Goal: Task Accomplishment & Management: Manage account settings

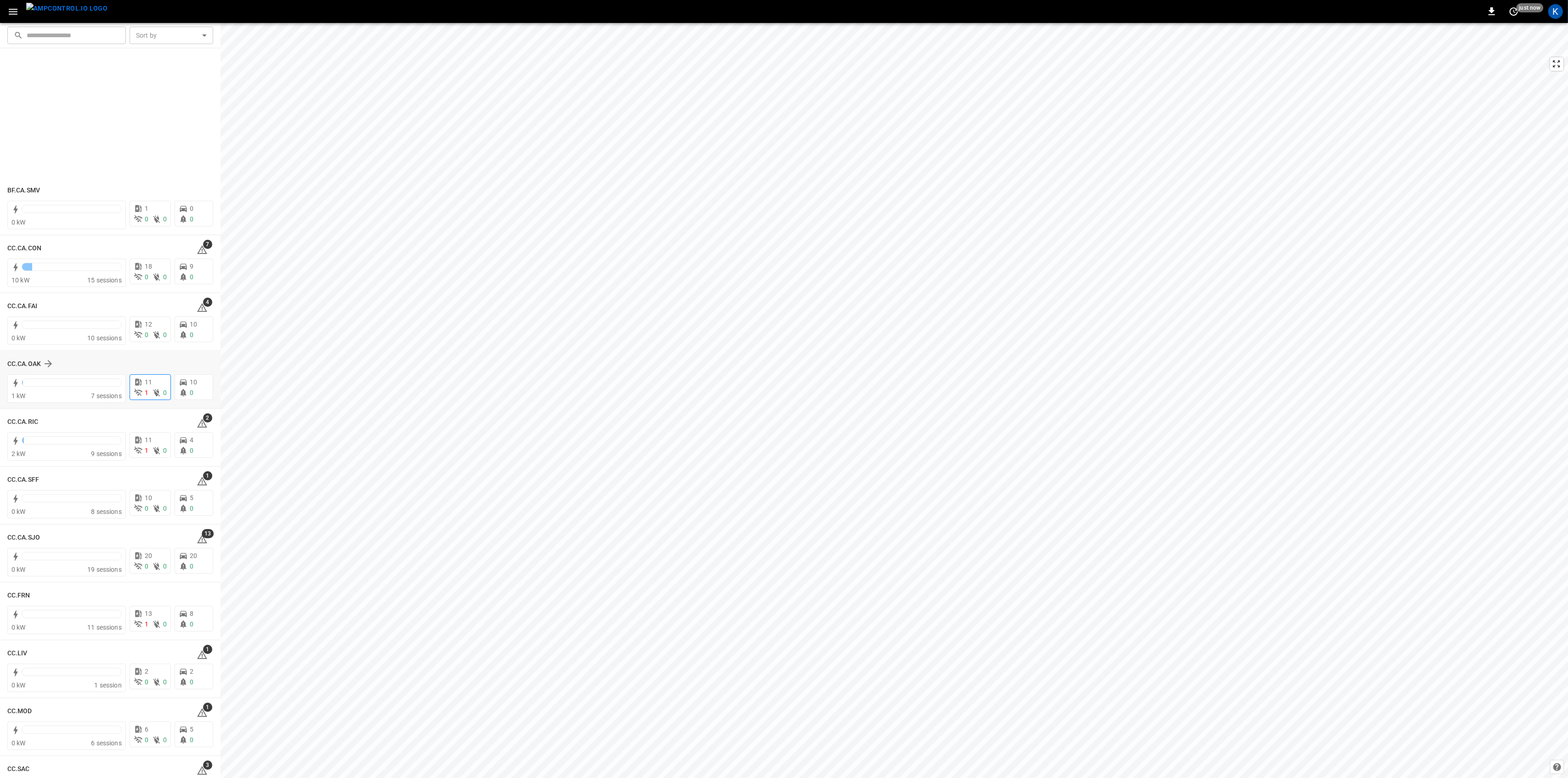
scroll to position [265, 0]
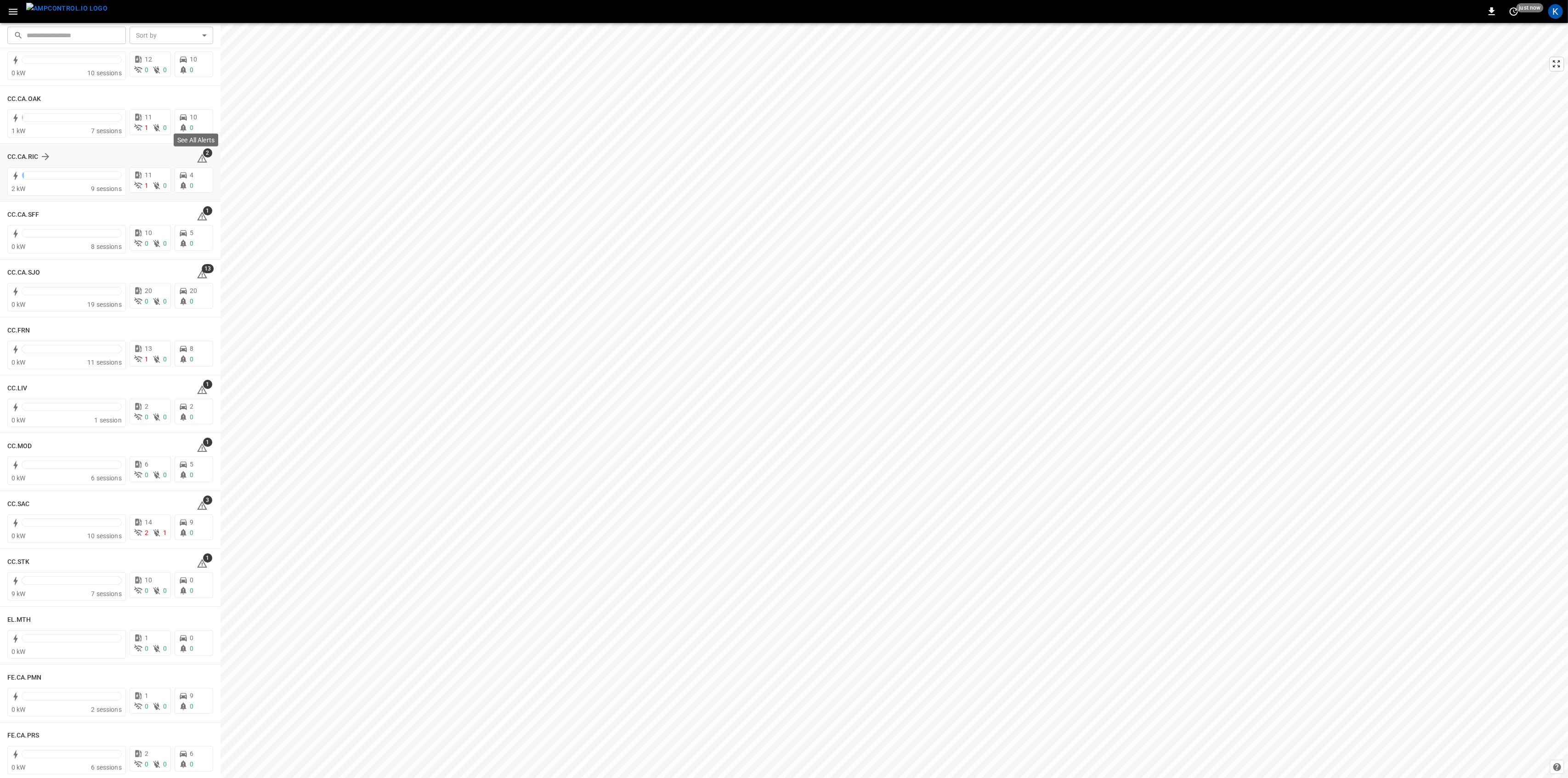
click at [197, 154] on span "2" at bounding box center [202, 158] width 11 height 11
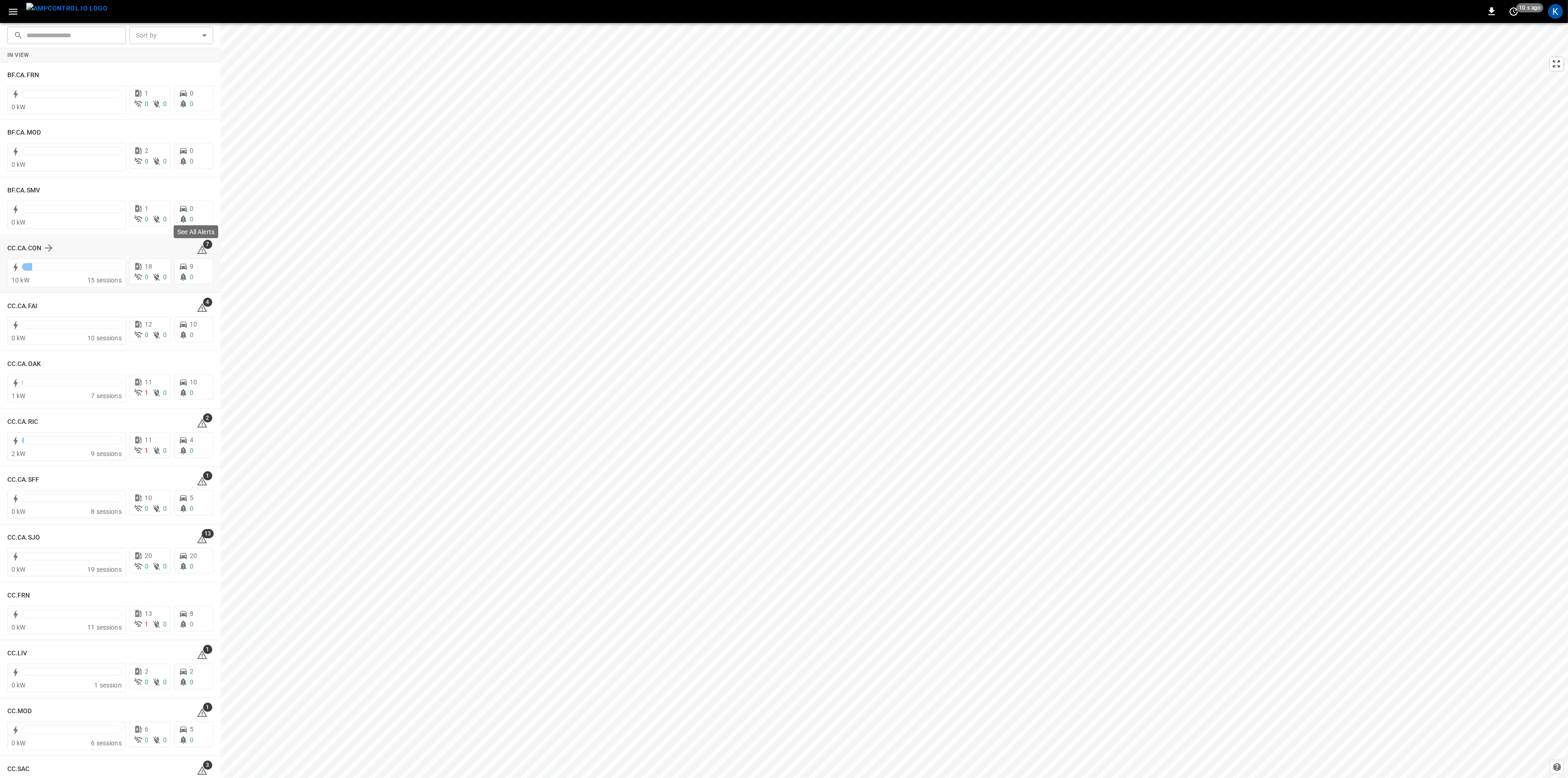
click at [198, 249] on icon at bounding box center [202, 249] width 10 height 9
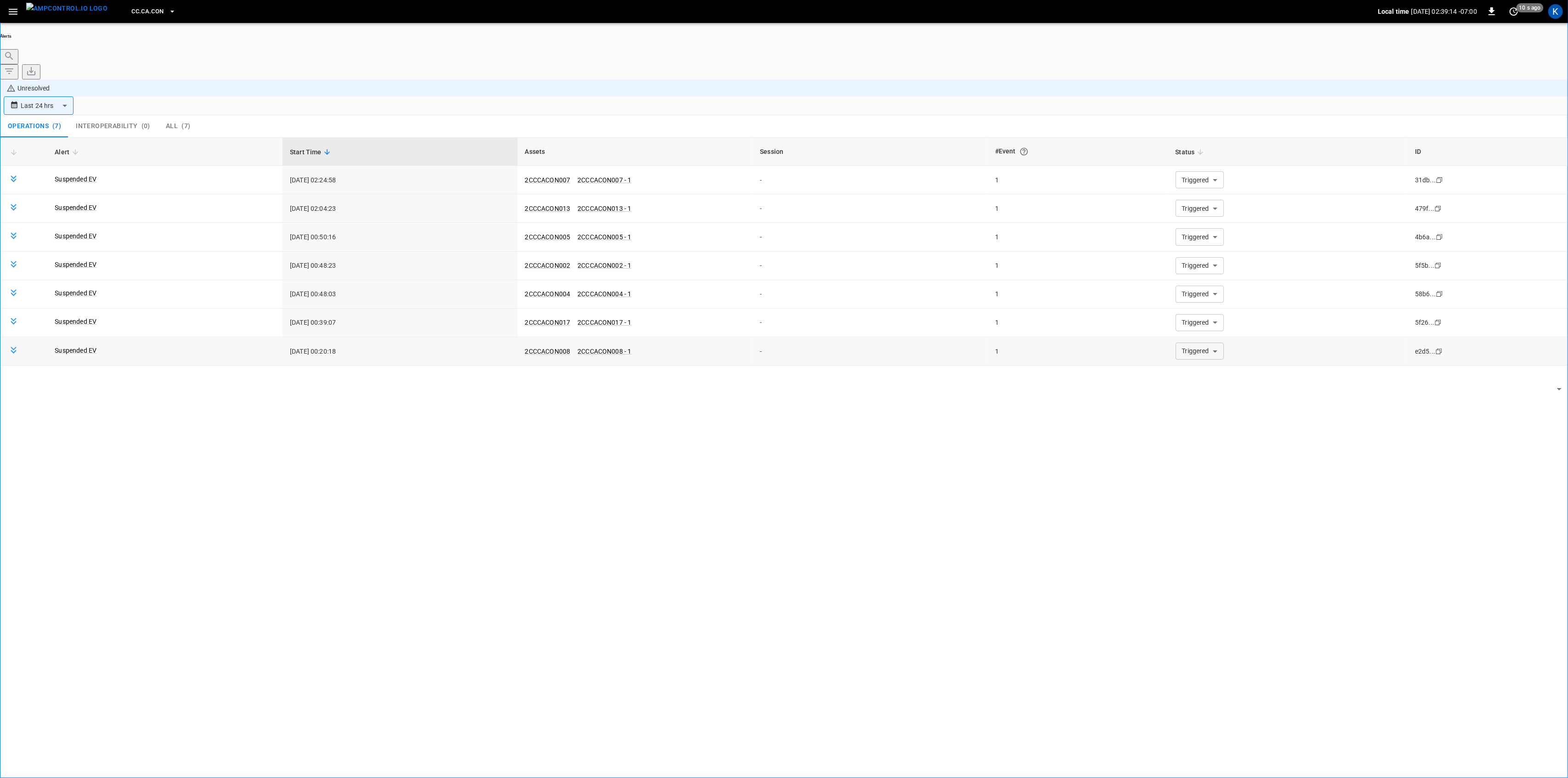
click at [1202, 288] on body "**********" at bounding box center [784, 415] width 1568 height 830
click at [1185, 314] on li "Resolved" at bounding box center [1194, 309] width 55 height 9
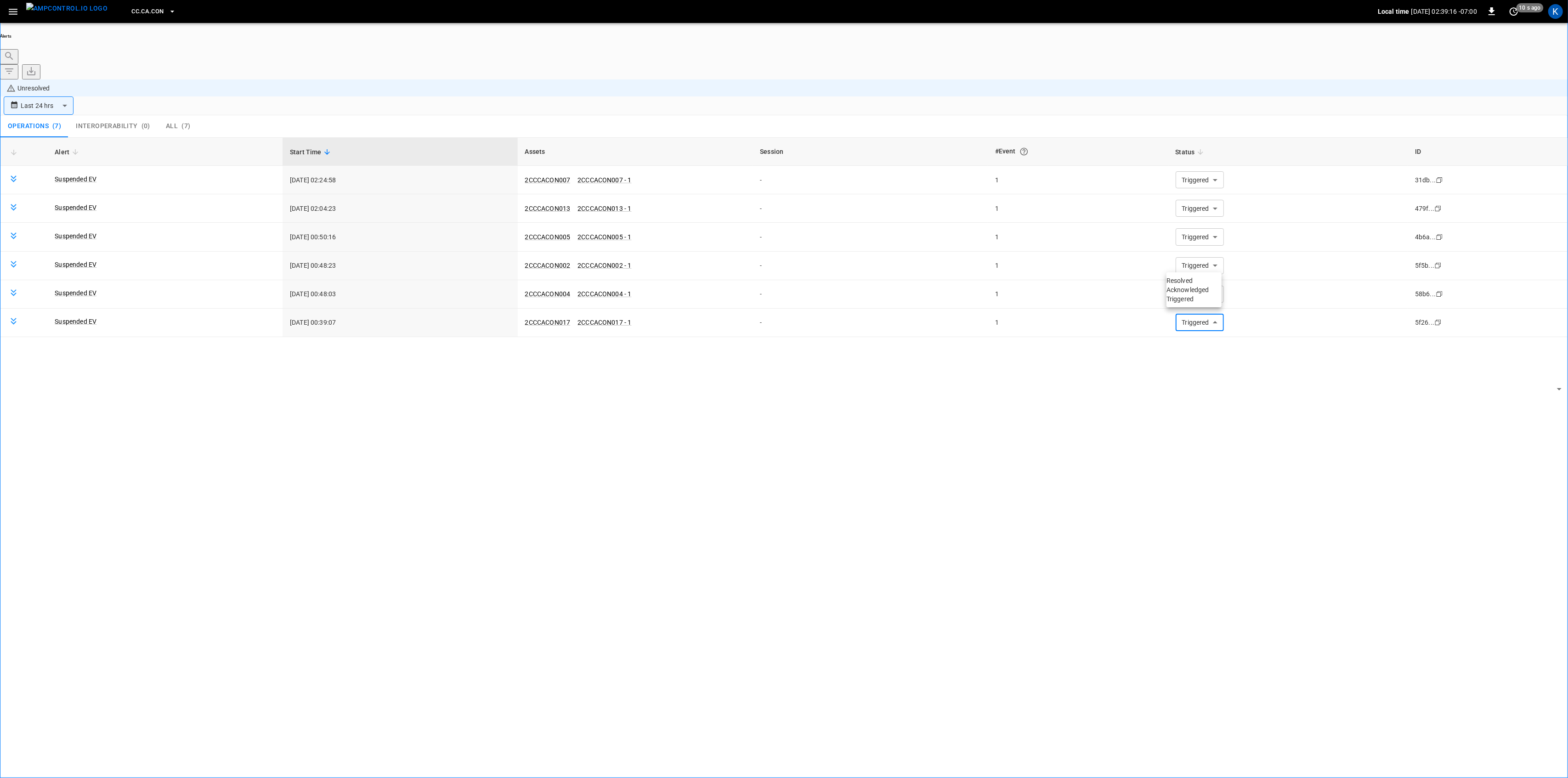
click at [1191, 285] on li "Resolved" at bounding box center [1194, 280] width 55 height 9
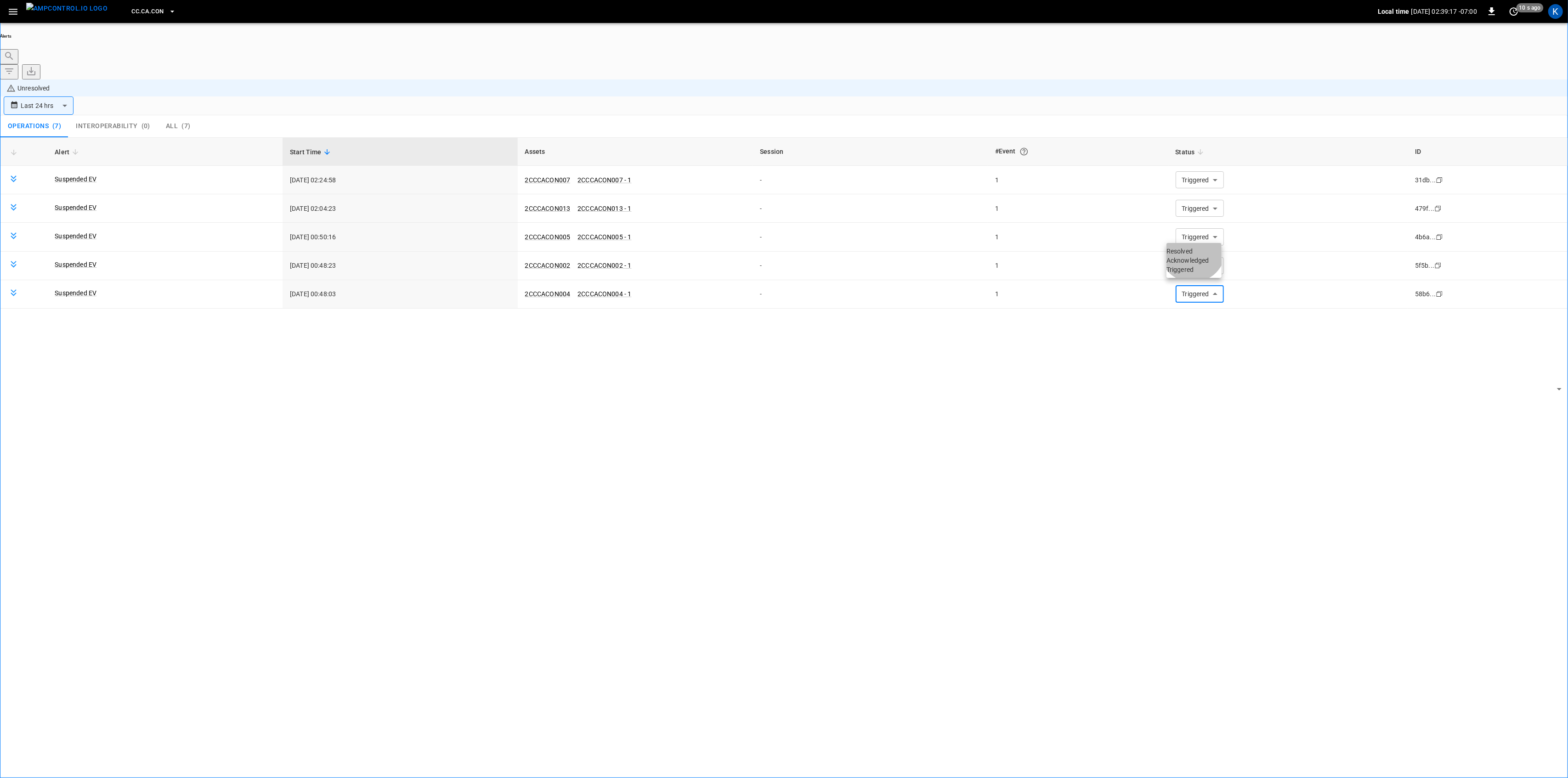
click at [1195, 255] on li "Resolved" at bounding box center [1194, 251] width 55 height 9
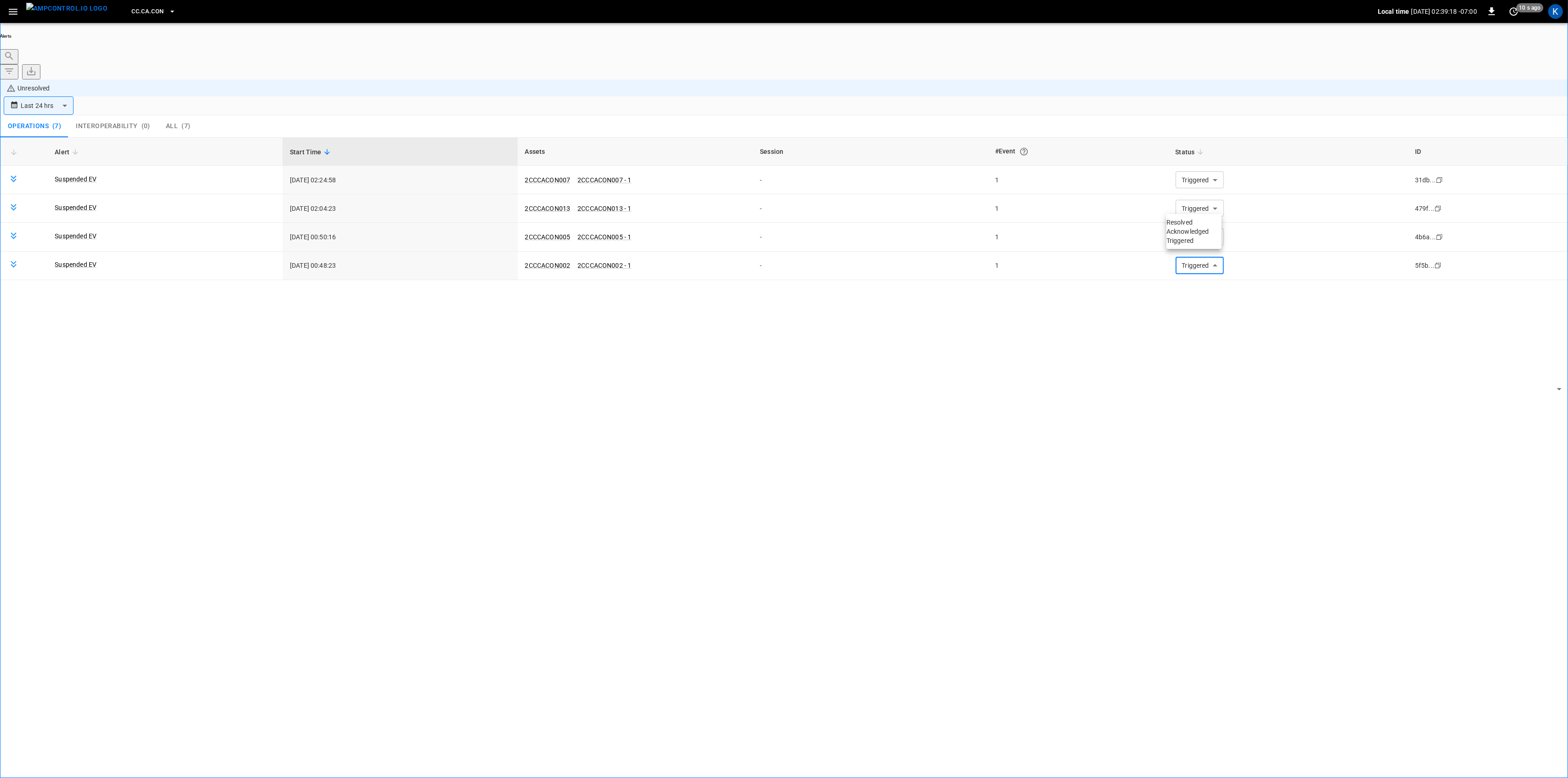
click at [1199, 227] on li "Resolved" at bounding box center [1194, 222] width 55 height 9
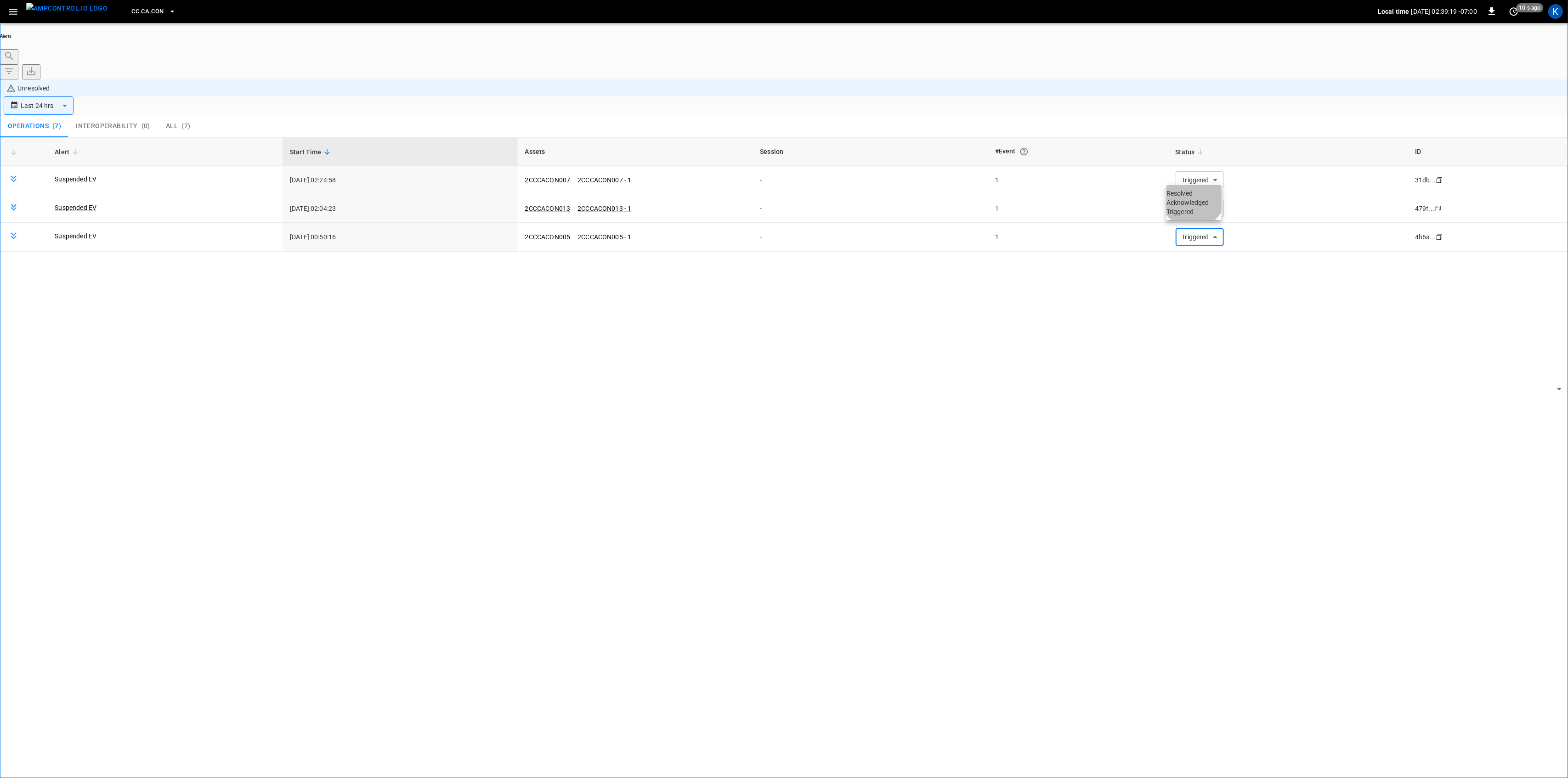
click at [1195, 198] on li "Resolved" at bounding box center [1194, 193] width 55 height 9
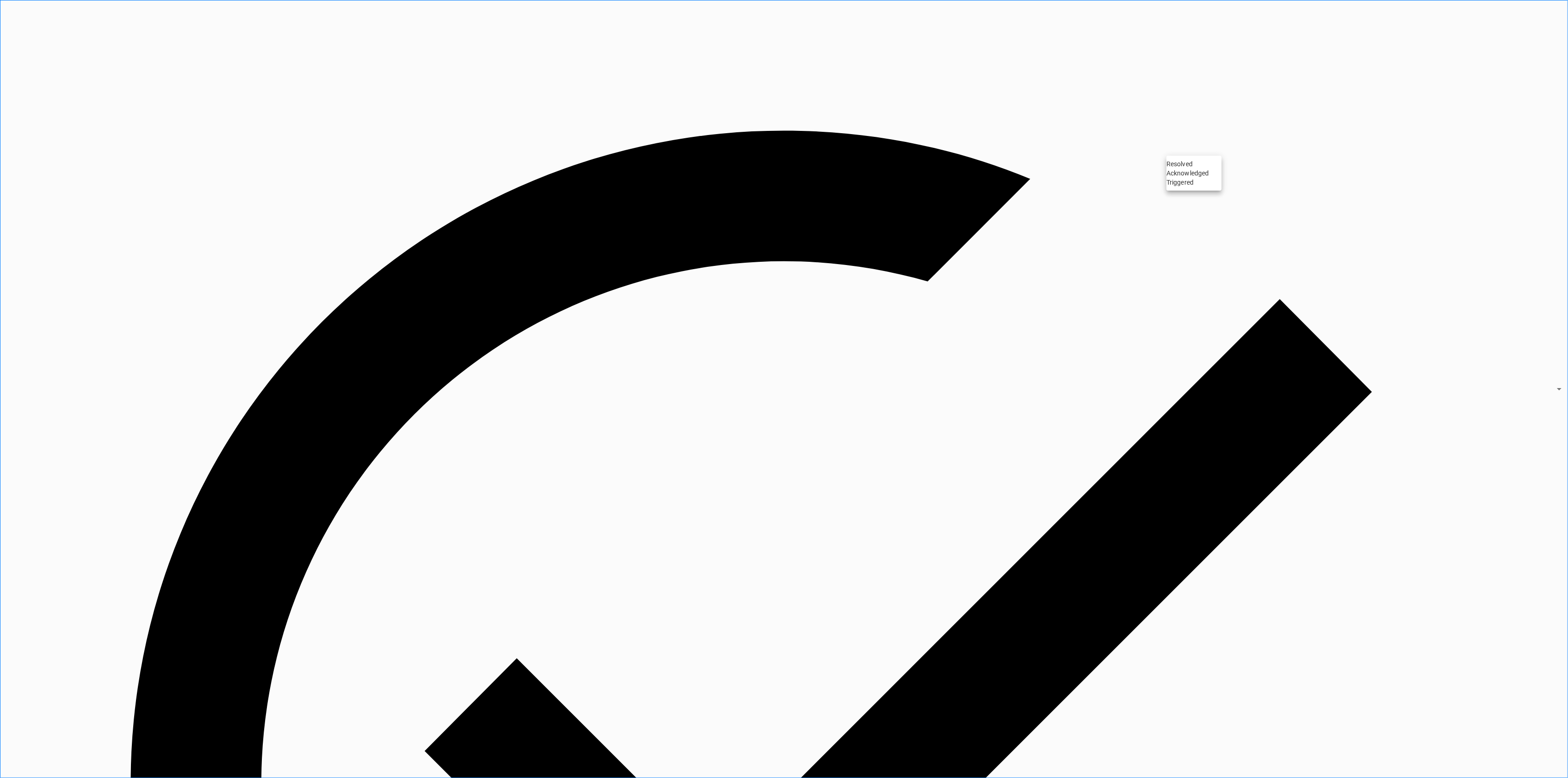
drag, startPoint x: 1186, startPoint y: 151, endPoint x: 1191, endPoint y: 168, distance: 17.7
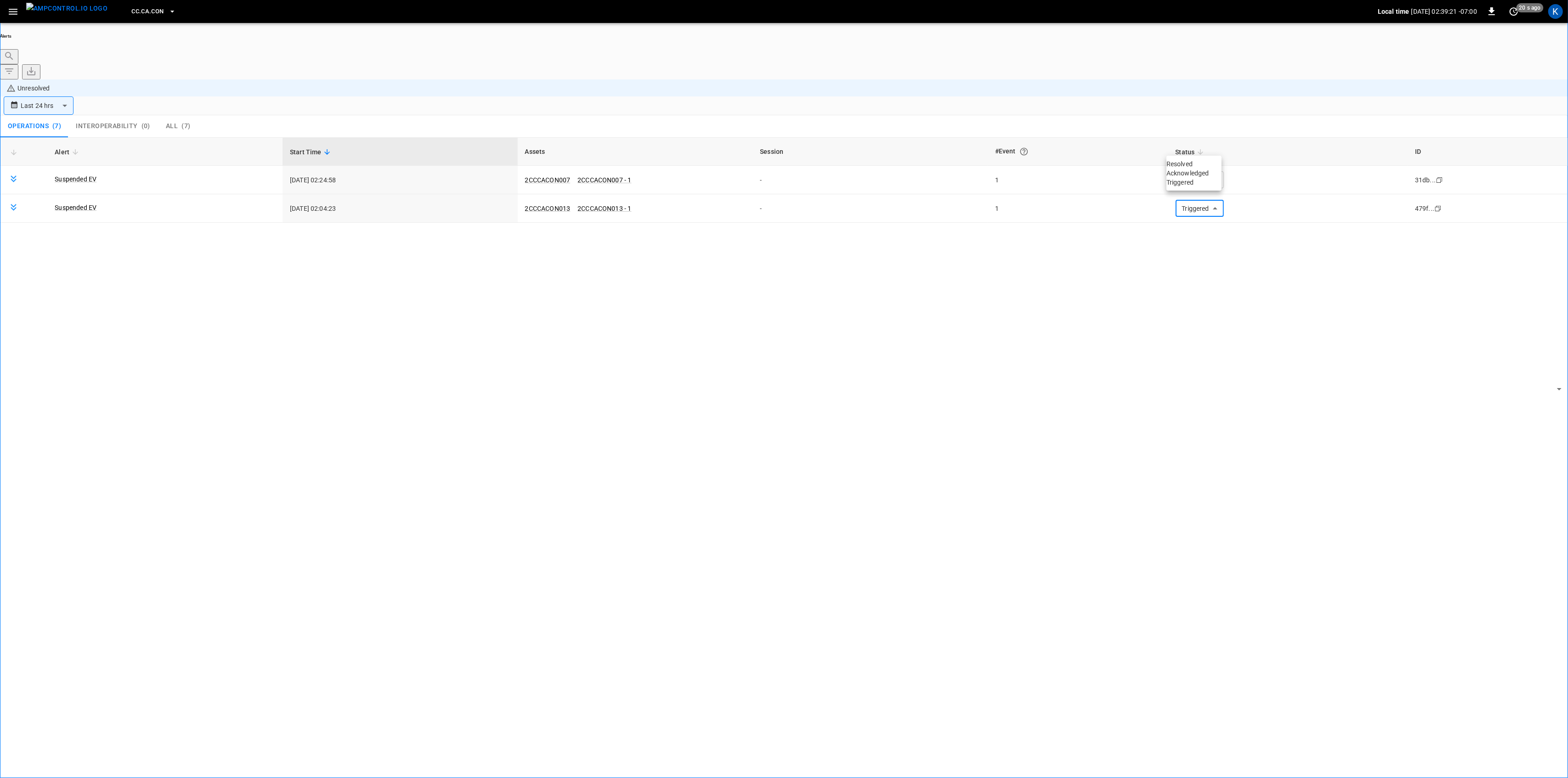
click at [1193, 168] on li "Resolved" at bounding box center [1194, 164] width 55 height 9
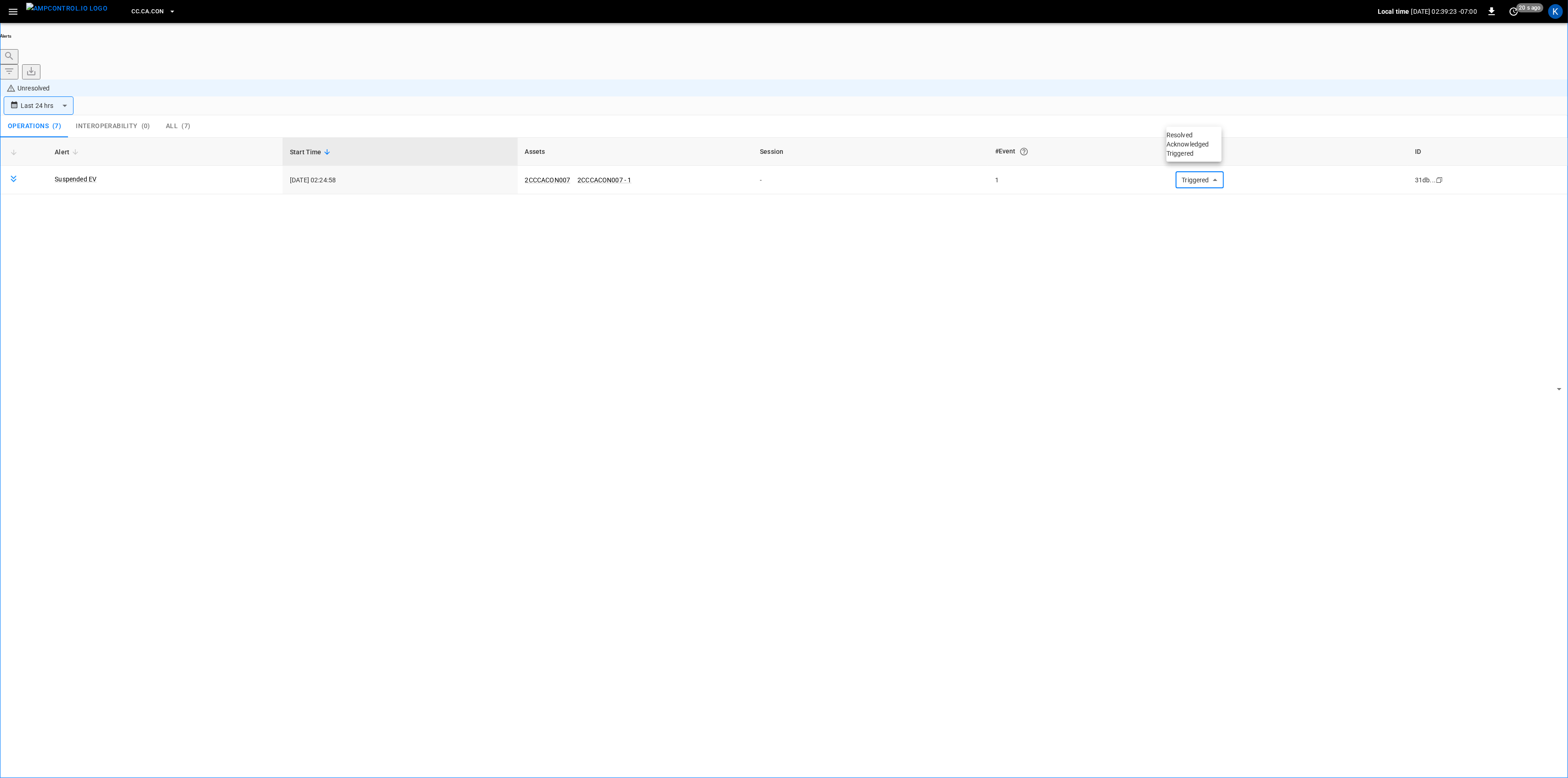
click at [1189, 139] on li "Resolved" at bounding box center [1194, 135] width 55 height 9
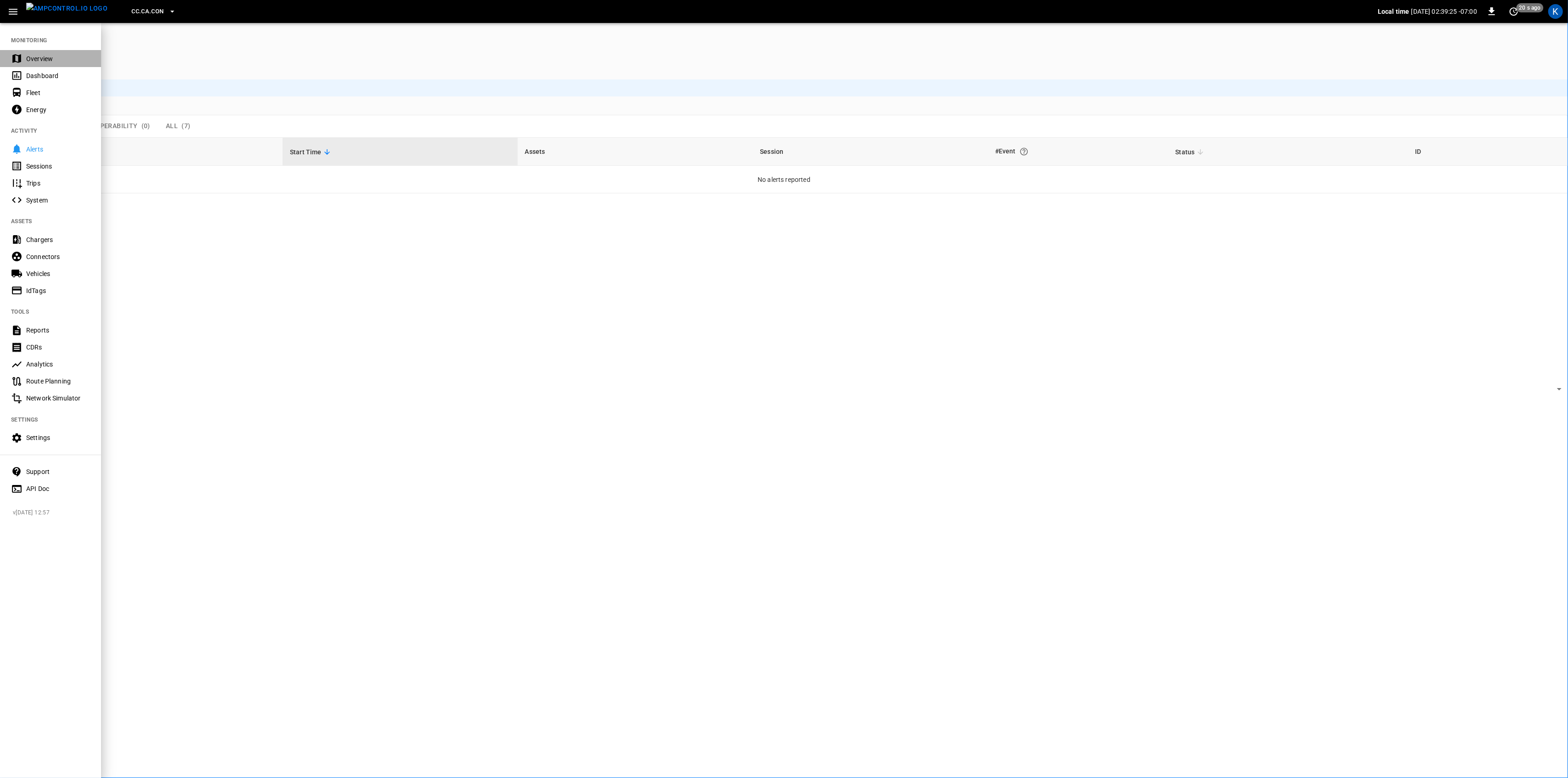
click at [37, 56] on div "Overview" at bounding box center [58, 58] width 64 height 9
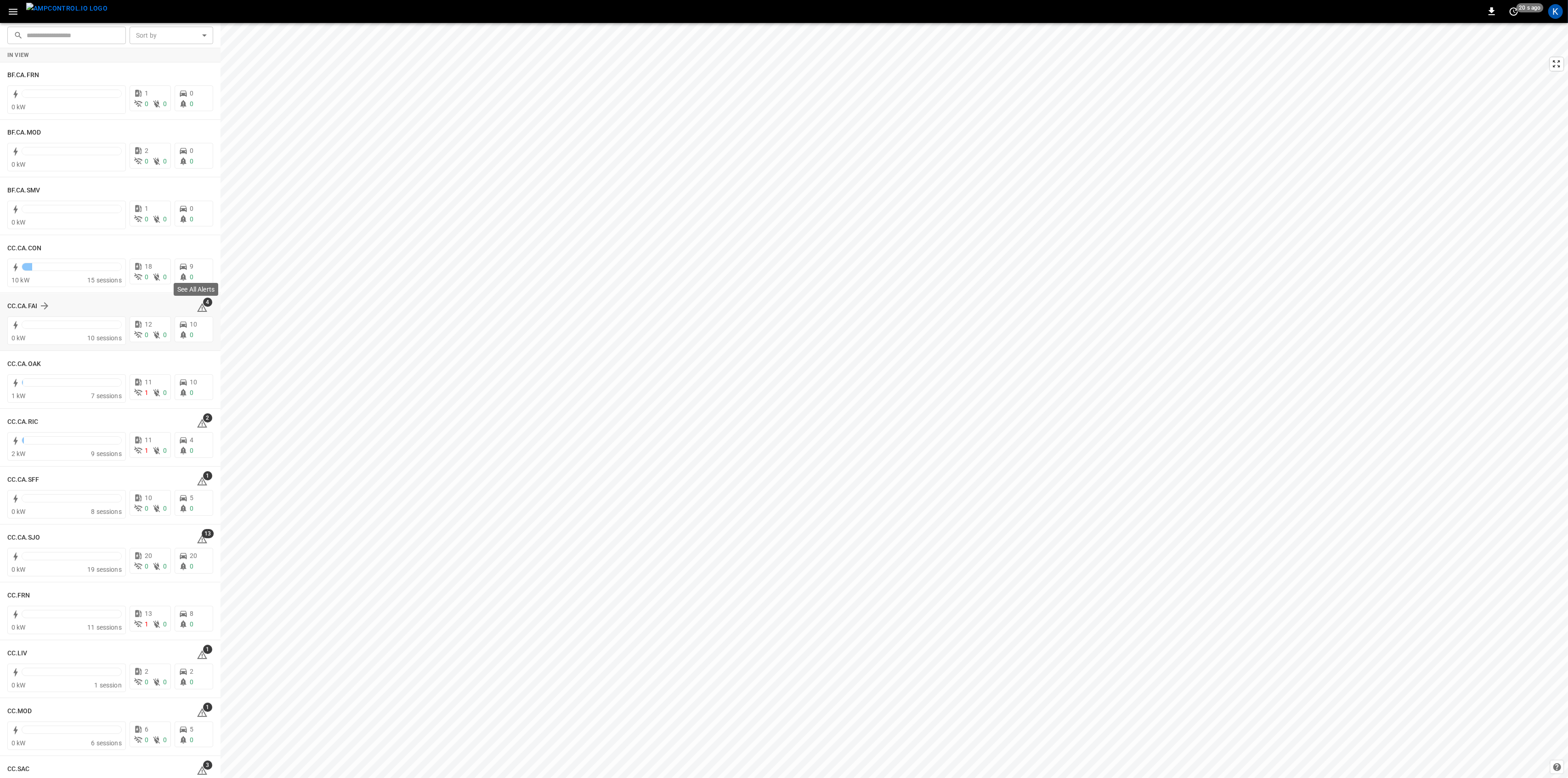
click at [197, 307] on icon at bounding box center [202, 307] width 11 height 11
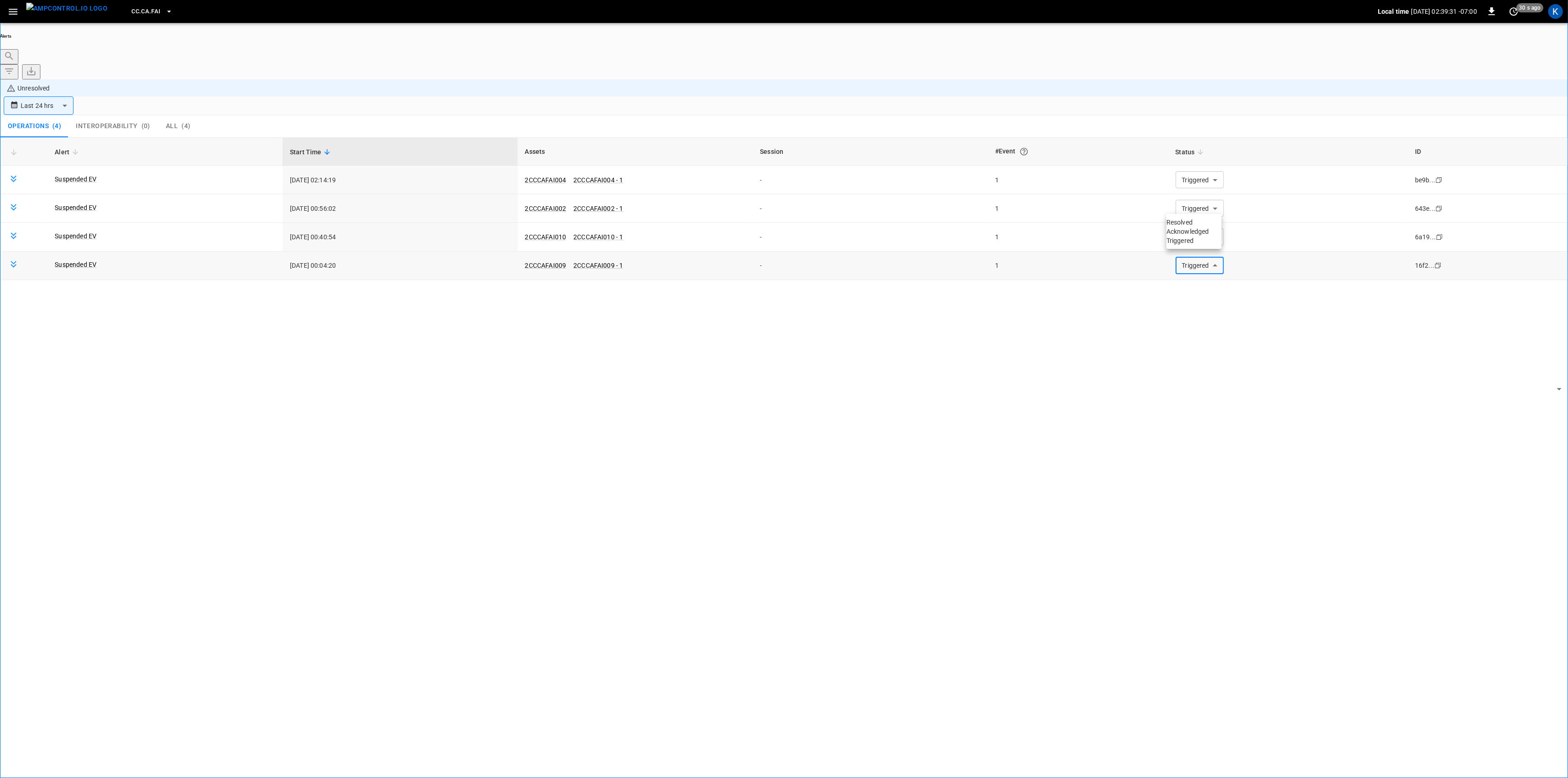
click at [1199, 207] on body "**********" at bounding box center [784, 415] width 1568 height 830
click at [1198, 227] on li "Resolved" at bounding box center [1194, 222] width 55 height 9
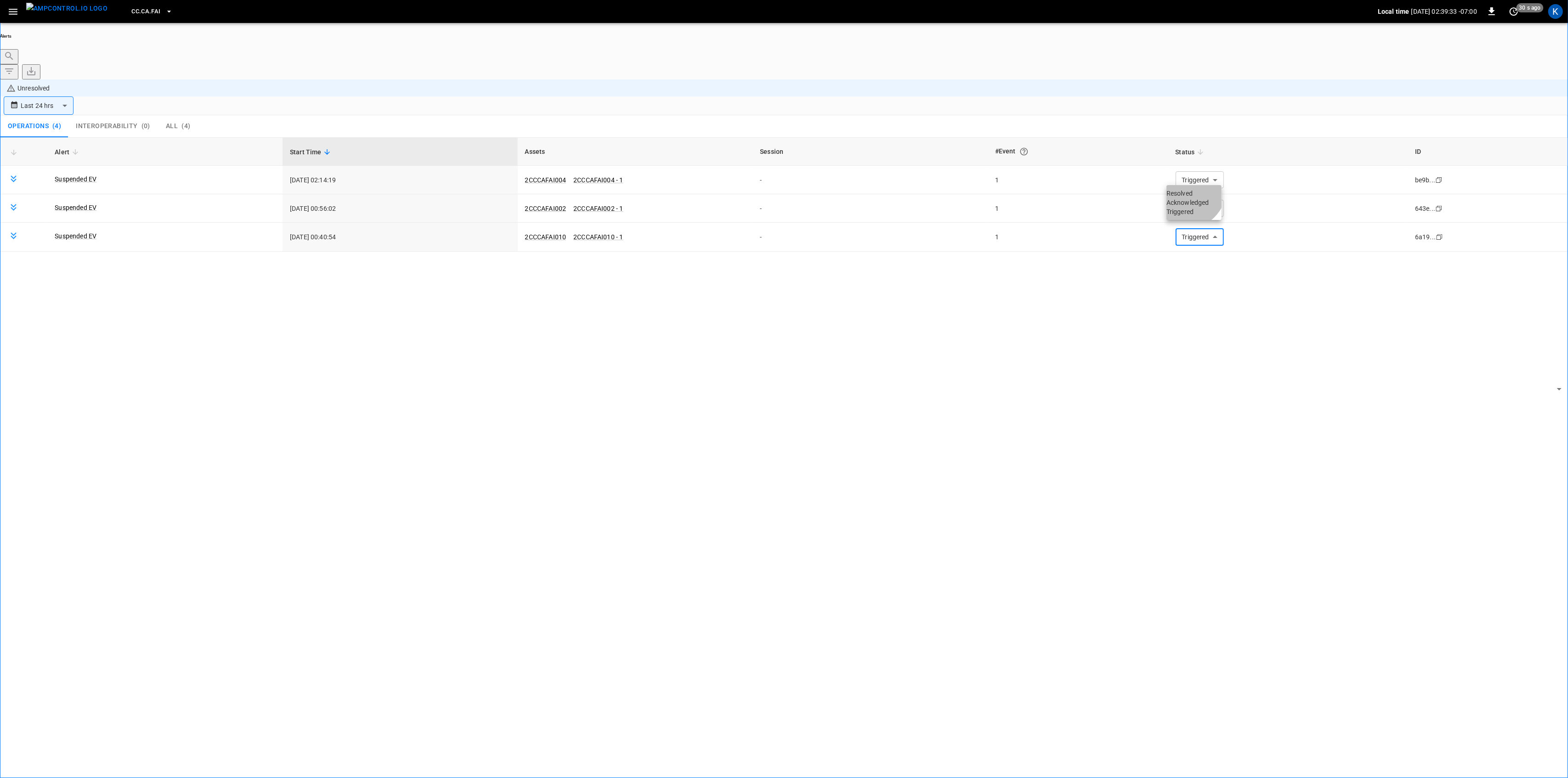
click at [1189, 195] on li "Resolved" at bounding box center [1194, 193] width 55 height 9
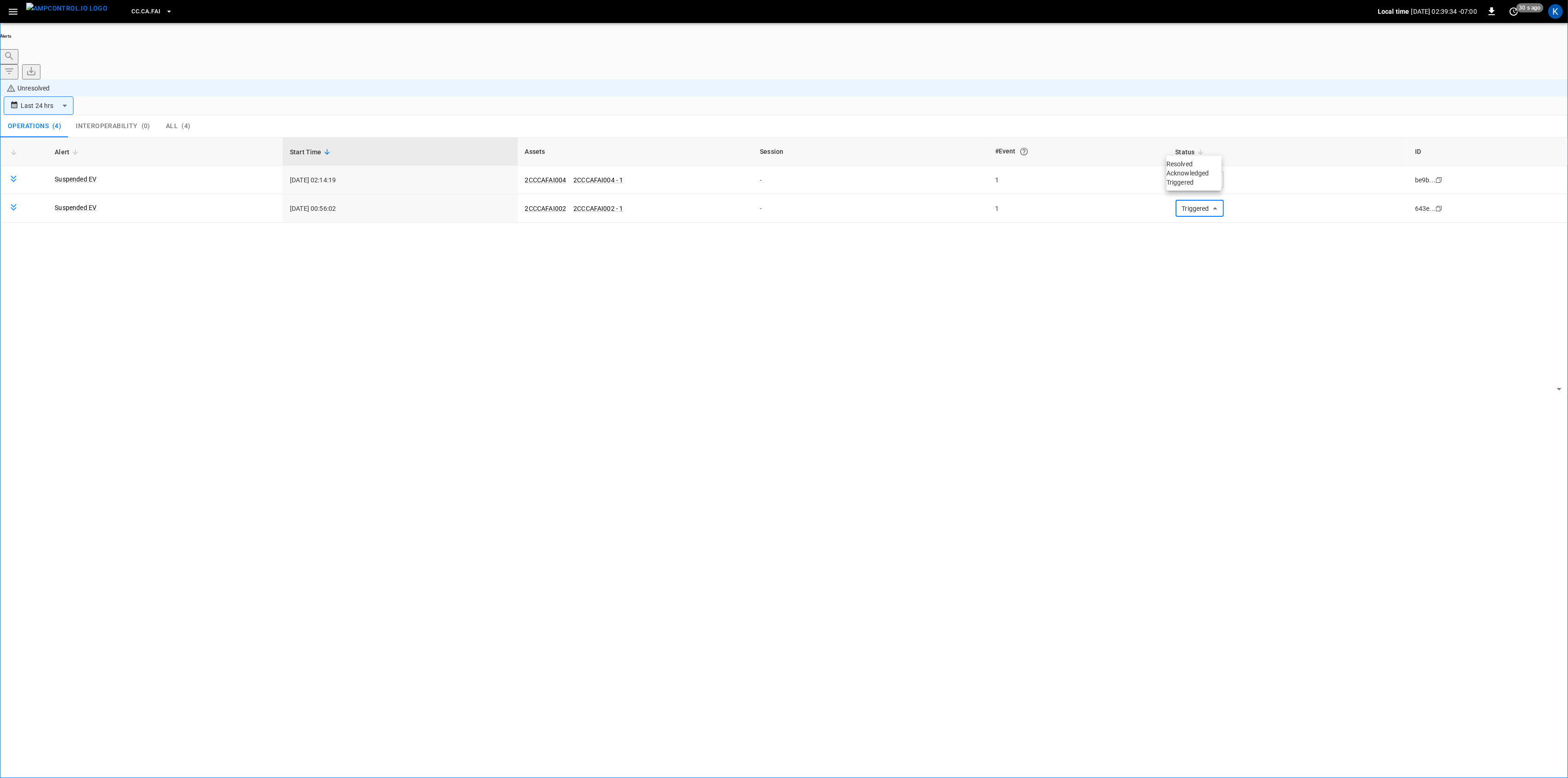
click at [1199, 168] on li "Resolved" at bounding box center [1194, 164] width 55 height 9
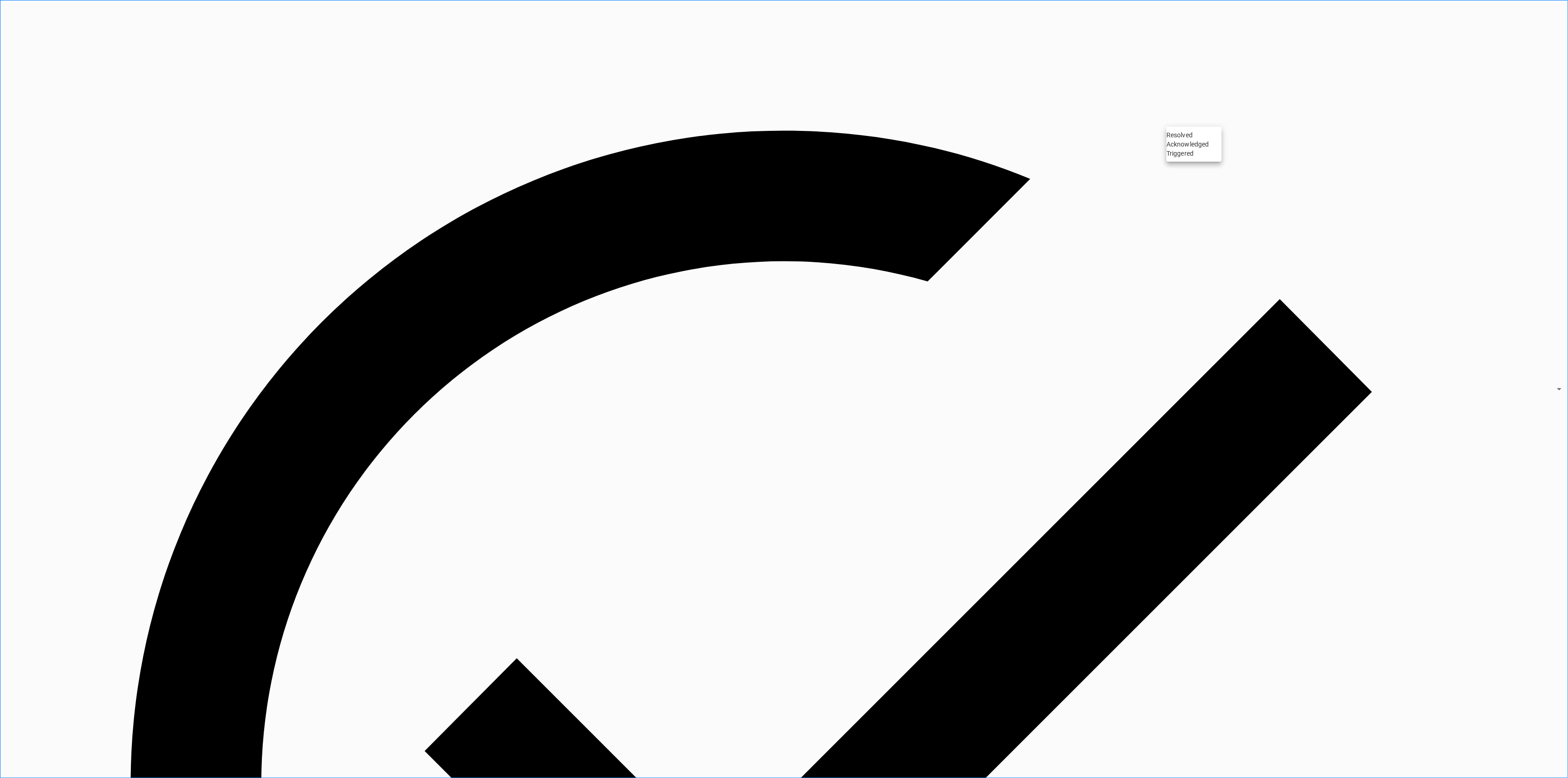
drag, startPoint x: 1199, startPoint y: 118, endPoint x: 1199, endPoint y: 133, distance: 15.0
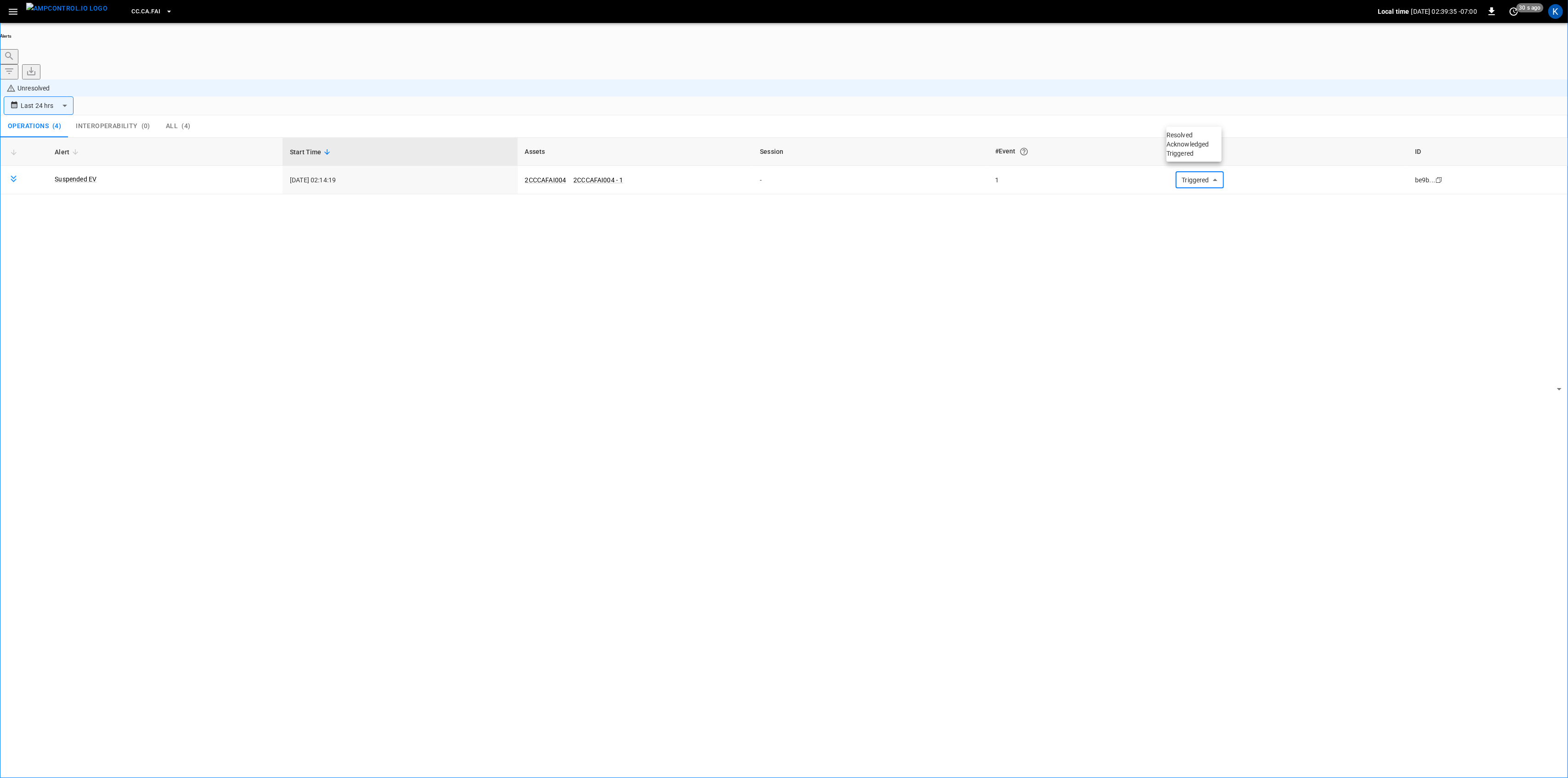
click at [1199, 136] on li "Resolved" at bounding box center [1194, 135] width 55 height 9
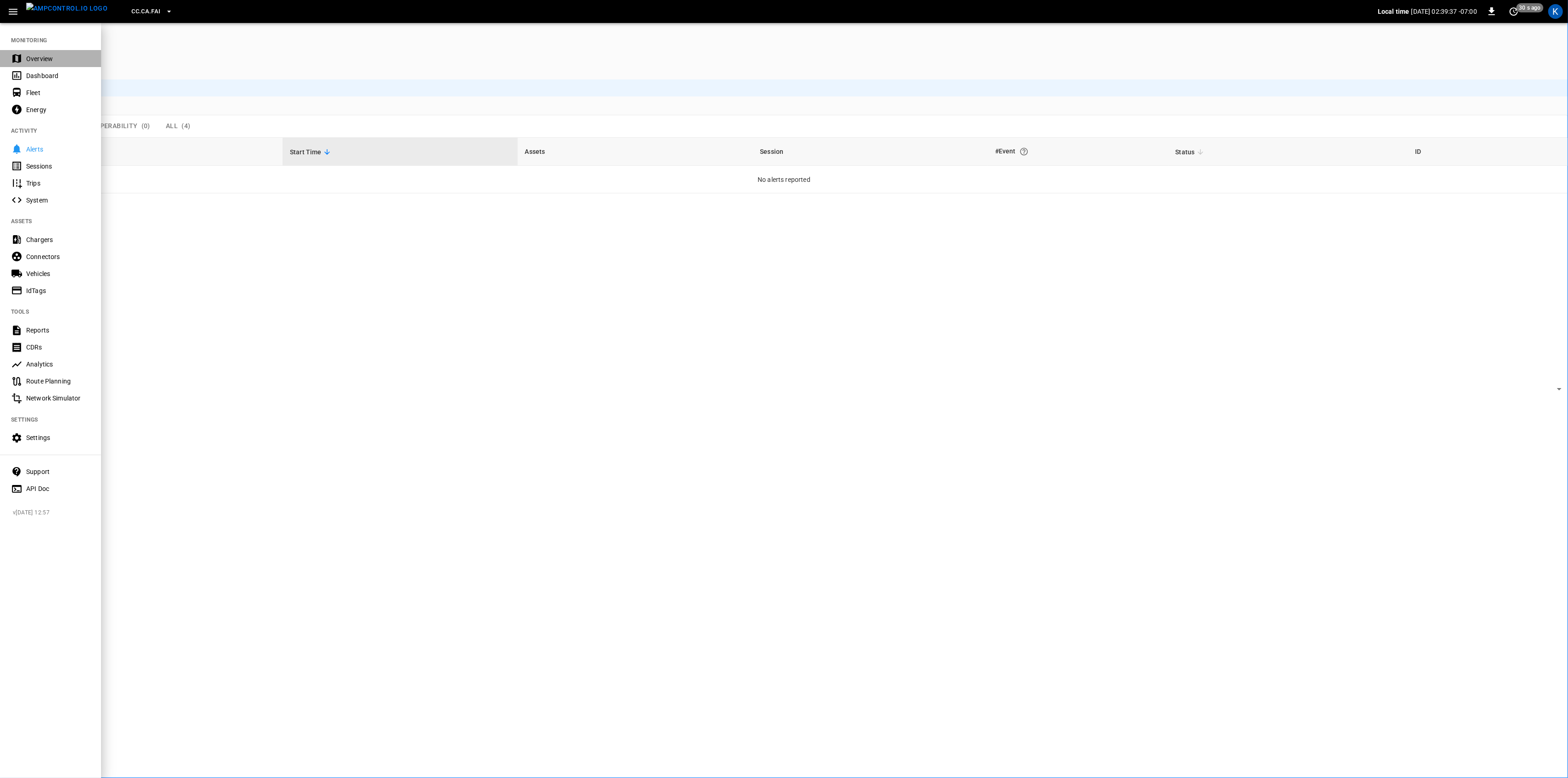
click at [28, 58] on div "Overview" at bounding box center [58, 58] width 64 height 9
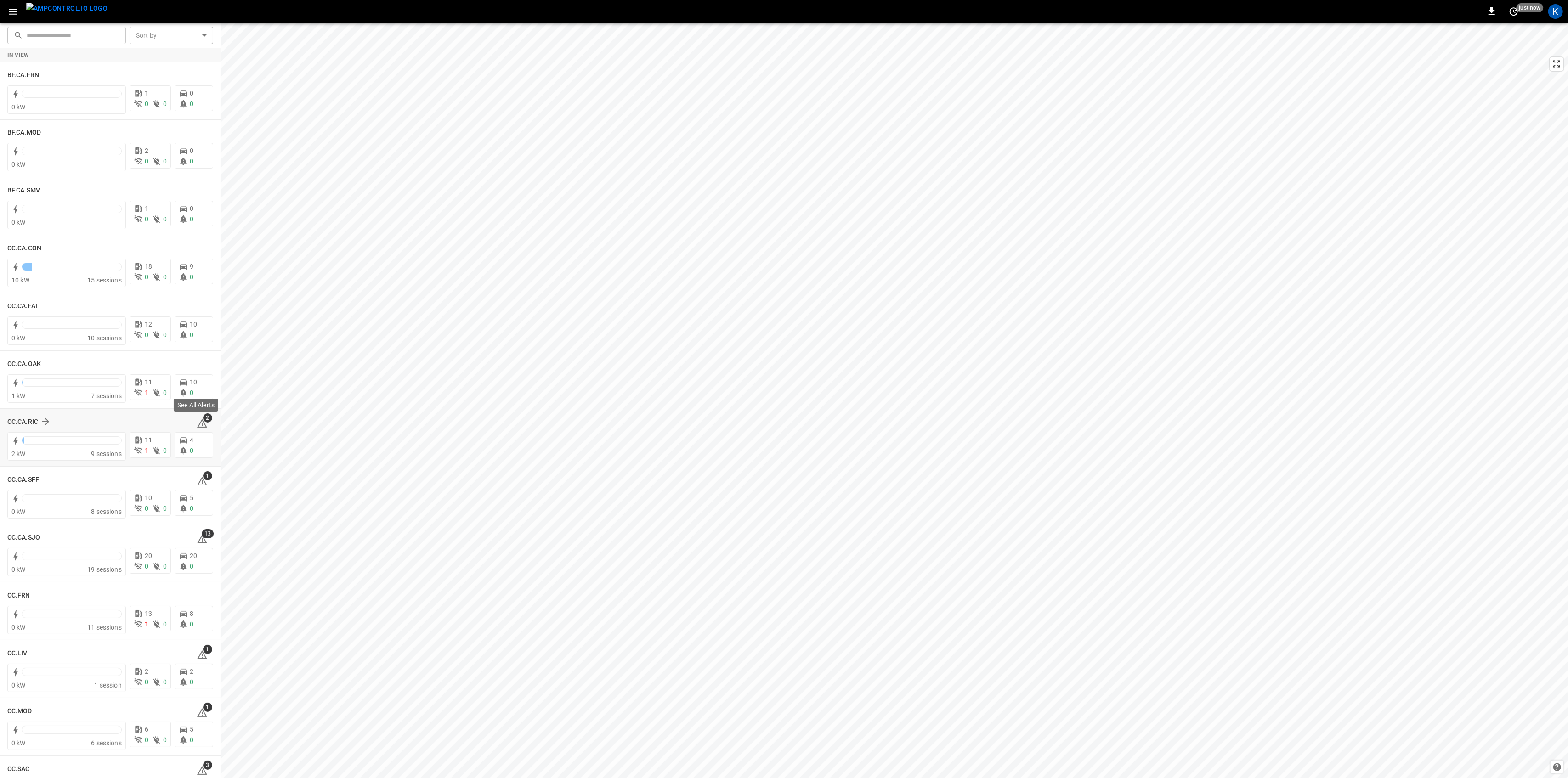
click at [196, 423] on icon at bounding box center [202, 423] width 11 height 11
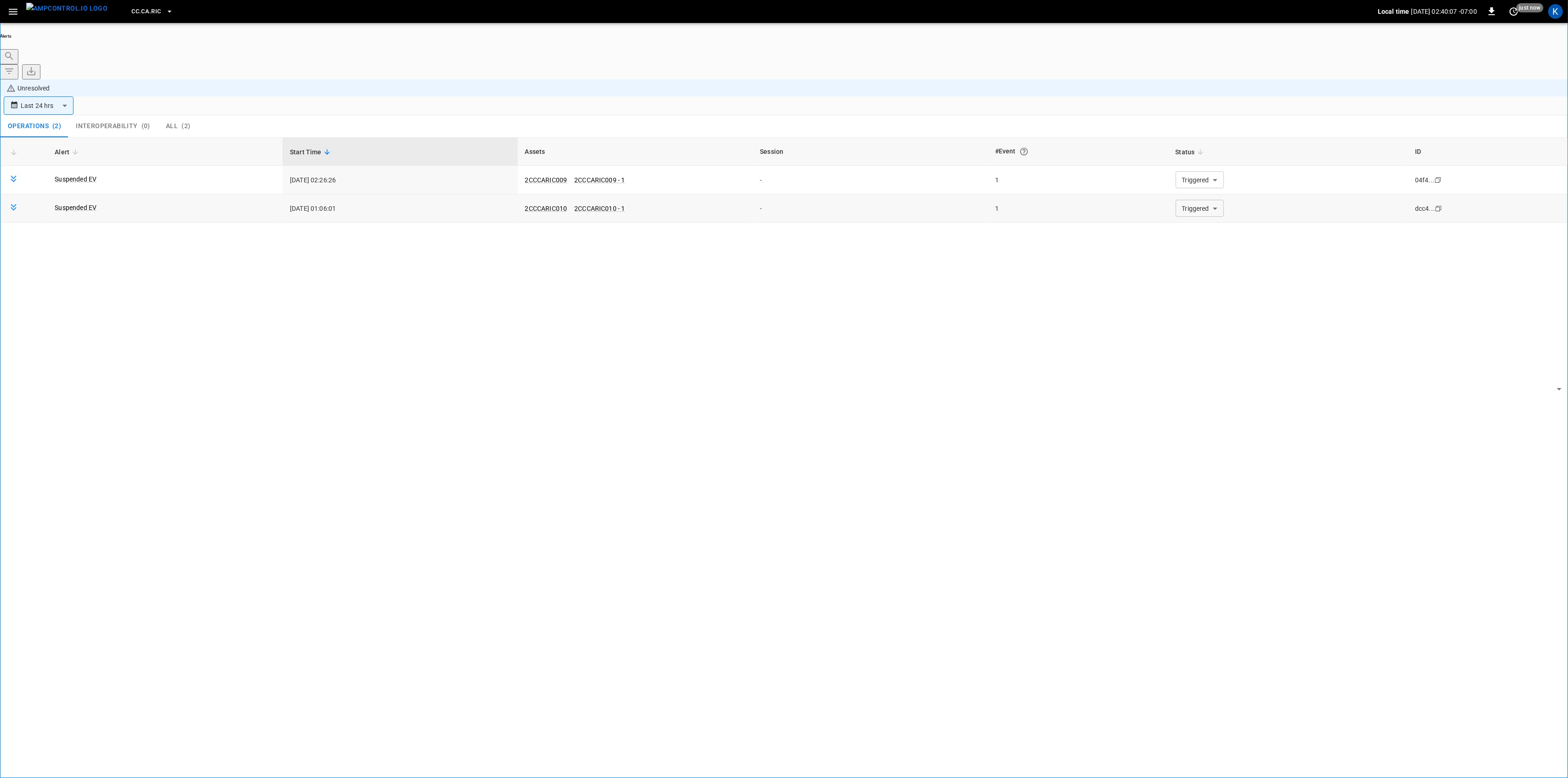
click at [1197, 153] on body "**********" at bounding box center [784, 415] width 1568 height 830
click at [1191, 168] on li "Resolved" at bounding box center [1194, 164] width 55 height 9
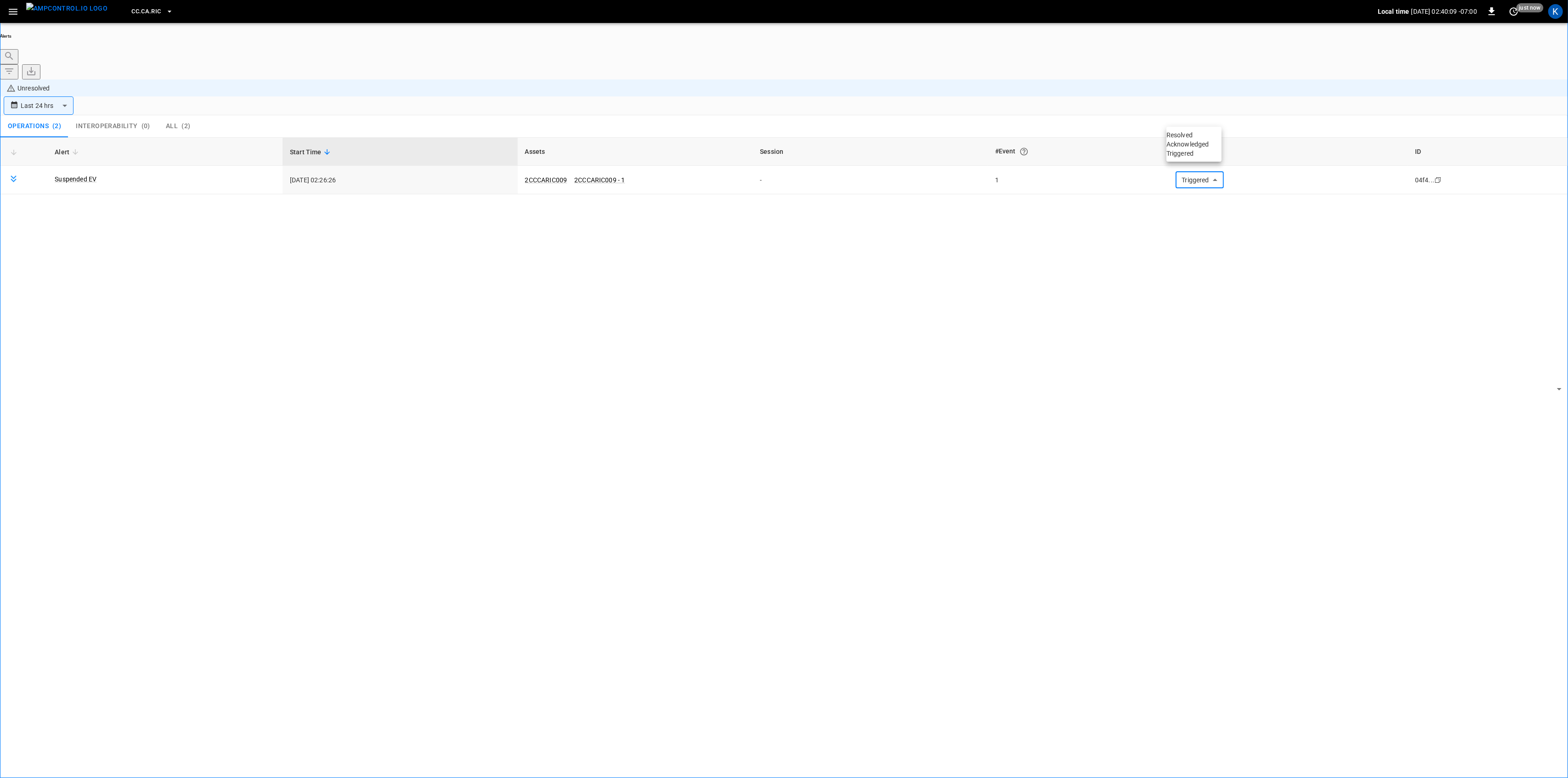
click at [1200, 139] on li "Resolved" at bounding box center [1194, 135] width 55 height 9
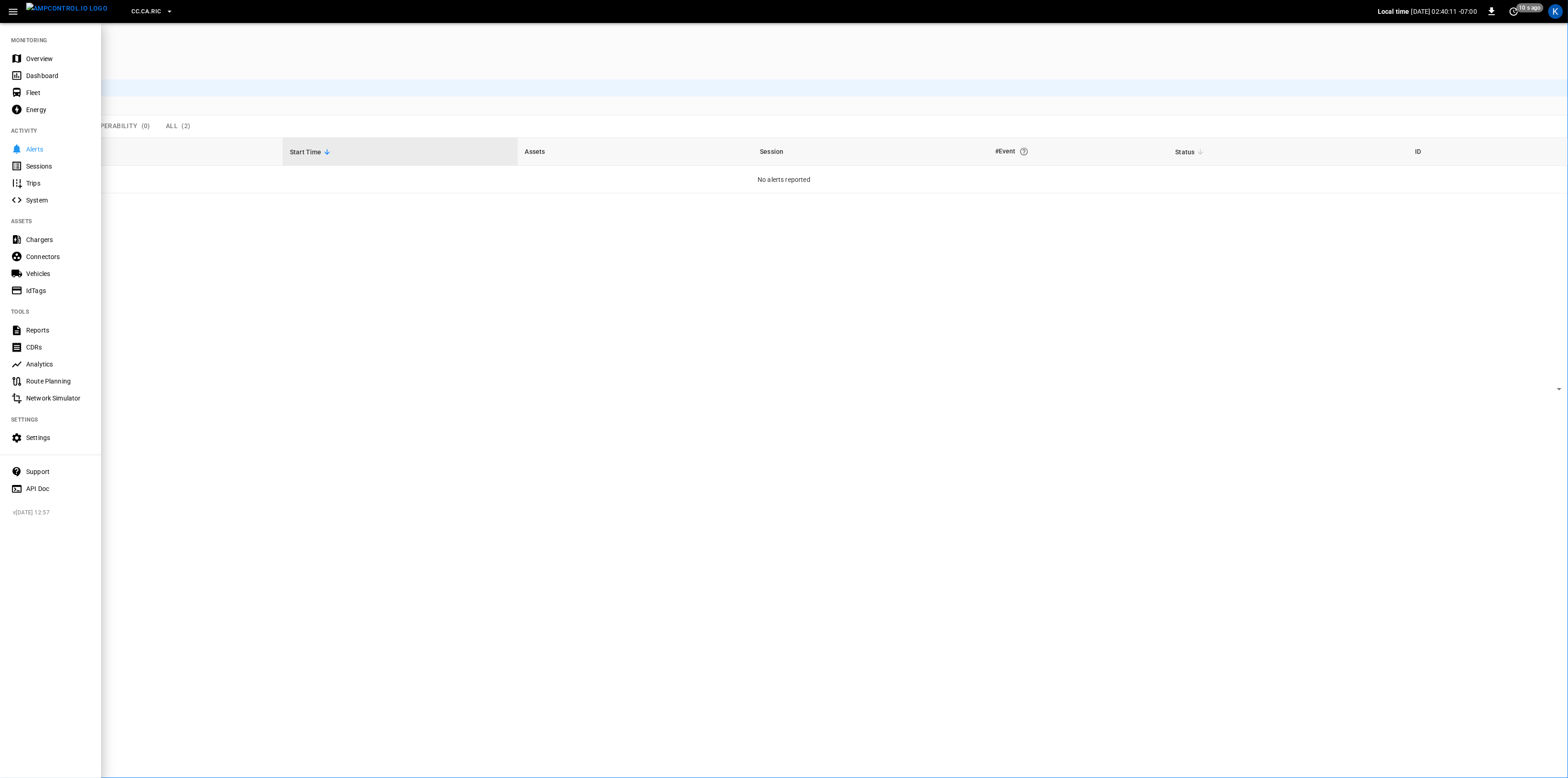
click at [24, 57] on div "Overview" at bounding box center [50, 58] width 101 height 17
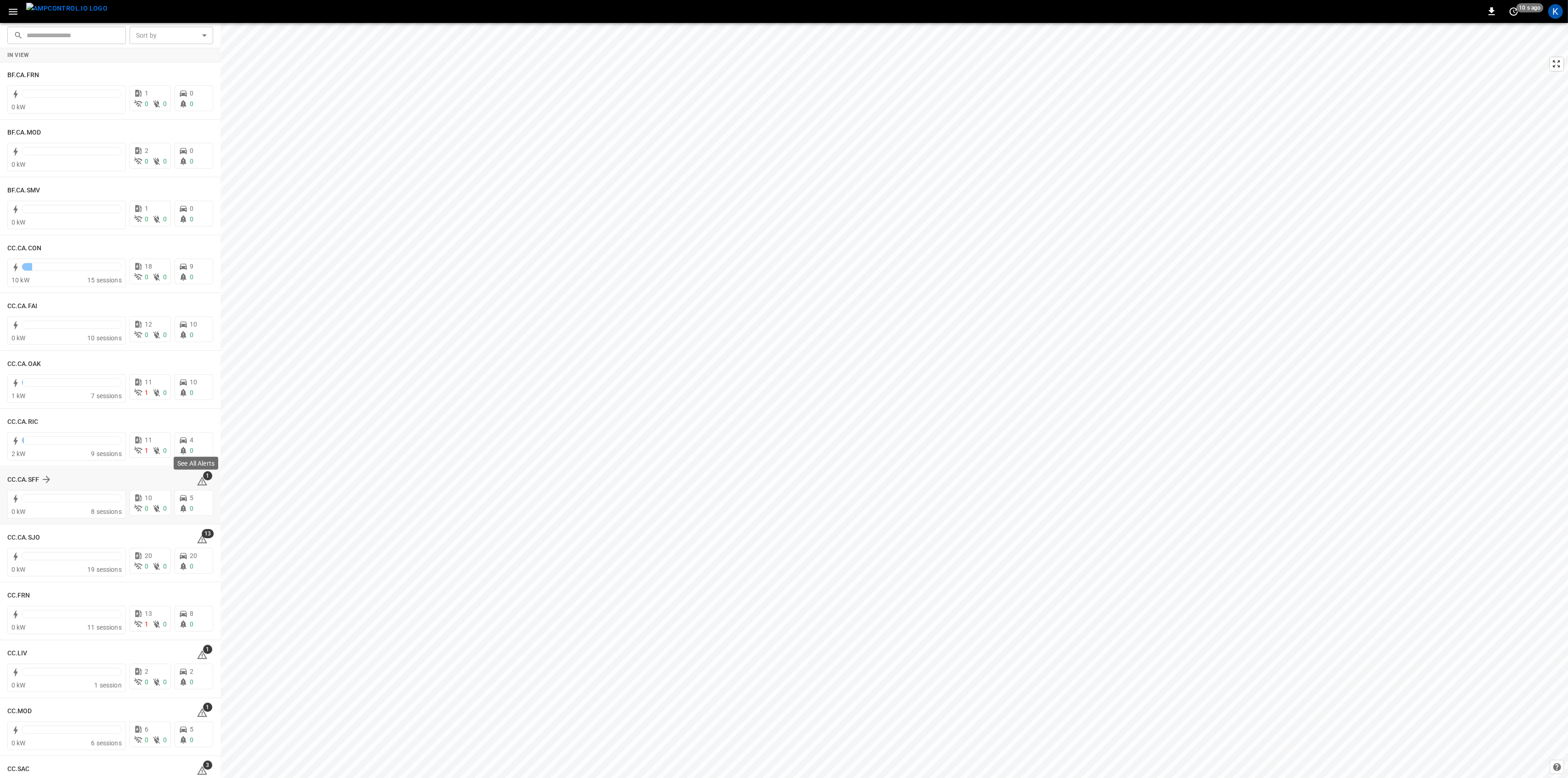
click at [196, 479] on icon at bounding box center [202, 481] width 11 height 11
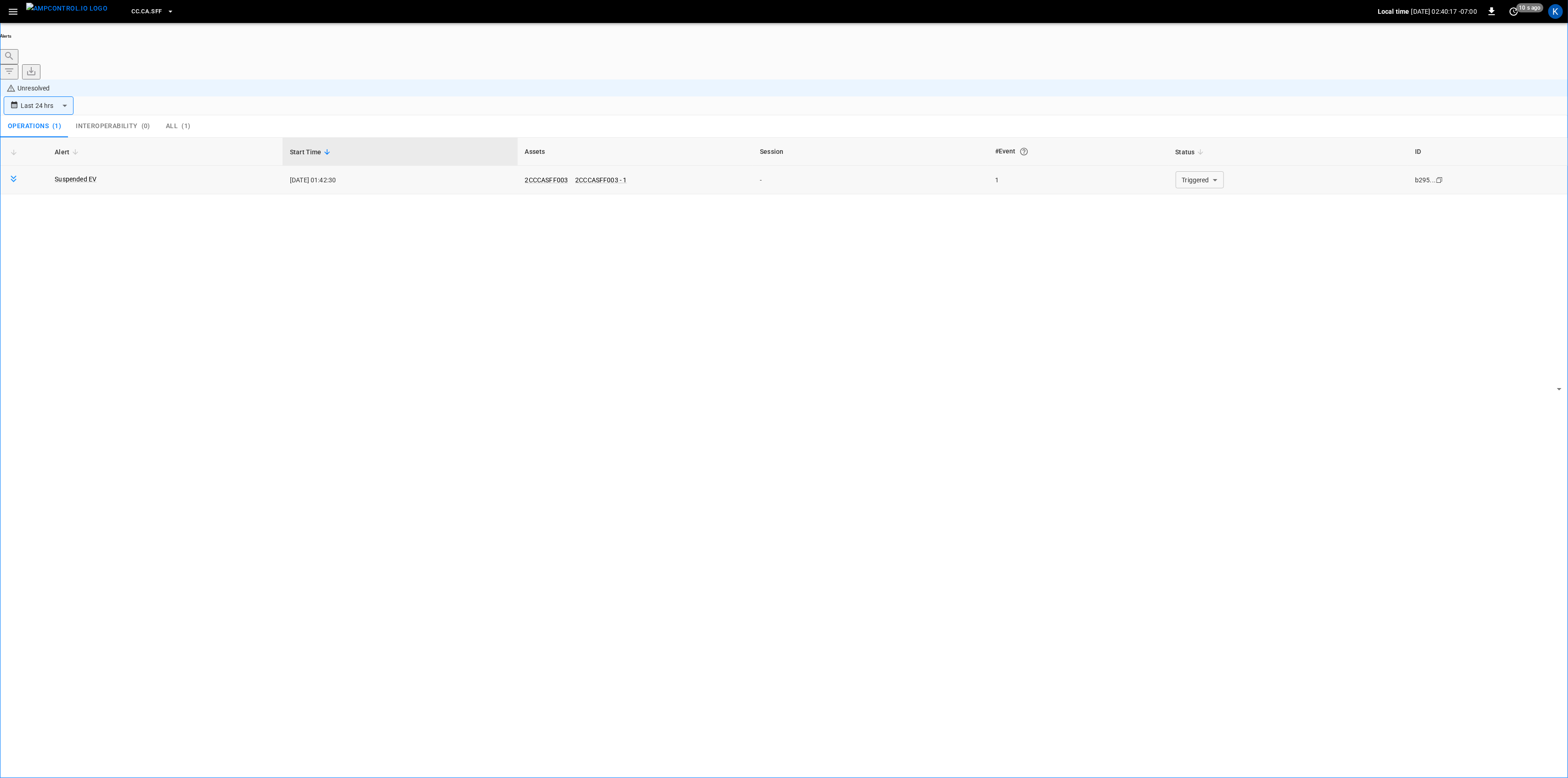
click at [1220, 121] on body "**********" at bounding box center [784, 415] width 1568 height 830
click at [1202, 139] on li "Resolved" at bounding box center [1194, 135] width 55 height 9
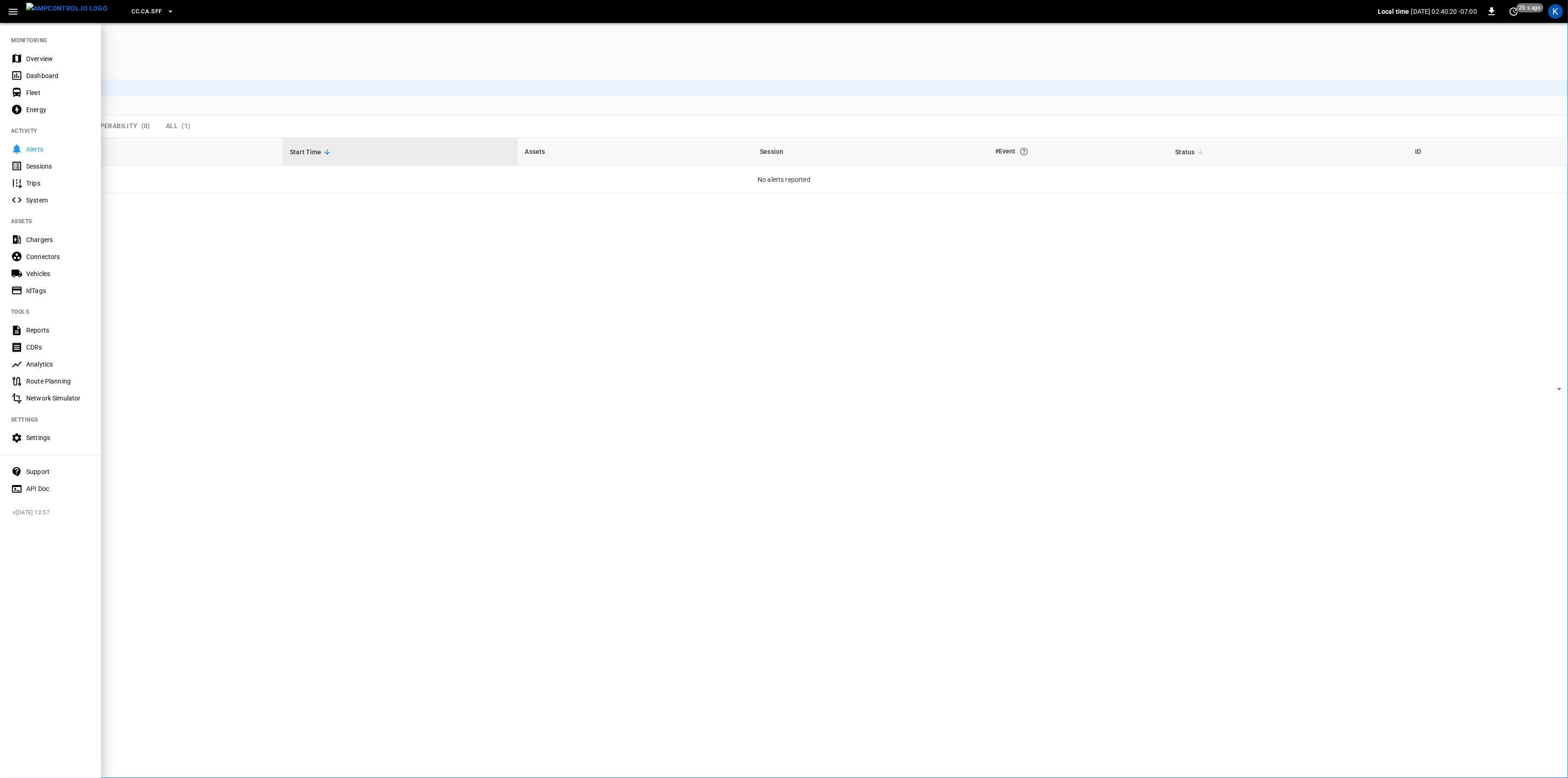
click at [35, 60] on div "Overview" at bounding box center [58, 58] width 64 height 9
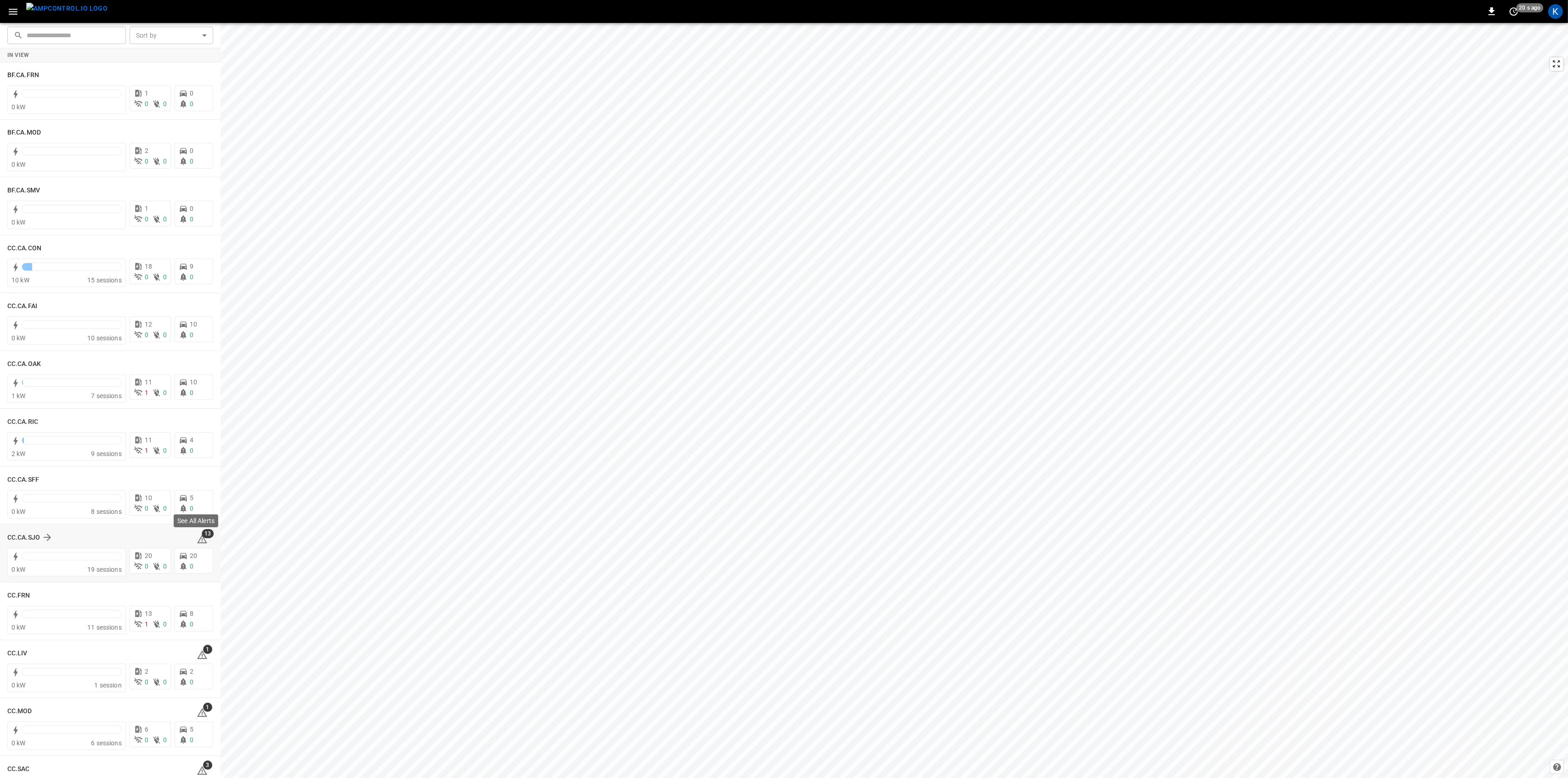
click at [202, 536] on span "13" at bounding box center [208, 533] width 12 height 9
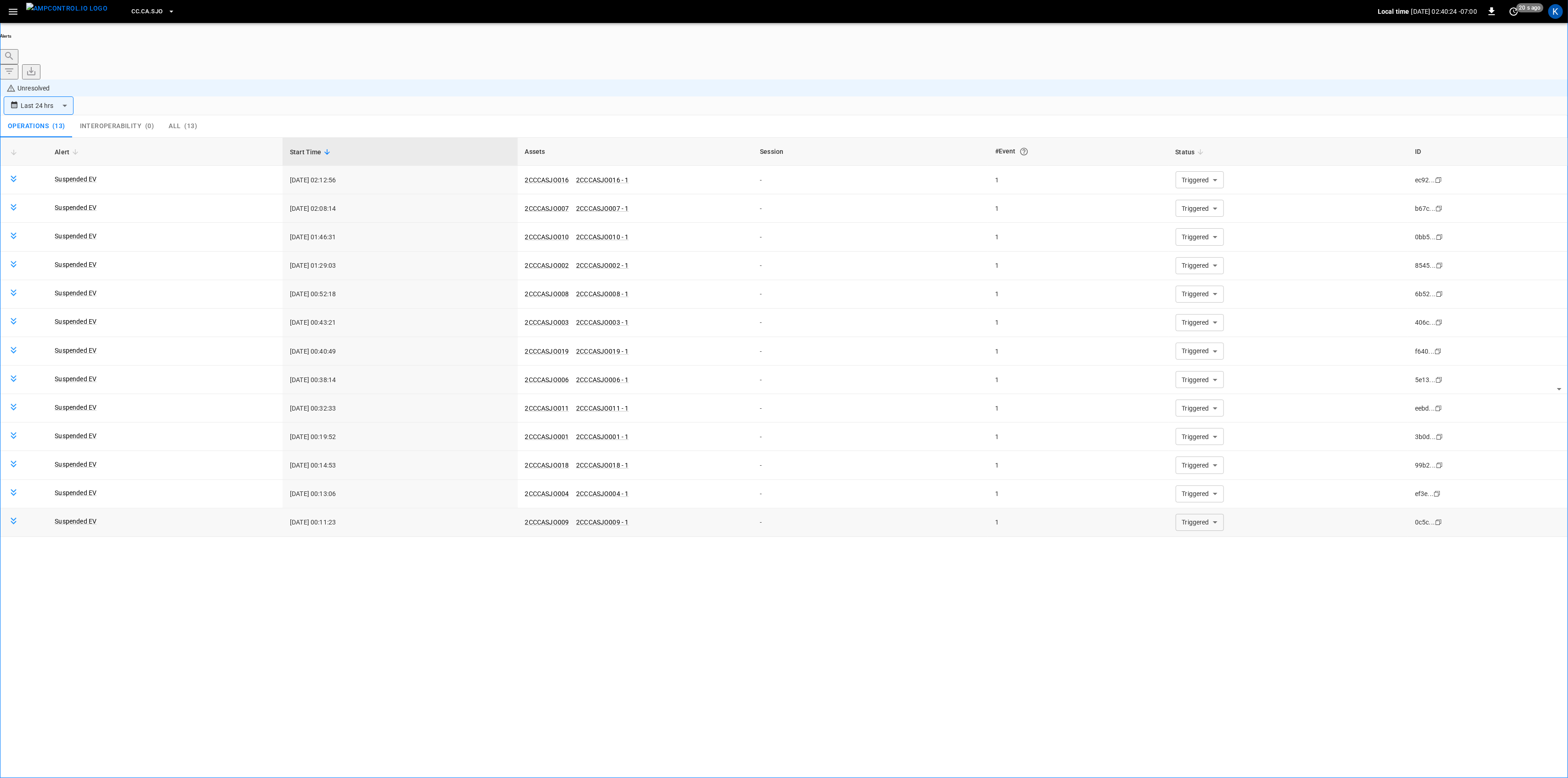
click at [1202, 470] on body "**********" at bounding box center [784, 415] width 1568 height 830
click at [1196, 488] on li "Resolved" at bounding box center [1194, 484] width 55 height 9
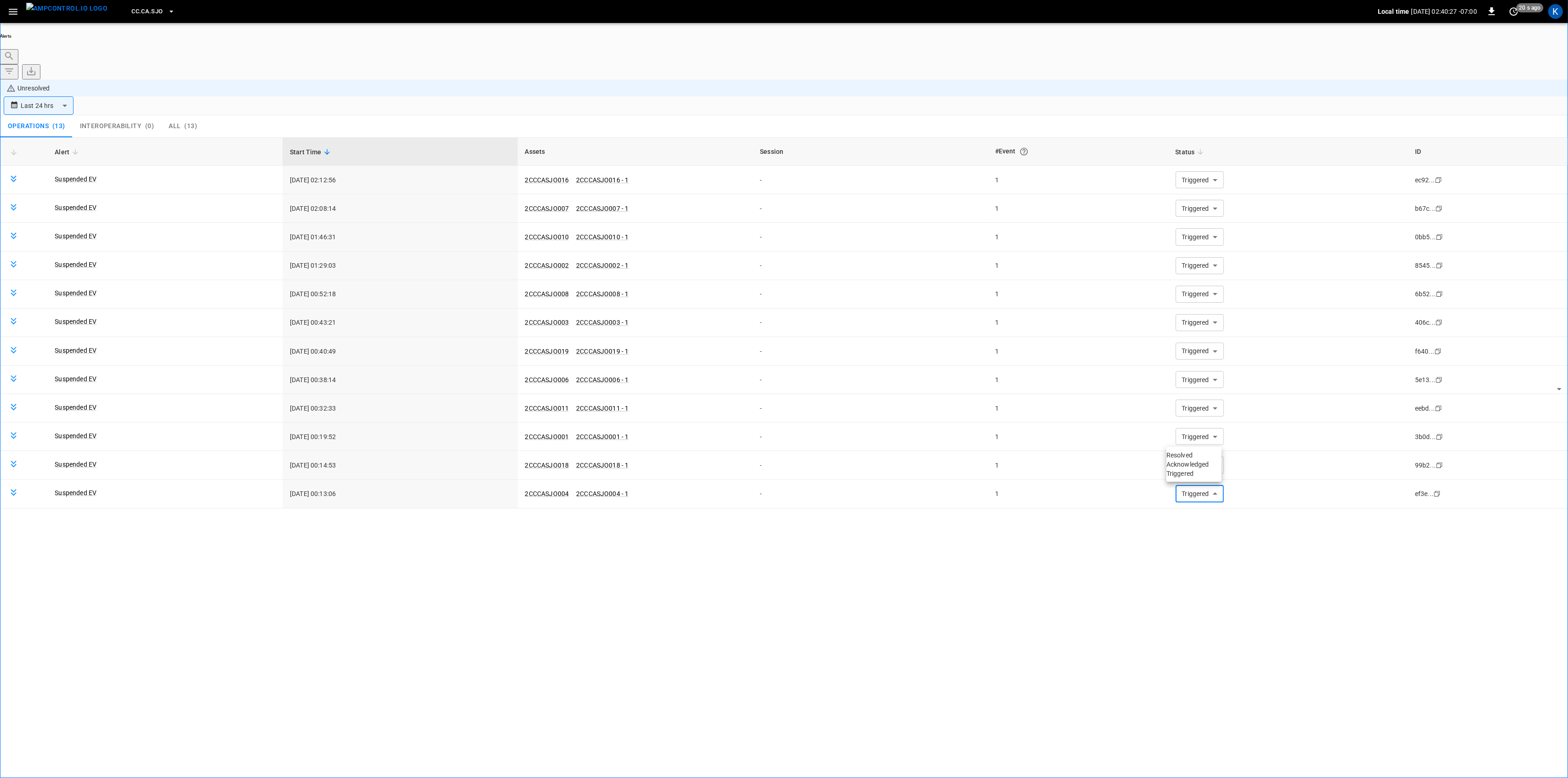
click at [1184, 459] on li "Resolved" at bounding box center [1194, 455] width 55 height 9
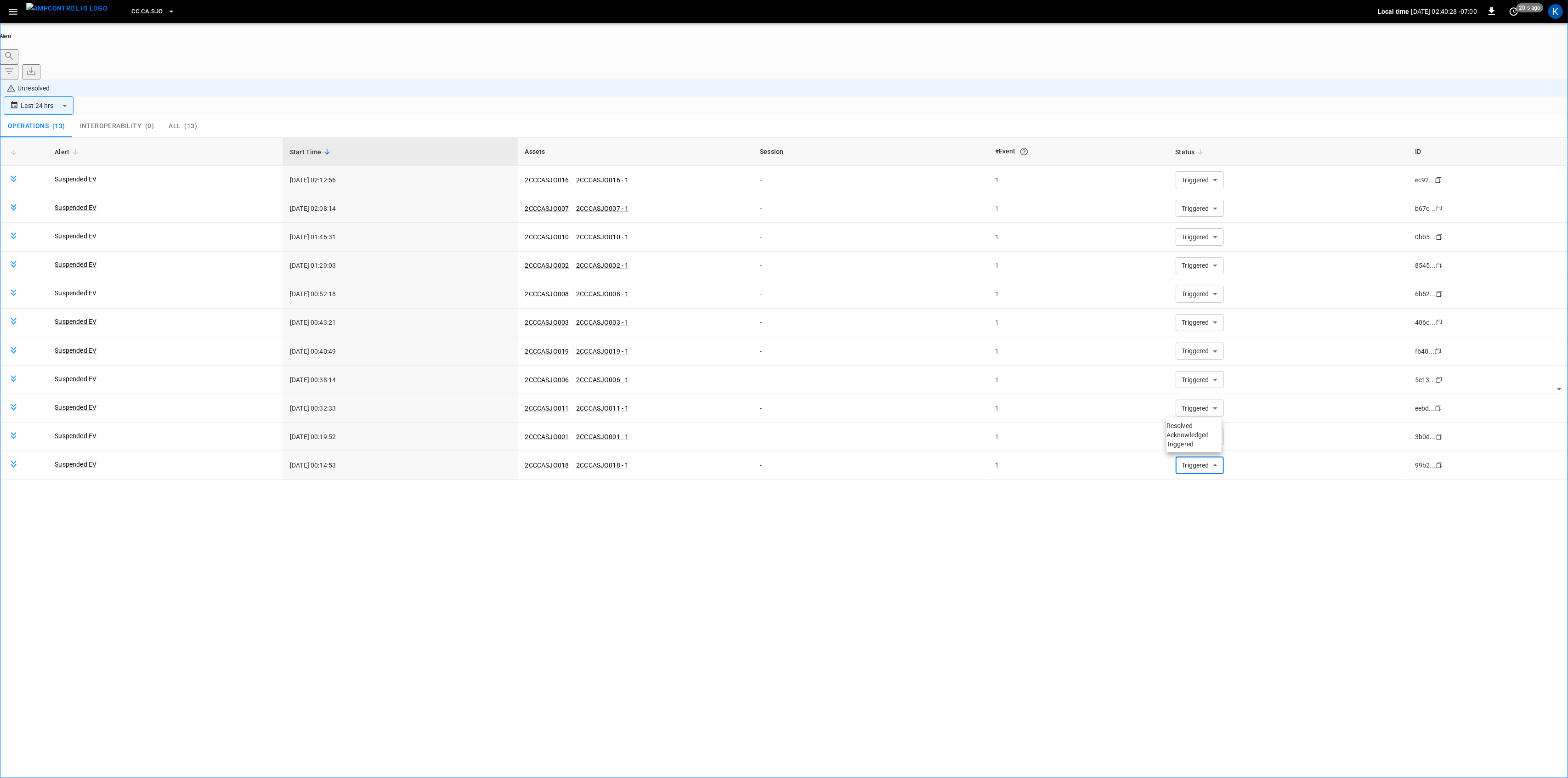
click at [1196, 430] on li "Resolved" at bounding box center [1194, 425] width 55 height 9
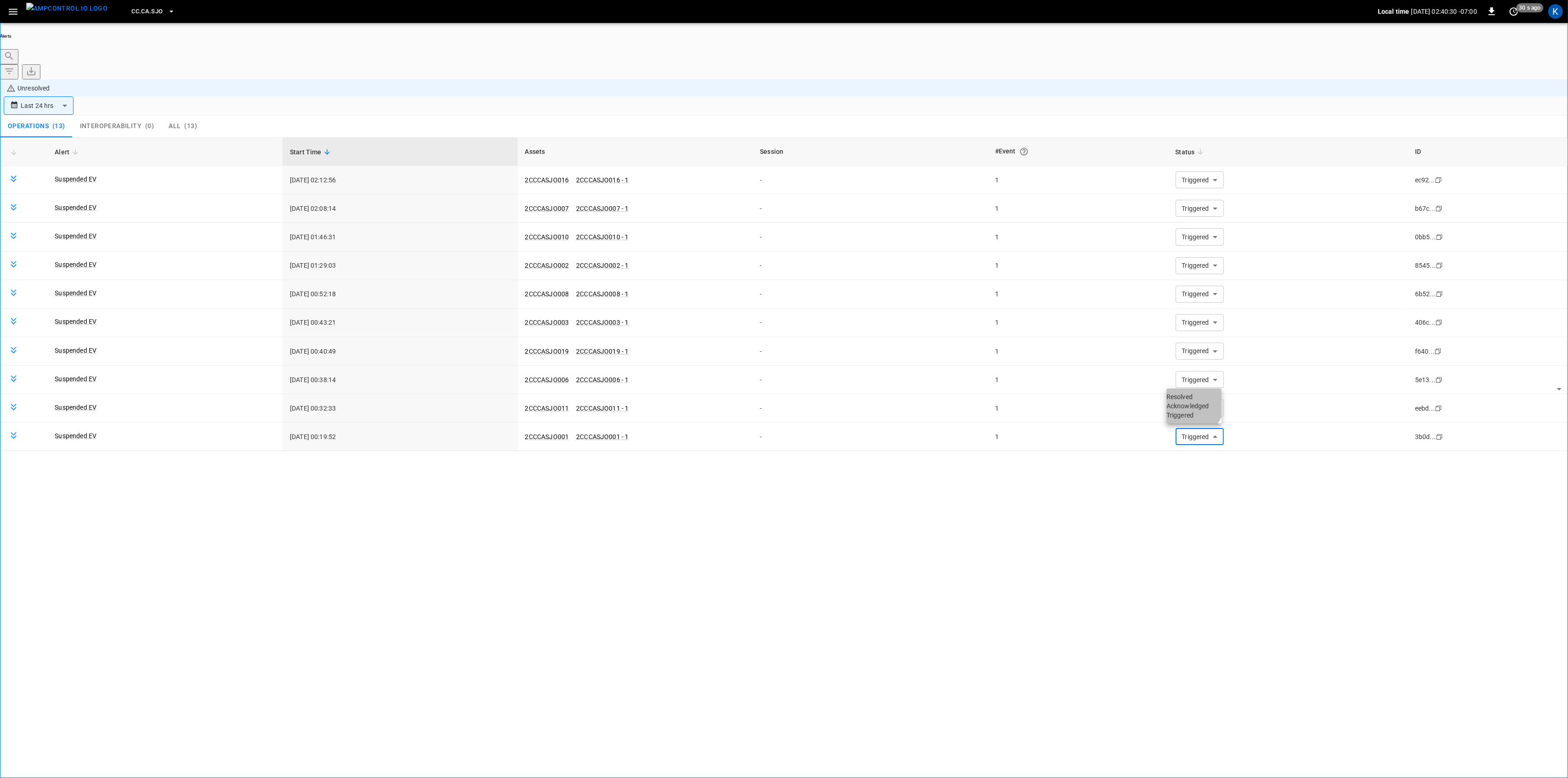
click at [1183, 401] on li "Resolved" at bounding box center [1194, 397] width 55 height 9
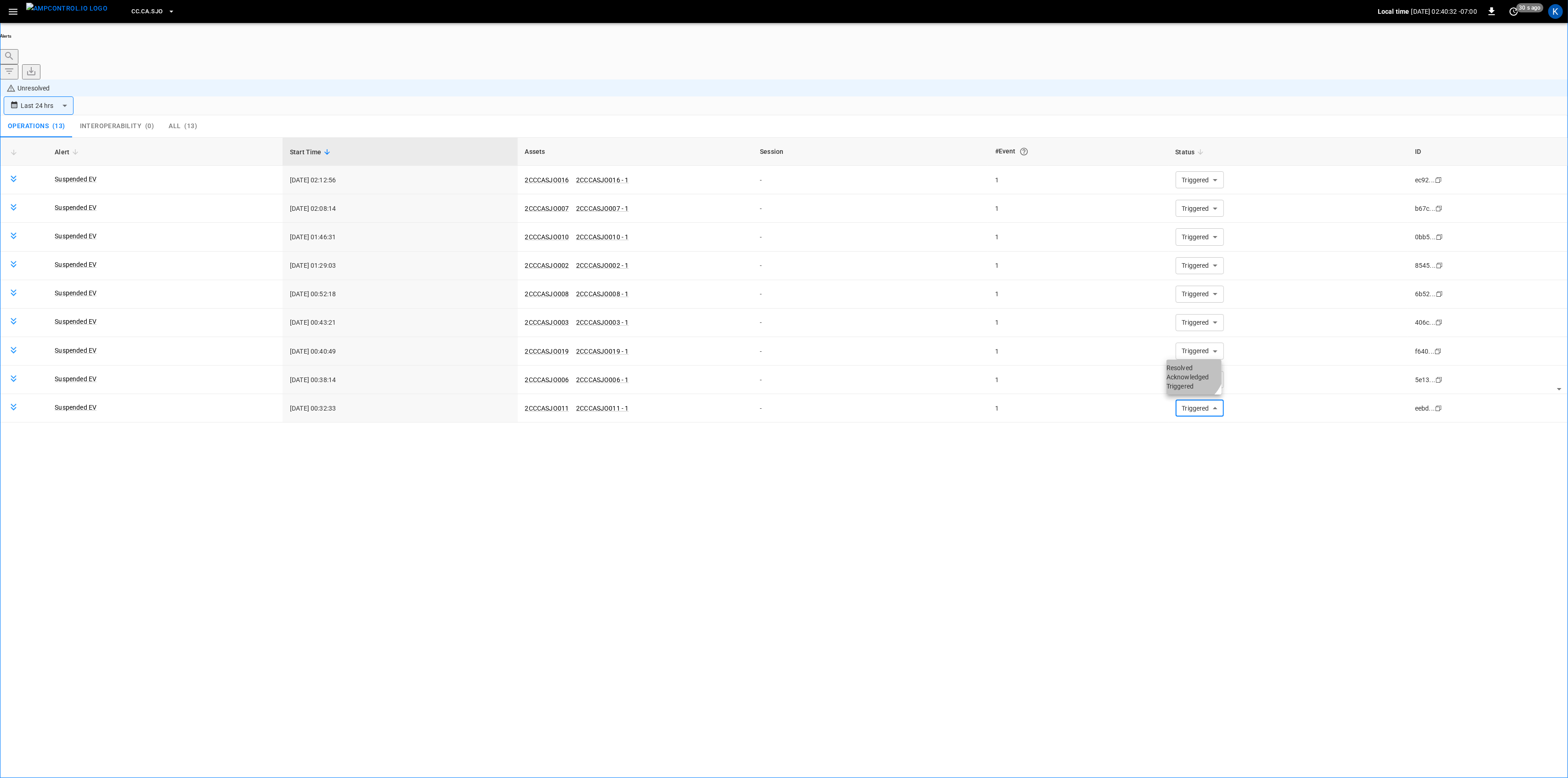
click at [1184, 371] on li "Resolved" at bounding box center [1194, 368] width 55 height 9
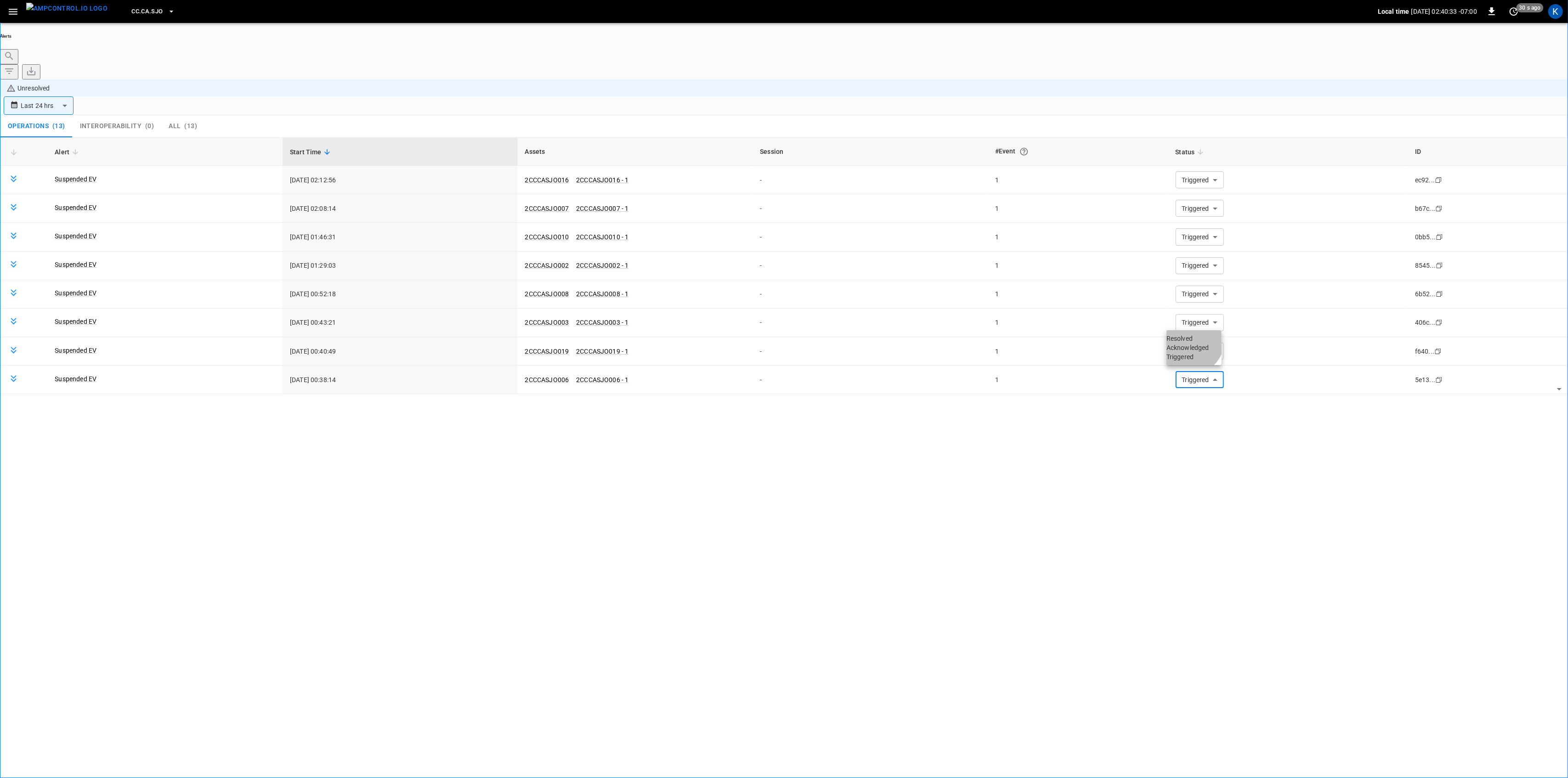
click at [1189, 343] on li "Resolved" at bounding box center [1194, 338] width 55 height 9
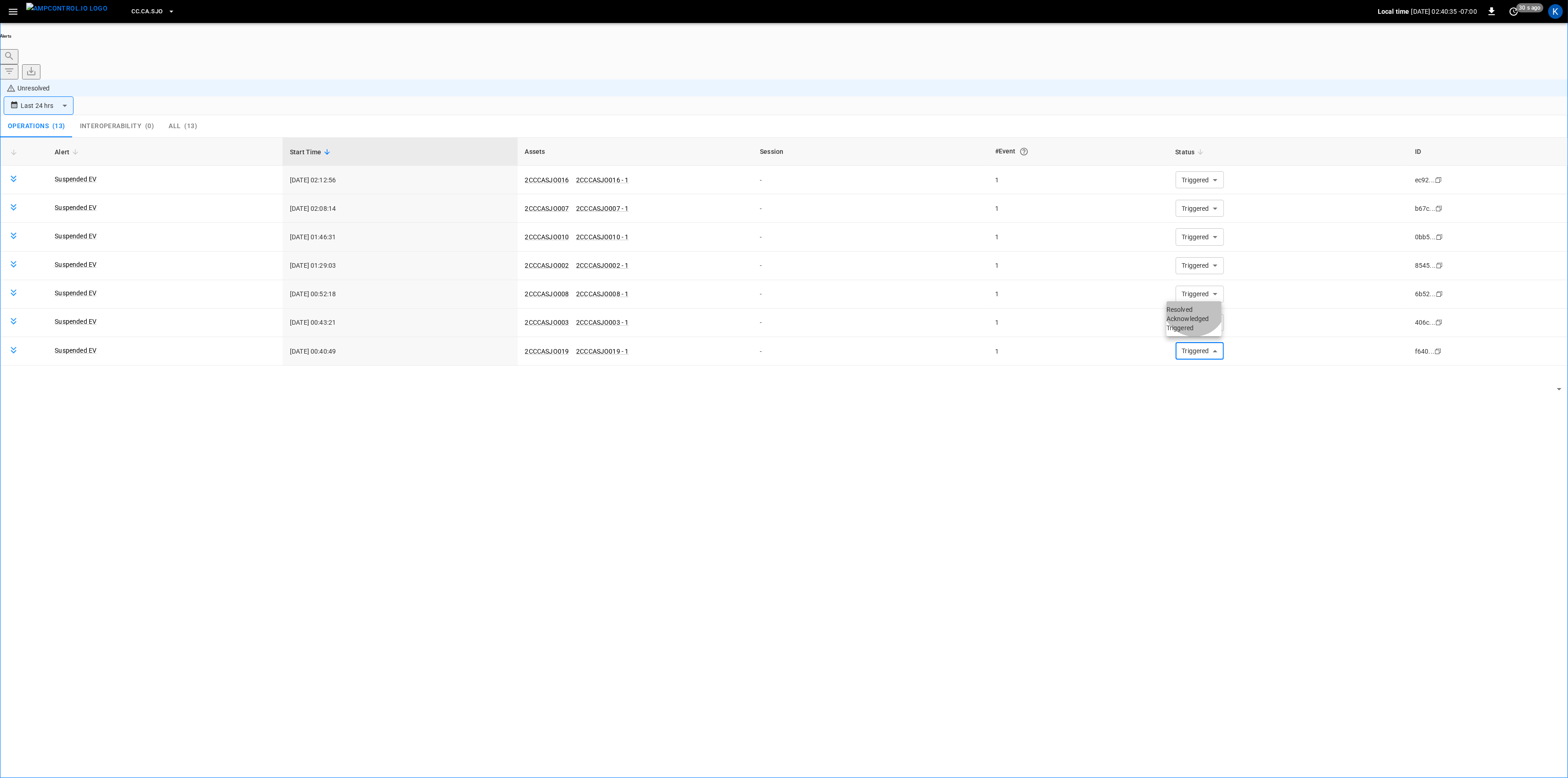
click at [1196, 311] on li "Resolved" at bounding box center [1194, 309] width 55 height 9
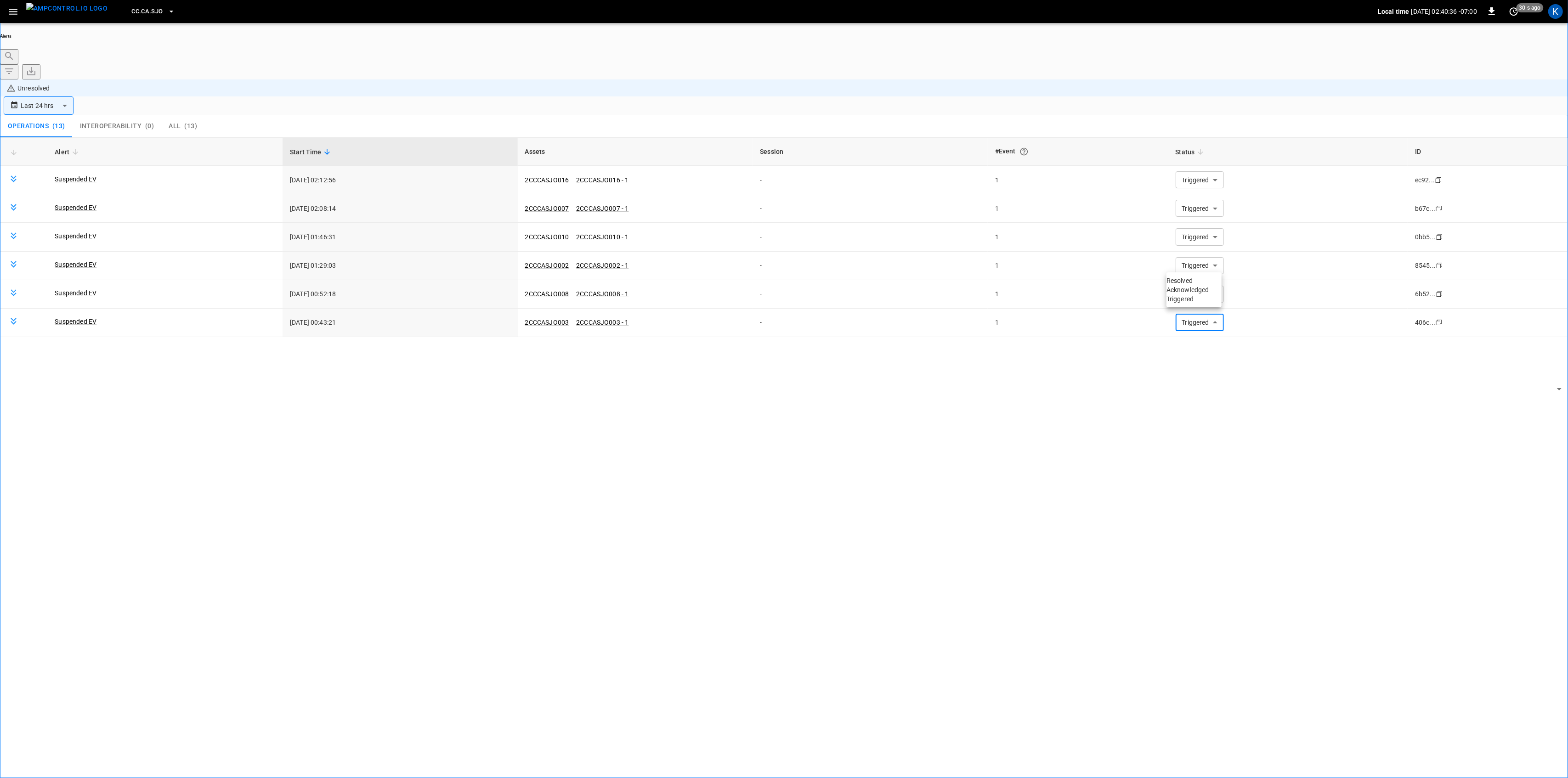
click at [1199, 285] on li "Resolved" at bounding box center [1194, 280] width 55 height 9
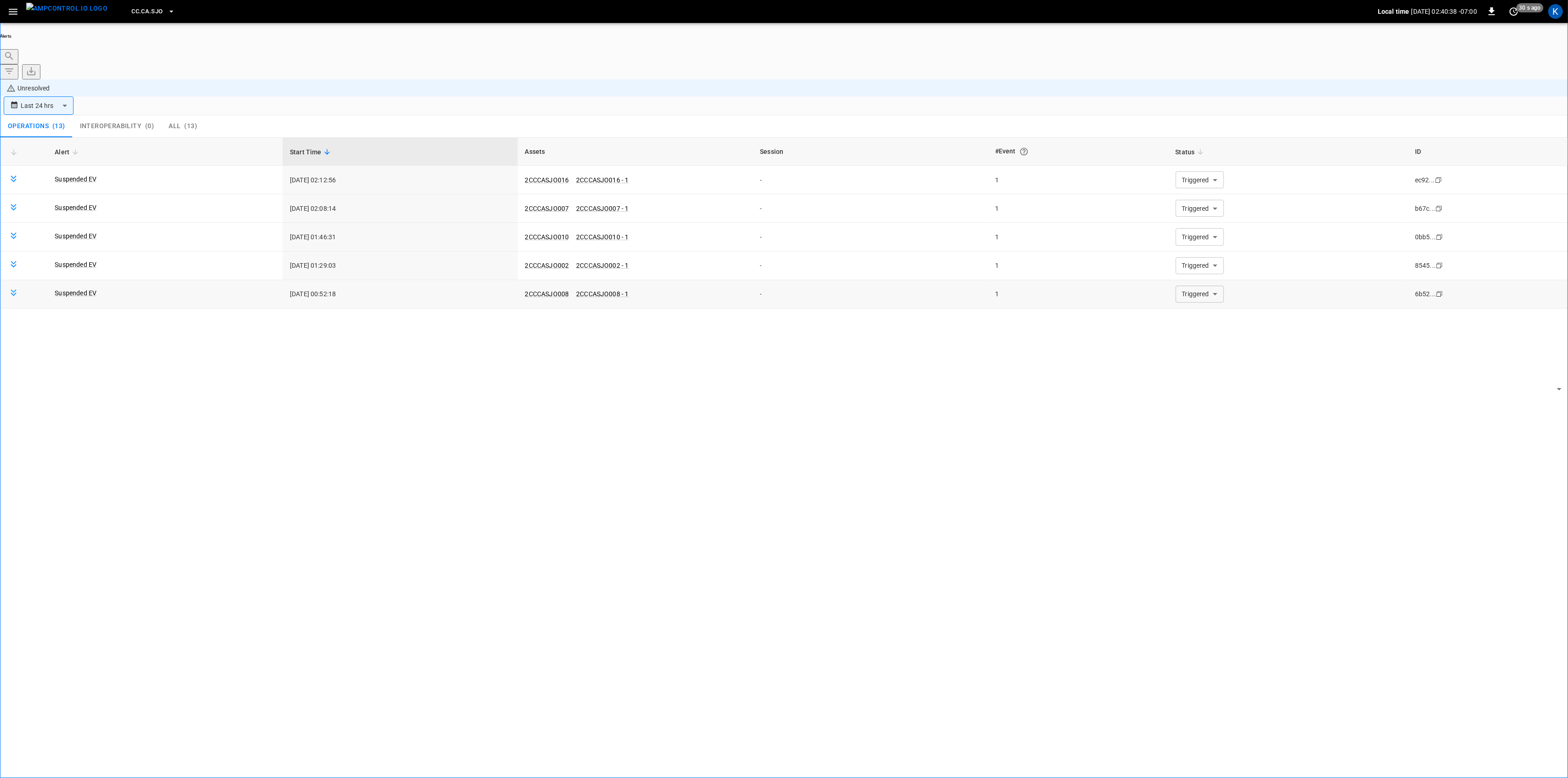
click at [1195, 241] on body "**********" at bounding box center [784, 415] width 1568 height 830
click at [1194, 256] on li "Resolved" at bounding box center [1194, 251] width 55 height 9
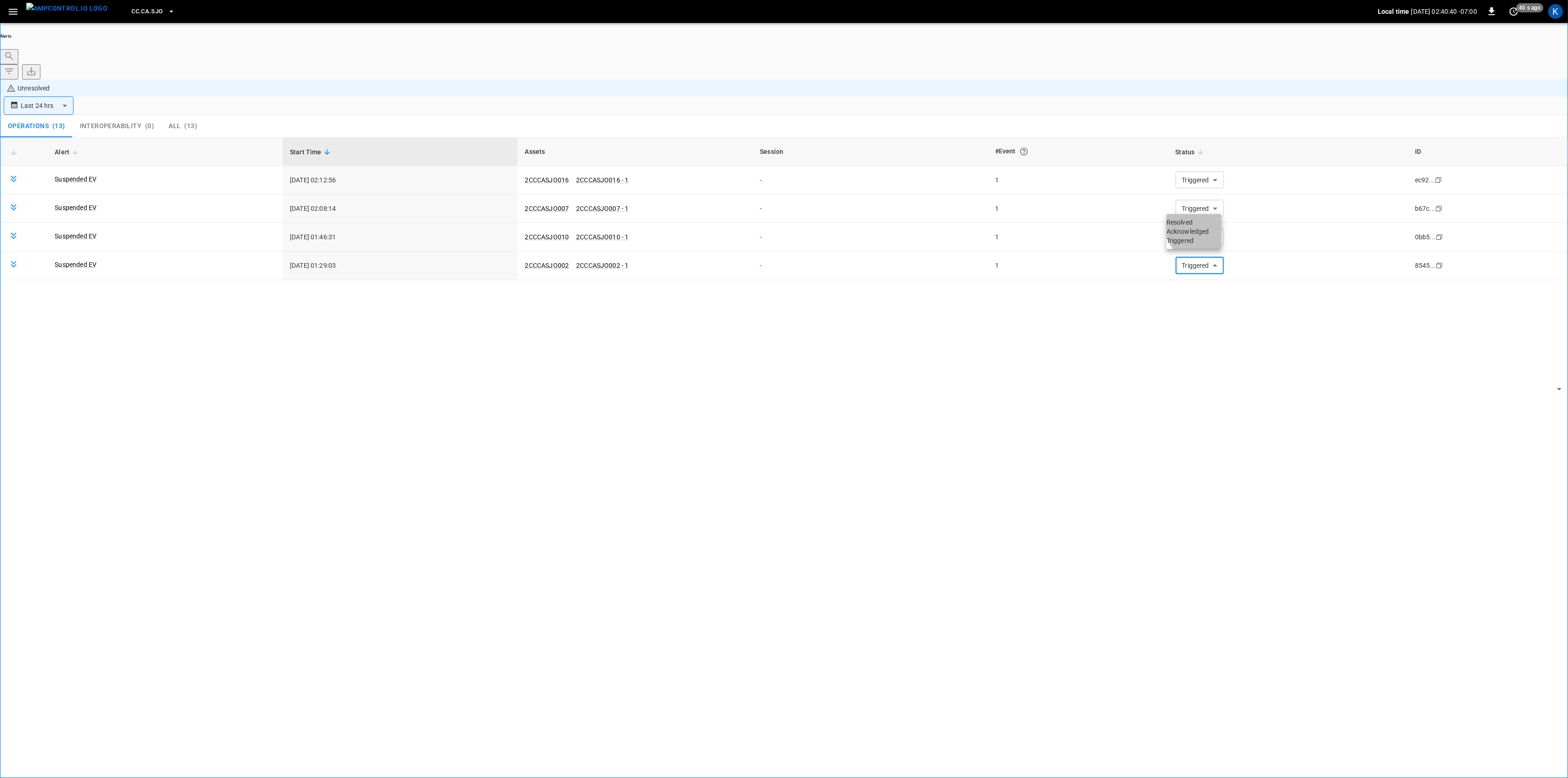
click at [1206, 227] on li "Resolved" at bounding box center [1194, 222] width 55 height 9
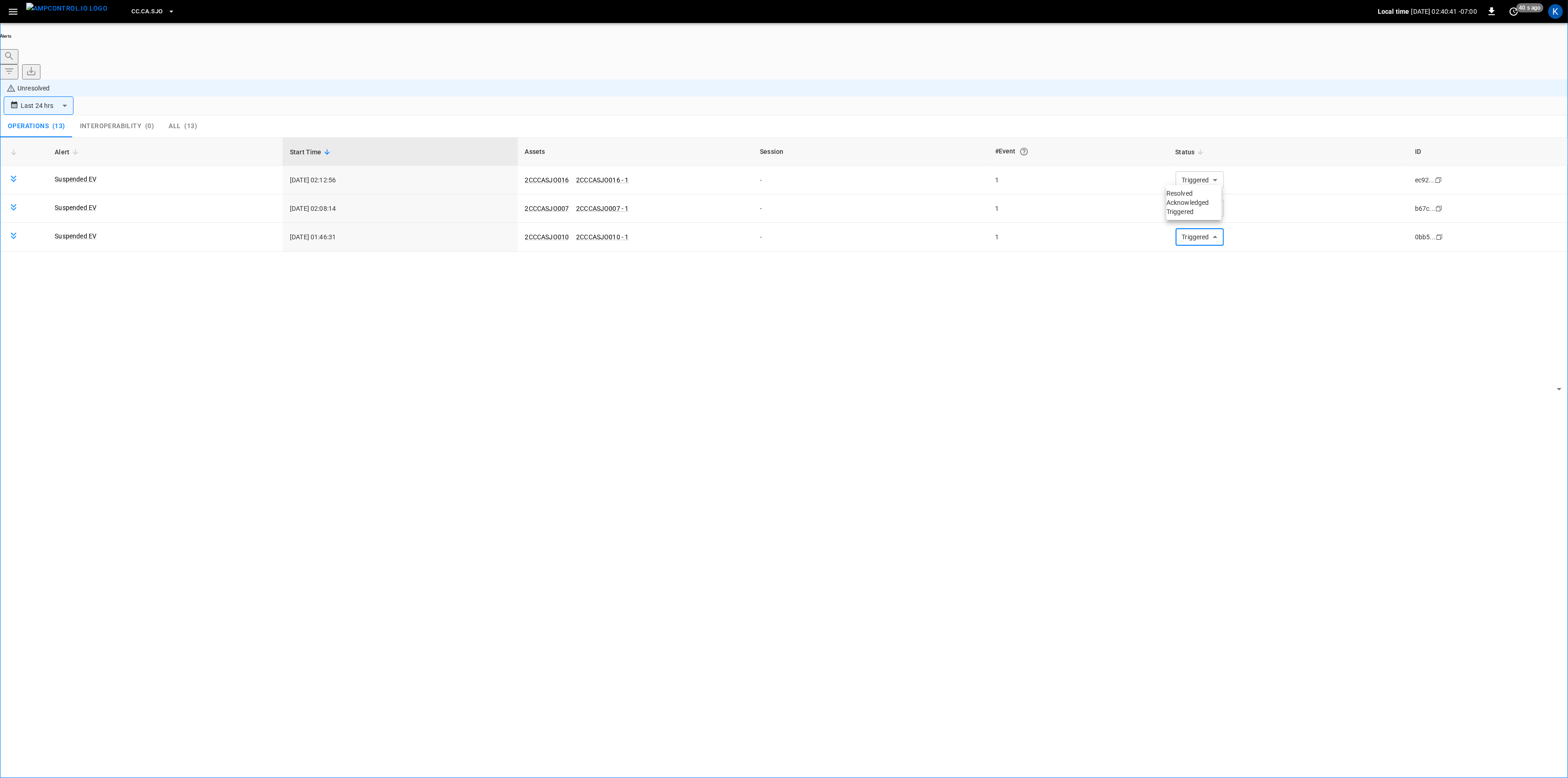
click at [1194, 195] on li "Resolved" at bounding box center [1194, 193] width 55 height 9
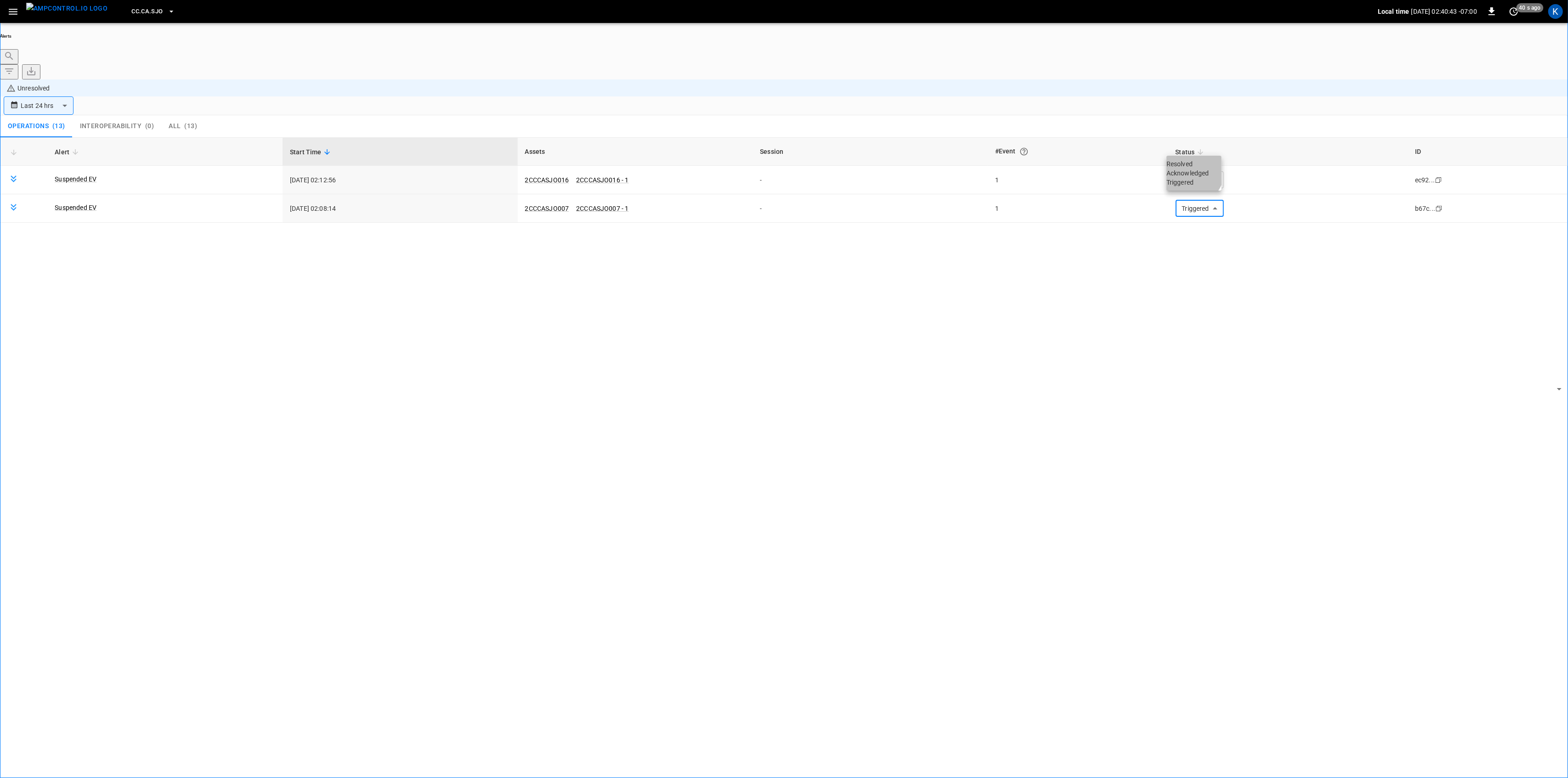
click at [1185, 168] on li "Resolved" at bounding box center [1194, 164] width 55 height 9
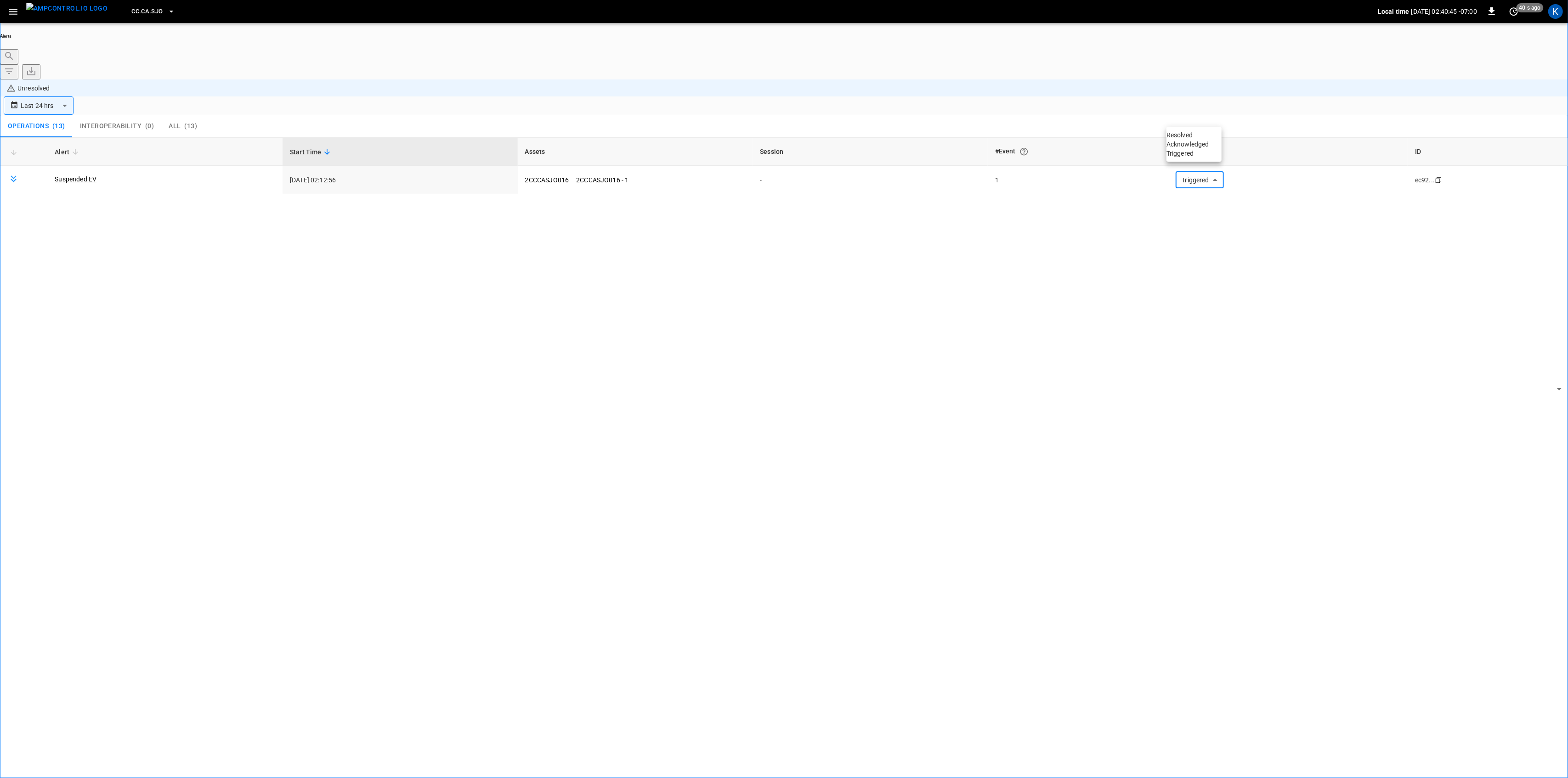
click at [1178, 138] on li "Resolved" at bounding box center [1194, 135] width 55 height 9
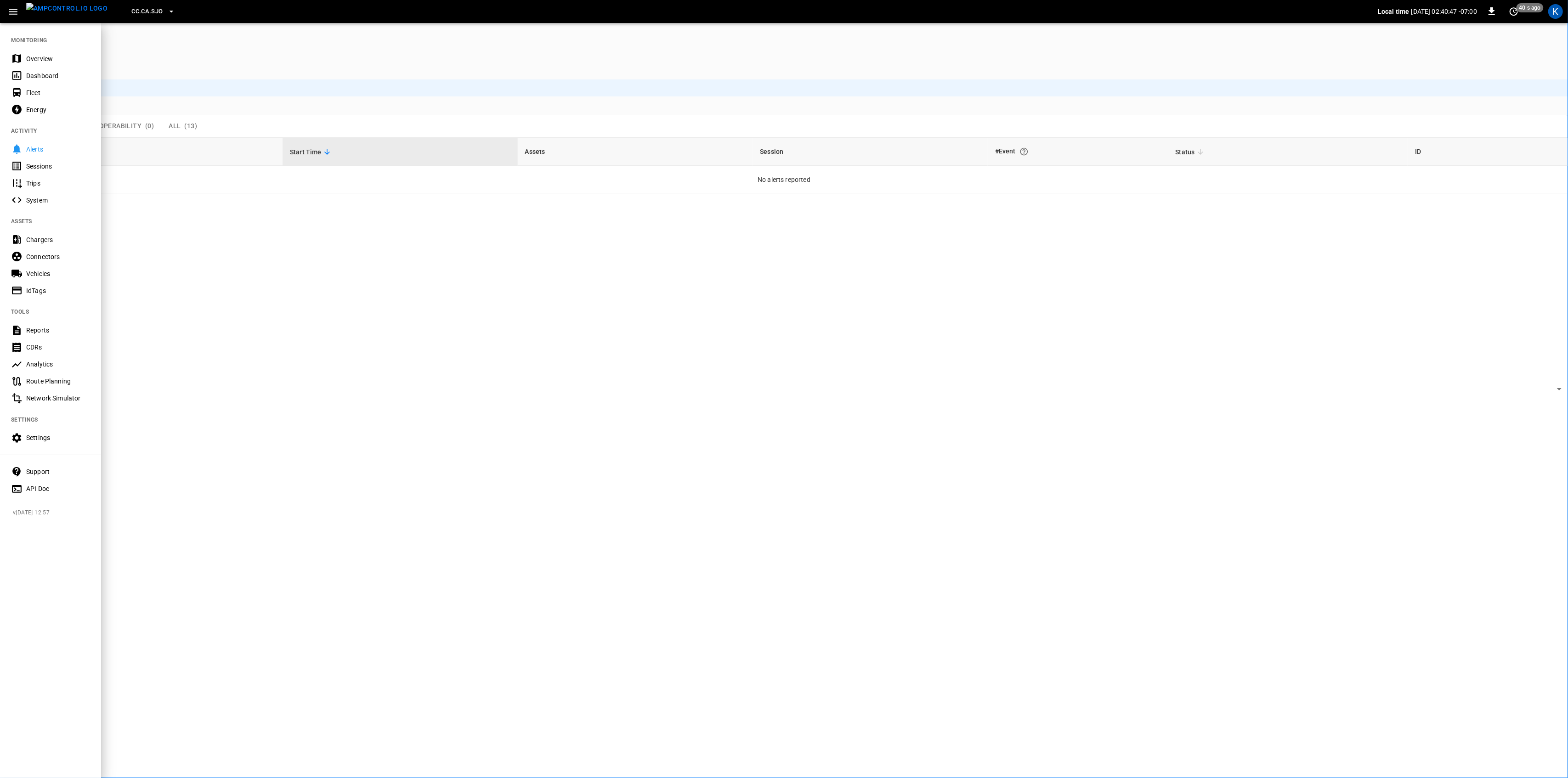
drag, startPoint x: 39, startPoint y: 55, endPoint x: 41, endPoint y: 66, distance: 11.2
click at [39, 55] on div "Overview" at bounding box center [58, 58] width 64 height 9
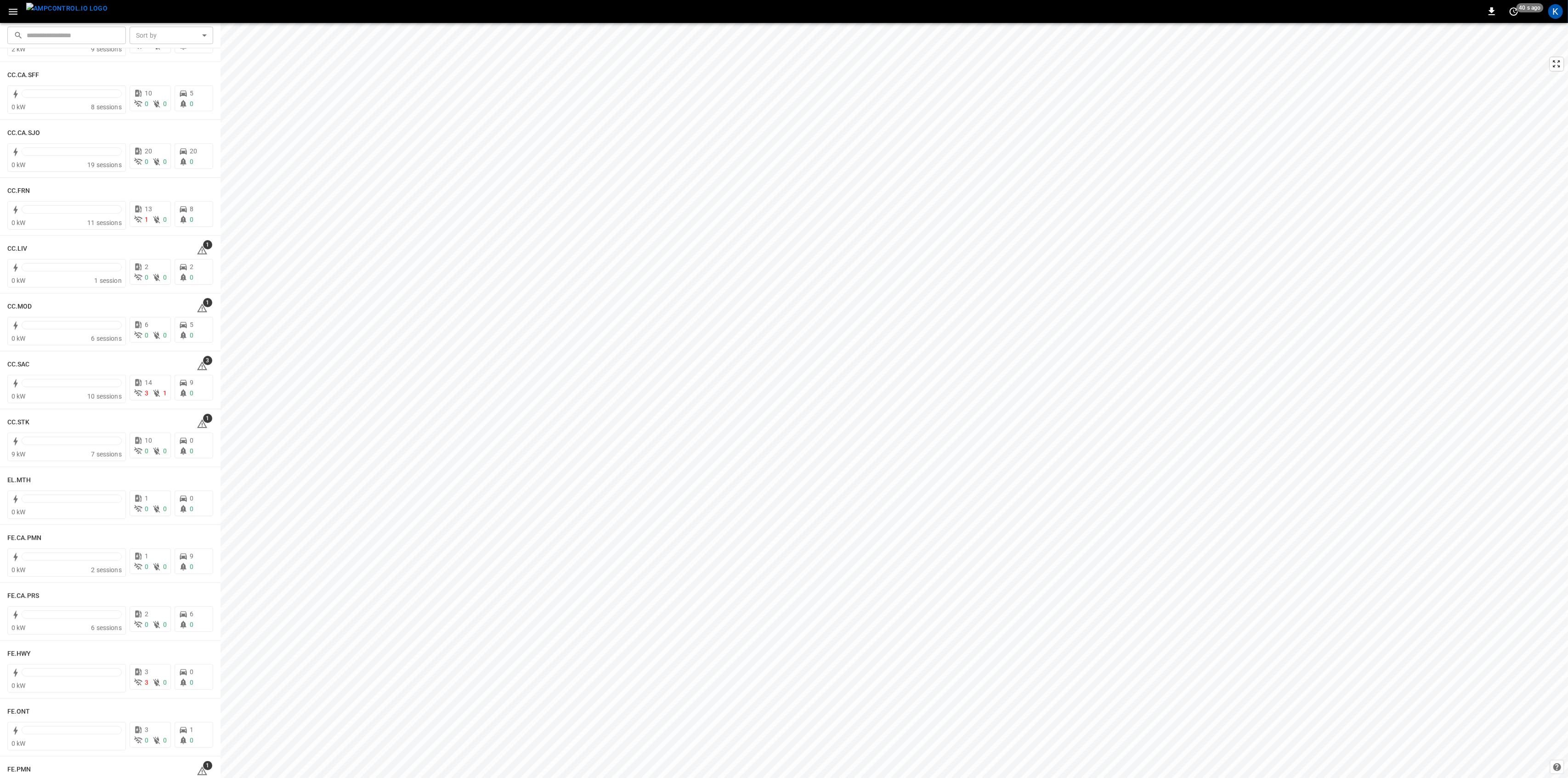
scroll to position [428, 0]
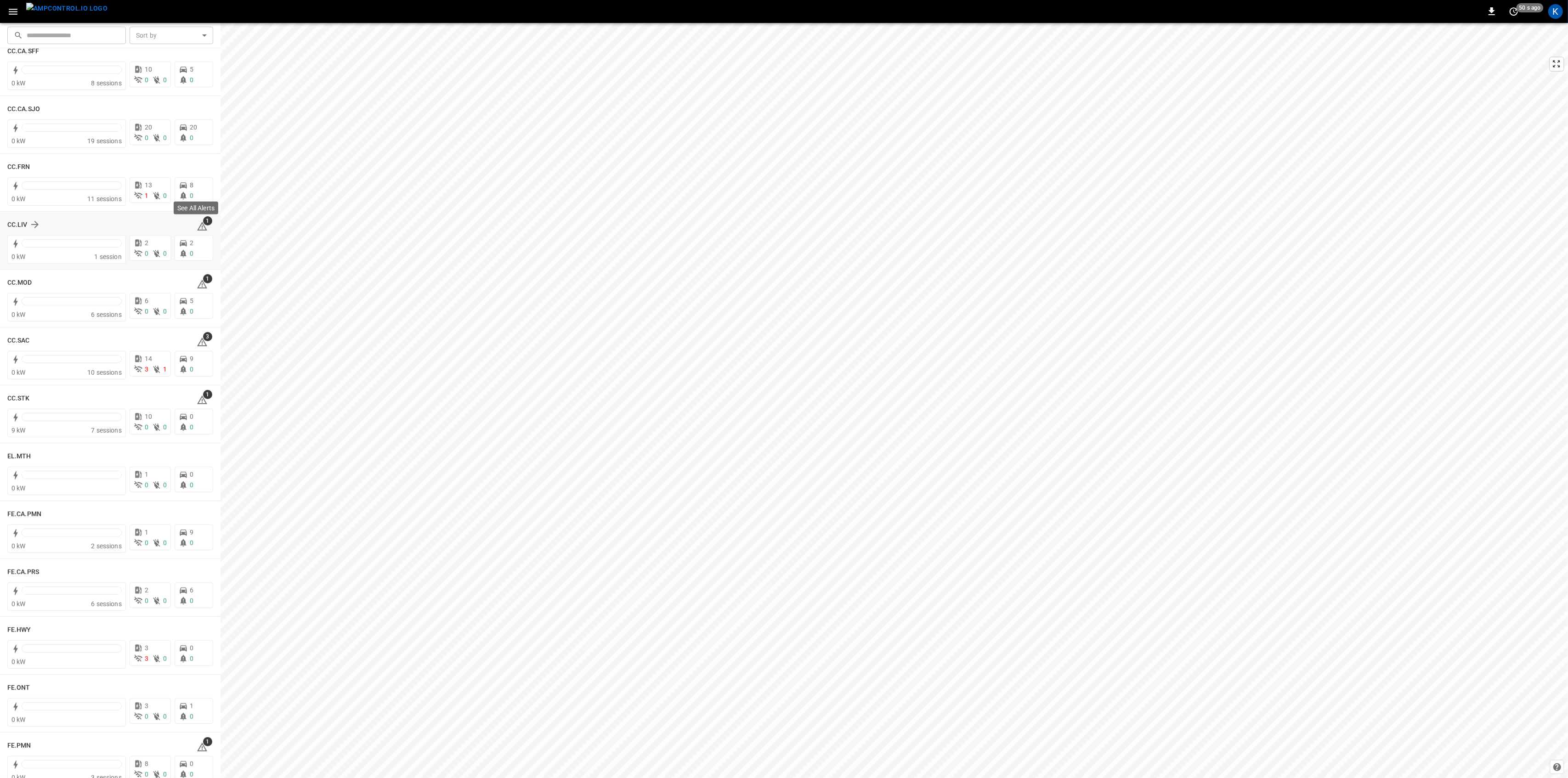
click at [202, 226] on icon at bounding box center [202, 226] width 11 height 11
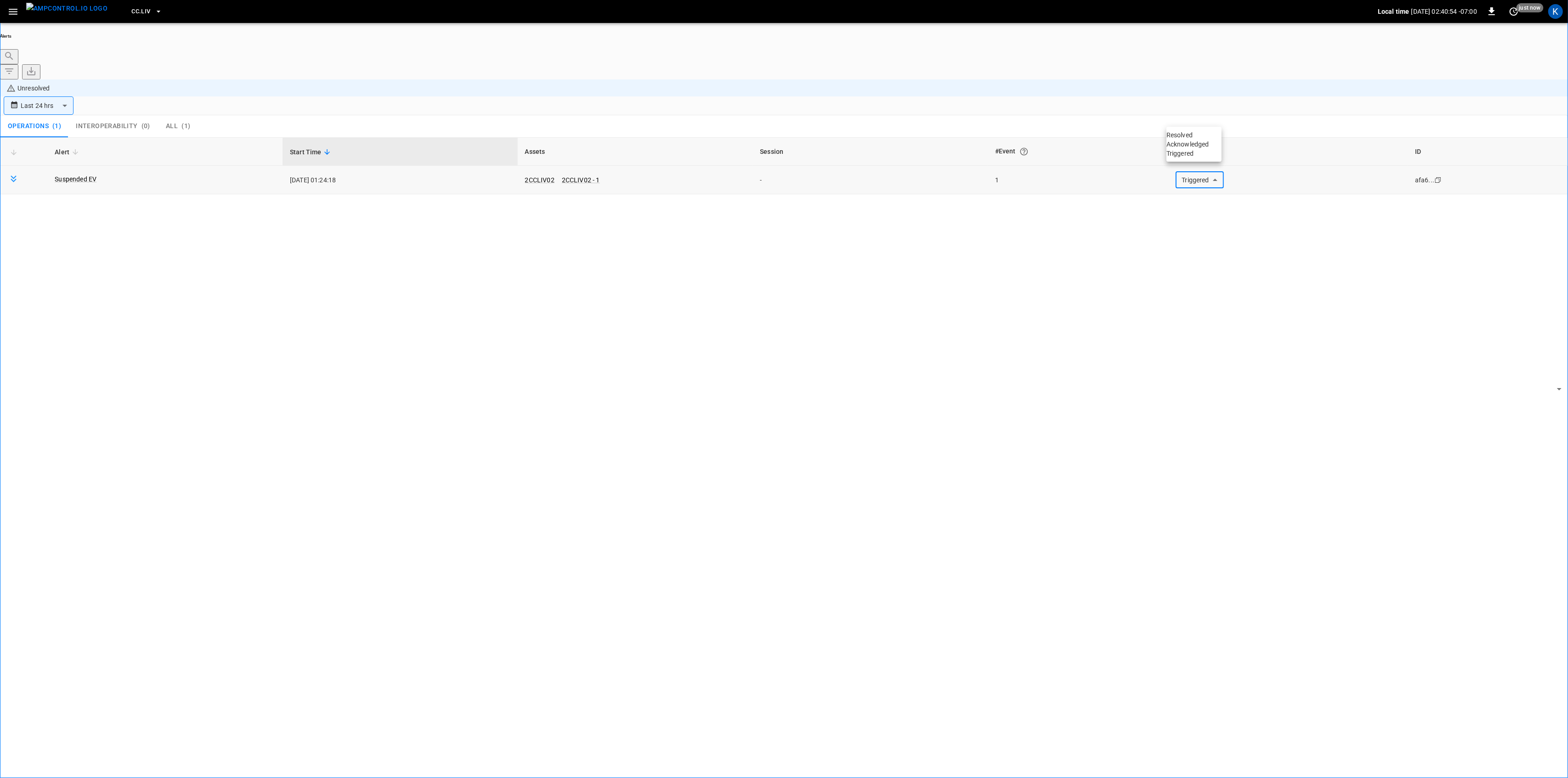
click at [1199, 114] on body "**********" at bounding box center [784, 415] width 1568 height 830
click at [1194, 139] on li "Resolved" at bounding box center [1194, 135] width 55 height 9
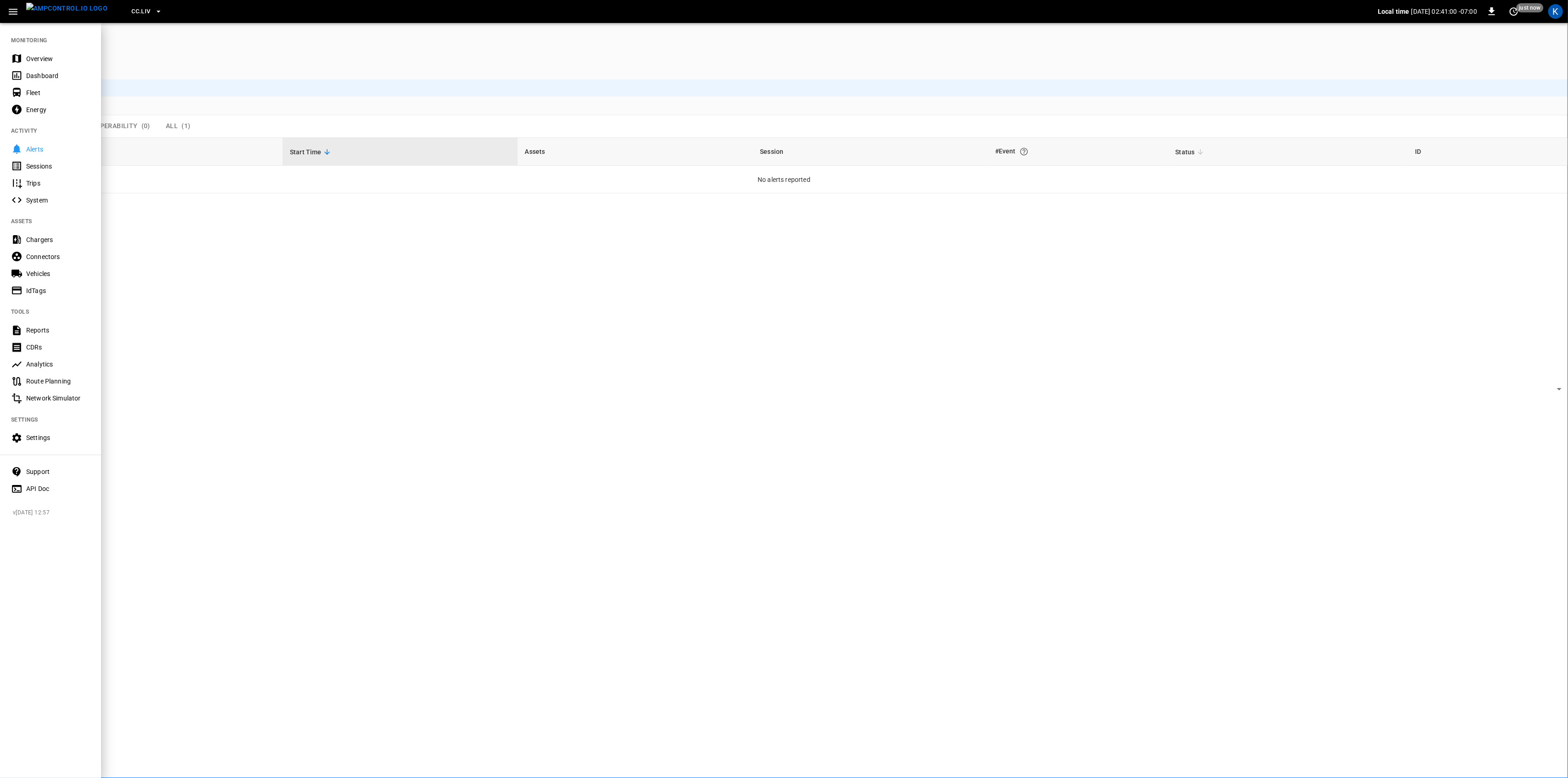
click at [31, 54] on div "Overview" at bounding box center [58, 58] width 64 height 9
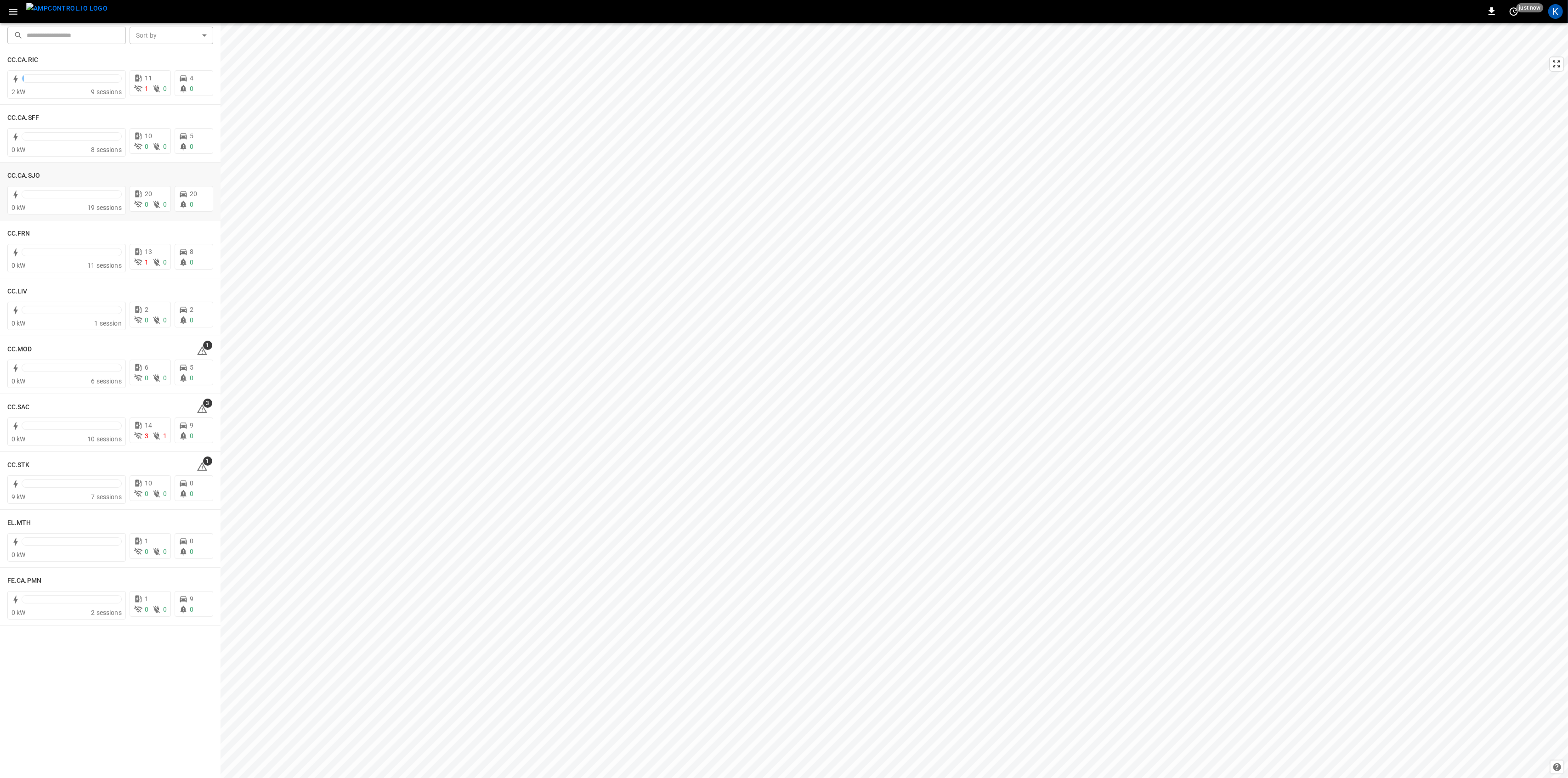
scroll to position [428, 0]
click at [196, 285] on icon at bounding box center [202, 284] width 11 height 11
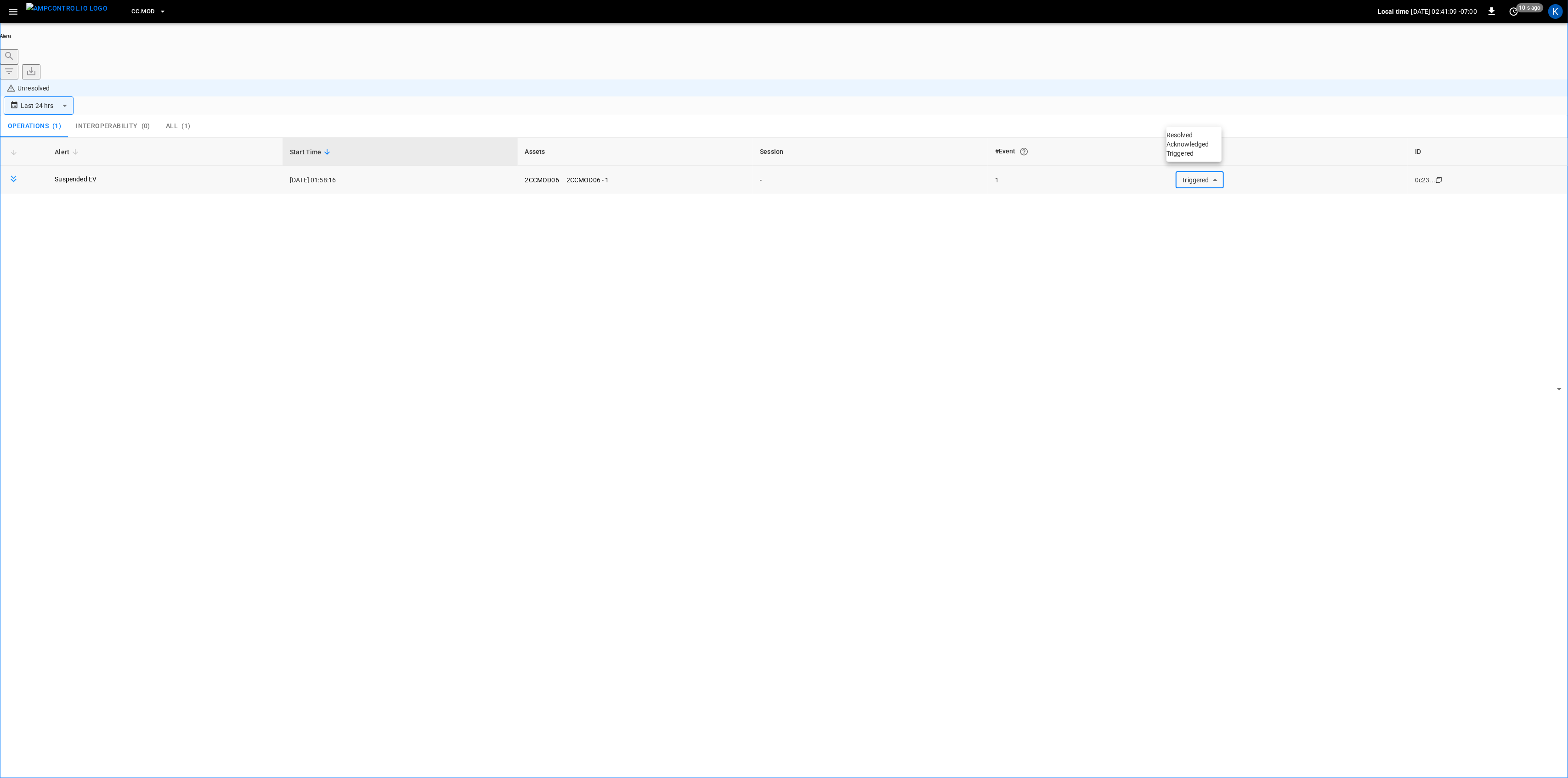
click at [1195, 114] on body "**********" at bounding box center [784, 415] width 1568 height 830
click at [1185, 136] on li "Resolved" at bounding box center [1194, 135] width 55 height 9
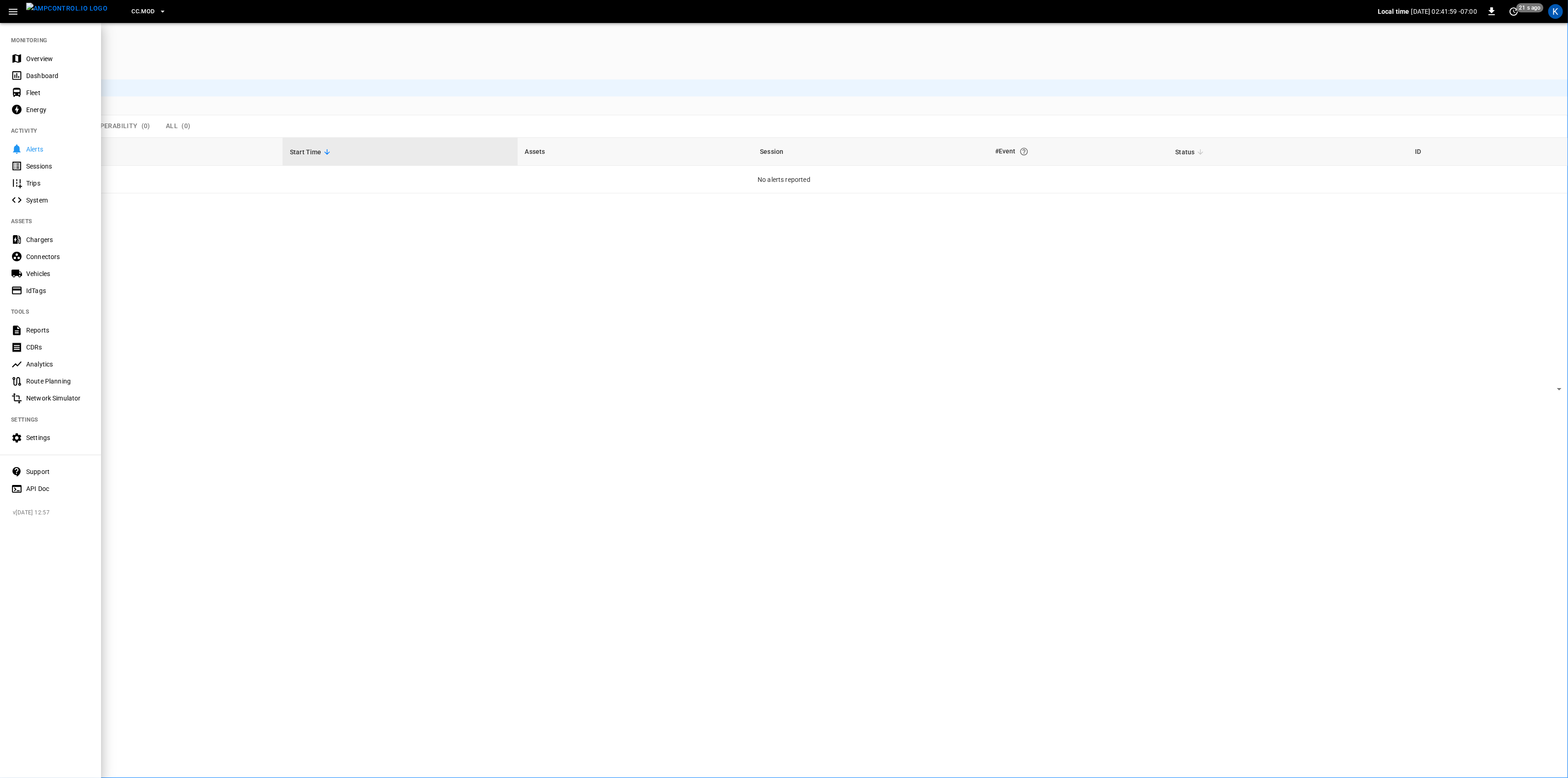
click at [28, 61] on div "Overview" at bounding box center [58, 58] width 64 height 9
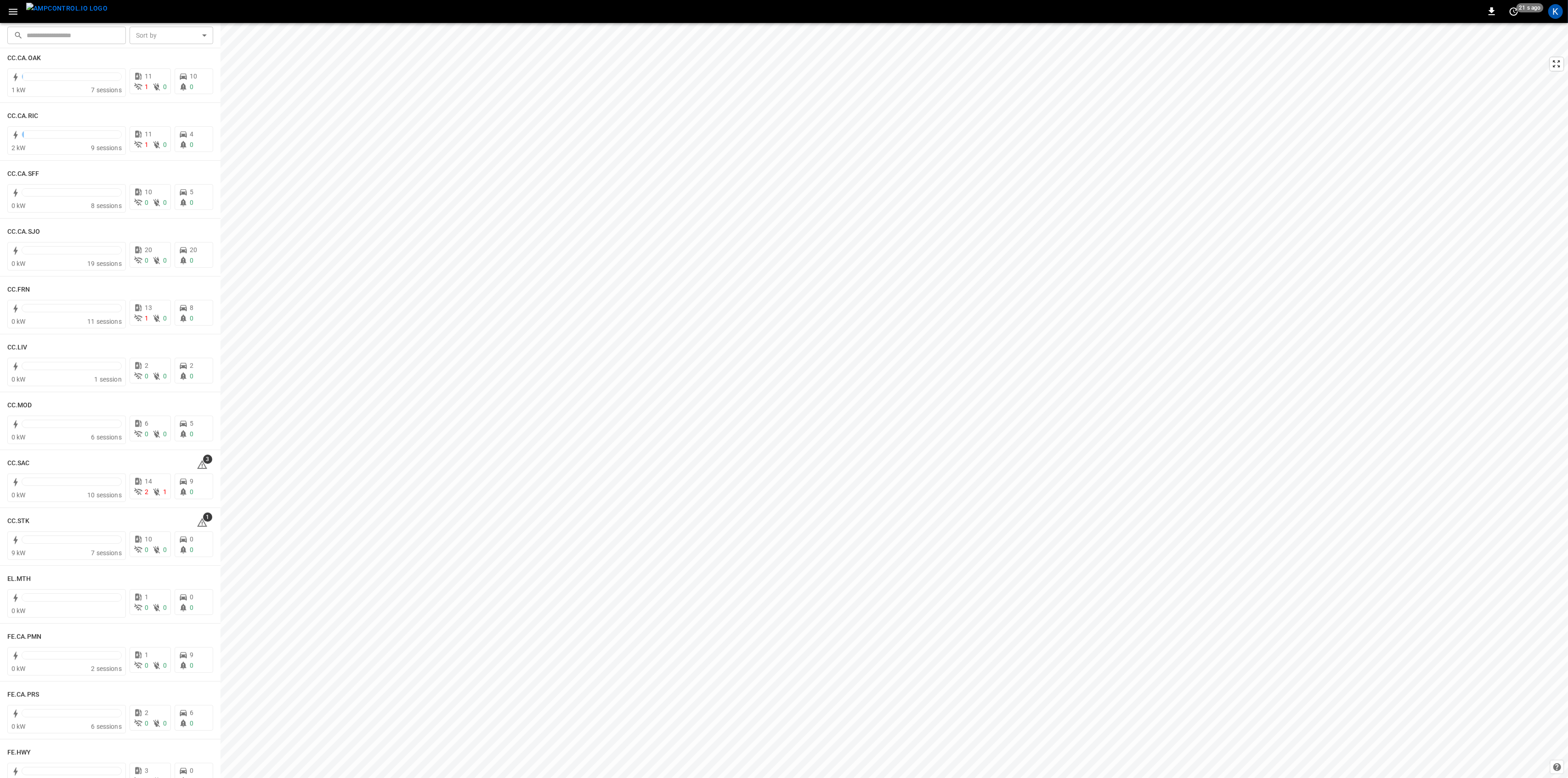
scroll to position [490, 0]
click at [196, 277] on icon at bounding box center [202, 281] width 11 height 11
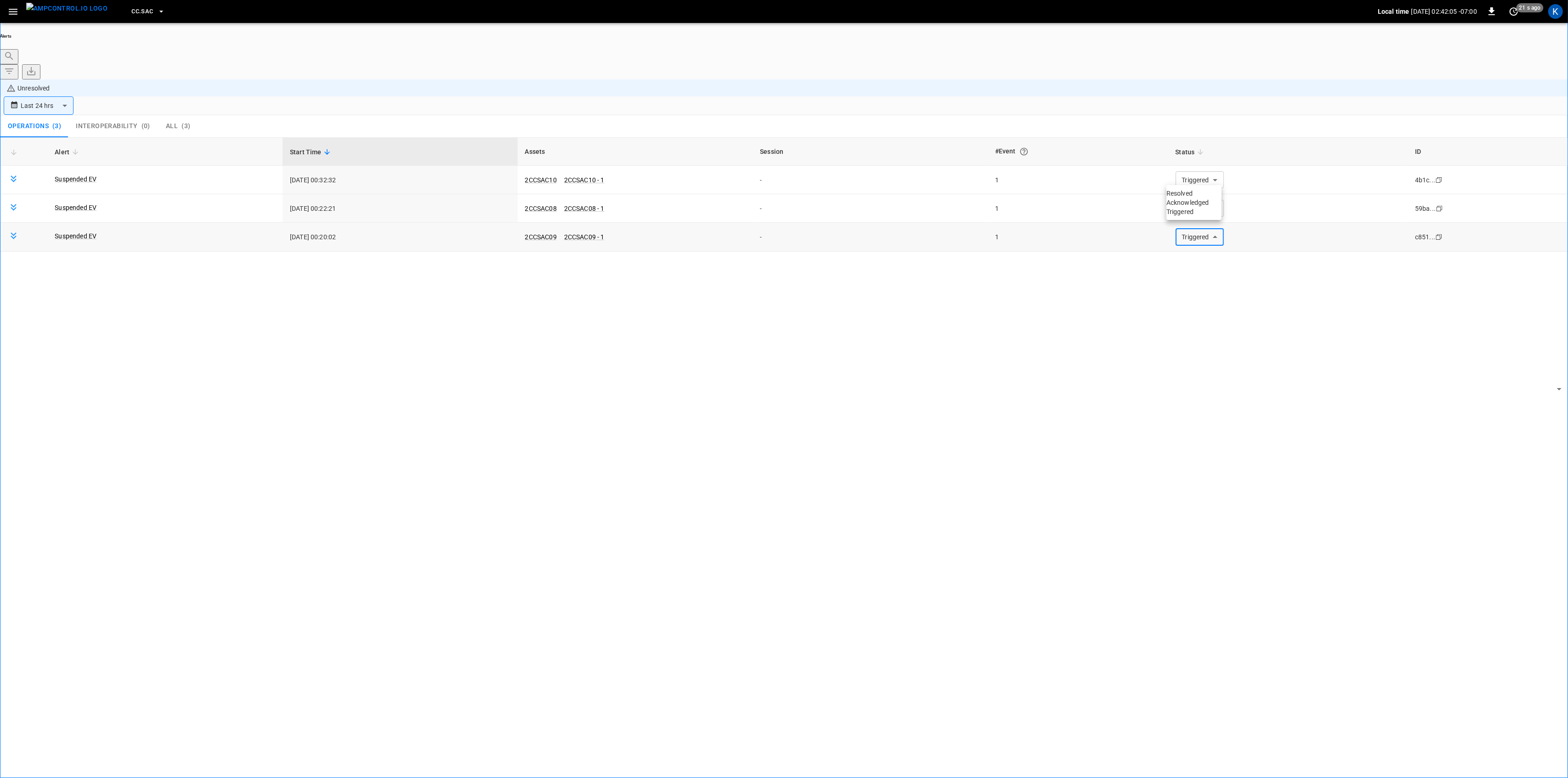
click at [1187, 169] on body "**********" at bounding box center [784, 415] width 1568 height 830
click at [1194, 196] on li "Resolved" at bounding box center [1194, 193] width 55 height 9
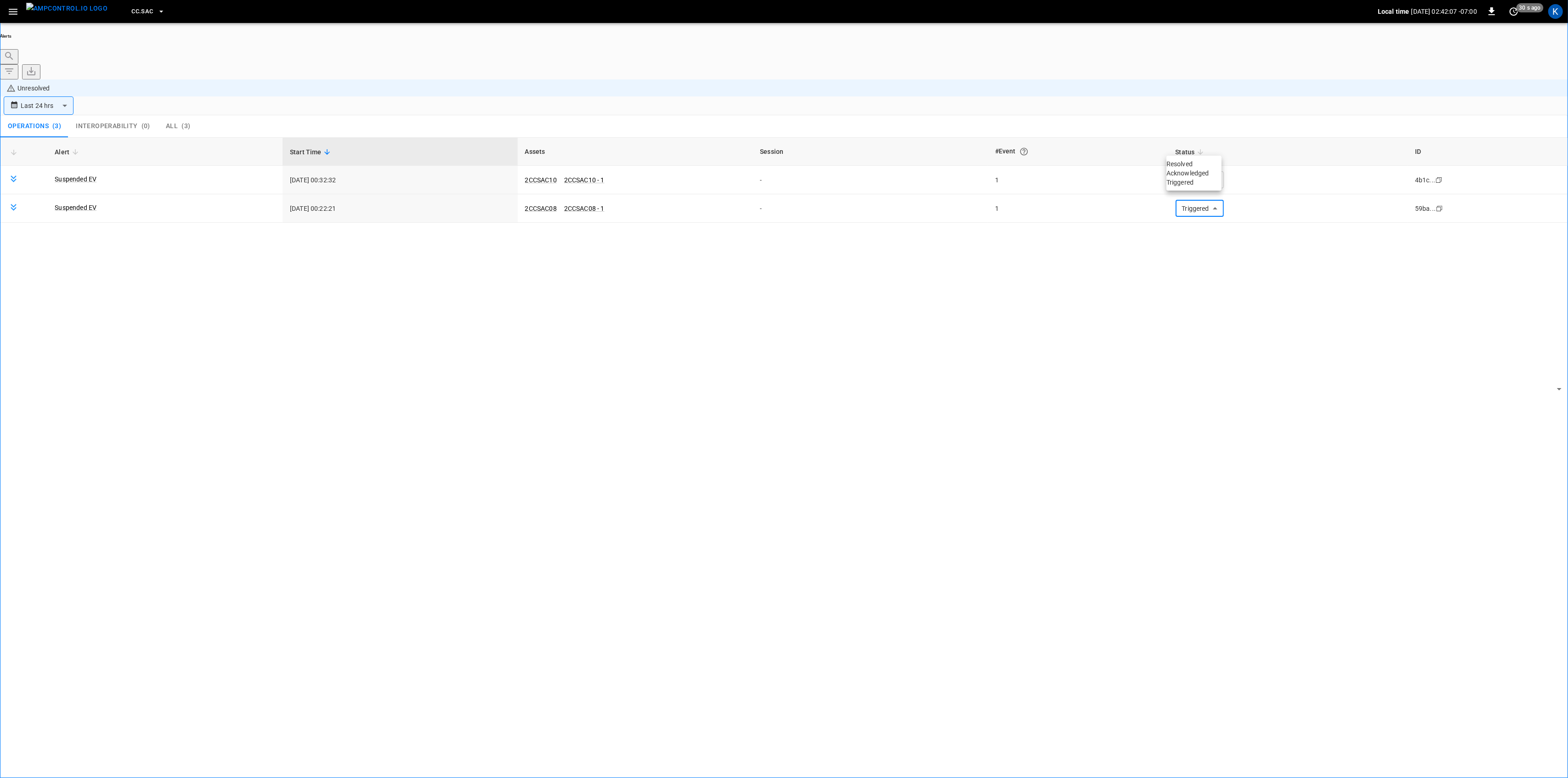
click at [1189, 165] on li "Resolved" at bounding box center [1194, 164] width 55 height 9
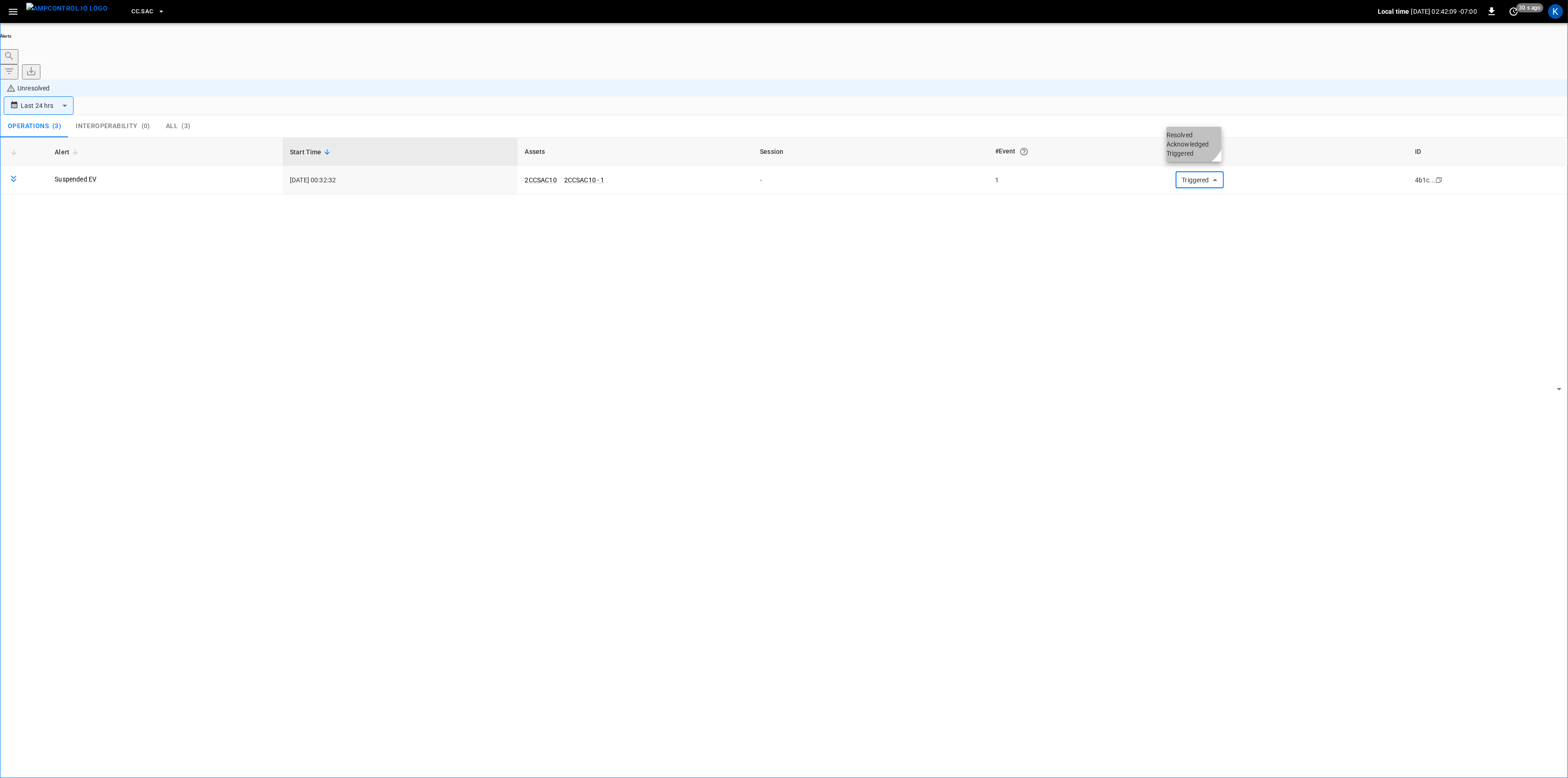
click at [1189, 137] on li "Resolved" at bounding box center [1194, 135] width 55 height 9
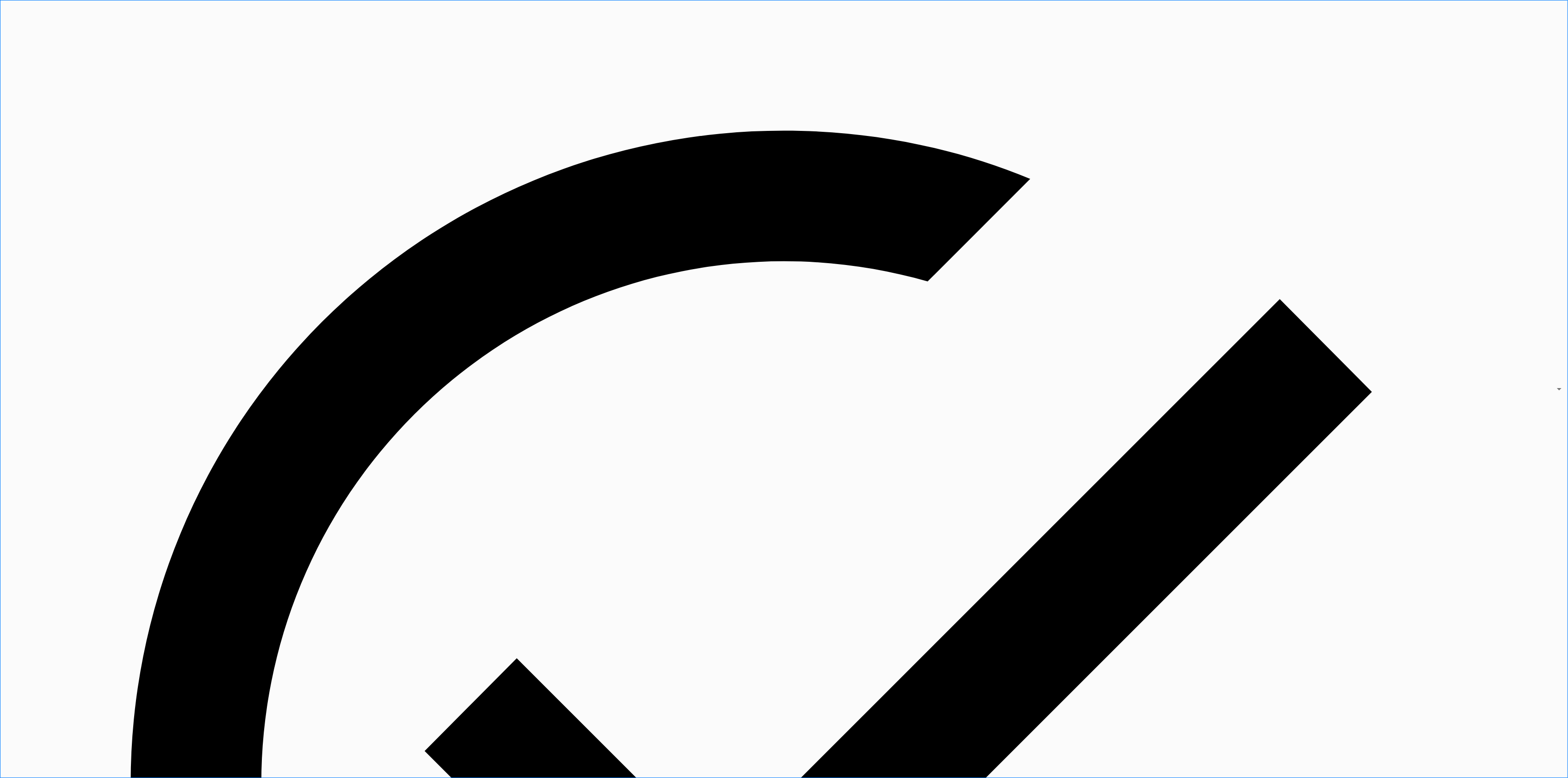
drag, startPoint x: 17, startPoint y: 9, endPoint x: 22, endPoint y: 22, distance: 13.9
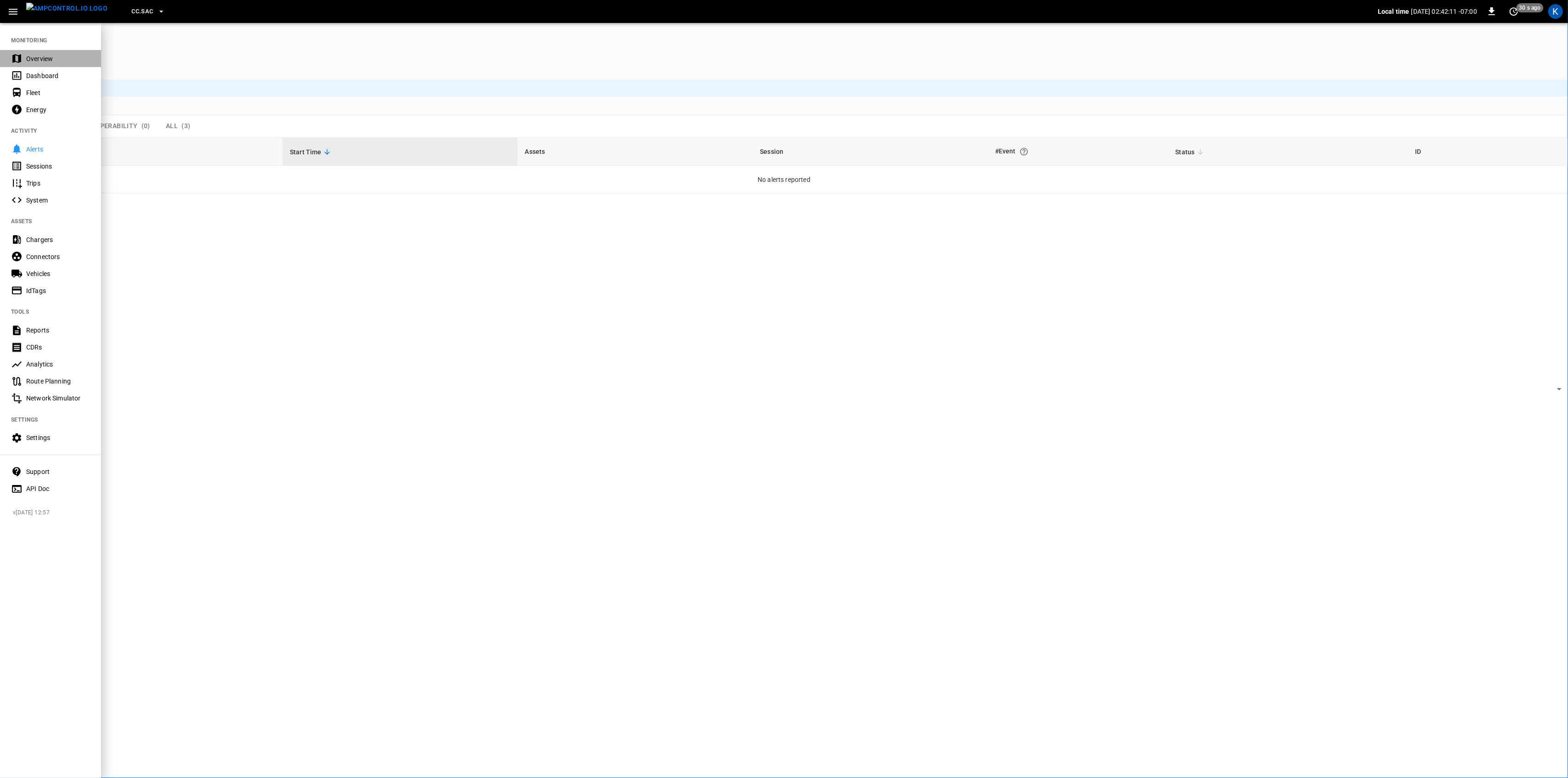
drag, startPoint x: 39, startPoint y: 55, endPoint x: 34, endPoint y: 87, distance: 32.4
click at [40, 55] on div "Overview" at bounding box center [58, 58] width 64 height 9
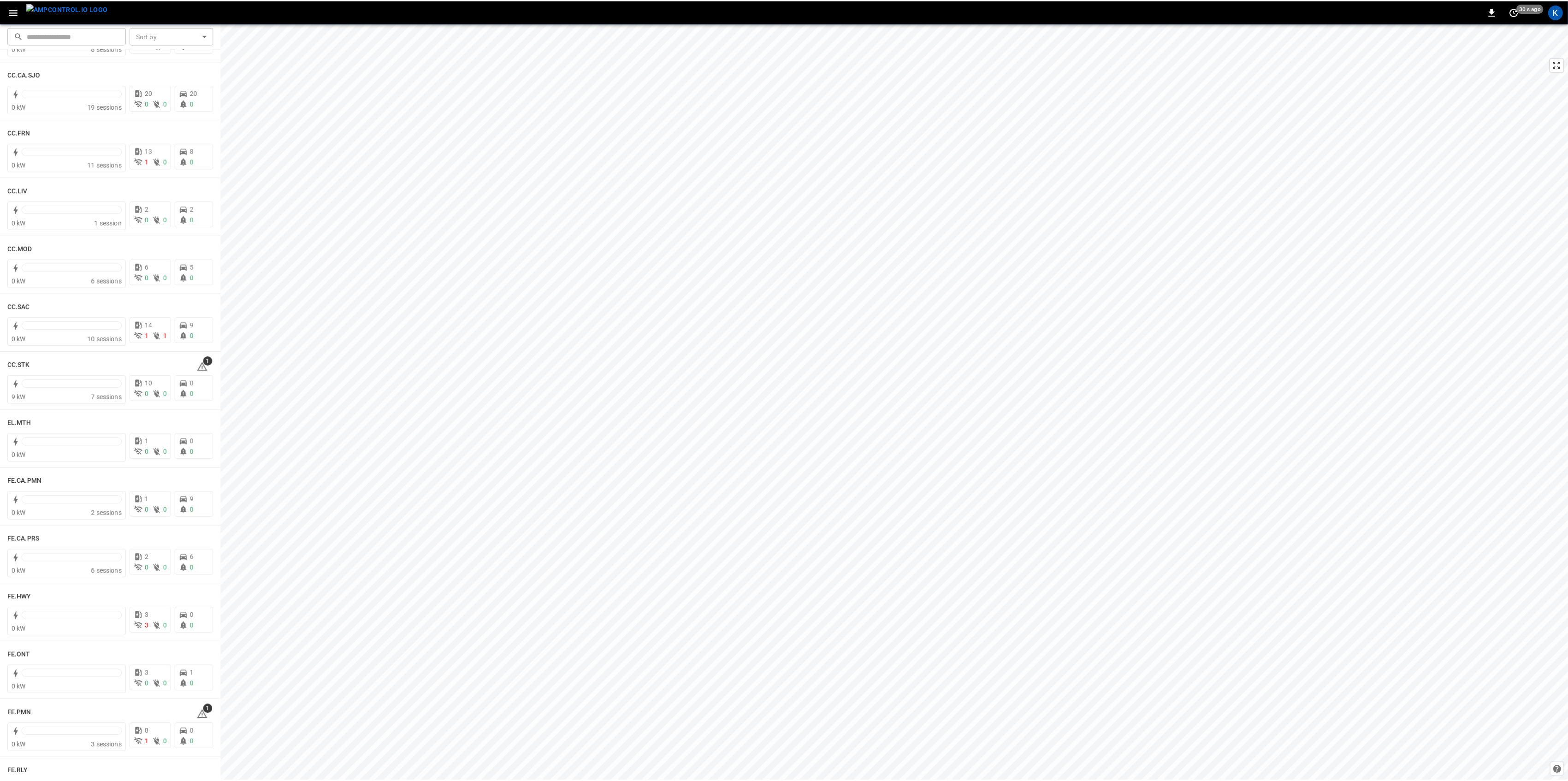
scroll to position [492, 0]
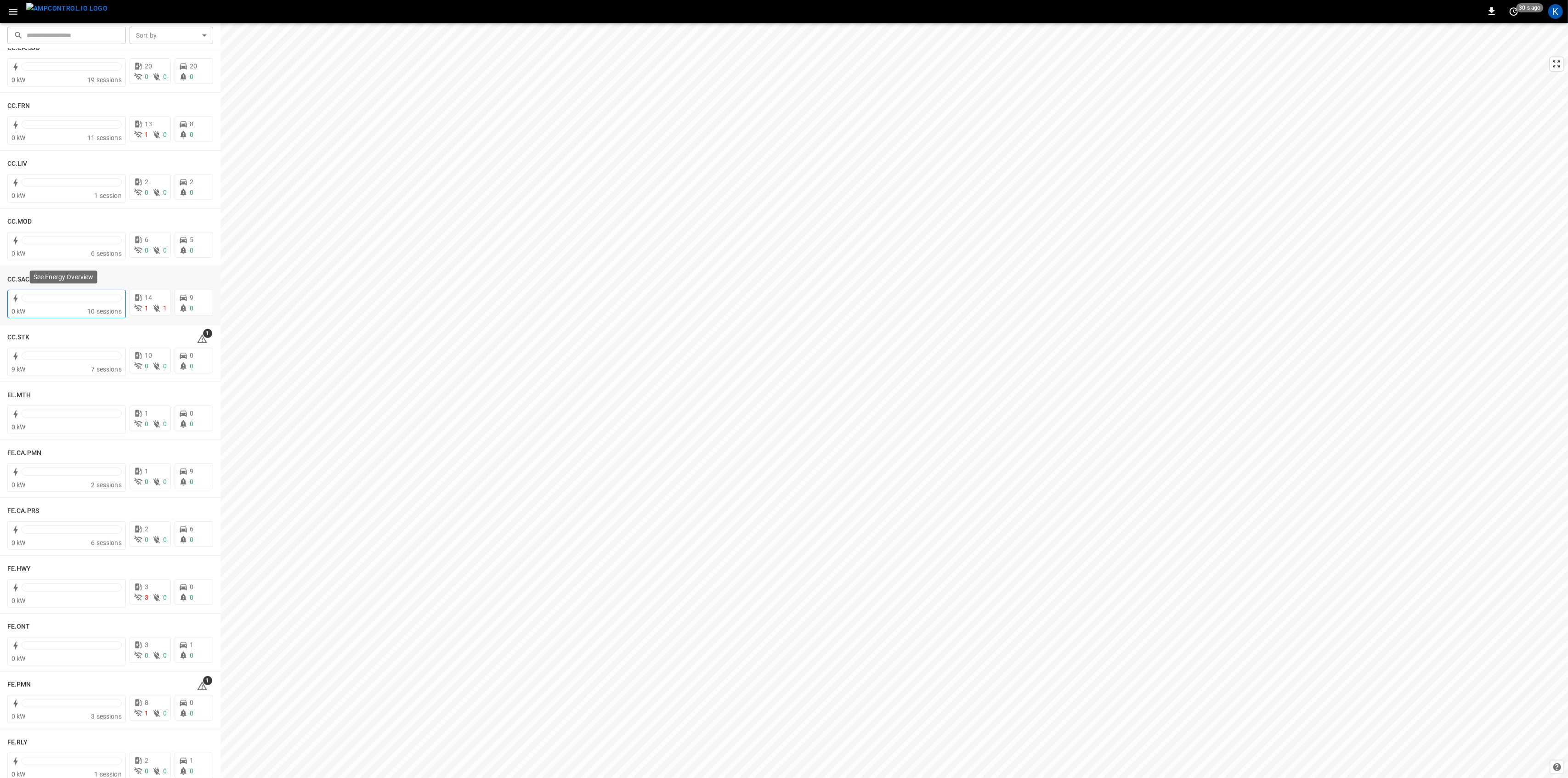
click at [53, 301] on div at bounding box center [72, 297] width 100 height 8
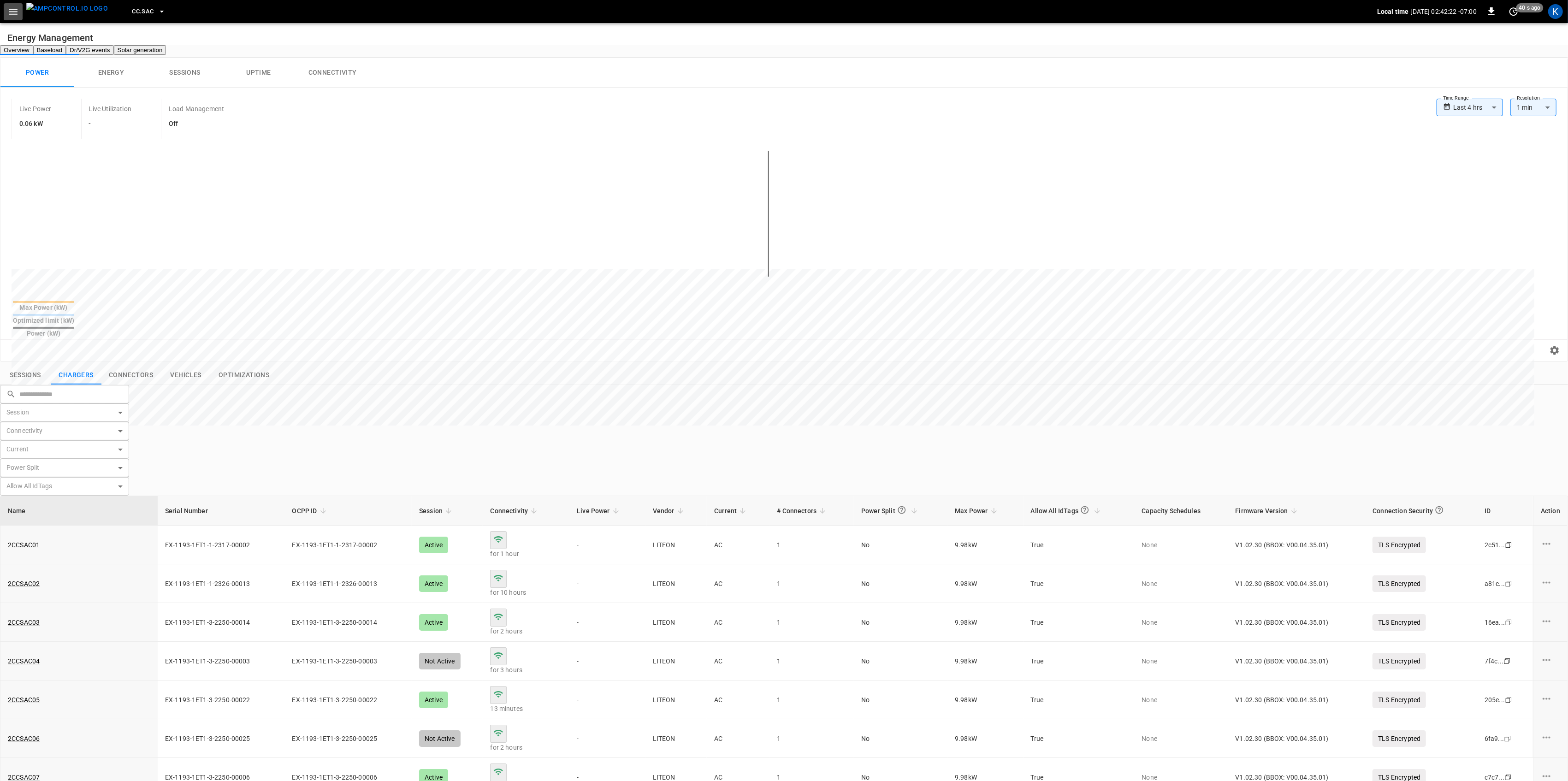
click at [9, 17] on icon "button" at bounding box center [13, 11] width 11 height 11
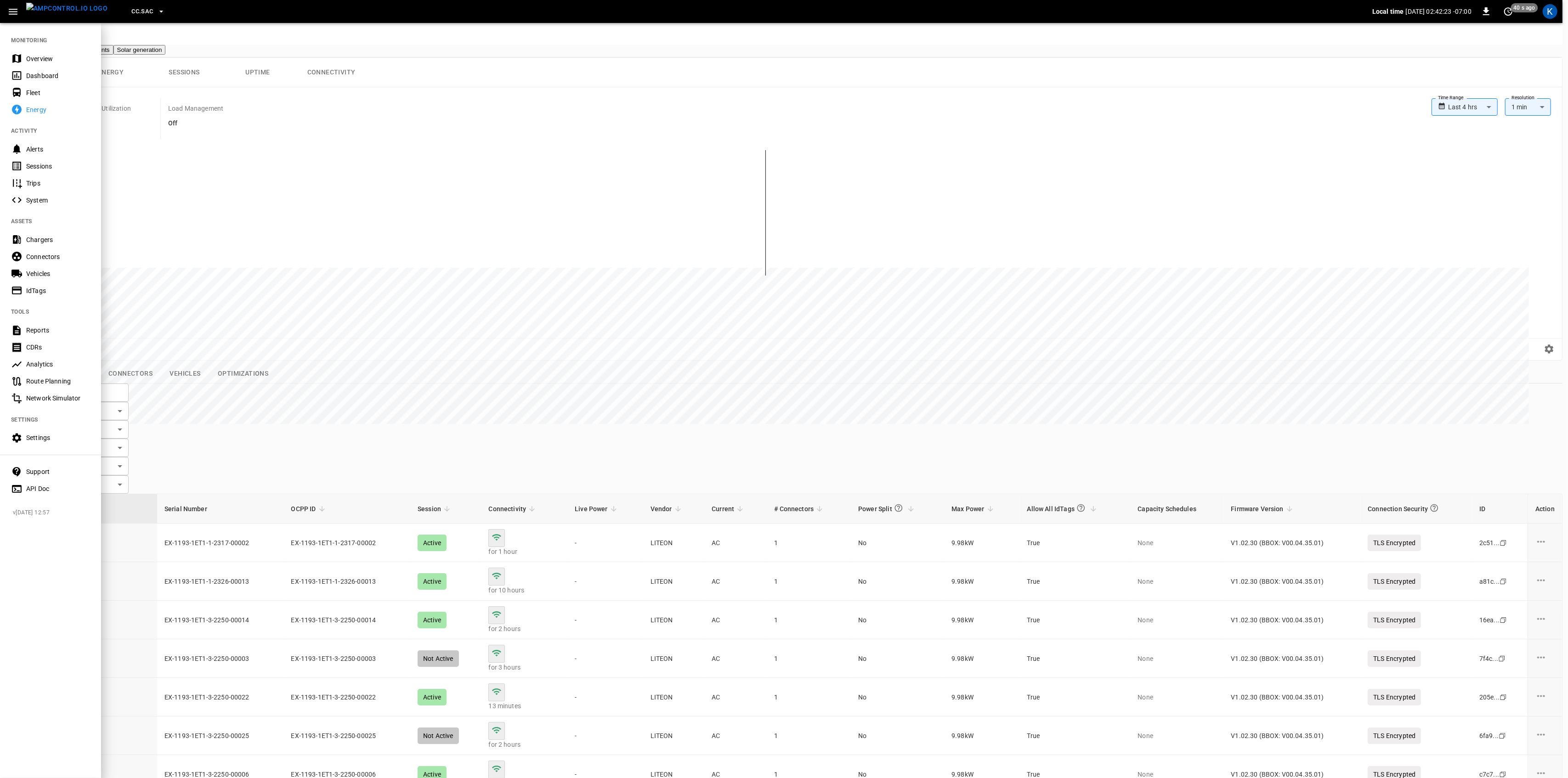
click at [24, 58] on div "Overview" at bounding box center [50, 58] width 101 height 17
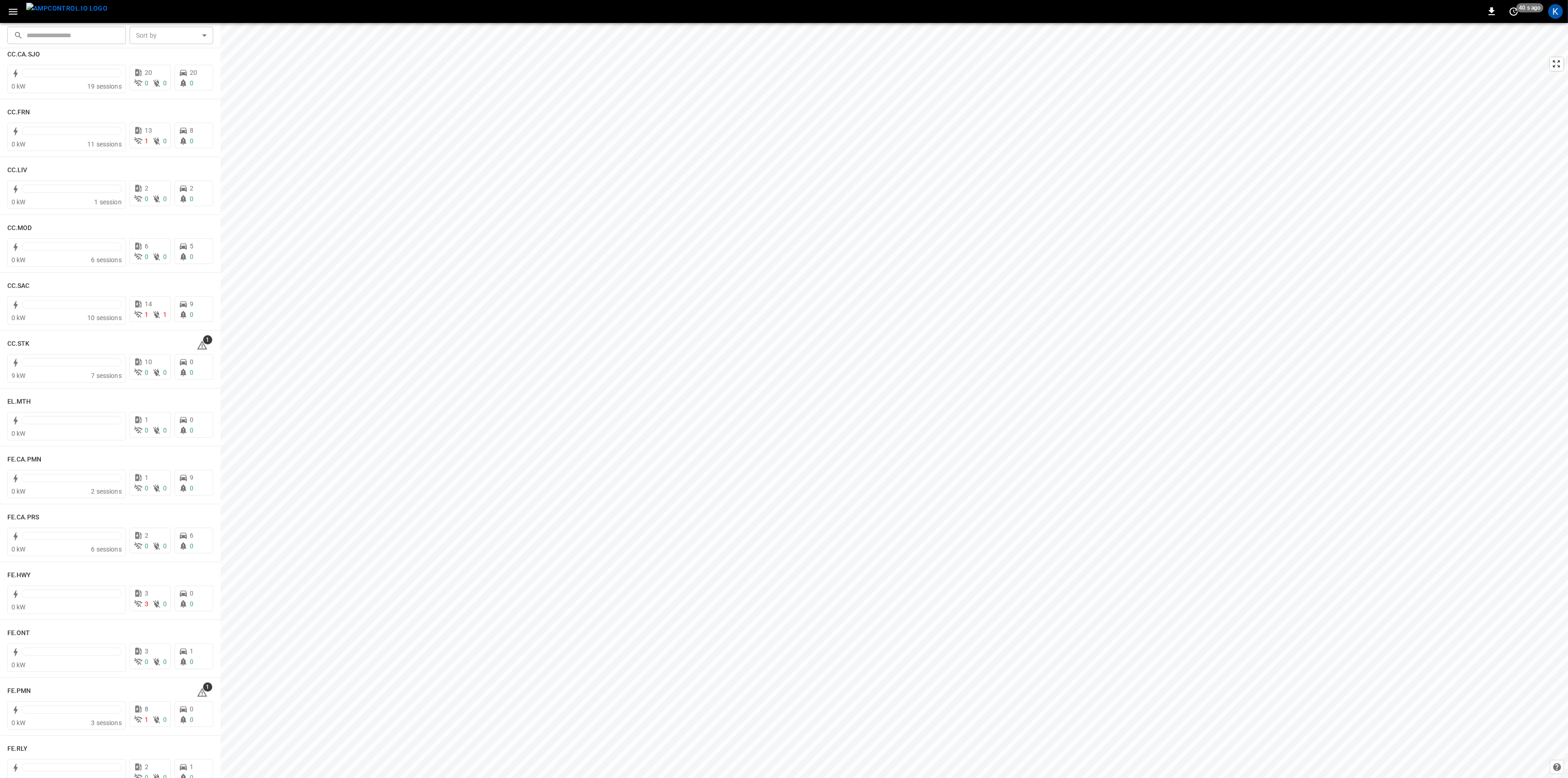
scroll to position [490, 0]
click at [196, 337] on icon at bounding box center [202, 338] width 11 height 11
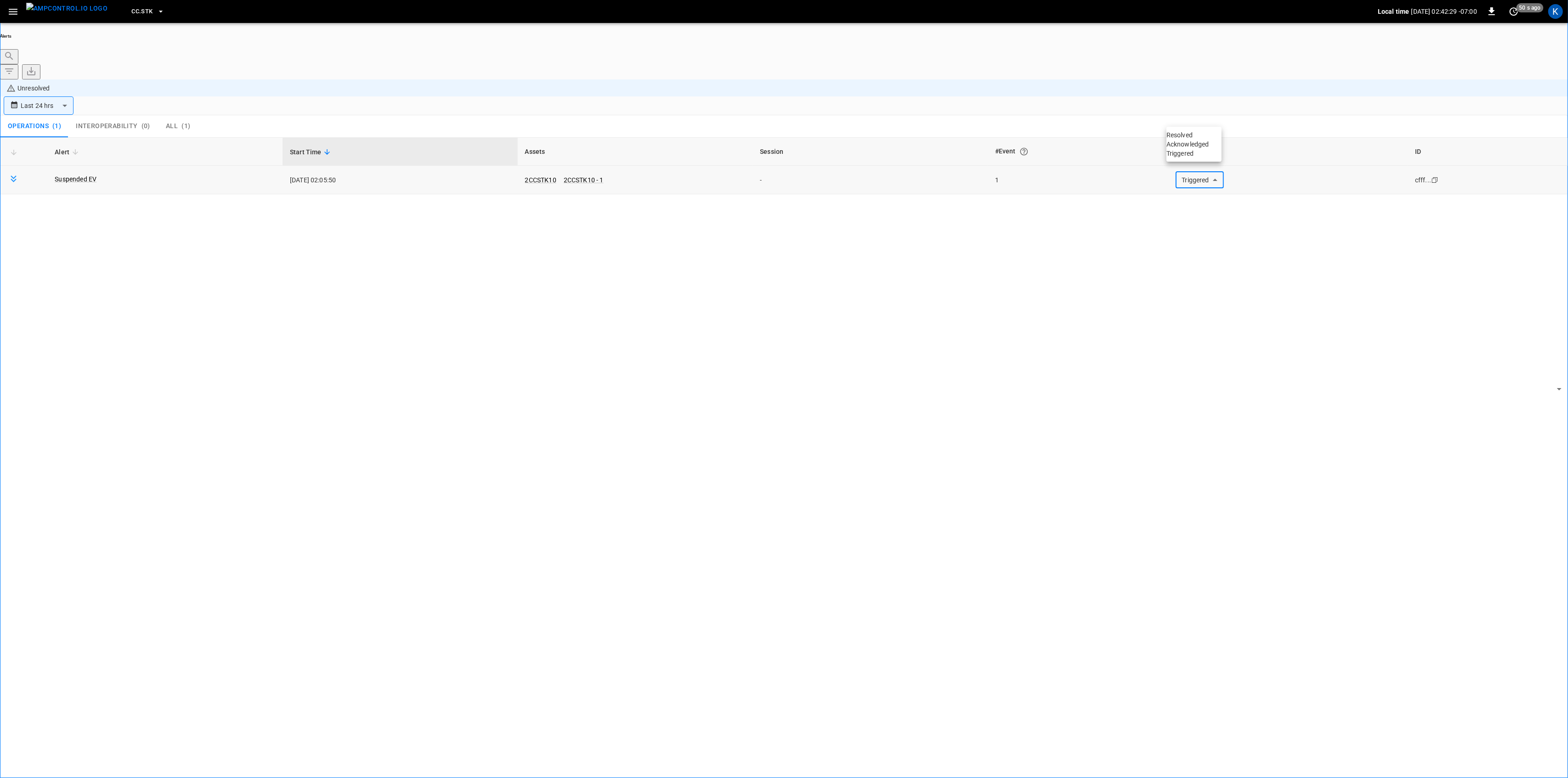
click at [1201, 121] on body "**********" at bounding box center [784, 415] width 1568 height 830
click at [1186, 134] on li "Resolved" at bounding box center [1194, 135] width 55 height 9
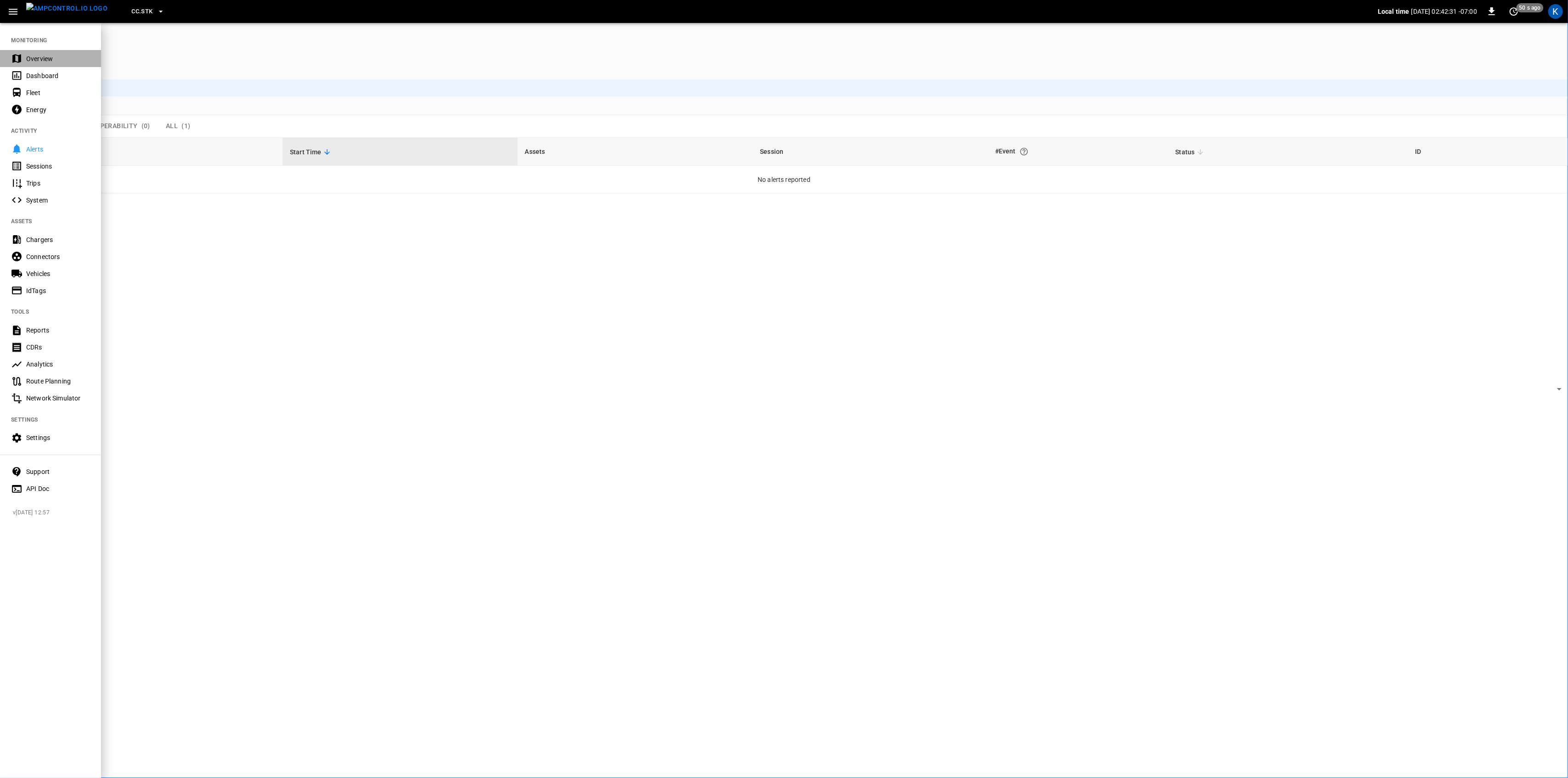
click at [34, 55] on div "Overview" at bounding box center [58, 58] width 64 height 9
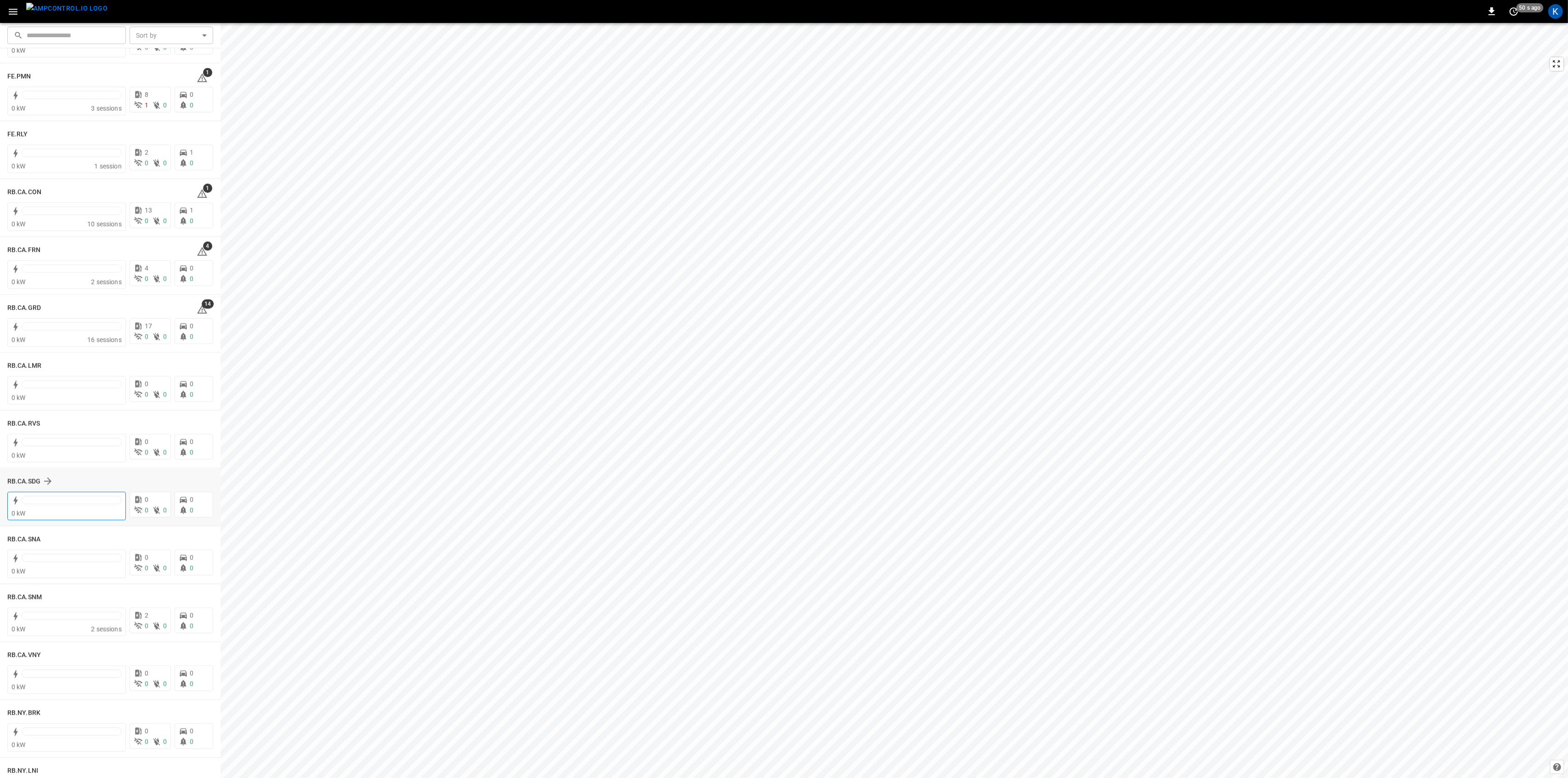
scroll to position [1023, 0]
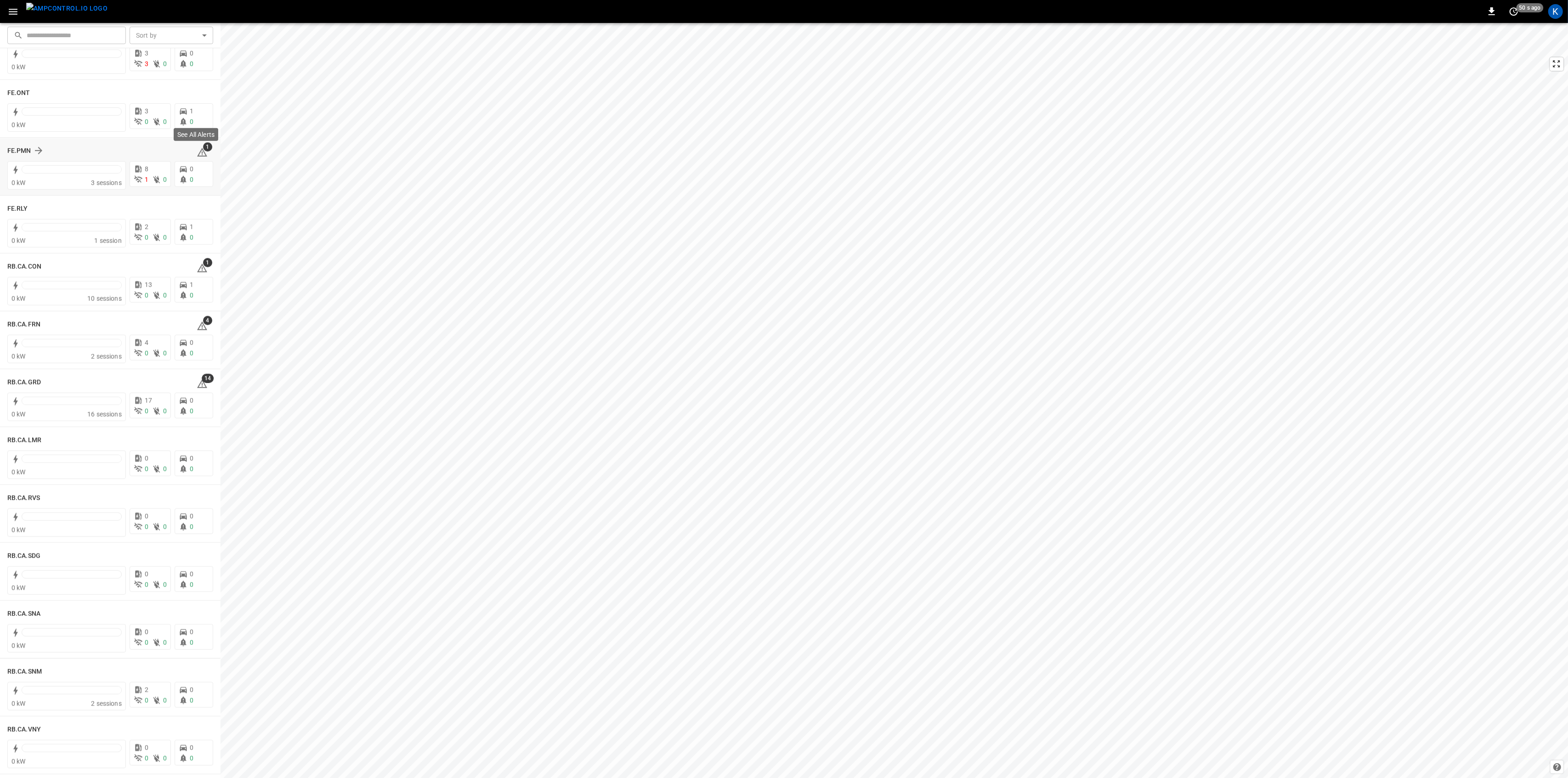
click at [196, 148] on icon at bounding box center [202, 152] width 11 height 11
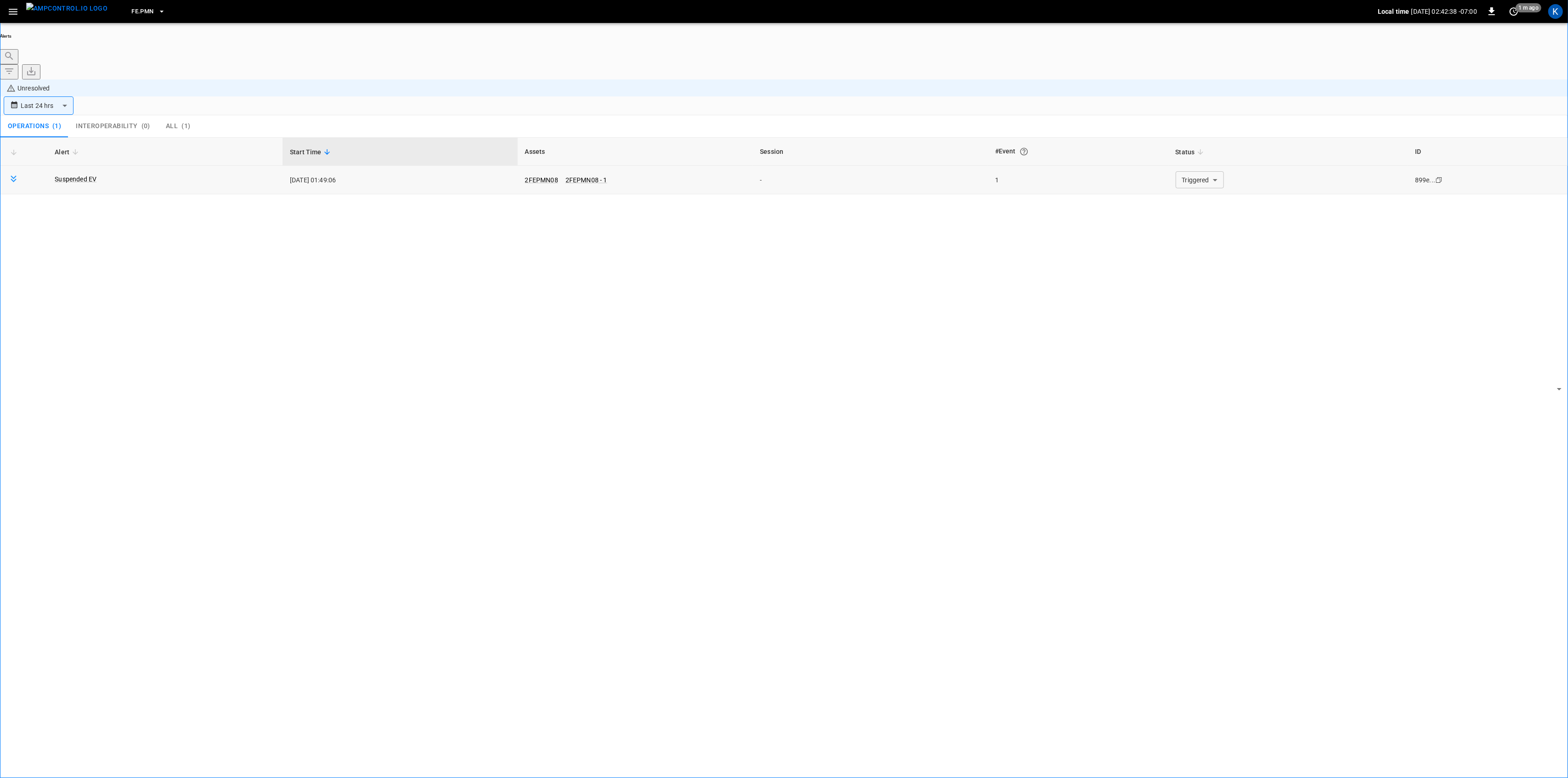
click at [1208, 111] on body "**********" at bounding box center [784, 415] width 1568 height 830
click at [1190, 139] on li "Resolved" at bounding box center [1194, 135] width 55 height 9
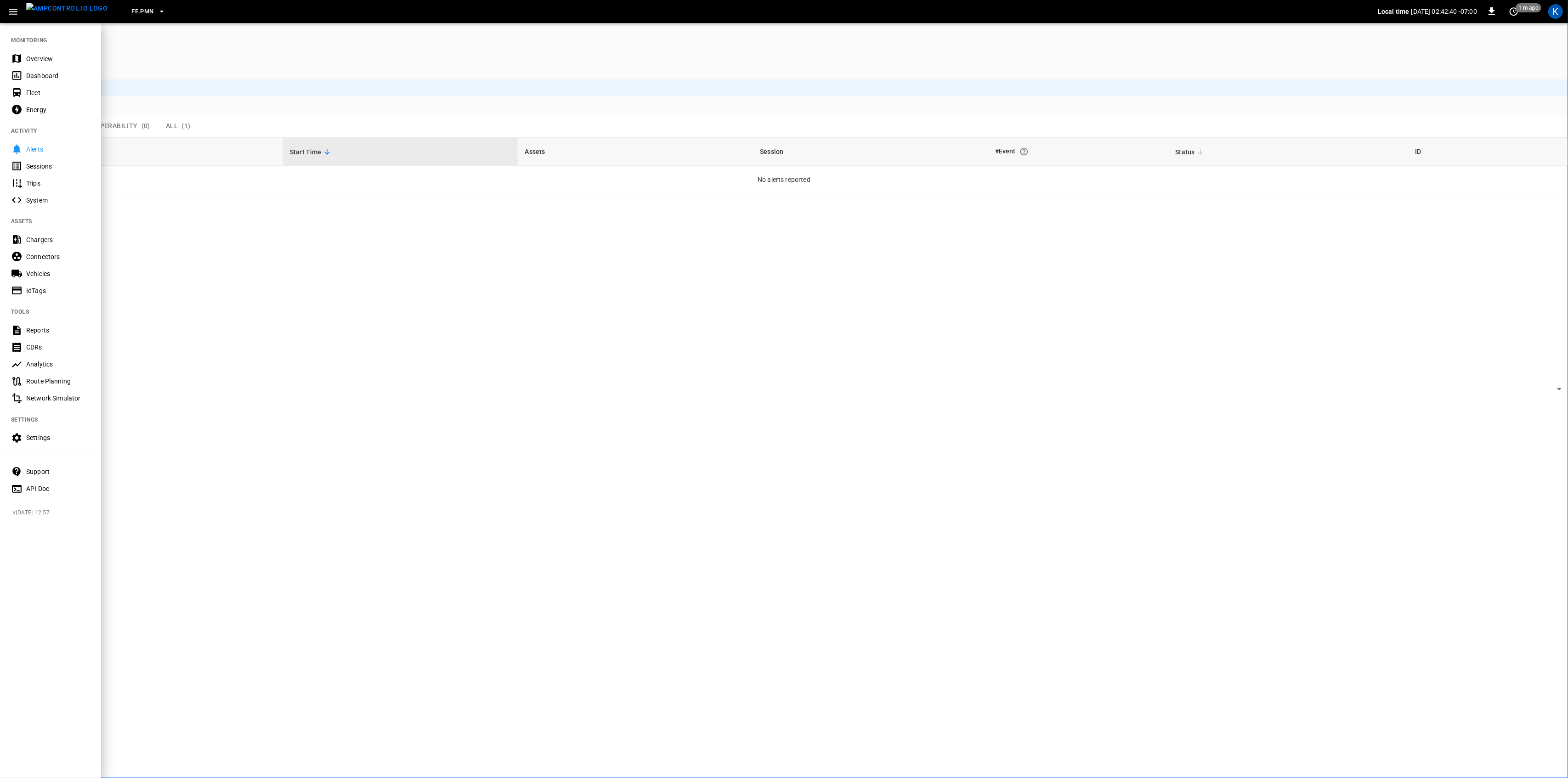
click at [19, 39] on nav "MONITORING Overview Dashboard Fleet Energy ACTIVITY Alerts Sessions Trips Syste…" at bounding box center [50, 261] width 101 height 478
click at [19, 52] on div "Overview" at bounding box center [50, 58] width 101 height 17
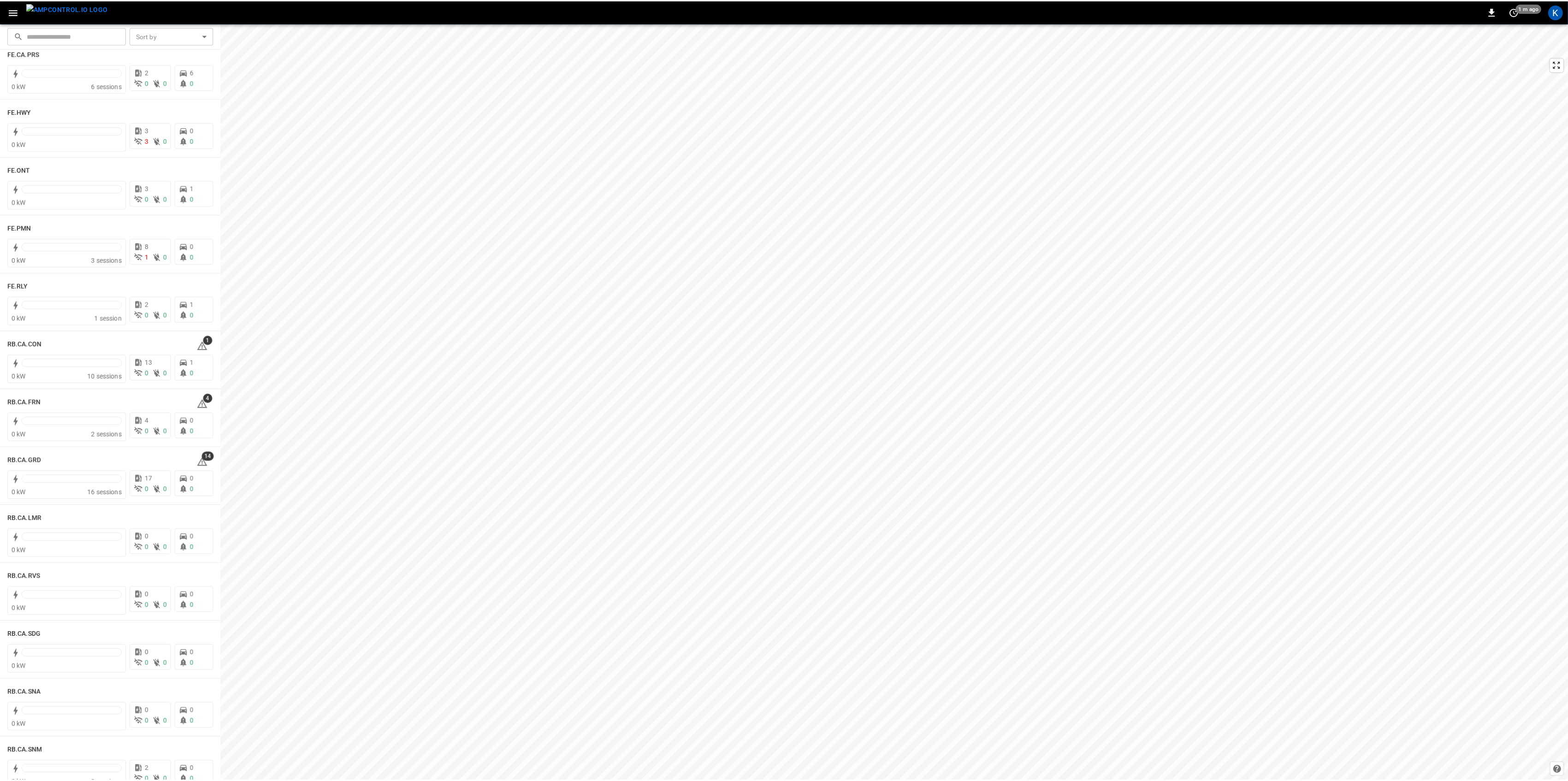
scroll to position [983, 0]
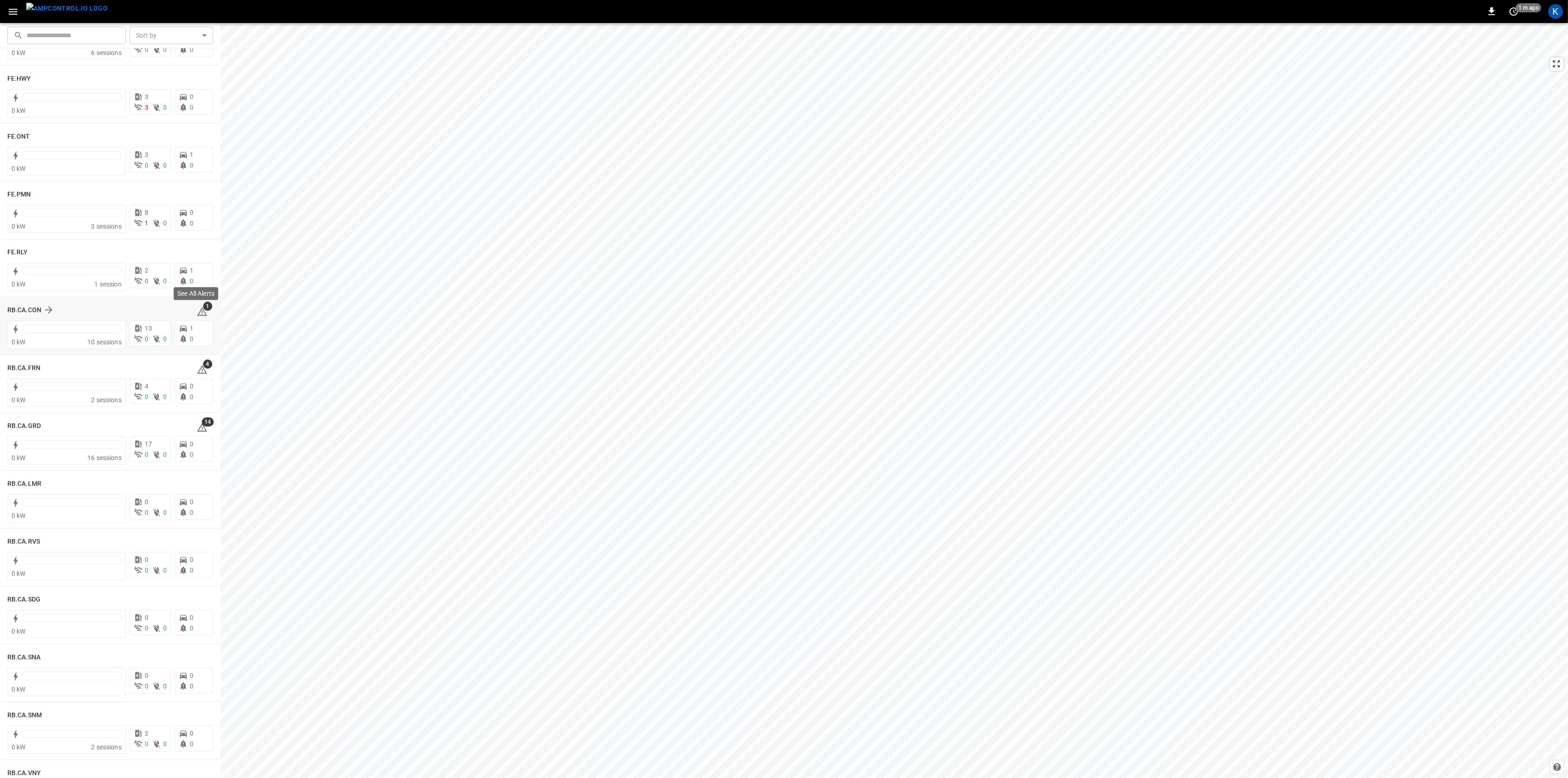
click at [196, 313] on icon at bounding box center [202, 311] width 11 height 11
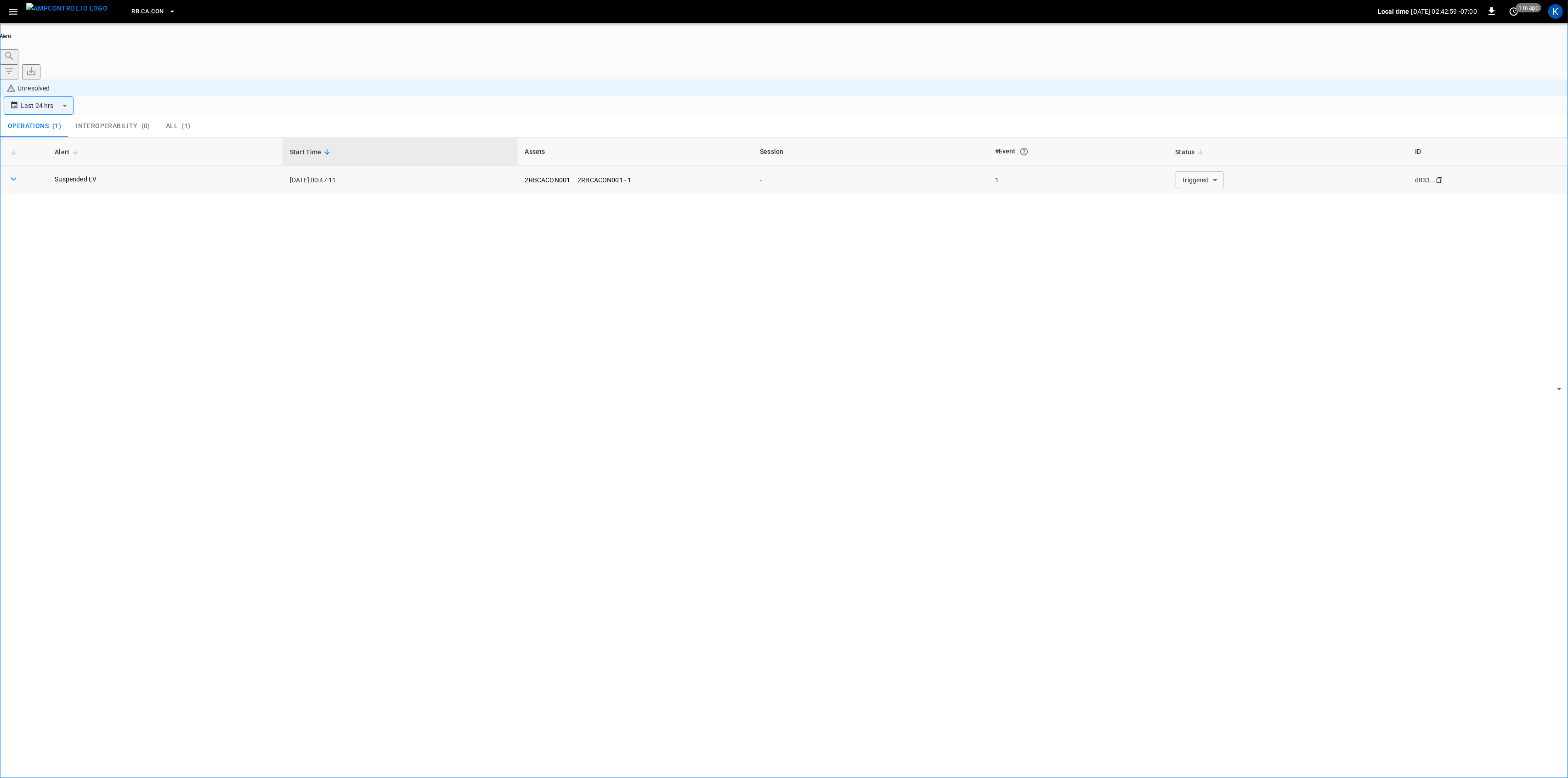
click at [1185, 124] on body "**********" at bounding box center [784, 415] width 1568 height 830
click at [1187, 139] on li "Resolved" at bounding box center [1194, 135] width 55 height 9
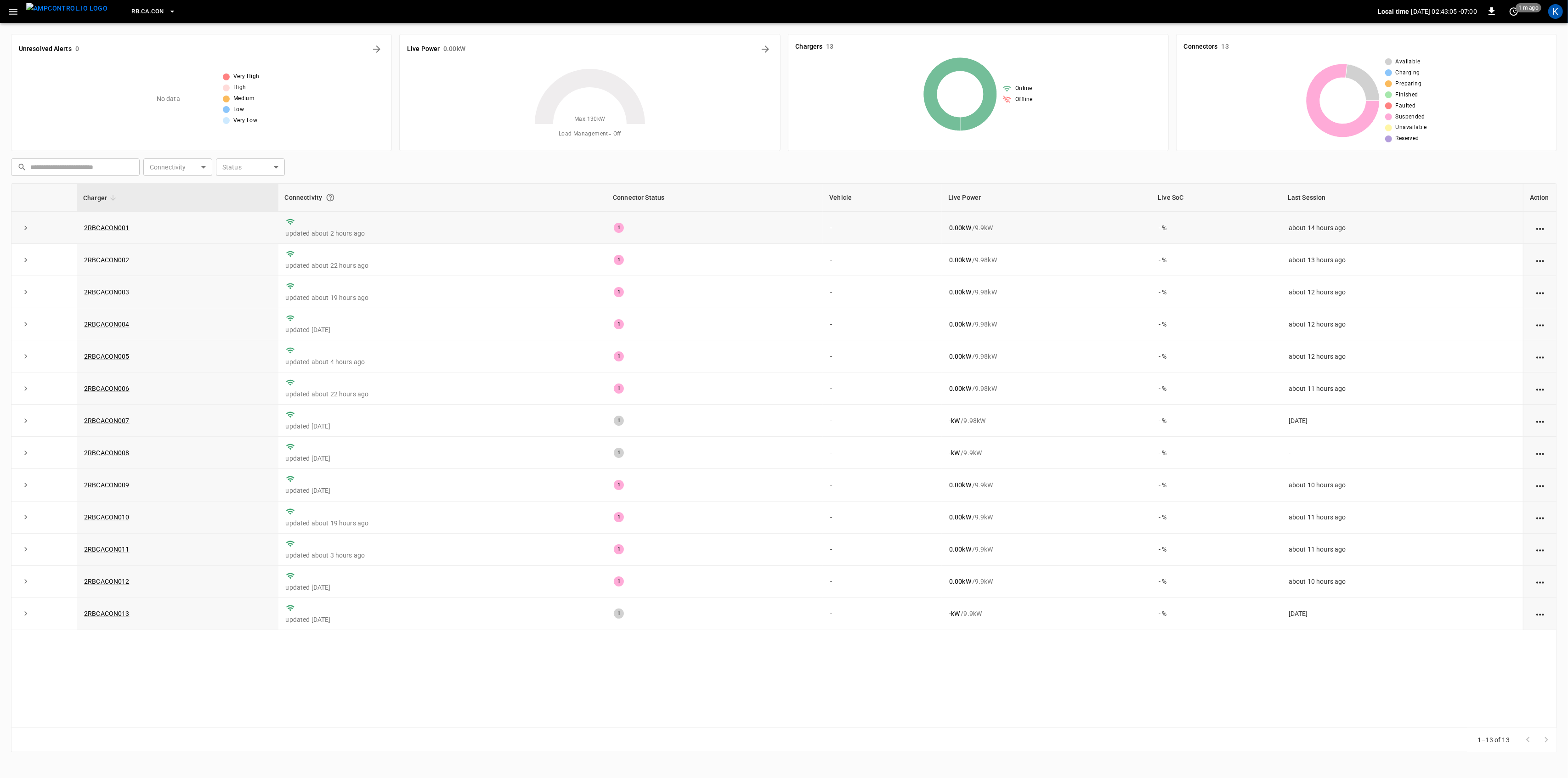
click at [28, 228] on icon "expand row" at bounding box center [25, 228] width 9 height 9
click at [7, 8] on icon "button" at bounding box center [13, 11] width 11 height 11
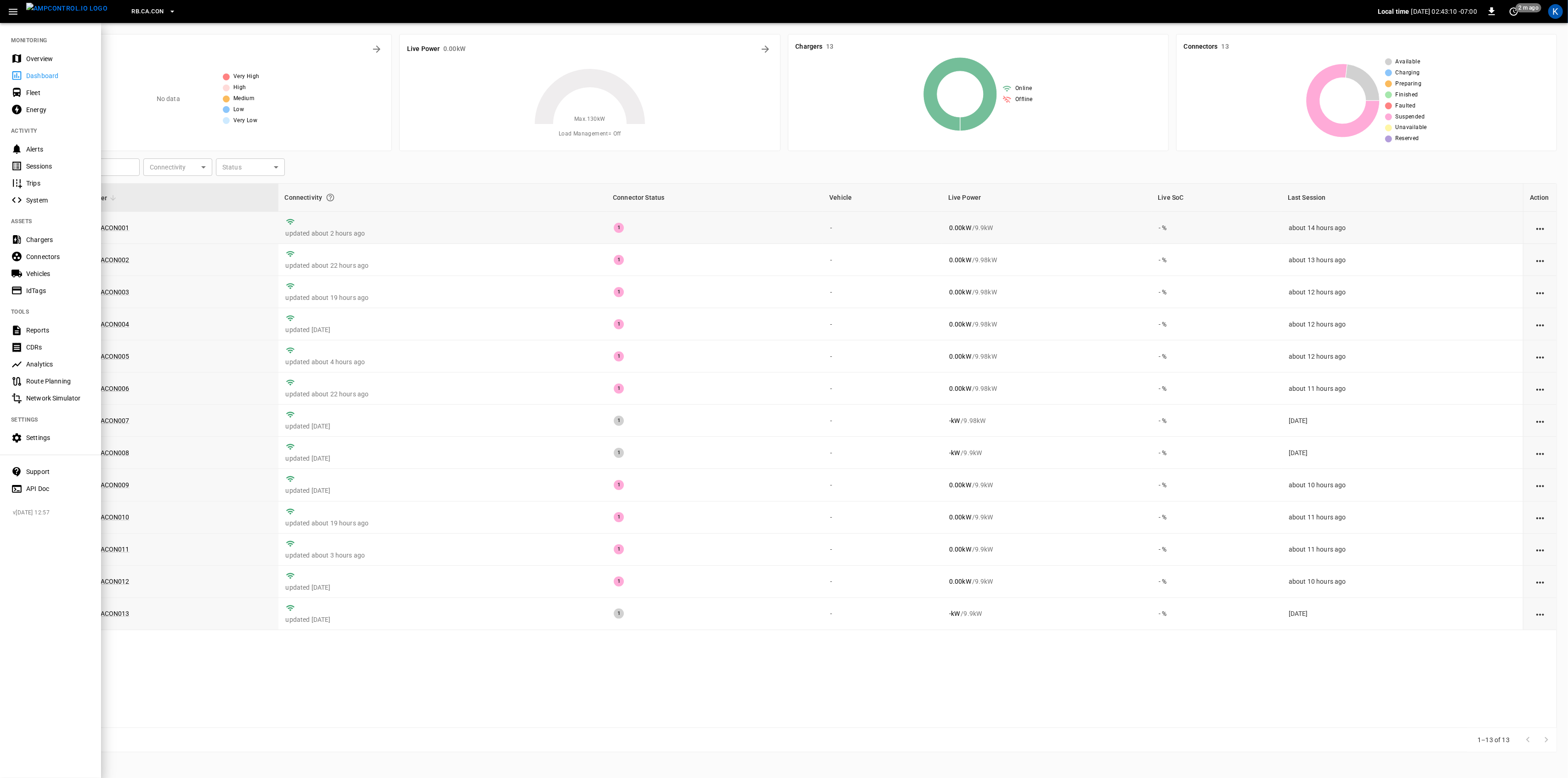
click at [25, 109] on div "Energy" at bounding box center [50, 109] width 101 height 17
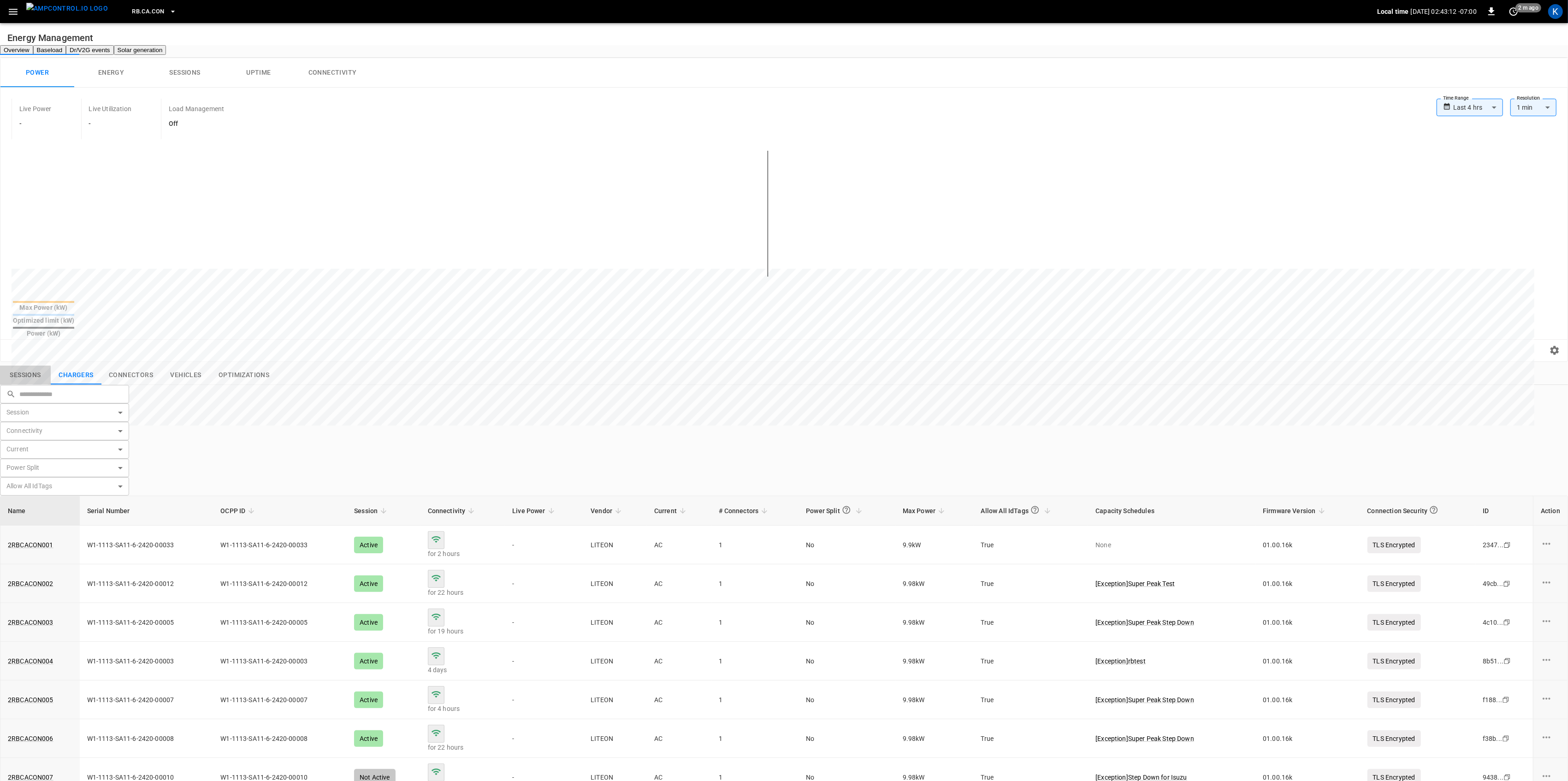
click at [34, 374] on button "Sessions" at bounding box center [25, 375] width 50 height 20
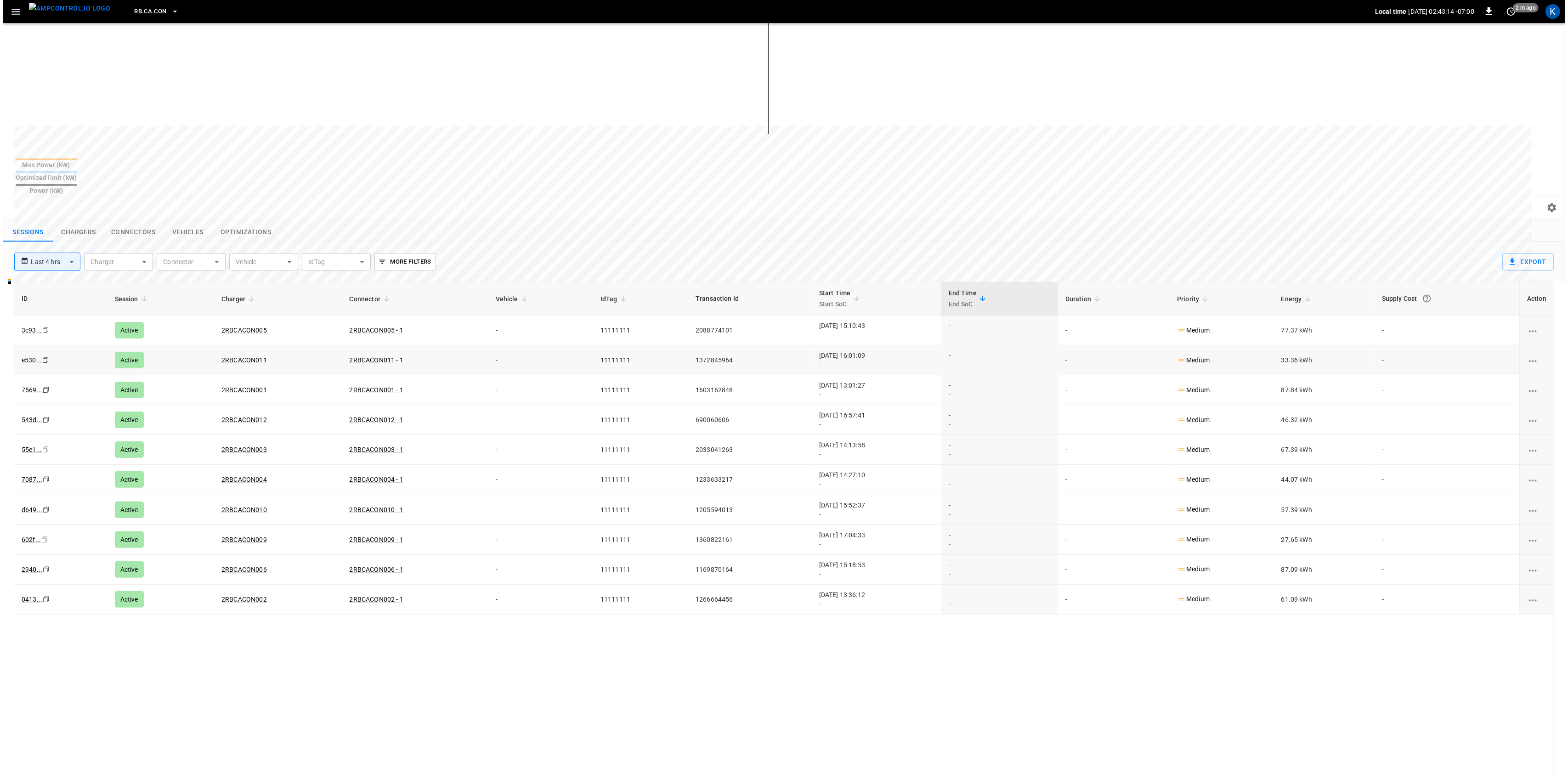
scroll to position [183, 0]
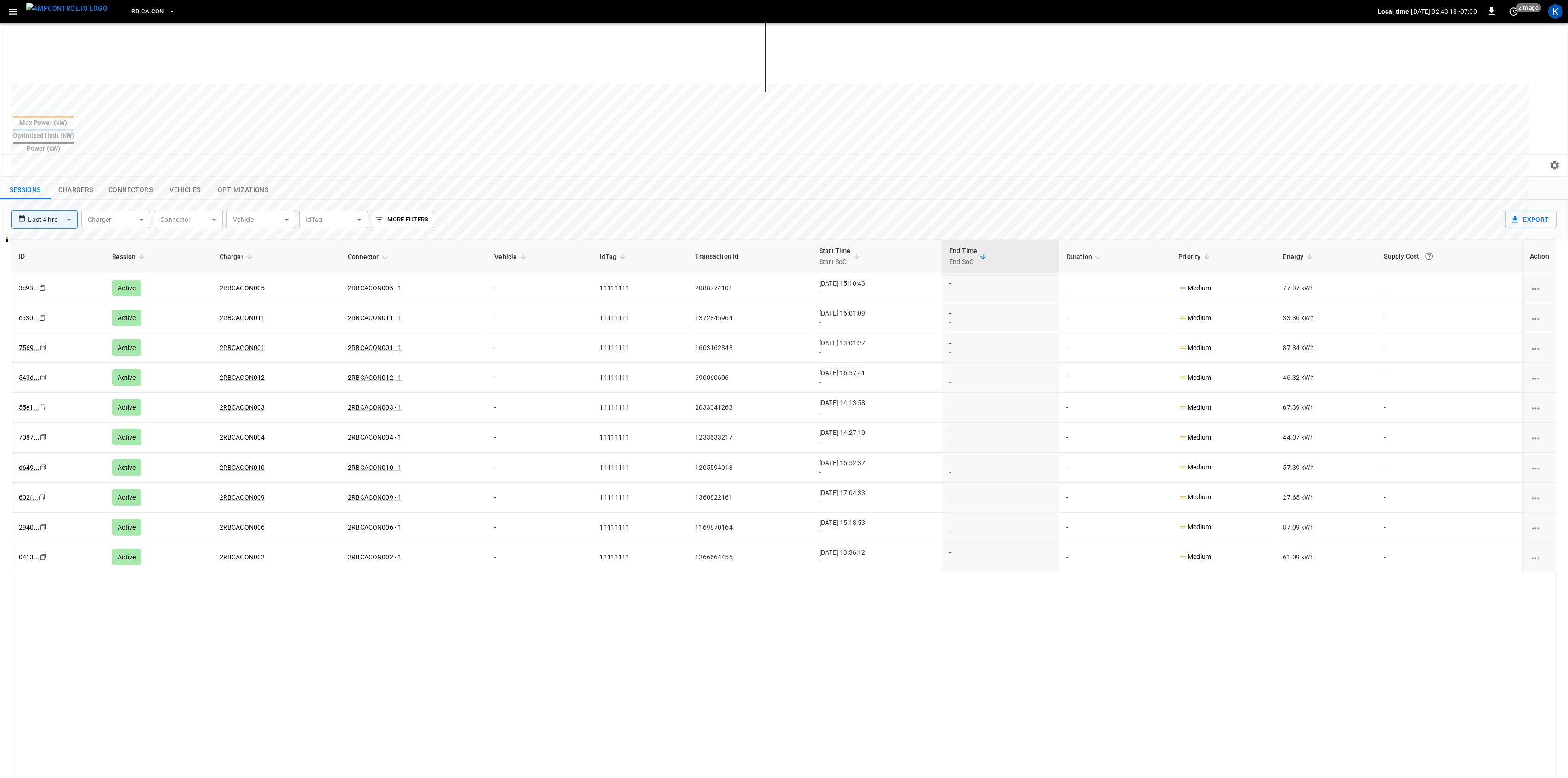
click at [49, 211] on body "**********" at bounding box center [784, 317] width 1568 height 1002
click at [45, 252] on li "Last 24 hrs" at bounding box center [55, 255] width 66 height 15
type input "**********"
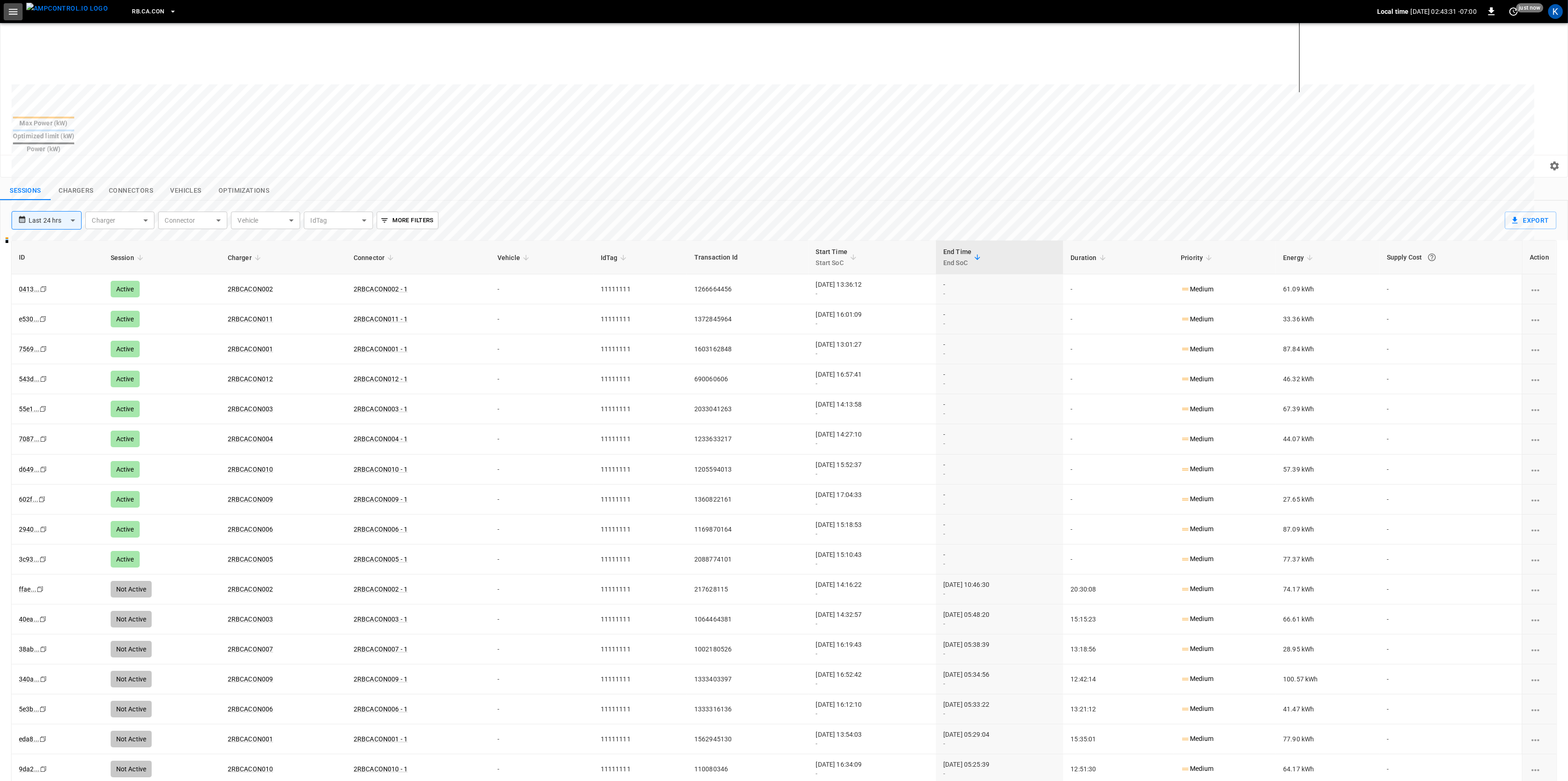
click at [14, 17] on icon "button" at bounding box center [13, 11] width 11 height 11
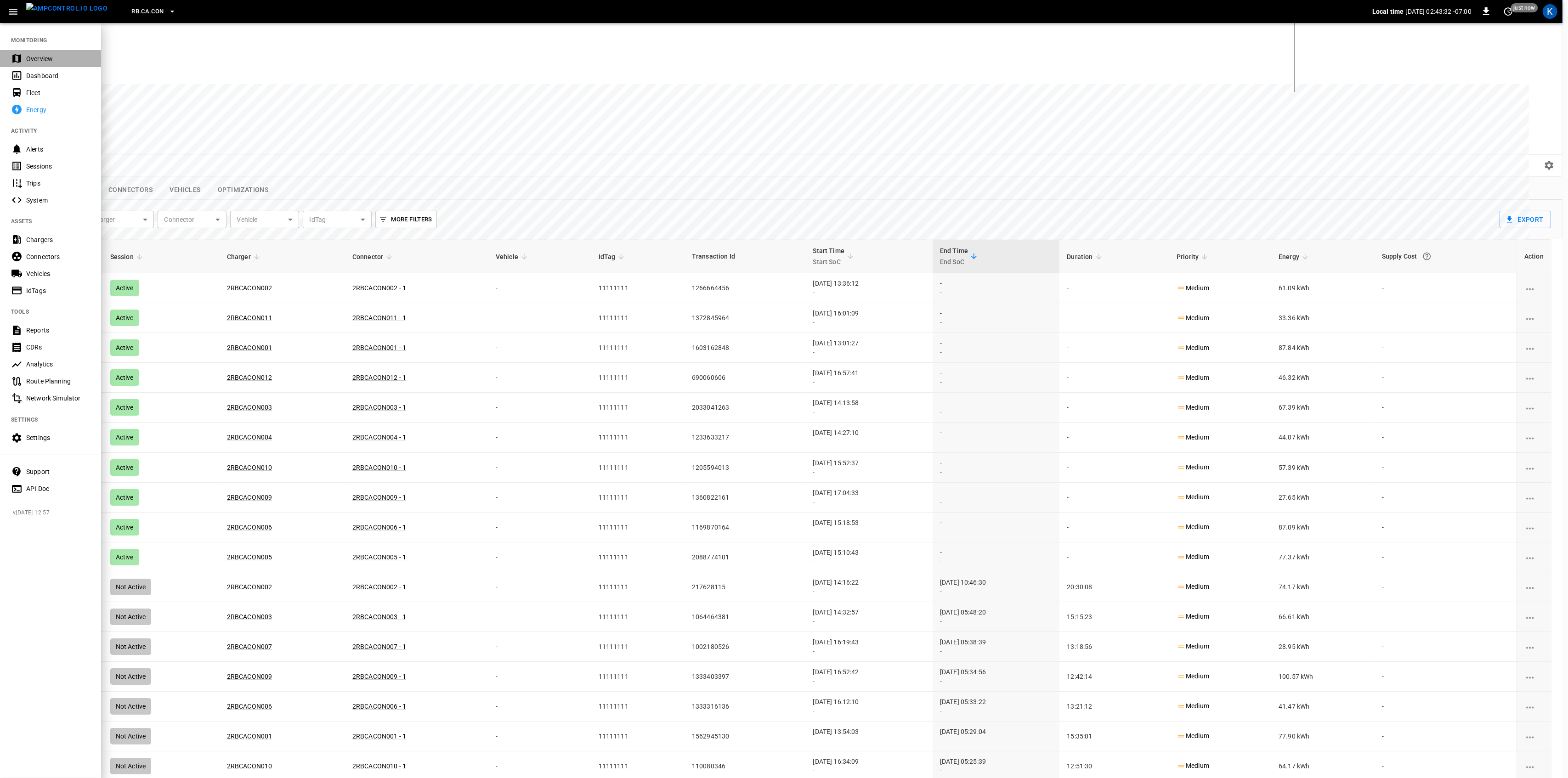
click at [26, 60] on div "Overview" at bounding box center [58, 58] width 64 height 9
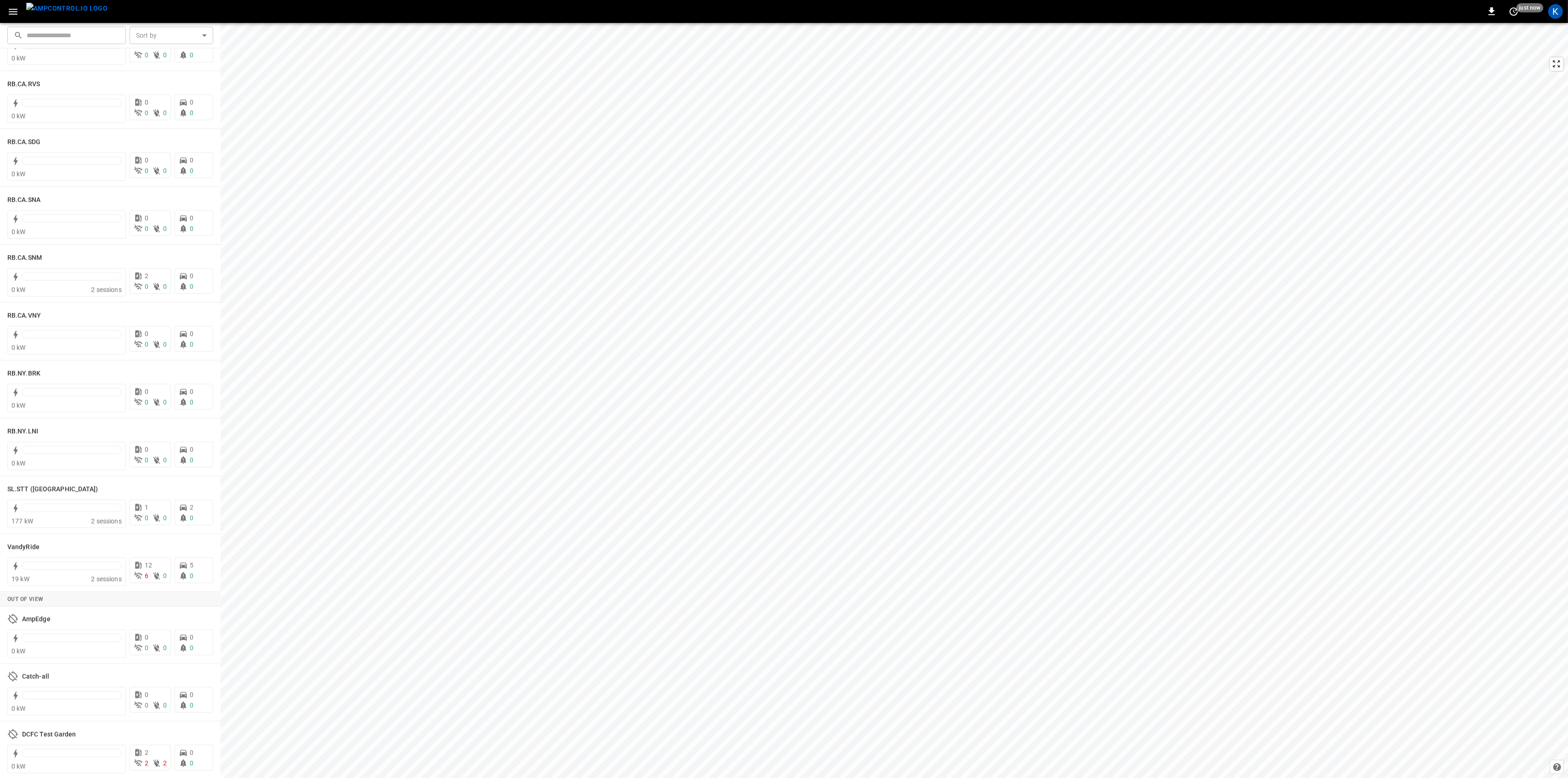
scroll to position [1530, 0]
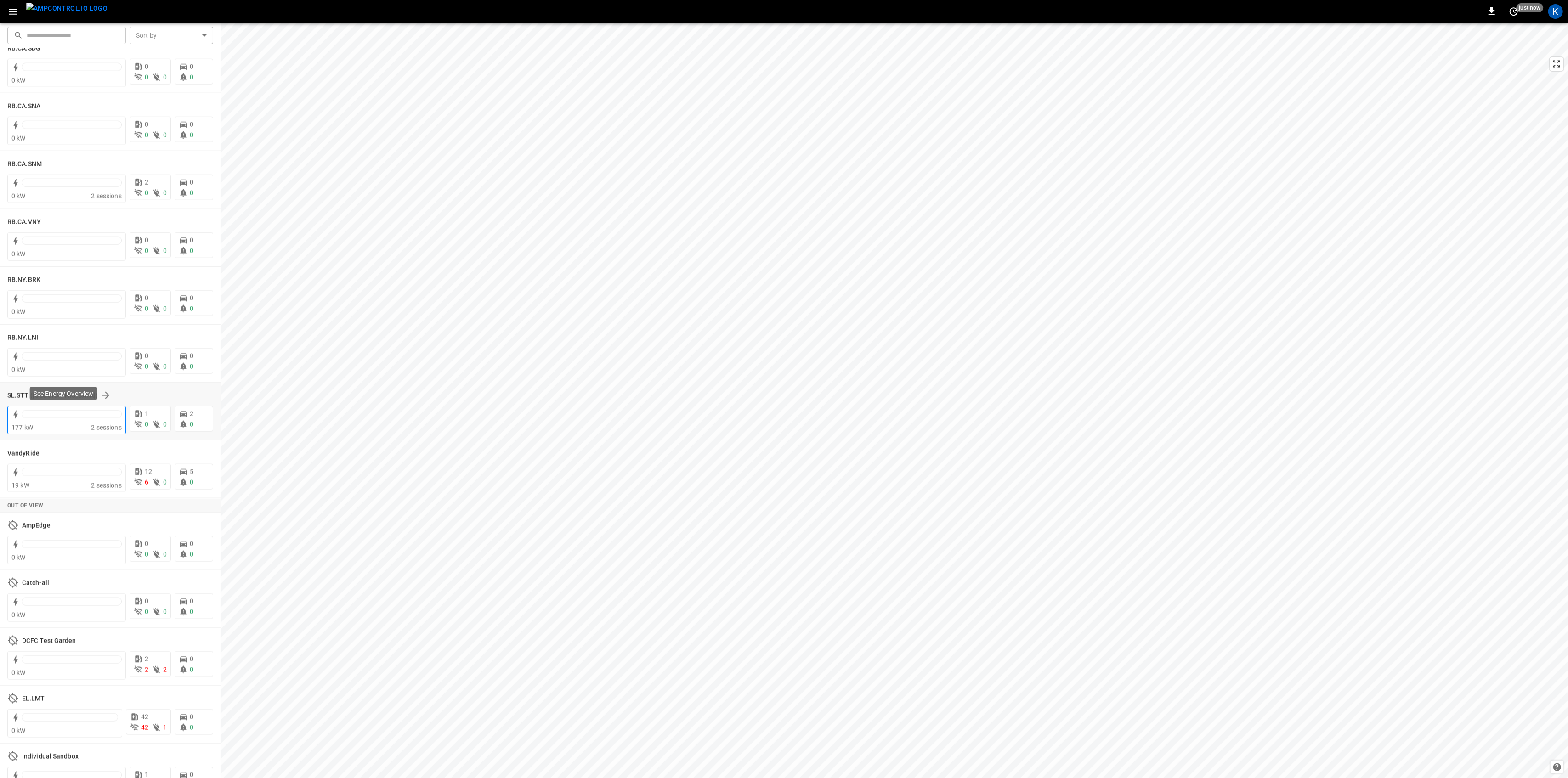
click at [55, 428] on div "177 kW" at bounding box center [51, 428] width 79 height 9
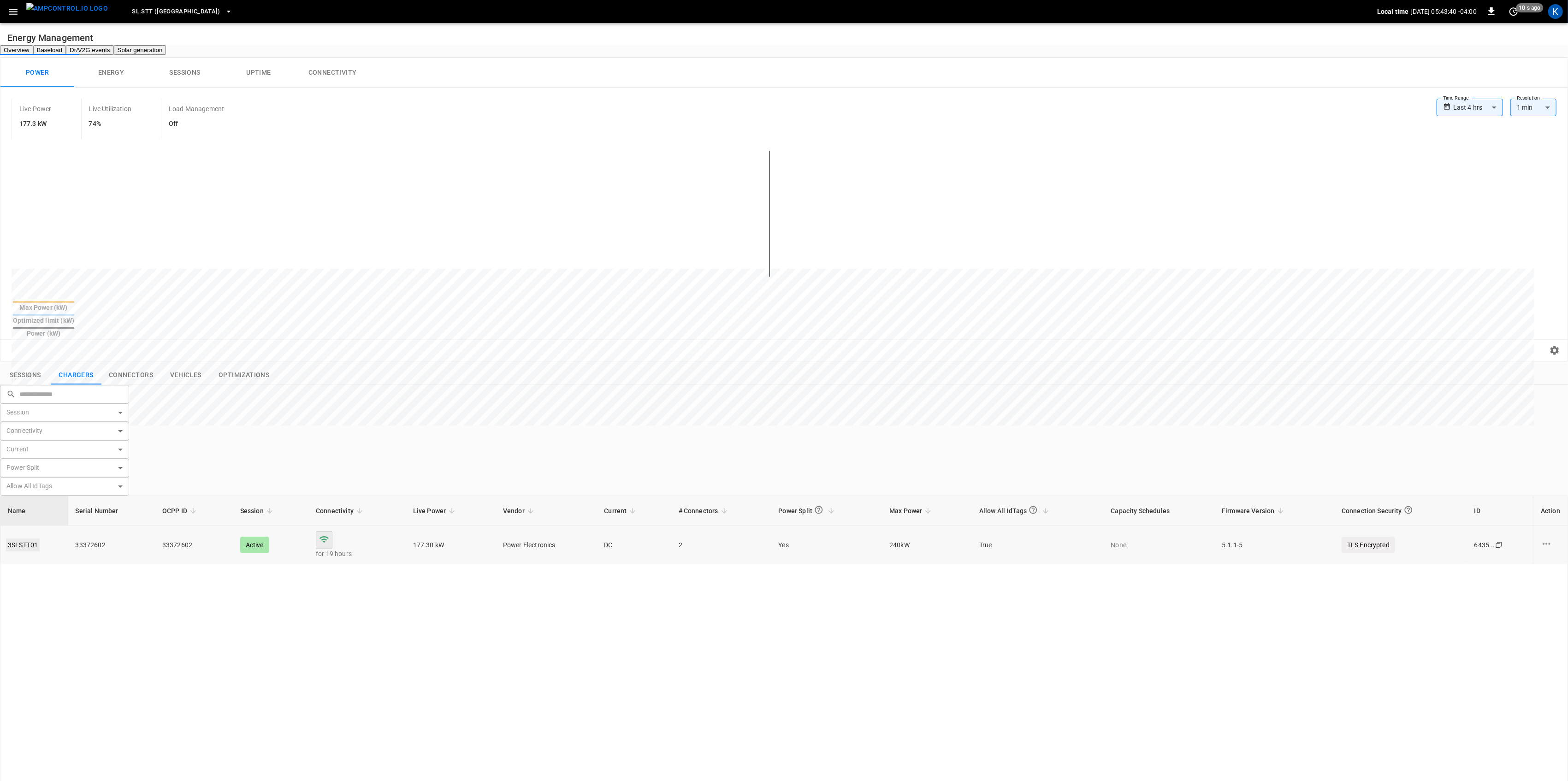
click at [39, 538] on link "3SLSTT01" at bounding box center [23, 544] width 34 height 13
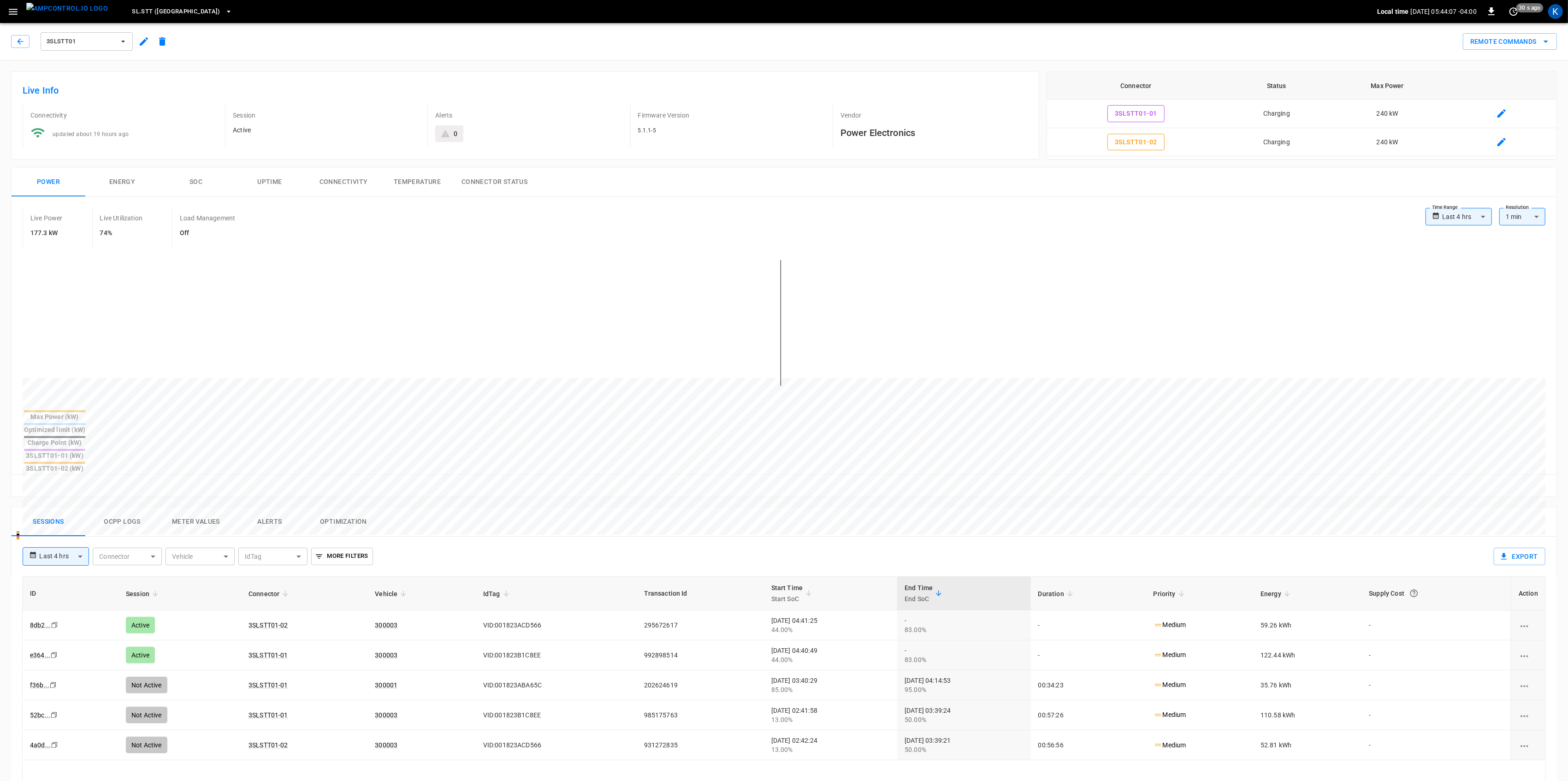
click at [8, 10] on icon "button" at bounding box center [13, 11] width 11 height 11
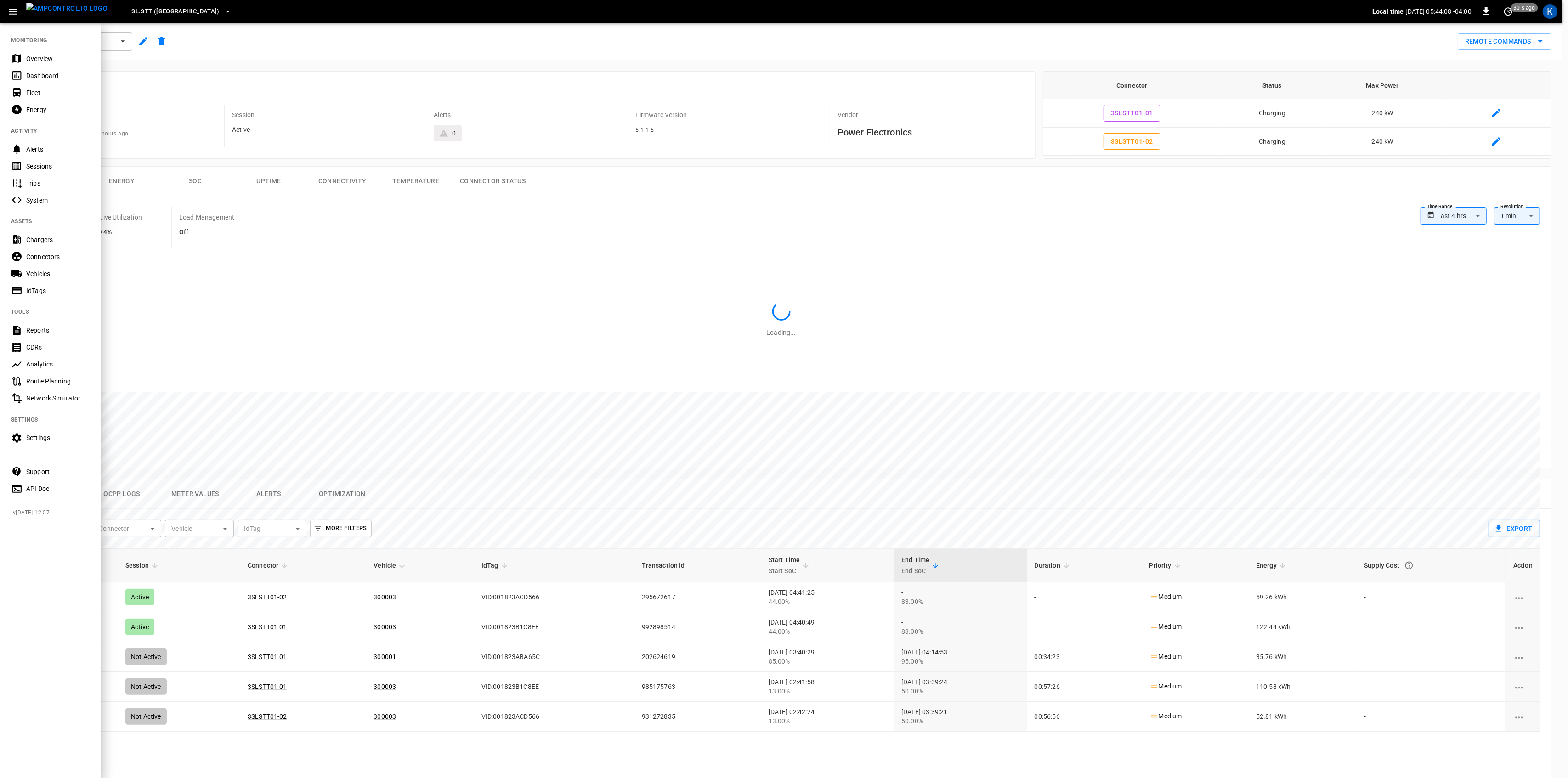
click at [26, 54] on div "Overview" at bounding box center [58, 58] width 64 height 9
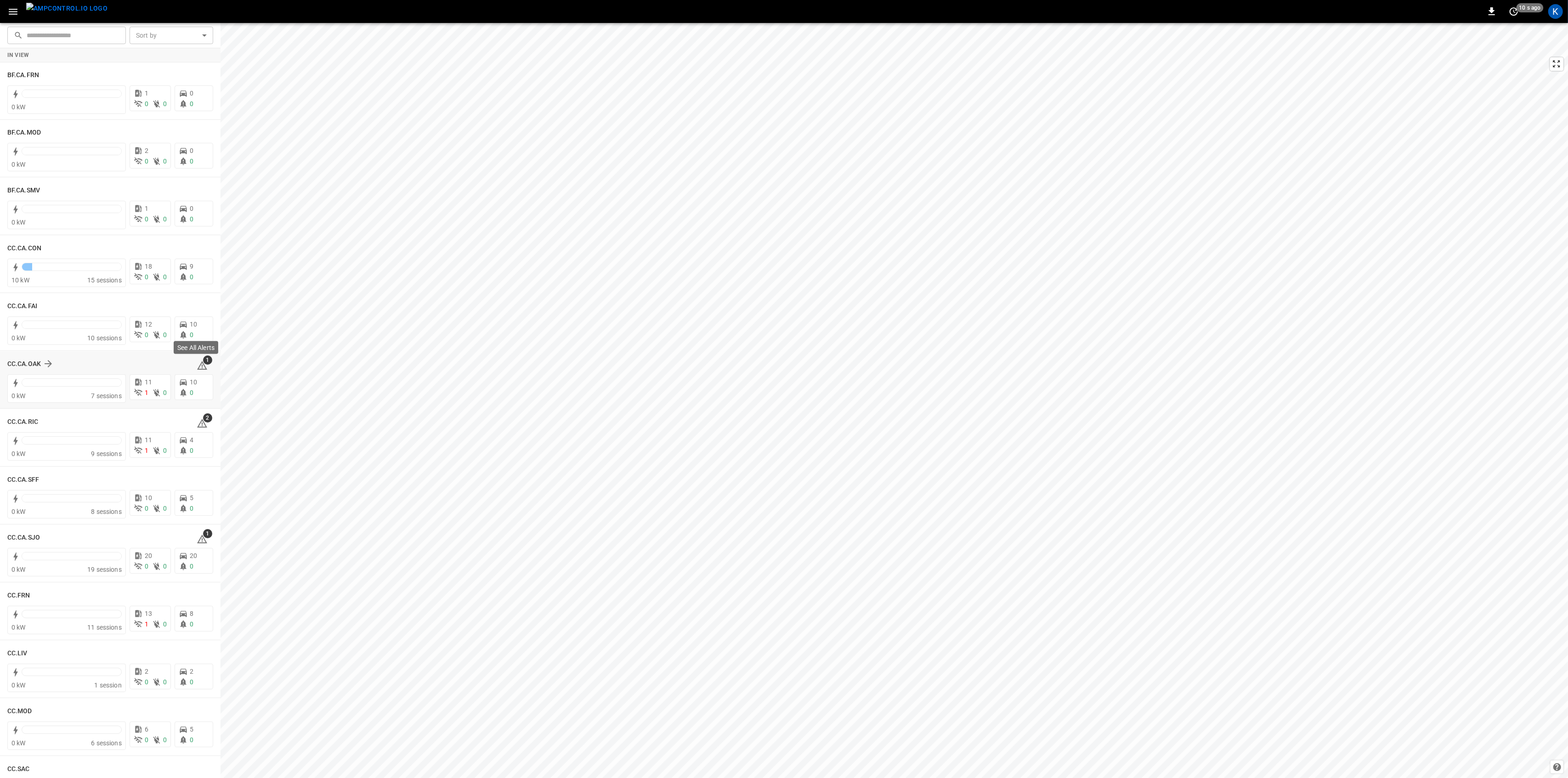
click at [199, 364] on icon at bounding box center [202, 365] width 10 height 9
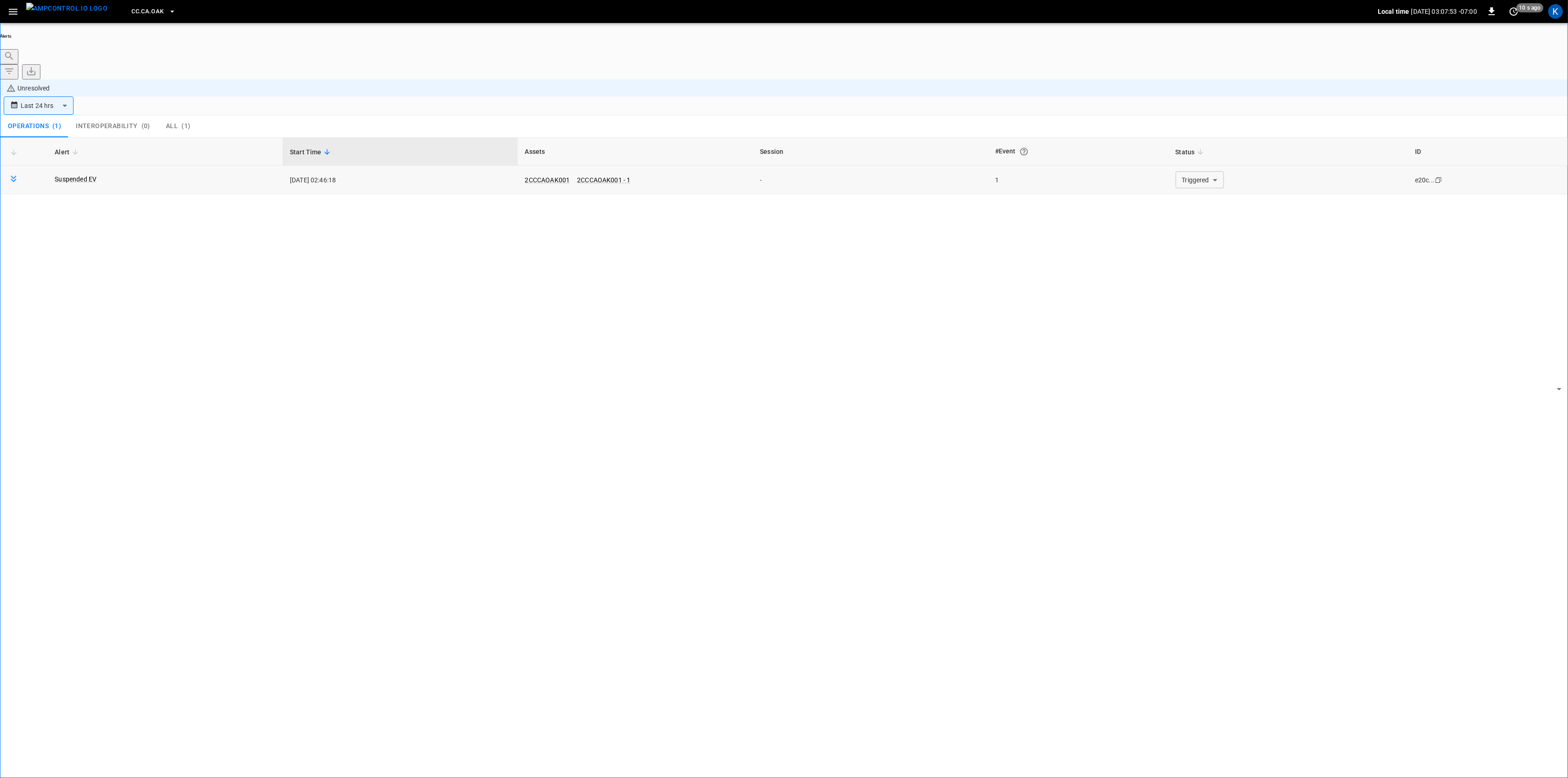
click at [1198, 125] on body "**********" at bounding box center [784, 415] width 1568 height 830
click at [1188, 139] on li "Resolved" at bounding box center [1194, 135] width 55 height 9
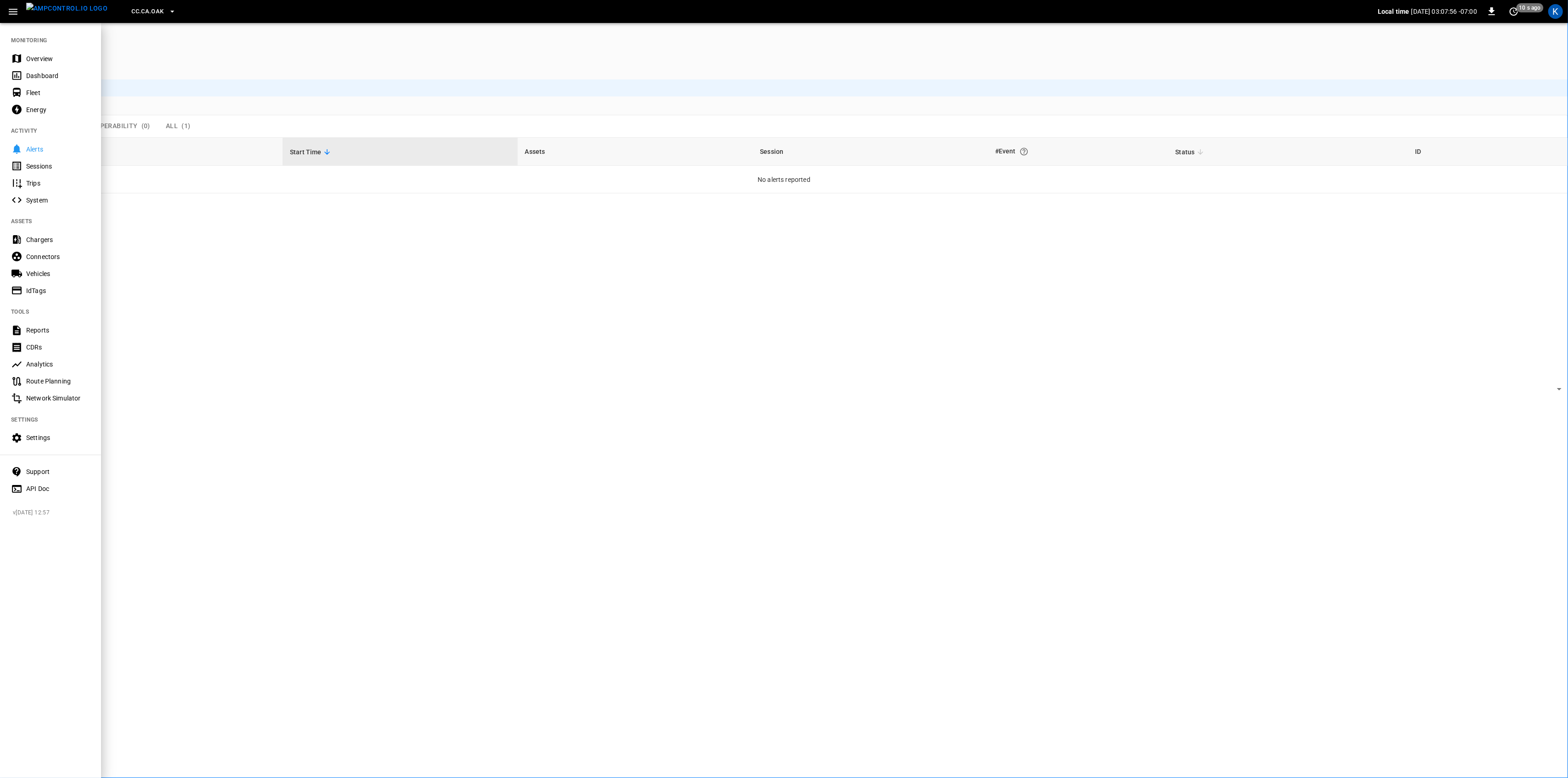
click at [28, 43] on nav "MONITORING Overview Dashboard Fleet Energy ACTIVITY Alerts Sessions Trips Syste…" at bounding box center [50, 261] width 101 height 478
drag, startPoint x: 28, startPoint y: 54, endPoint x: 28, endPoint y: 60, distance: 6.0
click at [28, 54] on div "Overview" at bounding box center [58, 58] width 64 height 9
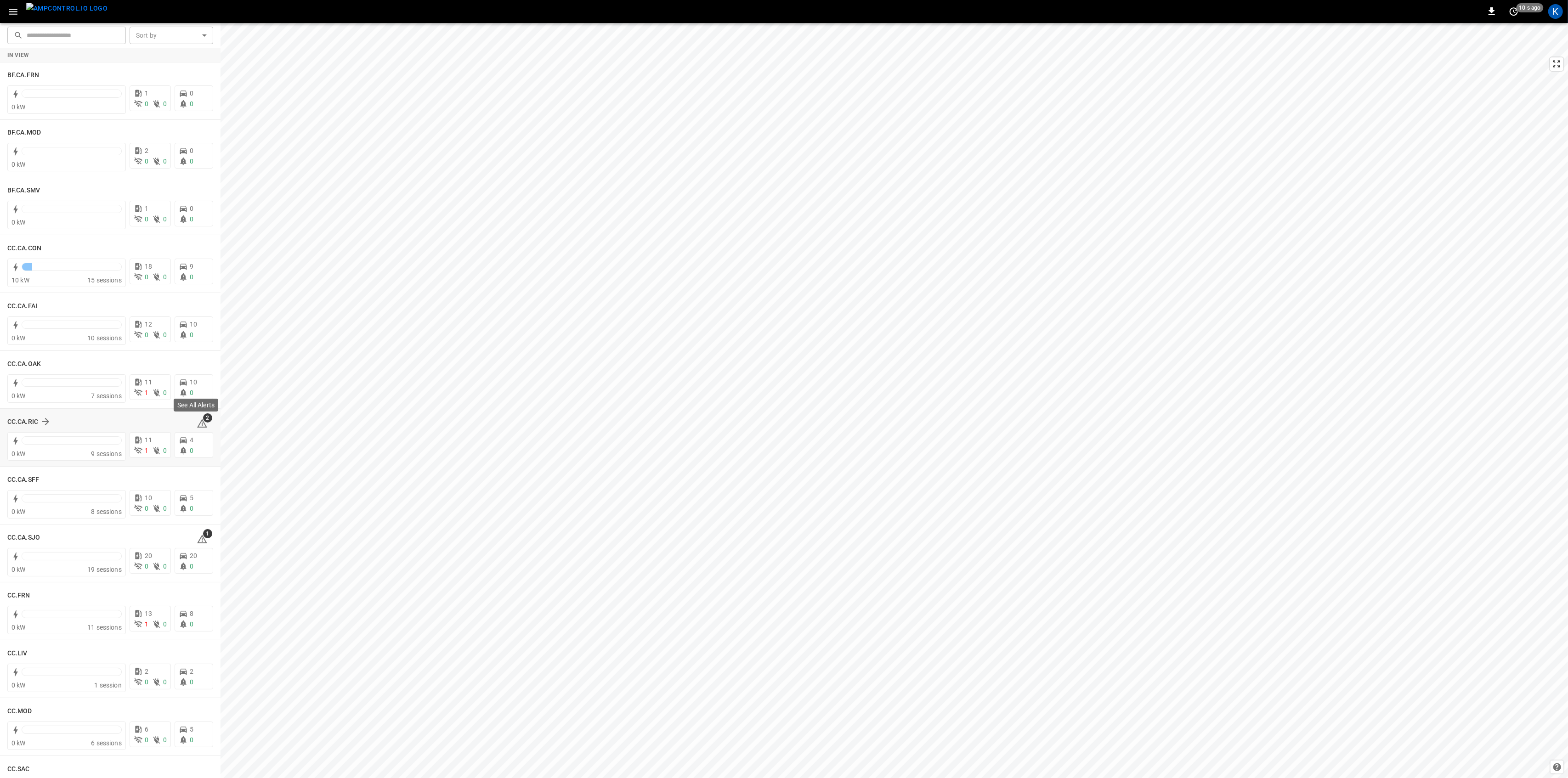
click at [197, 421] on icon at bounding box center [202, 423] width 10 height 9
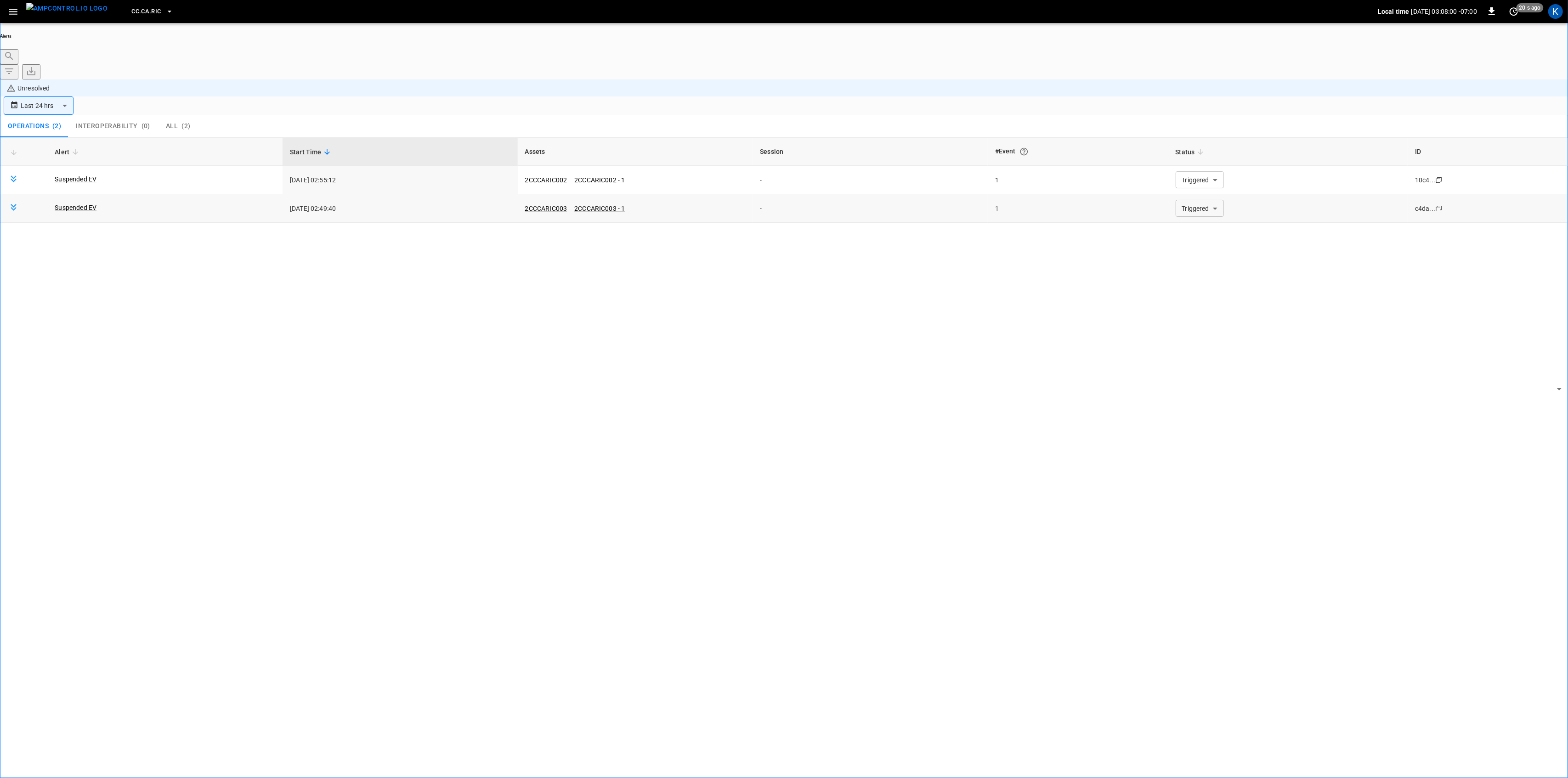
click at [1226, 194] on td "Triggered ********* ​" at bounding box center [1288, 208] width 240 height 28
click at [1207, 149] on body "**********" at bounding box center [784, 415] width 1568 height 830
click at [1193, 168] on li "Resolved" at bounding box center [1194, 164] width 55 height 9
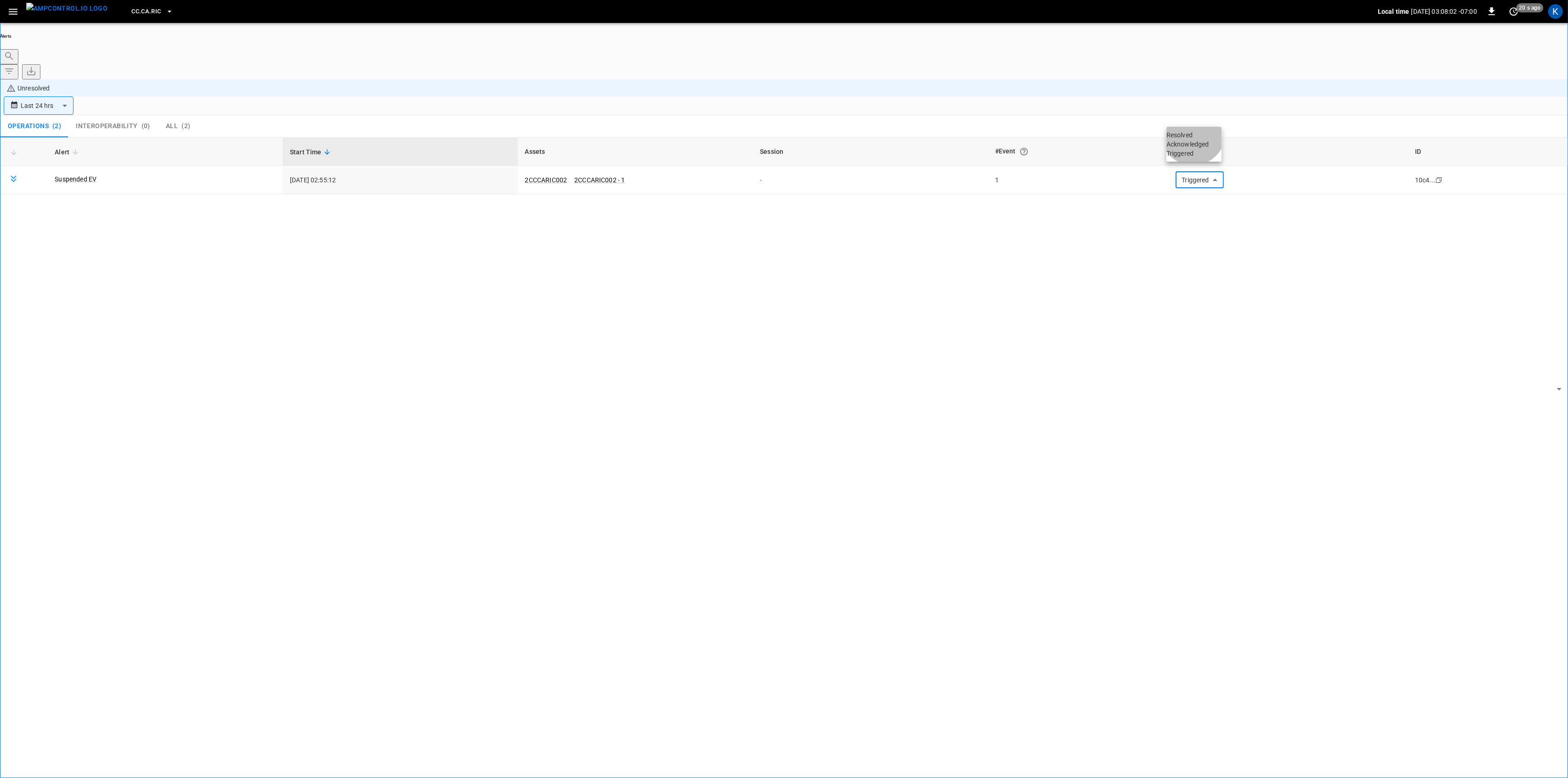
click at [1195, 139] on li "Resolved" at bounding box center [1194, 135] width 55 height 9
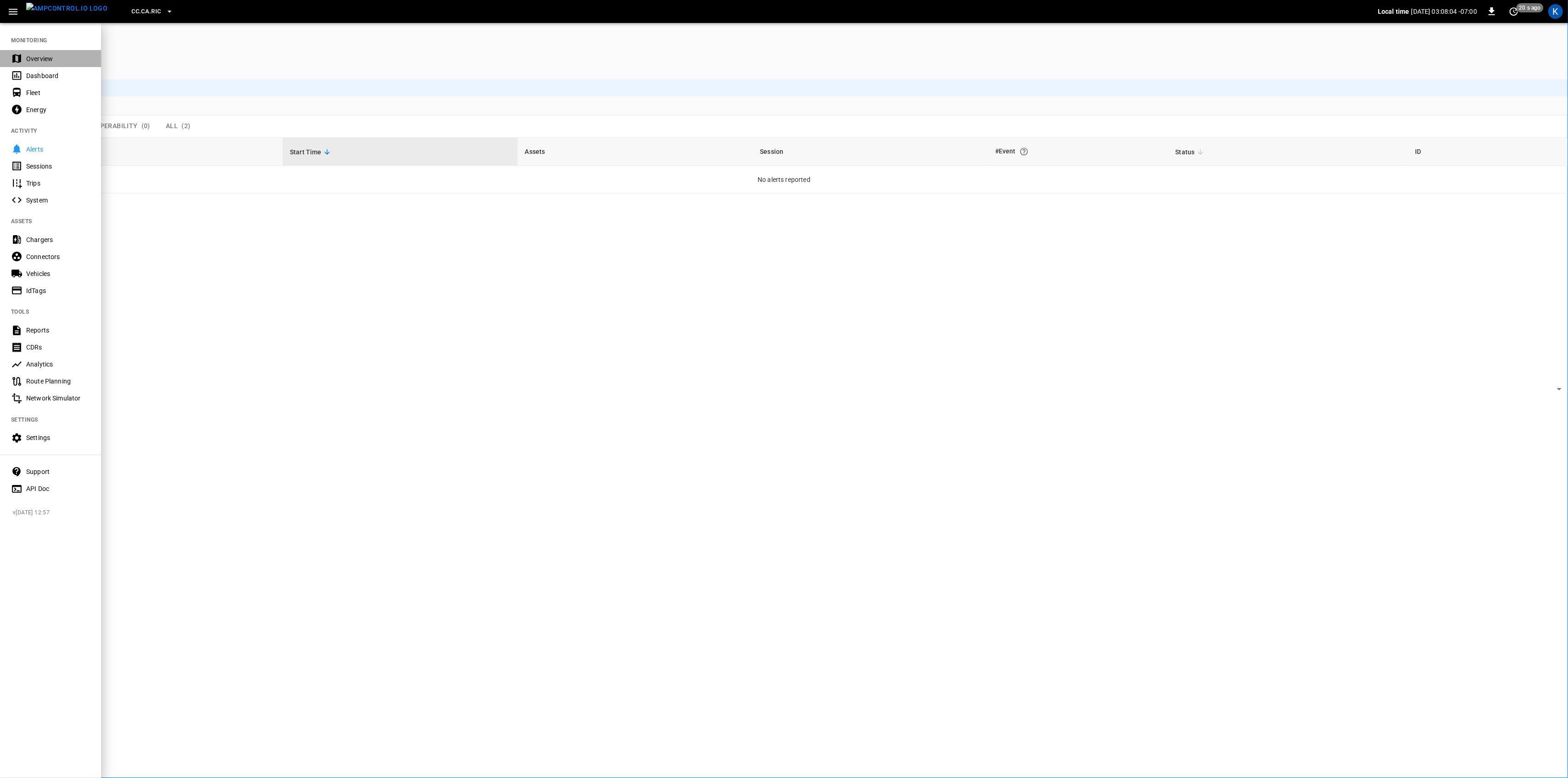
click at [19, 54] on icon at bounding box center [16, 58] width 11 height 11
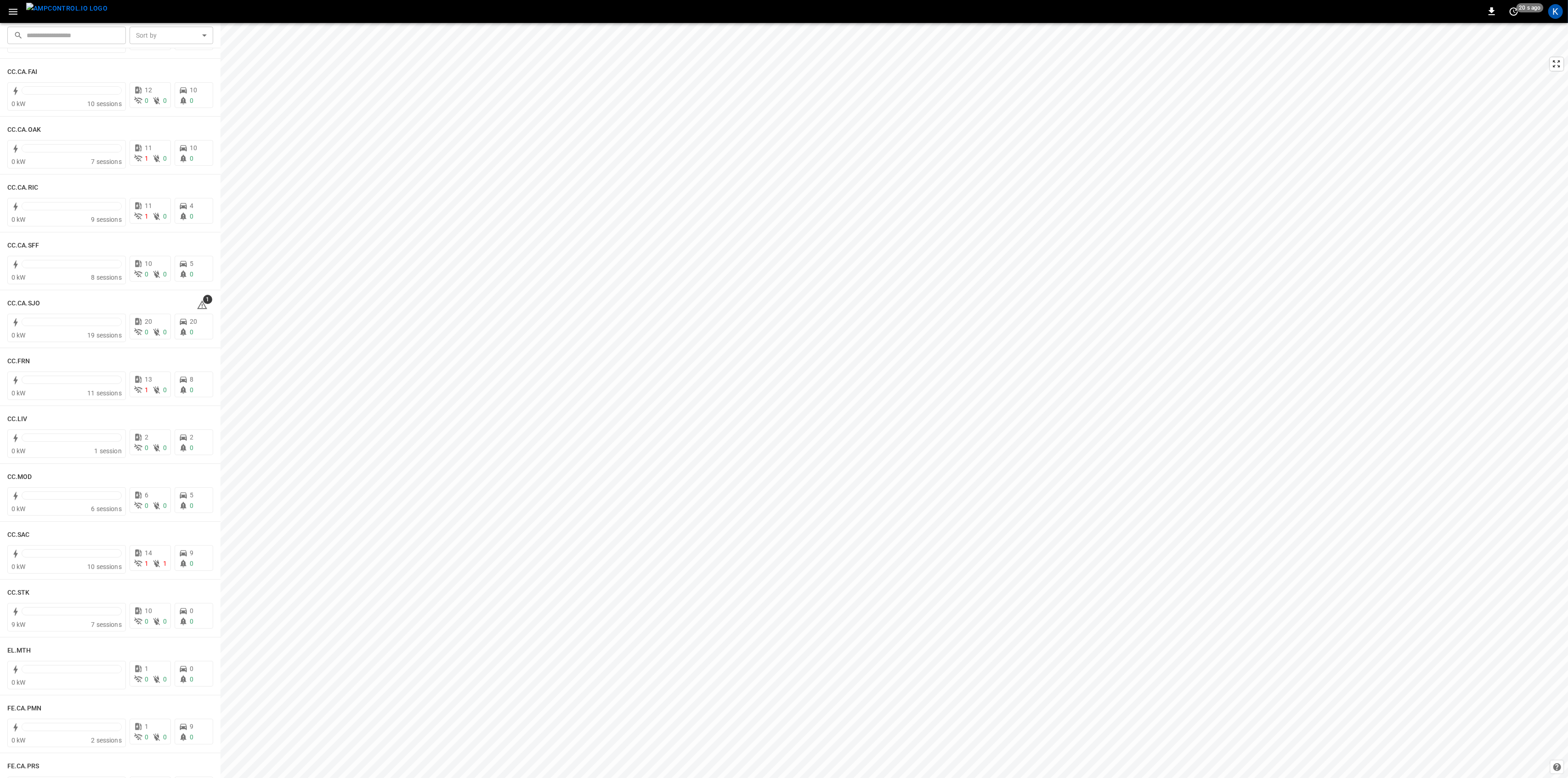
scroll to position [306, 0]
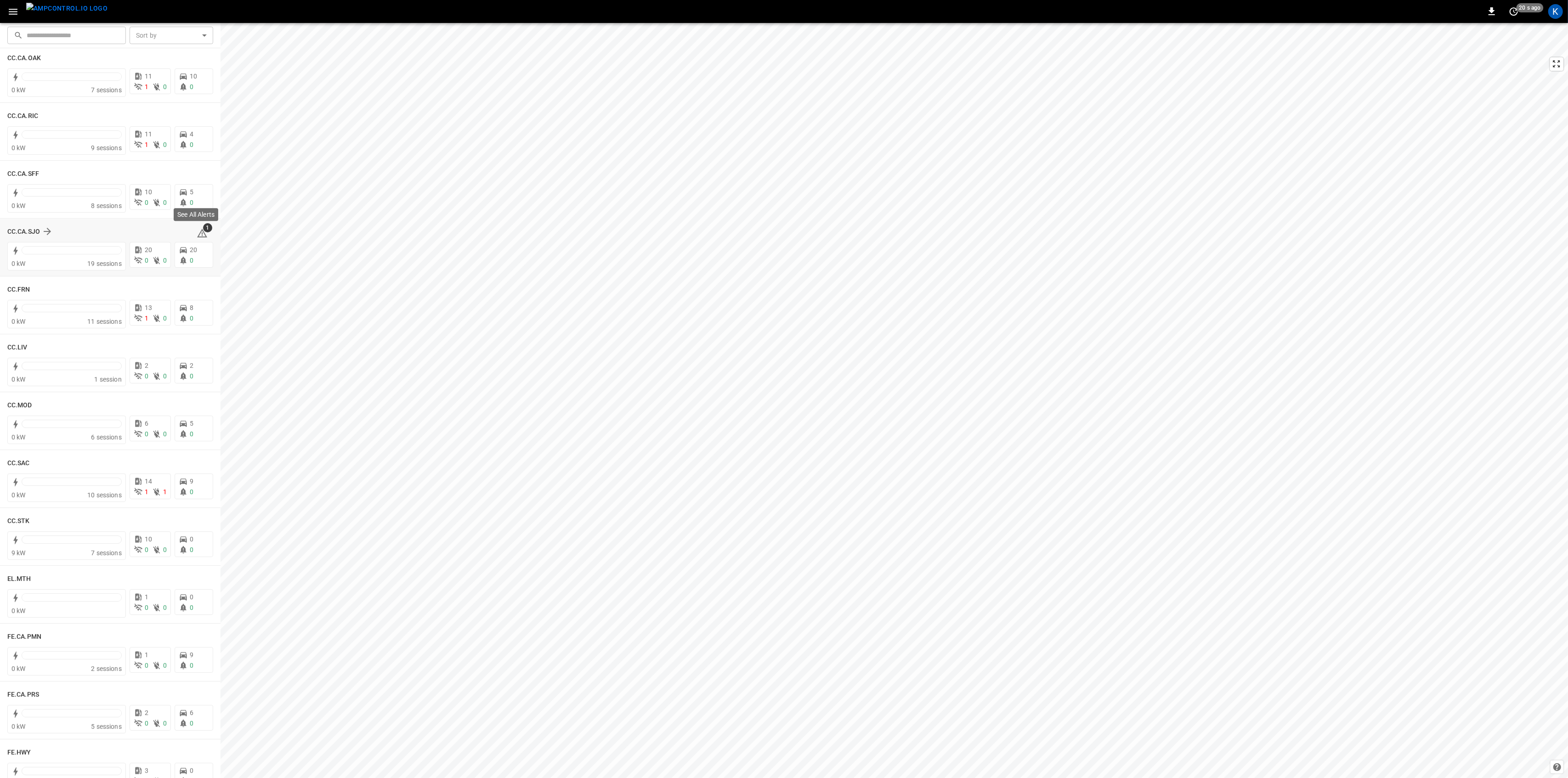
click at [200, 232] on icon at bounding box center [202, 233] width 11 height 11
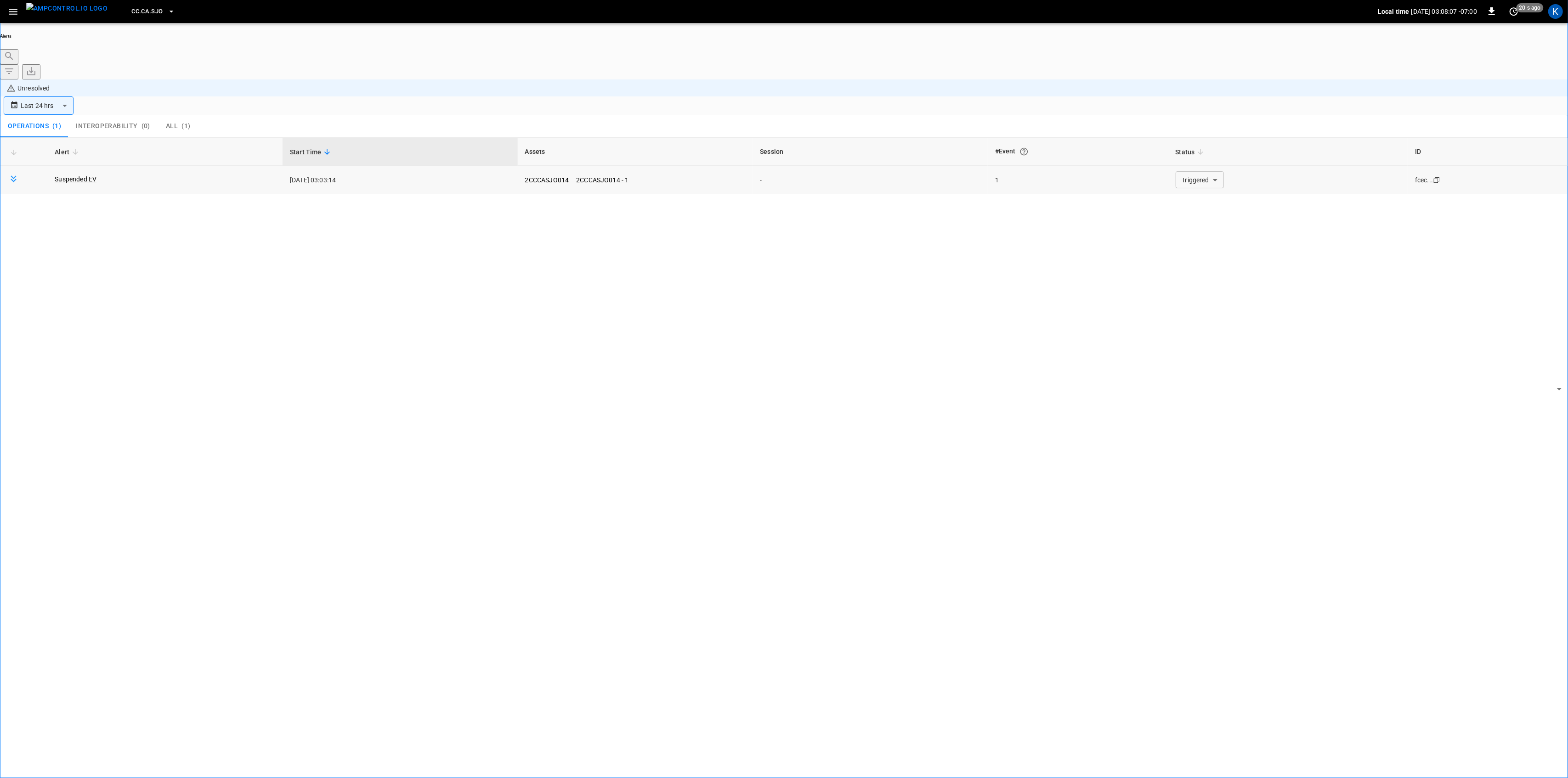
click at [1206, 116] on body "**********" at bounding box center [784, 415] width 1568 height 830
click at [1201, 133] on li "Resolved" at bounding box center [1194, 135] width 55 height 9
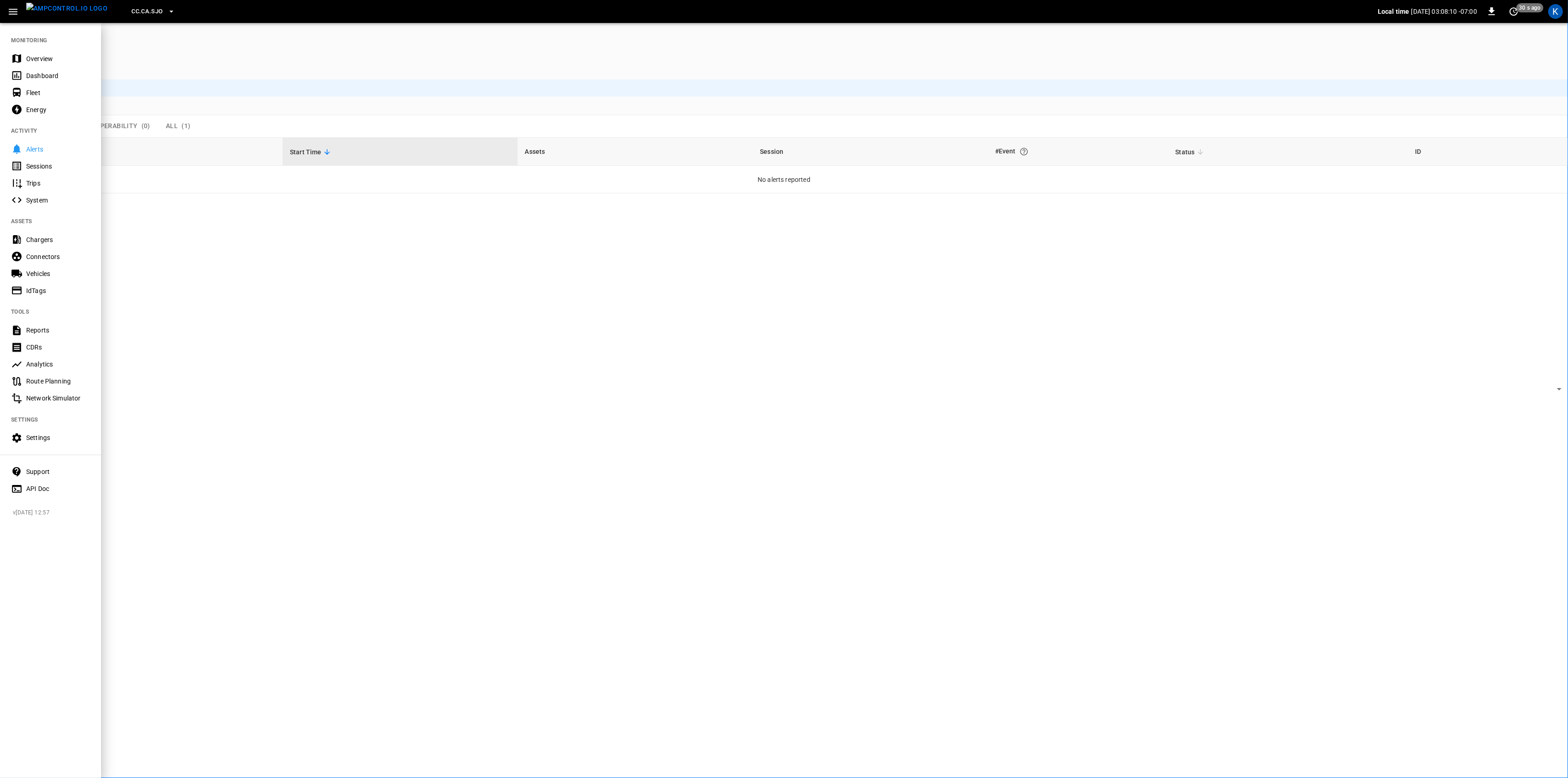
drag, startPoint x: 23, startPoint y: 55, endPoint x: 30, endPoint y: 82, distance: 27.9
click at [23, 57] on div "Overview" at bounding box center [50, 58] width 101 height 17
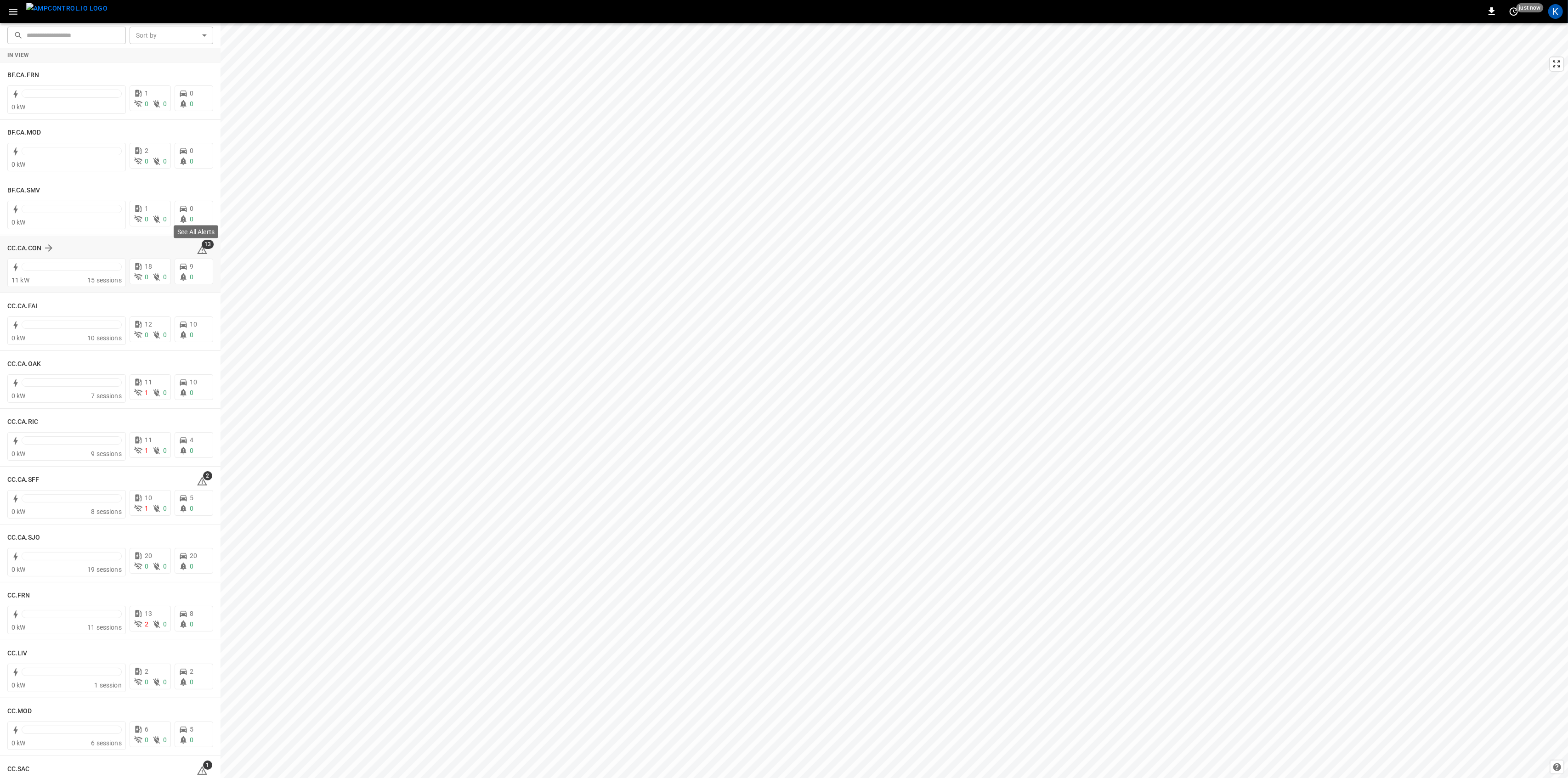
click at [202, 245] on span "13" at bounding box center [208, 244] width 12 height 9
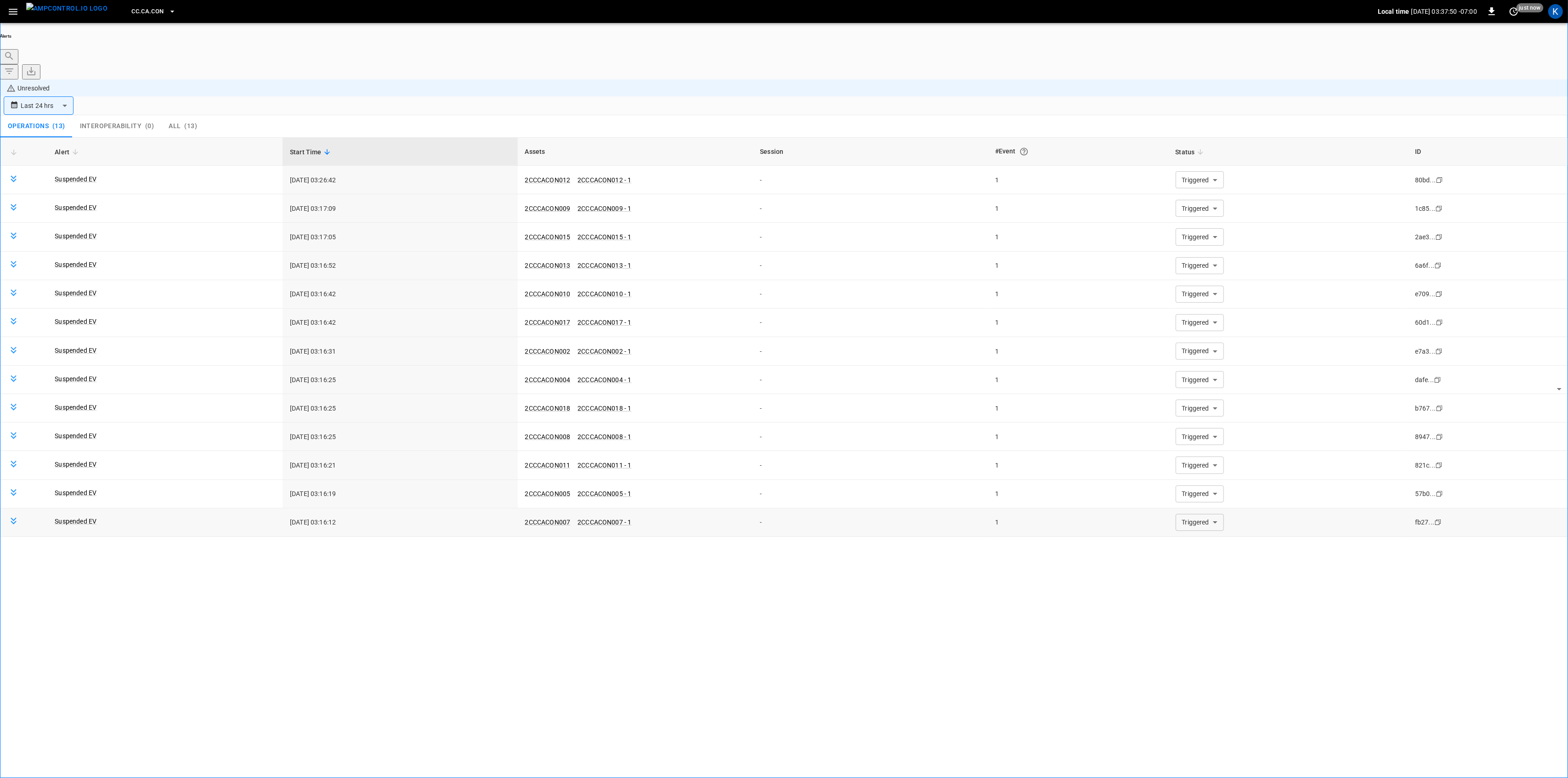
click at [1200, 470] on body "**********" at bounding box center [784, 415] width 1568 height 830
click at [1189, 488] on li "Resolved" at bounding box center [1194, 484] width 55 height 9
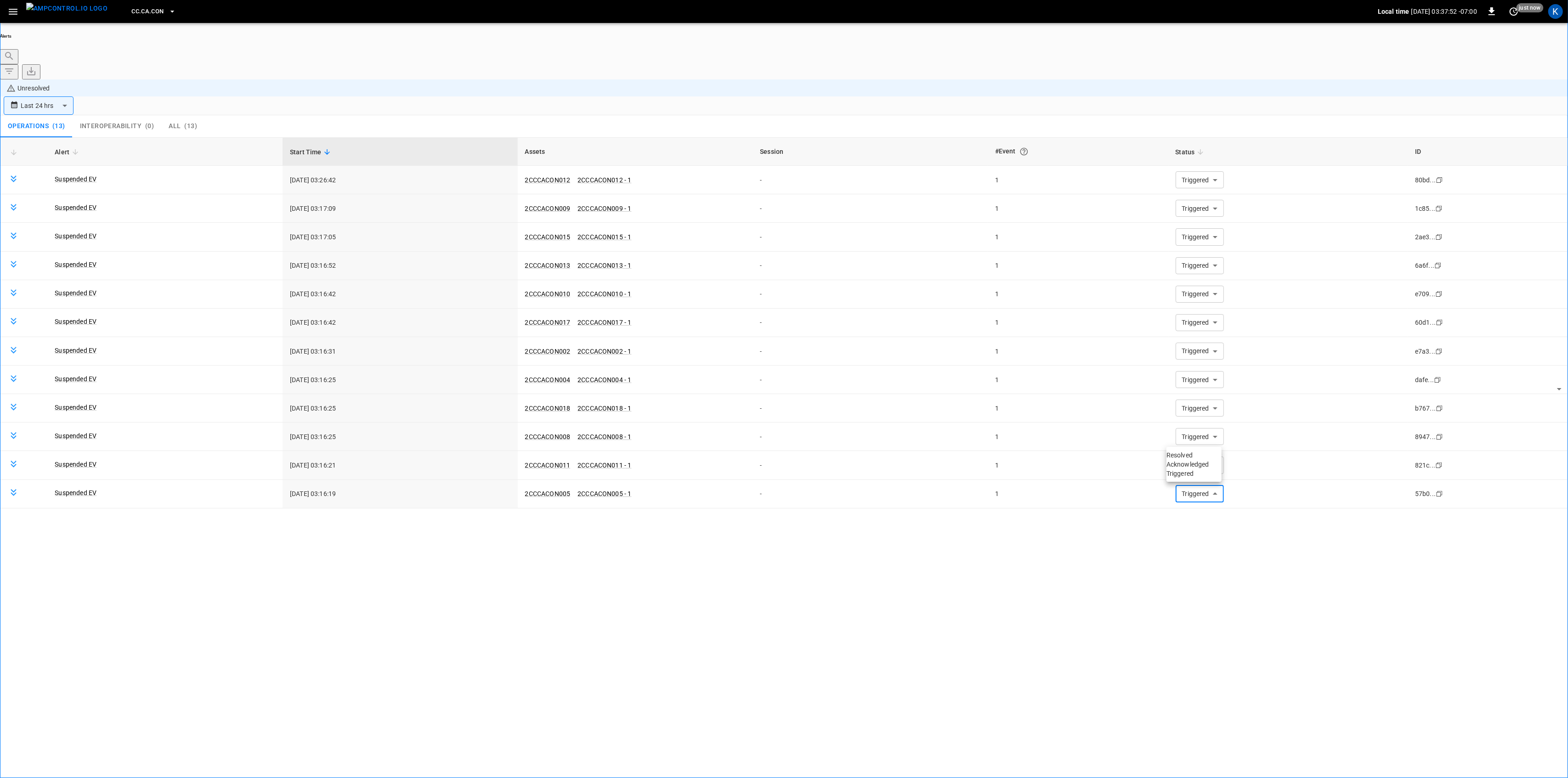
click at [1181, 460] on li "Resolved" at bounding box center [1194, 455] width 55 height 9
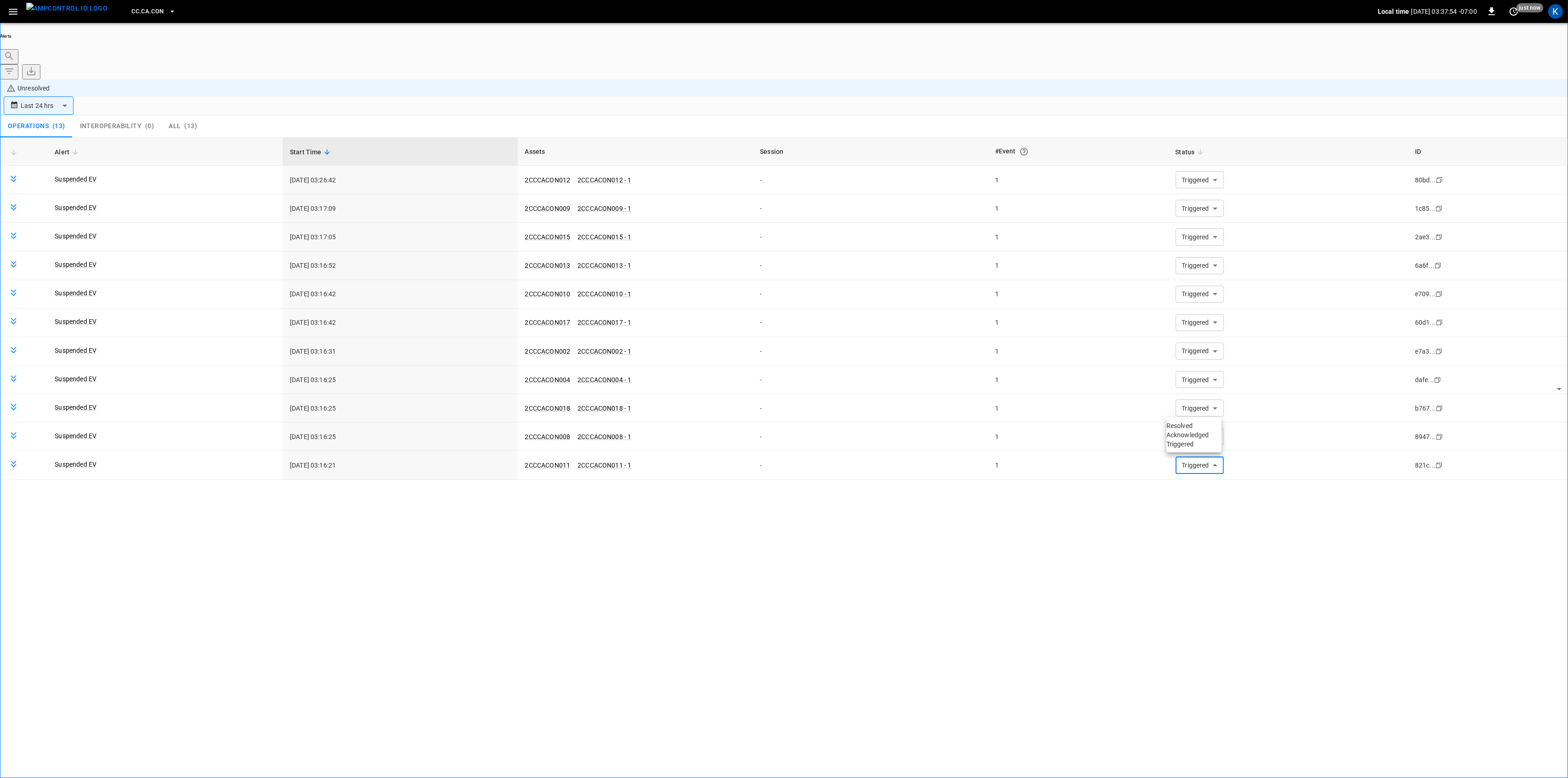
click at [1193, 430] on li "Resolved" at bounding box center [1194, 425] width 55 height 9
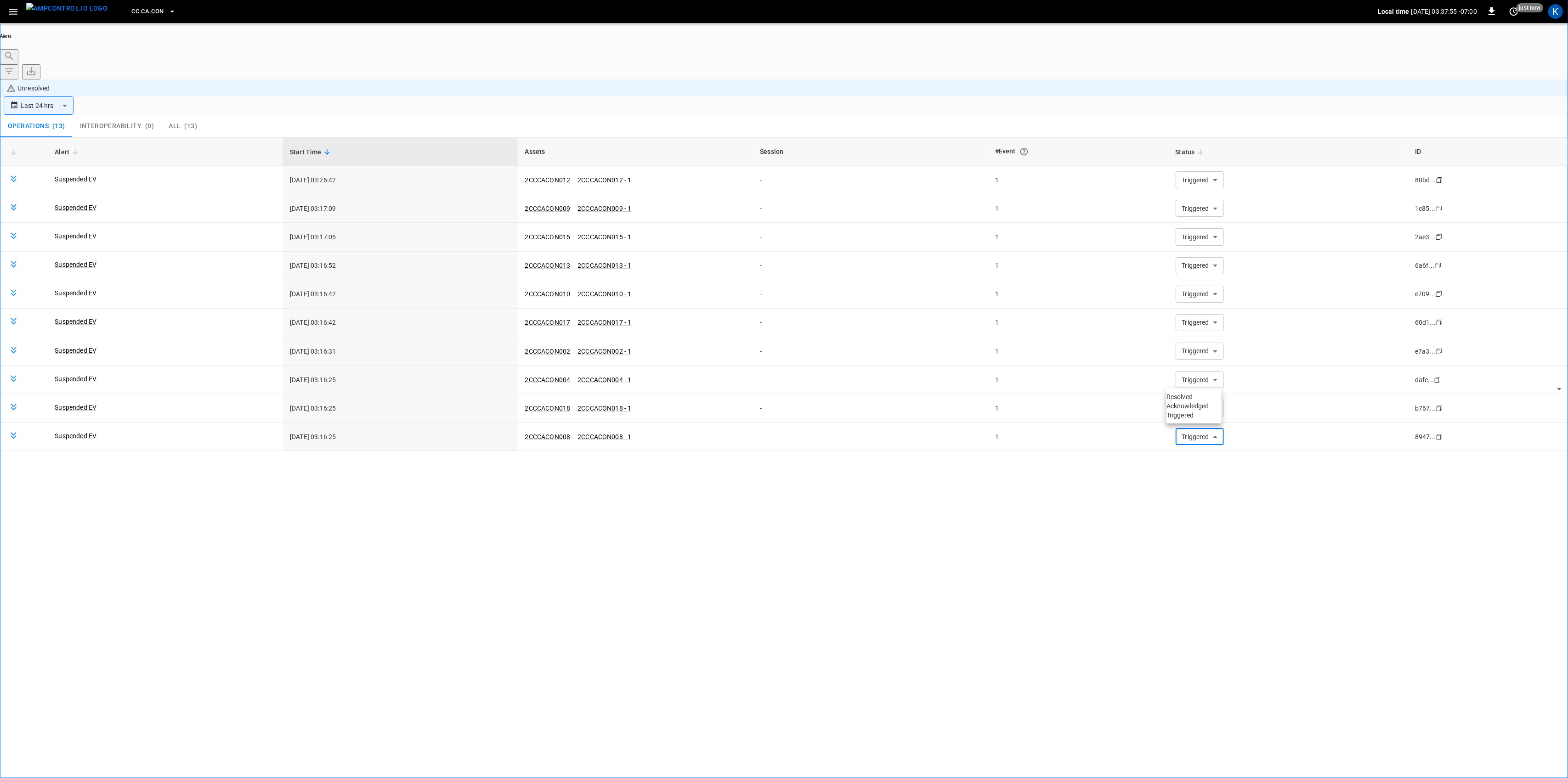
click at [1195, 397] on li "Resolved" at bounding box center [1194, 397] width 55 height 9
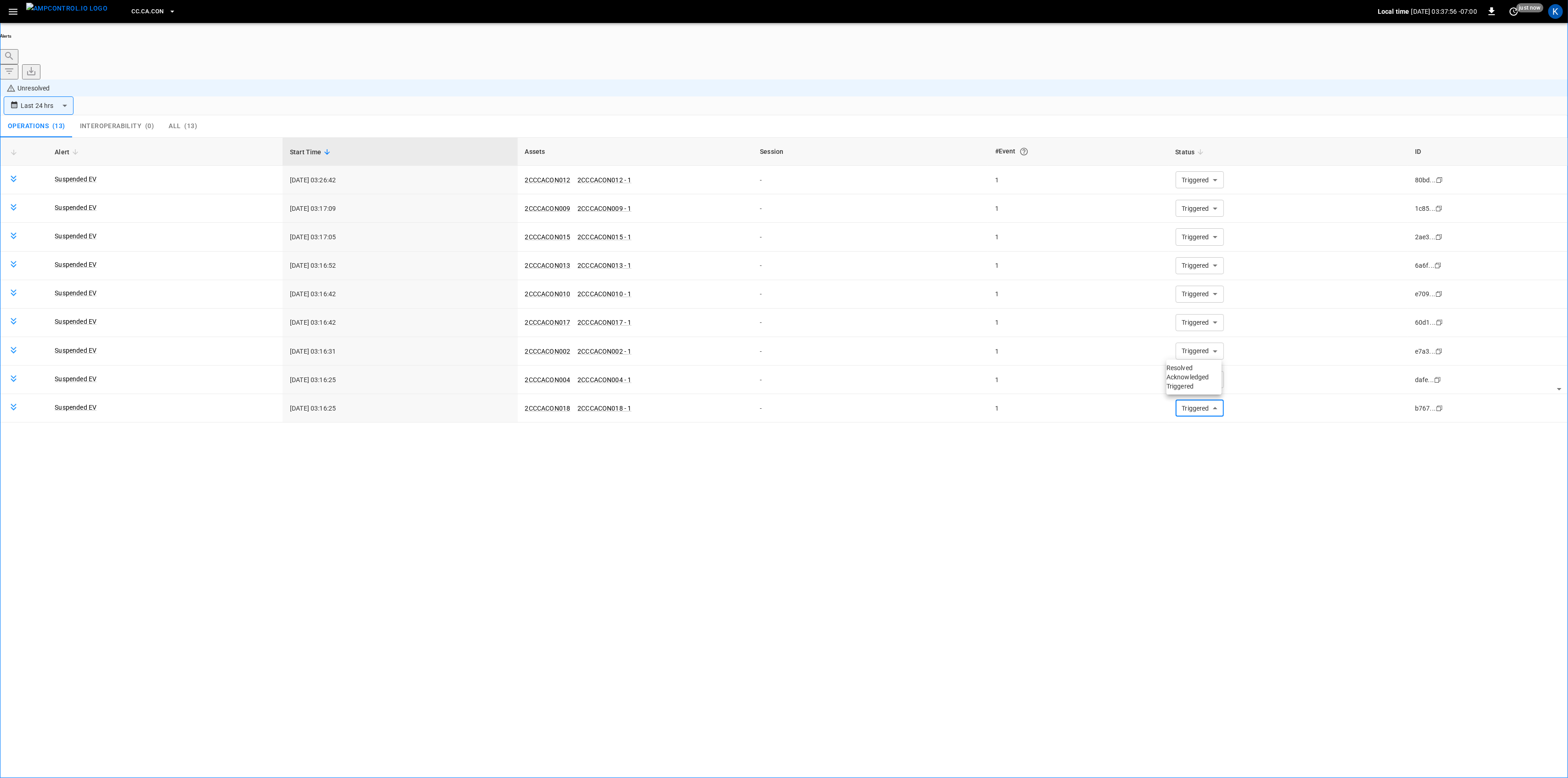
click at [1201, 372] on li "Resolved" at bounding box center [1194, 368] width 55 height 9
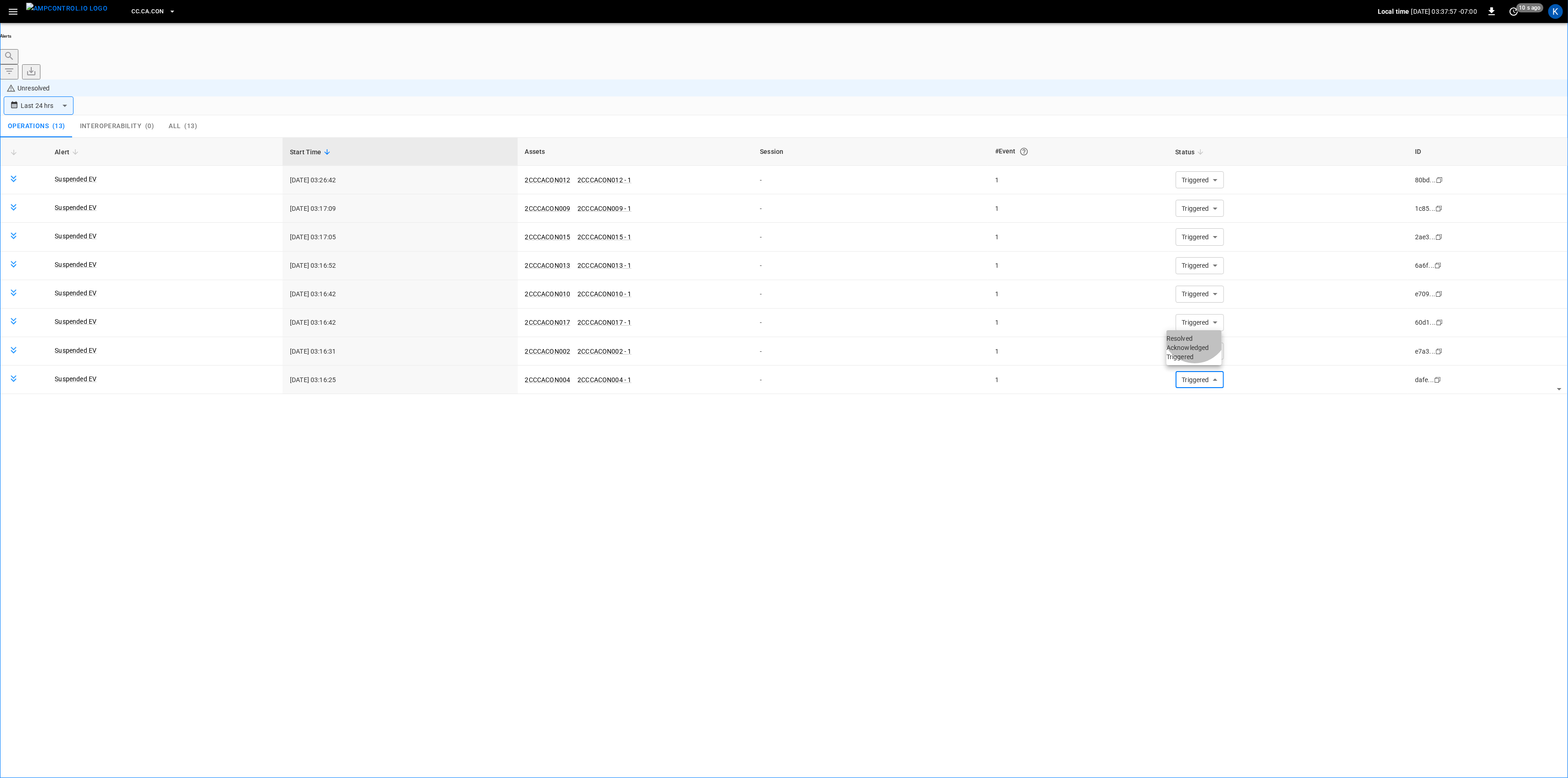
click at [1197, 336] on li "Resolved" at bounding box center [1194, 338] width 55 height 9
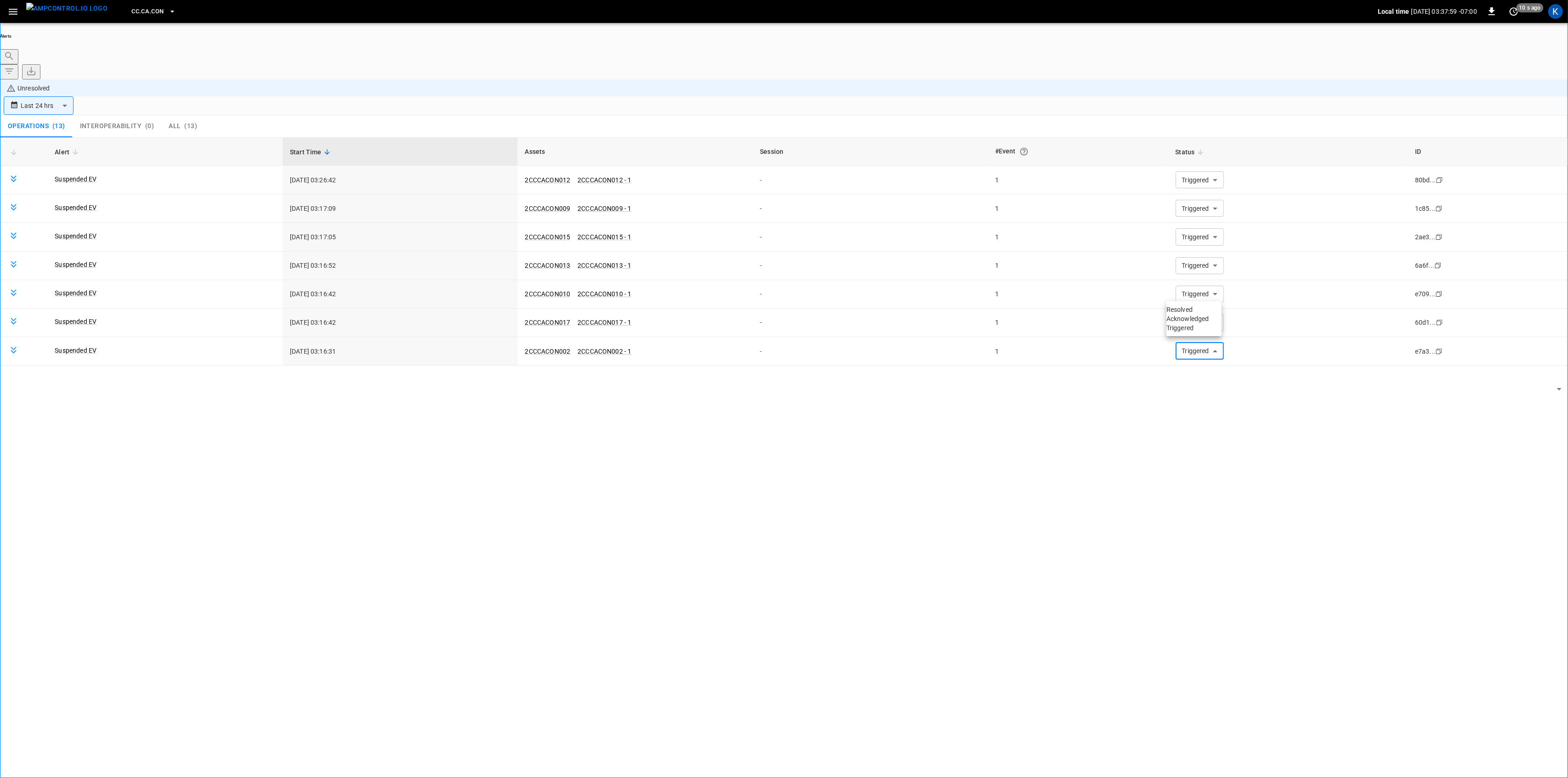
click at [1189, 314] on li "Resolved" at bounding box center [1194, 309] width 55 height 9
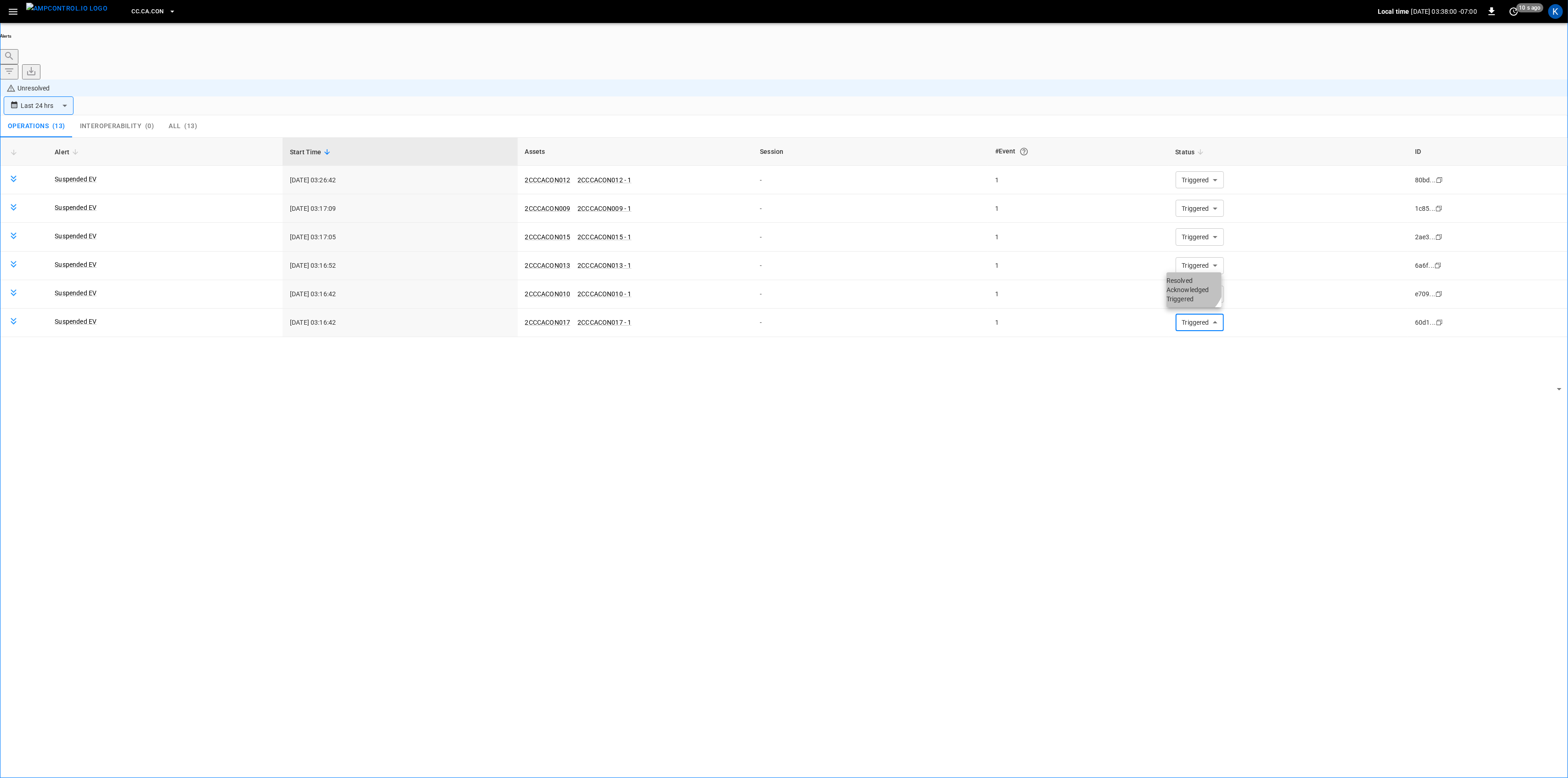
click at [1185, 285] on li "Resolved" at bounding box center [1194, 280] width 55 height 9
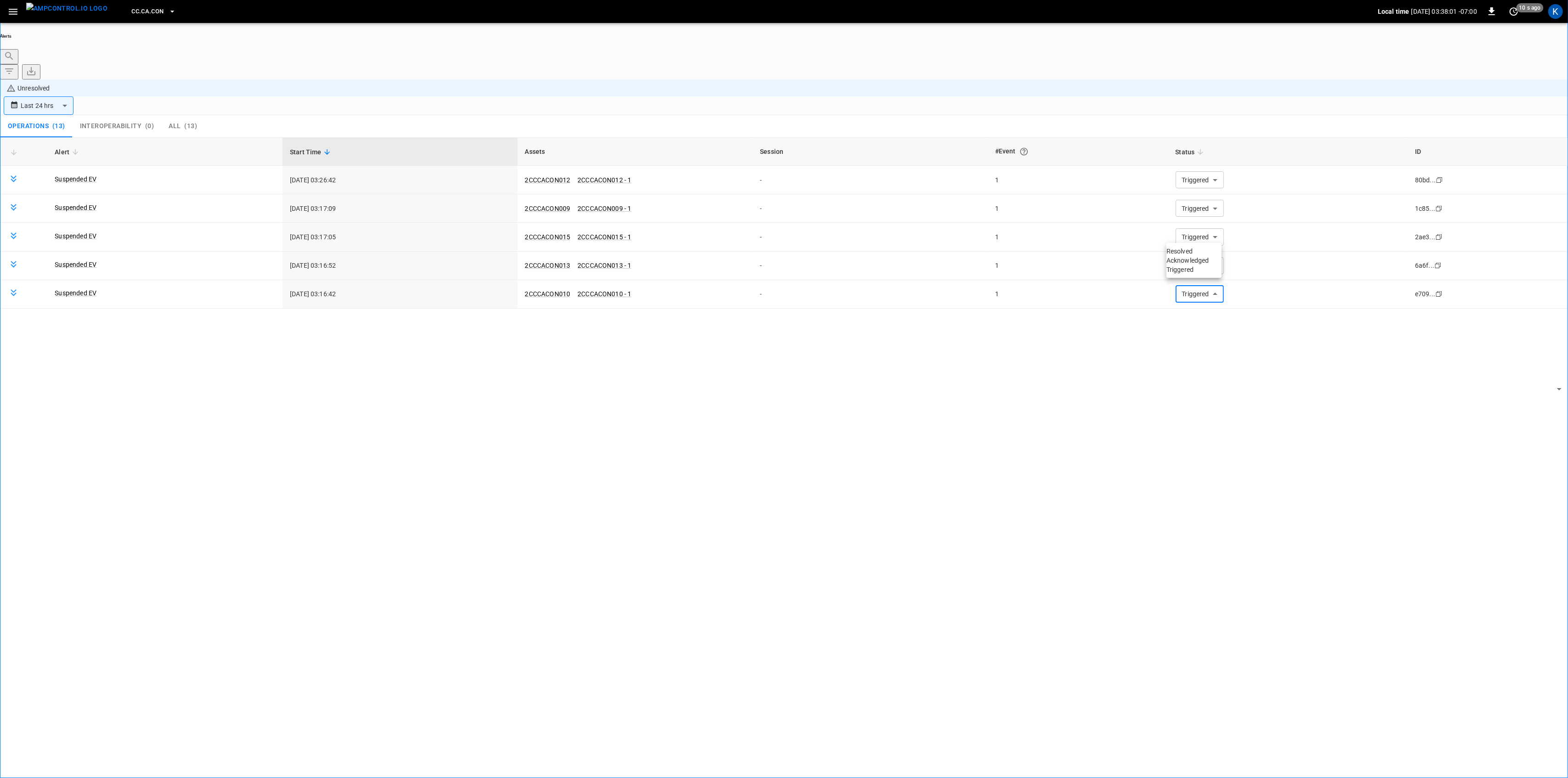
click at [1186, 250] on li "Resolved" at bounding box center [1194, 251] width 55 height 9
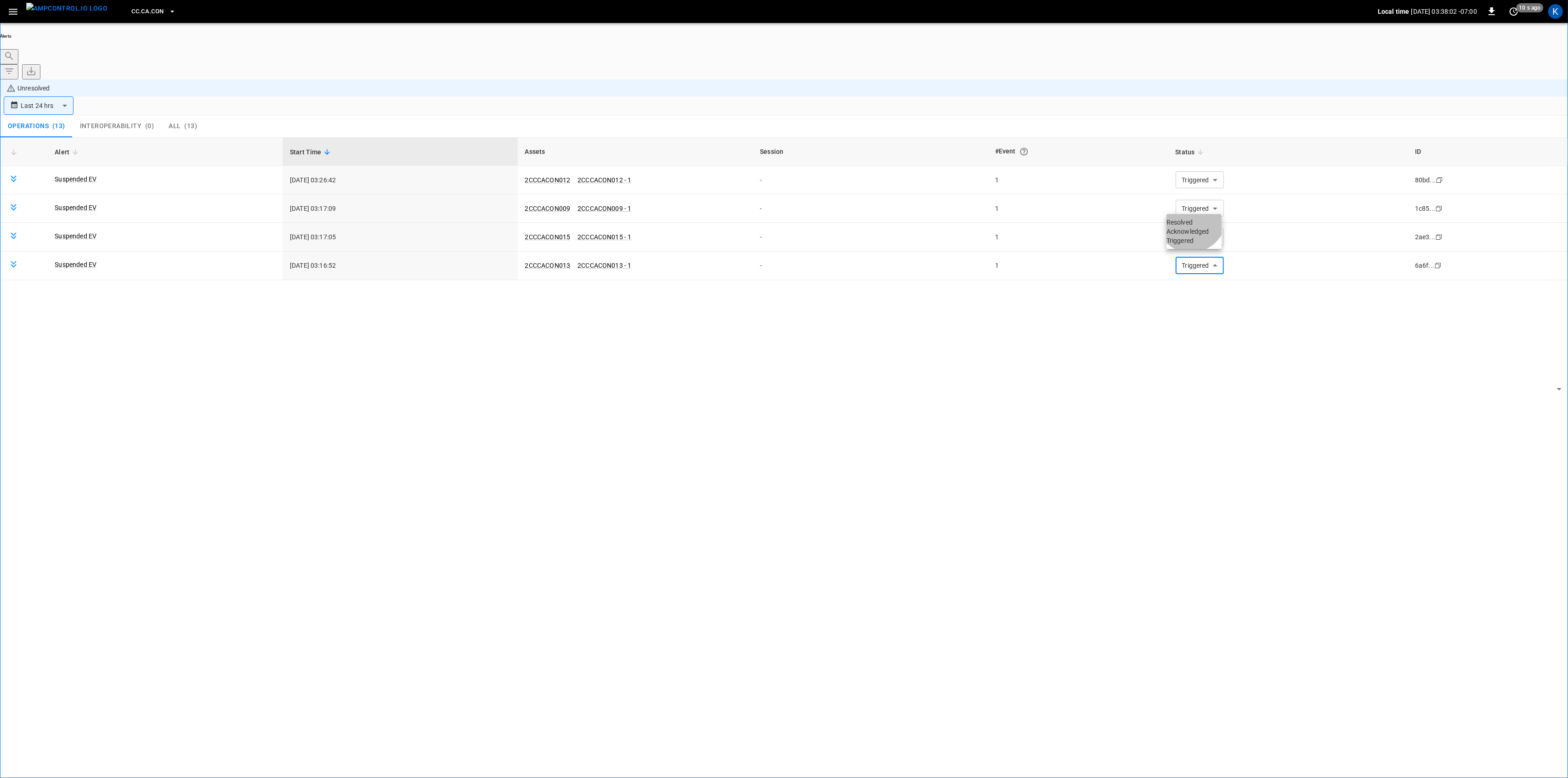
click at [1193, 222] on li "Resolved" at bounding box center [1194, 222] width 55 height 9
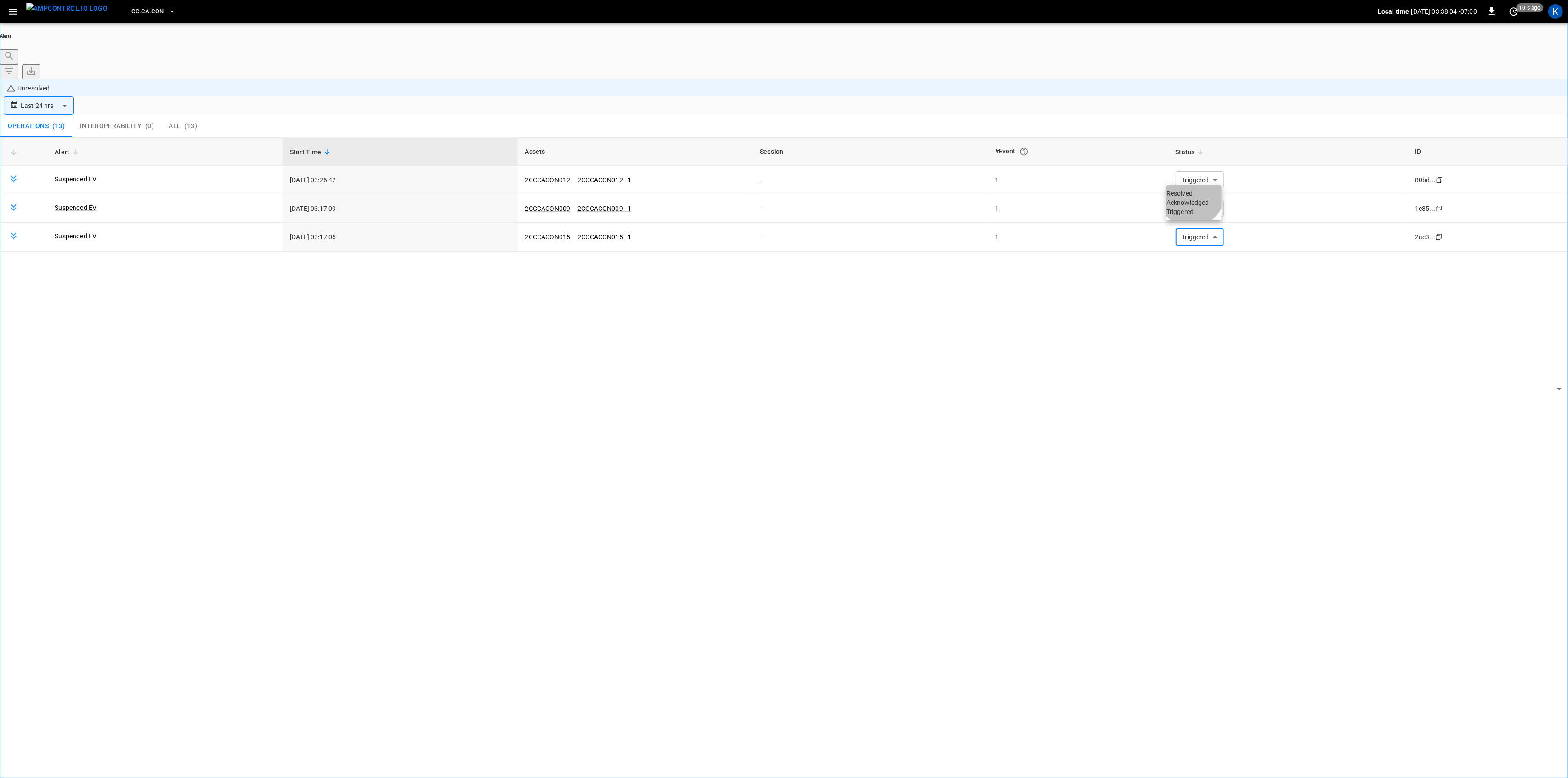
click at [1193, 198] on li "Resolved" at bounding box center [1194, 193] width 55 height 9
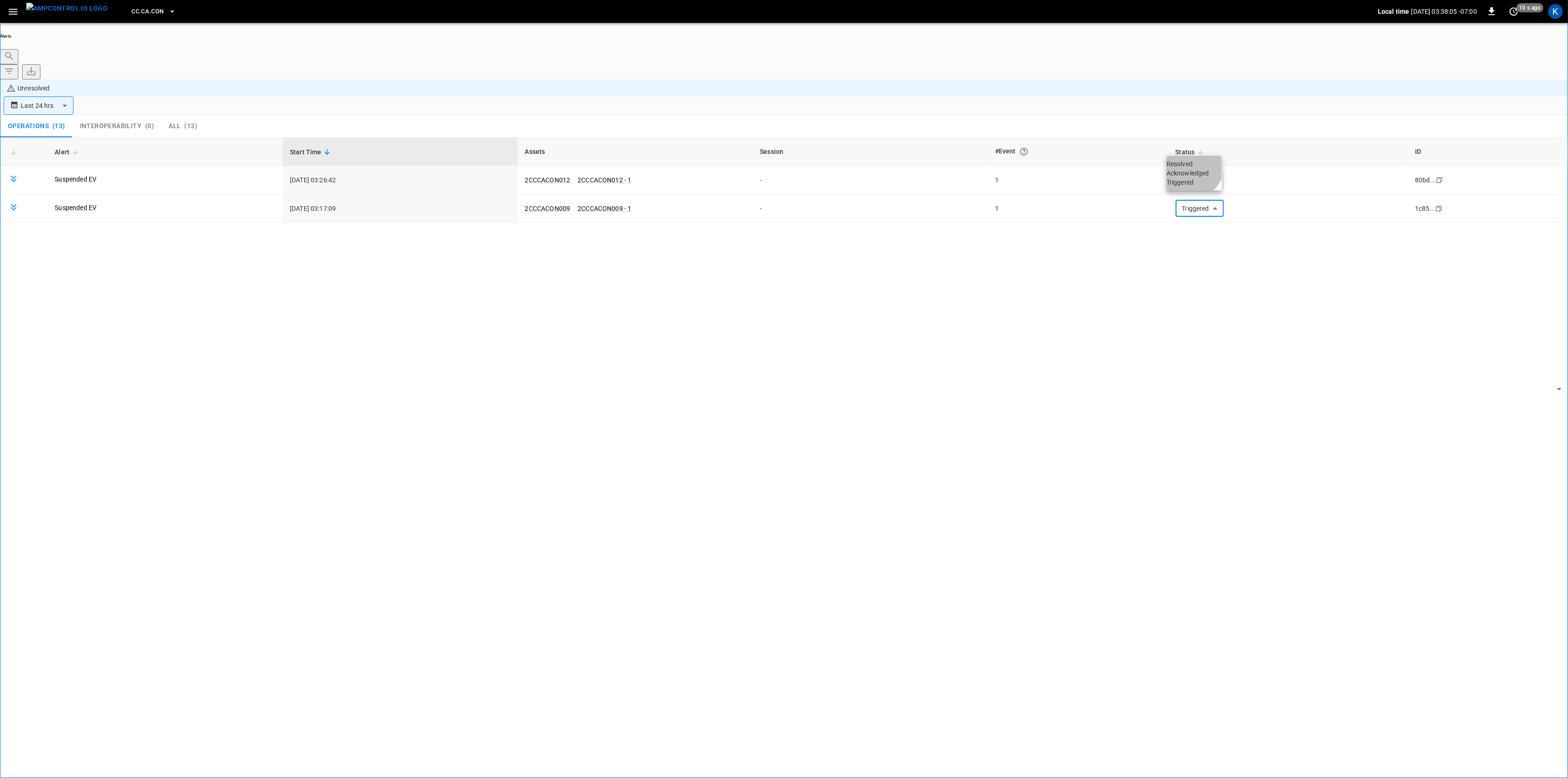
click at [1184, 166] on li "Resolved" at bounding box center [1194, 164] width 55 height 9
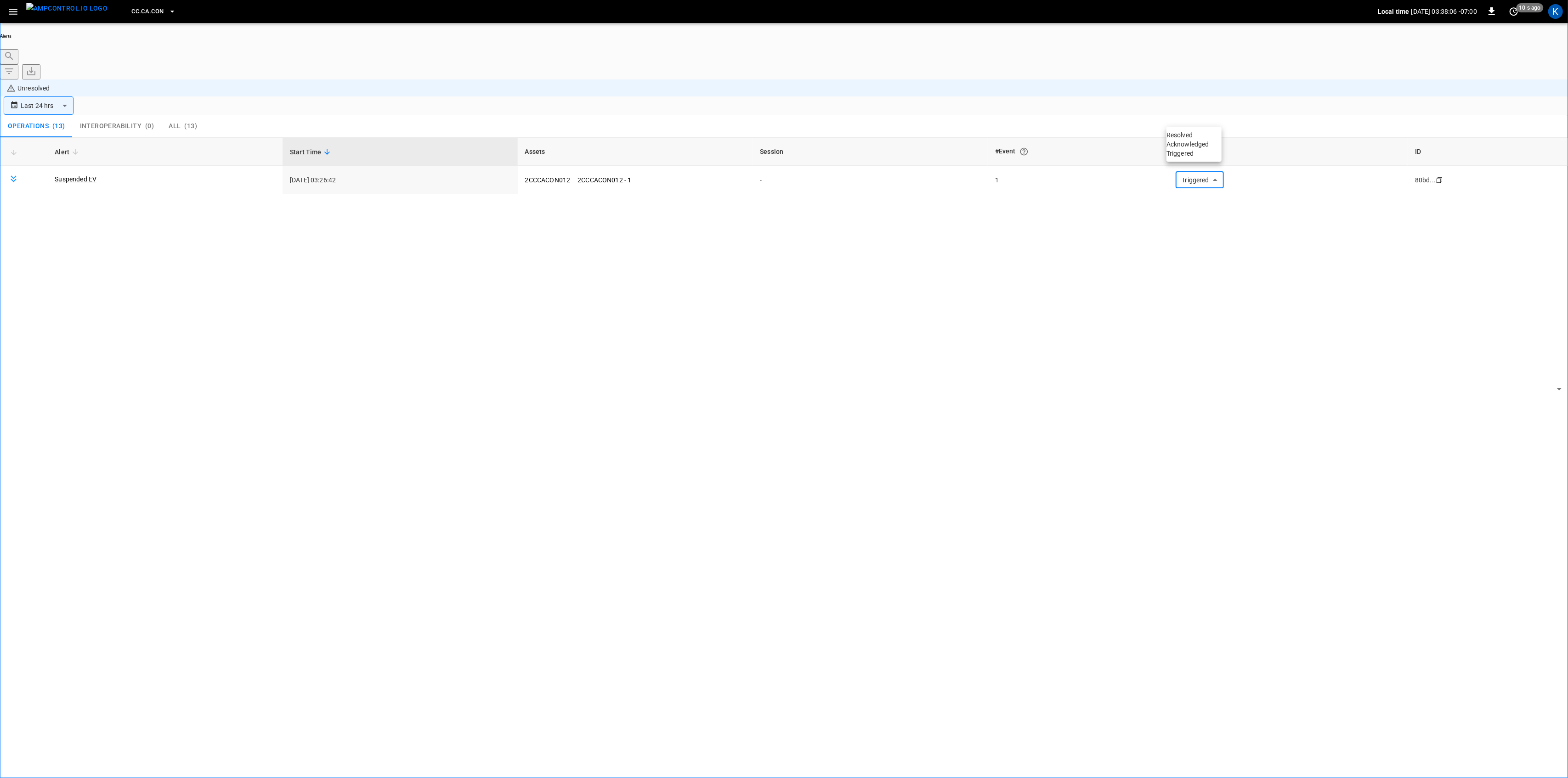
click at [1190, 134] on li "Resolved" at bounding box center [1194, 135] width 55 height 9
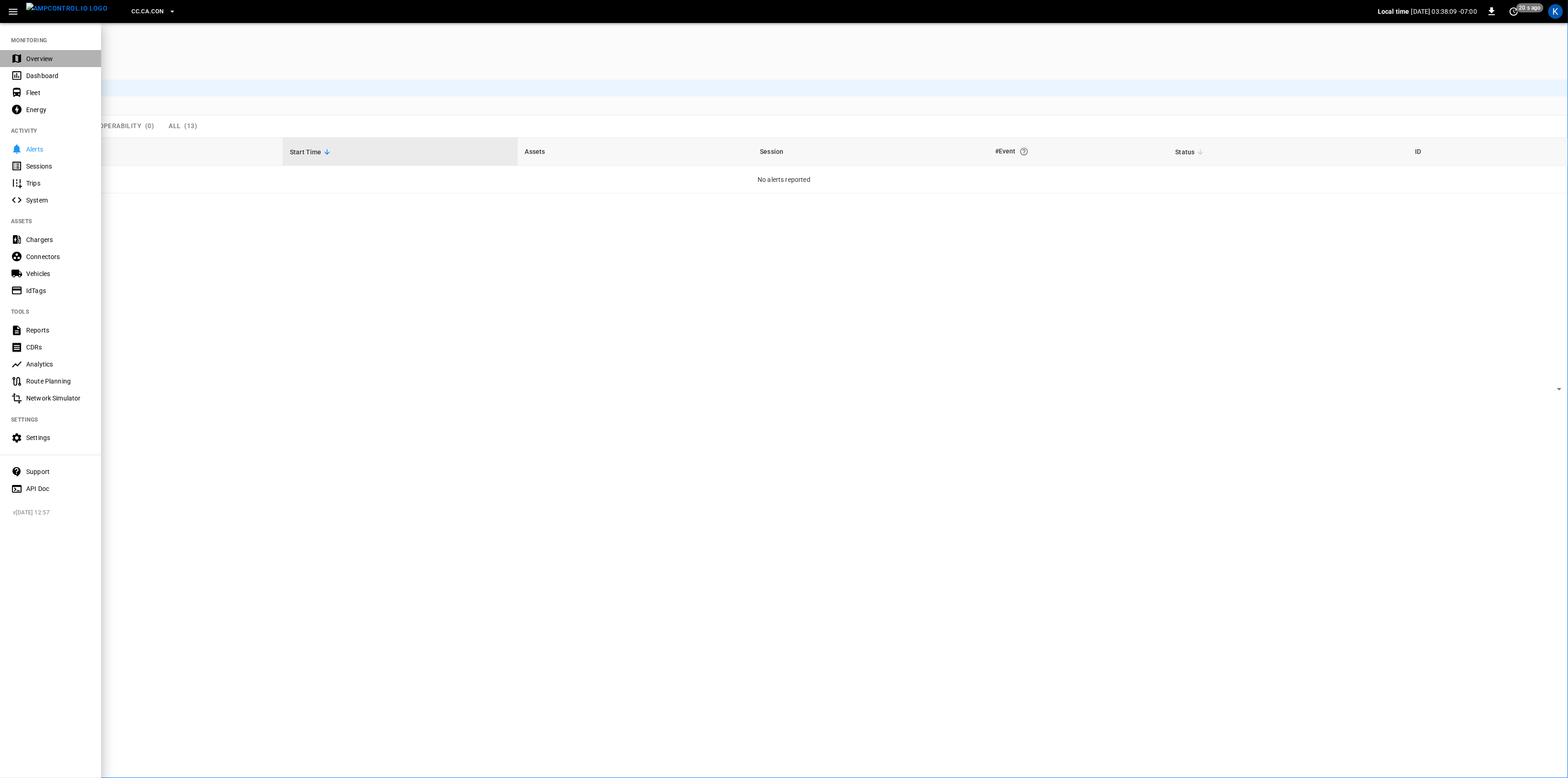
click at [20, 52] on div "Overview" at bounding box center [50, 58] width 101 height 17
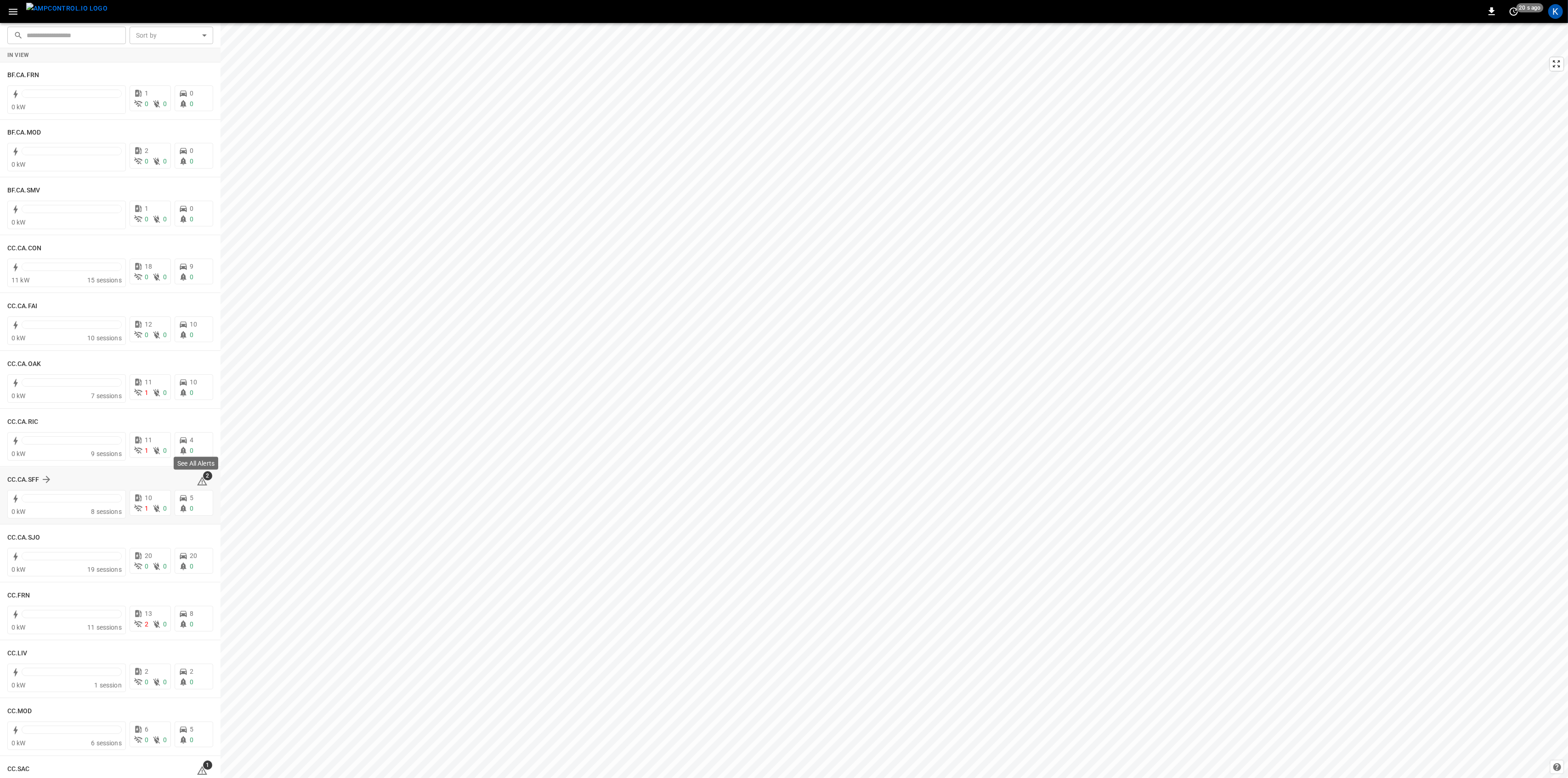
click at [200, 481] on icon at bounding box center [202, 481] width 11 height 11
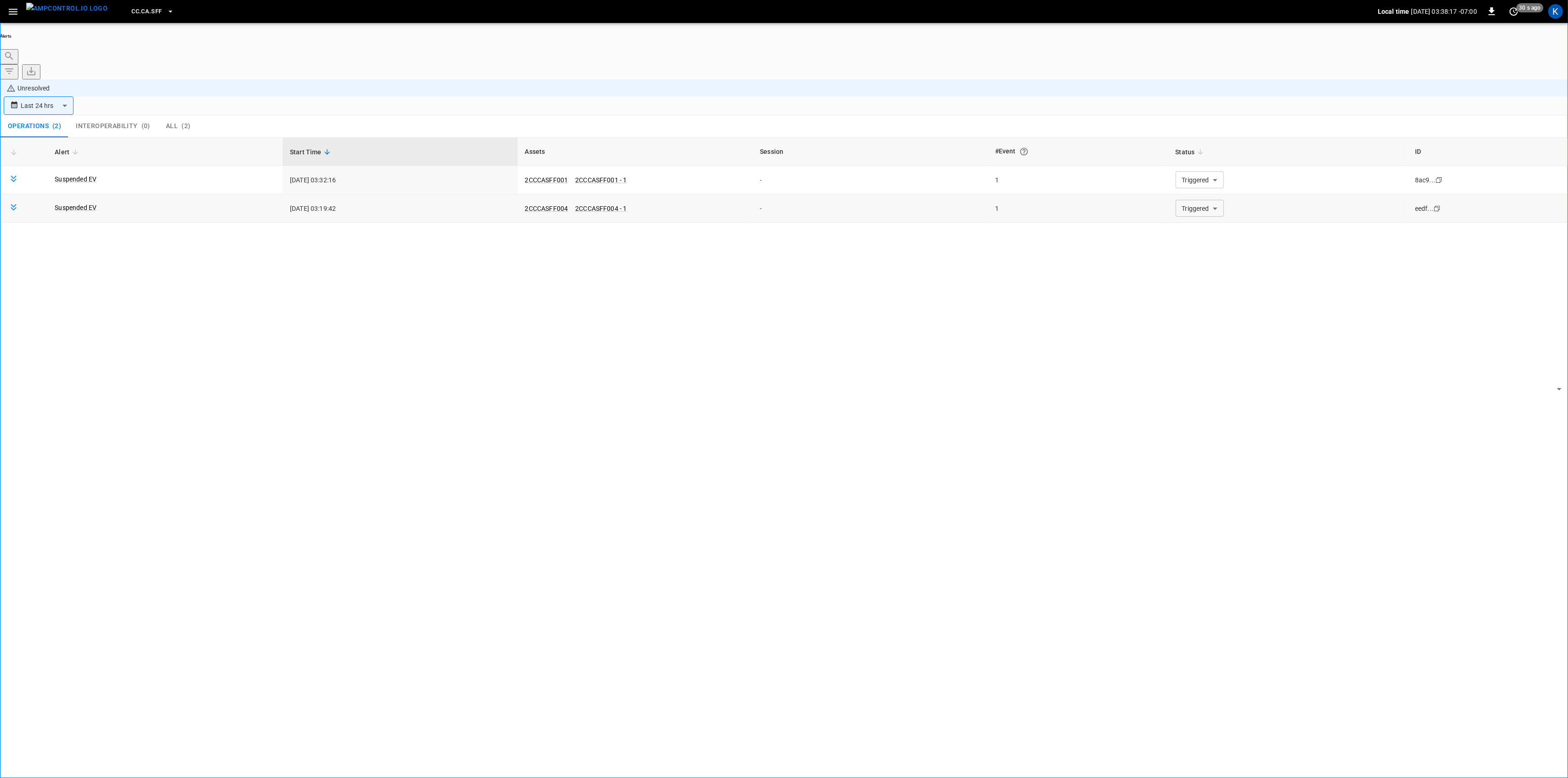
click at [1199, 145] on body "**********" at bounding box center [784, 415] width 1568 height 830
click at [1196, 165] on li "Resolved" at bounding box center [1194, 164] width 55 height 9
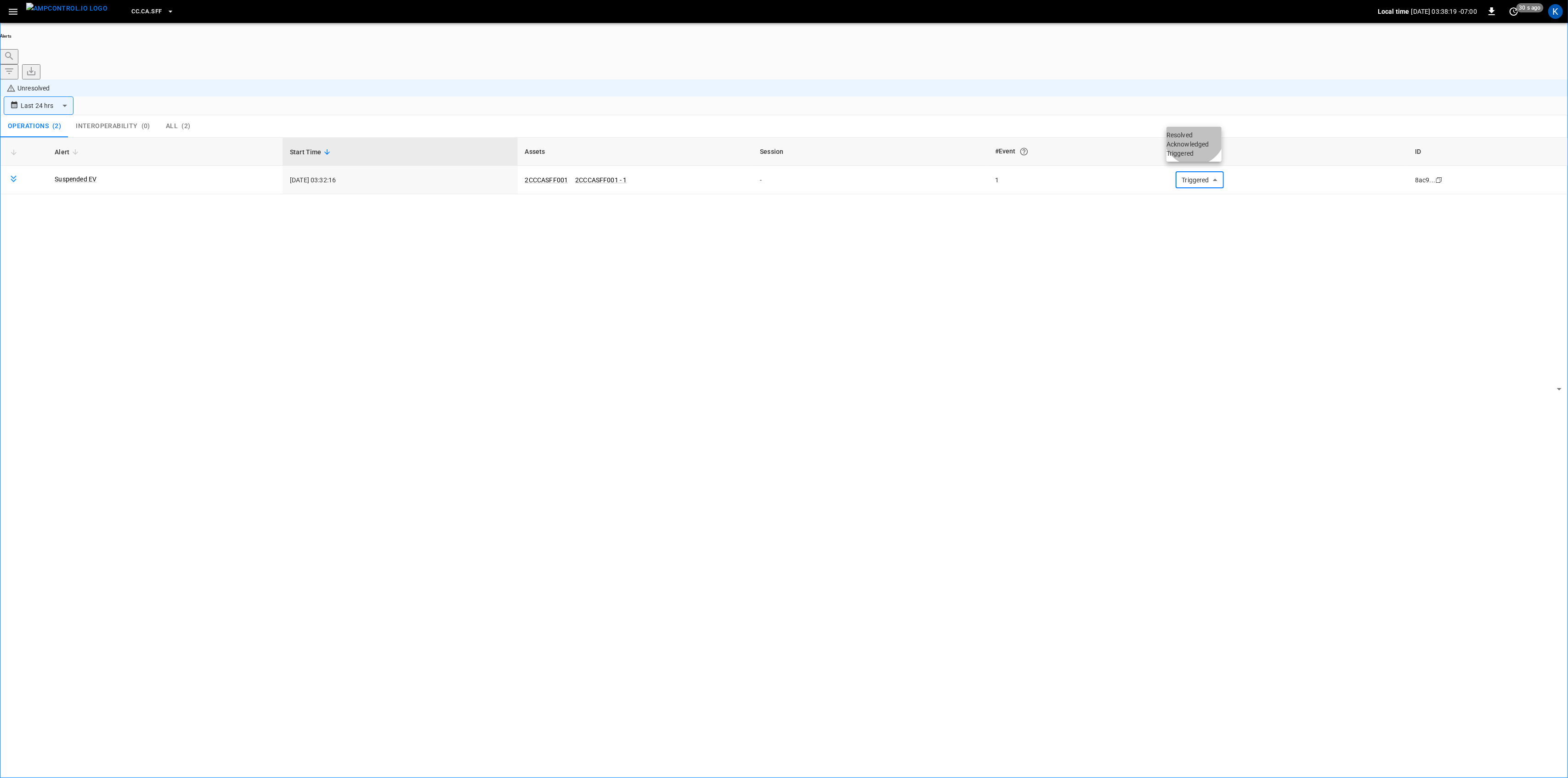
click at [1196, 139] on li "Resolved" at bounding box center [1194, 135] width 55 height 9
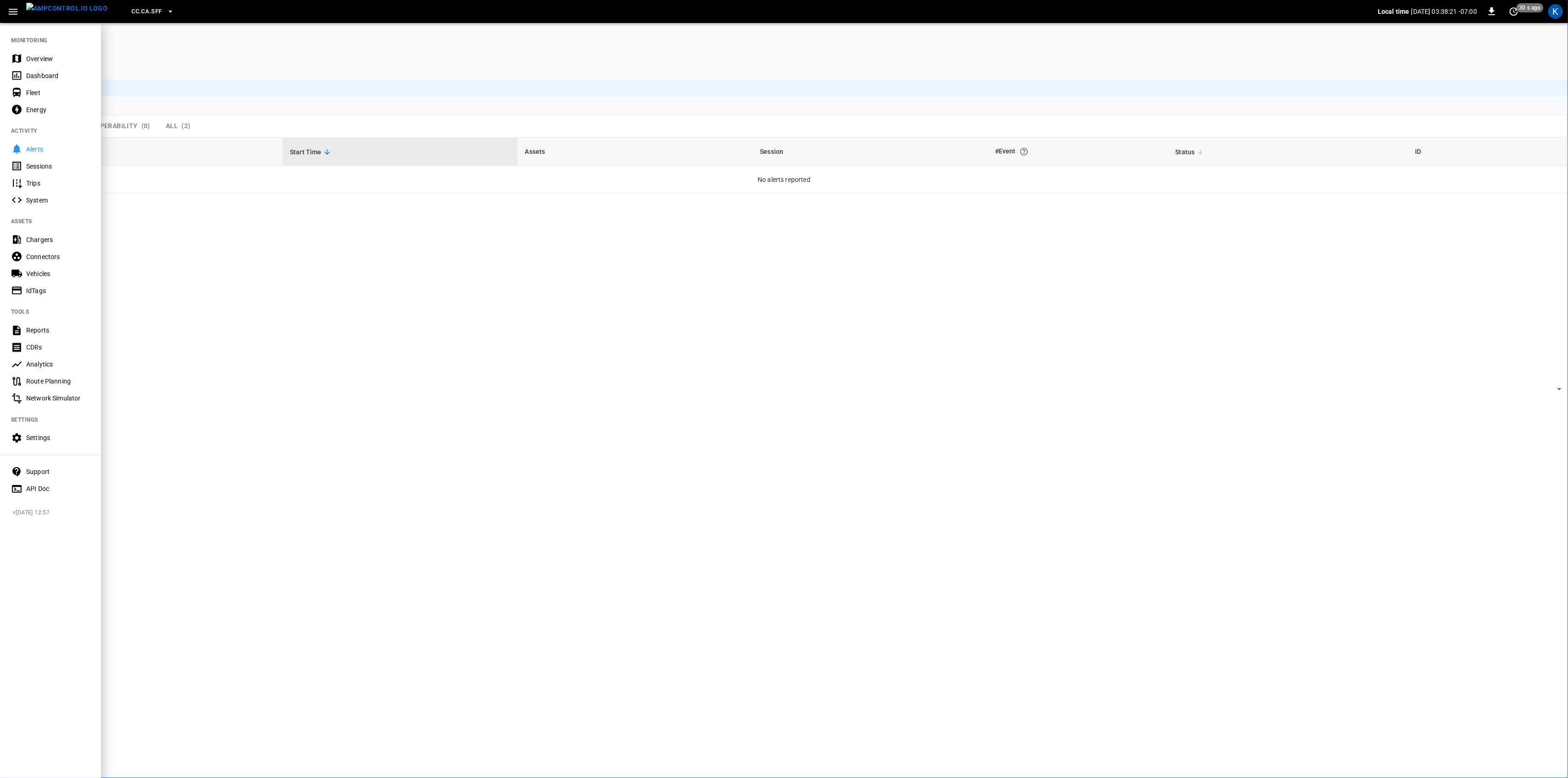
click at [30, 55] on div "Overview" at bounding box center [58, 58] width 64 height 9
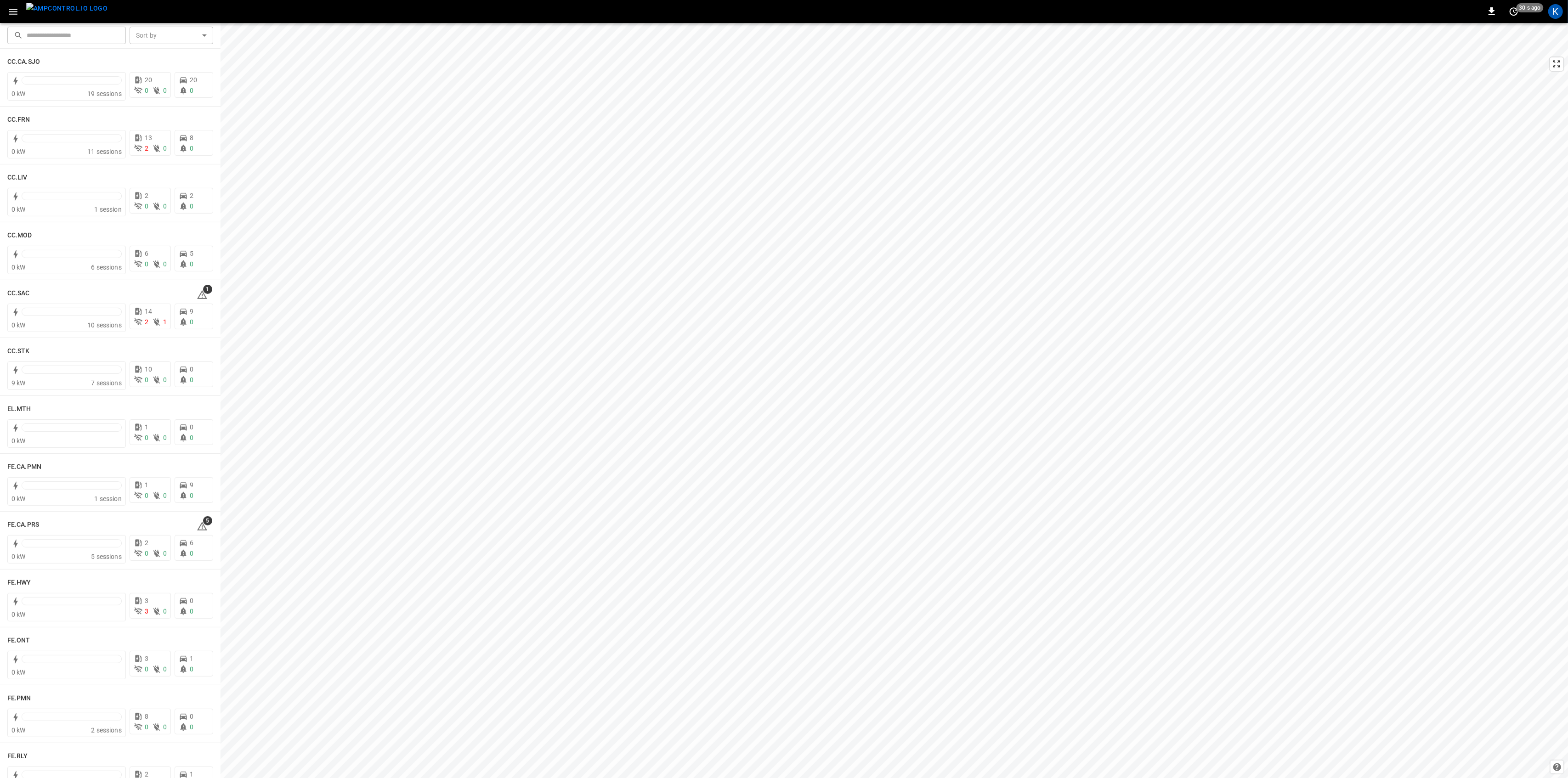
scroll to position [490, 0]
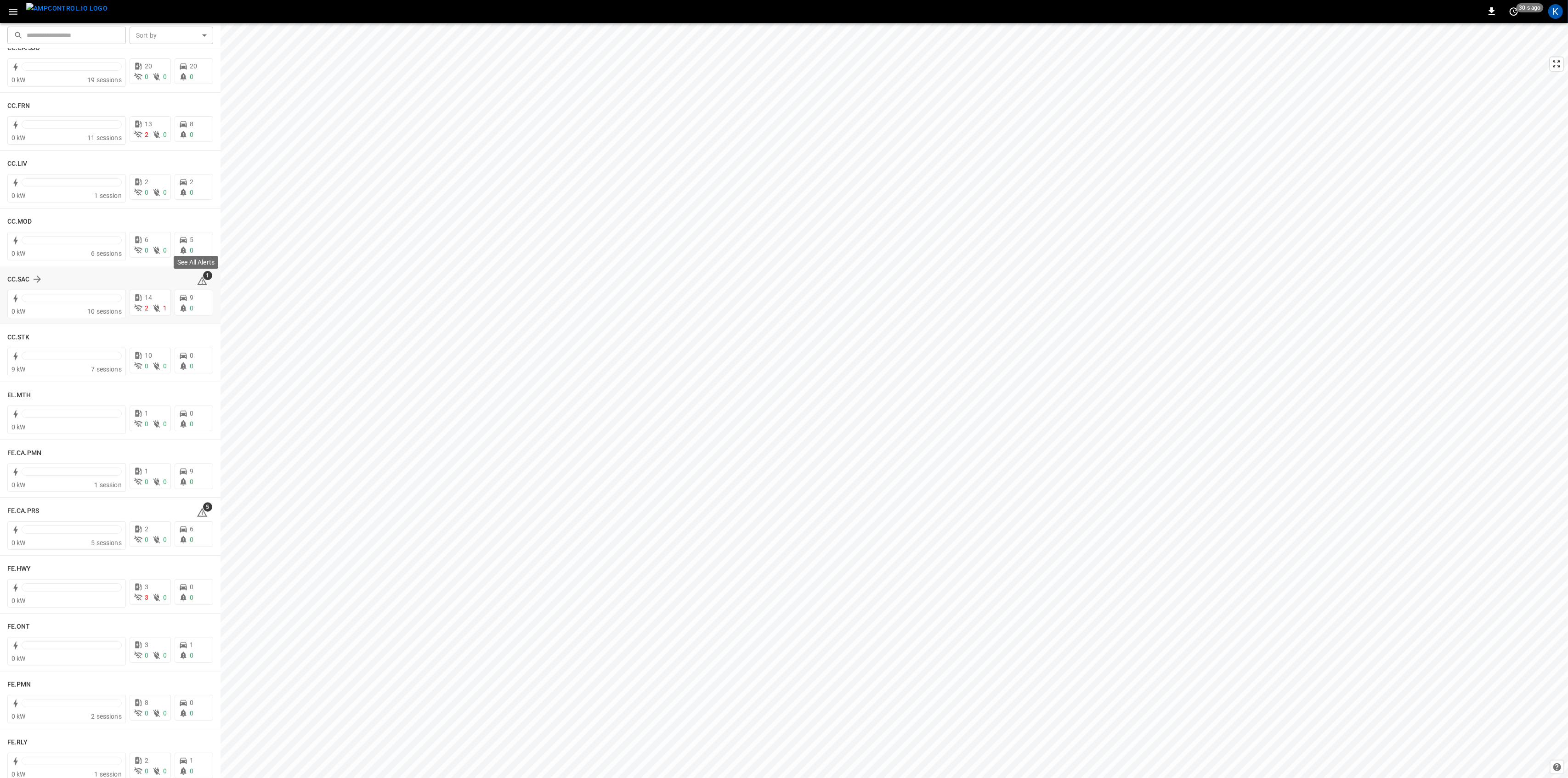
click at [197, 281] on icon at bounding box center [202, 281] width 11 height 11
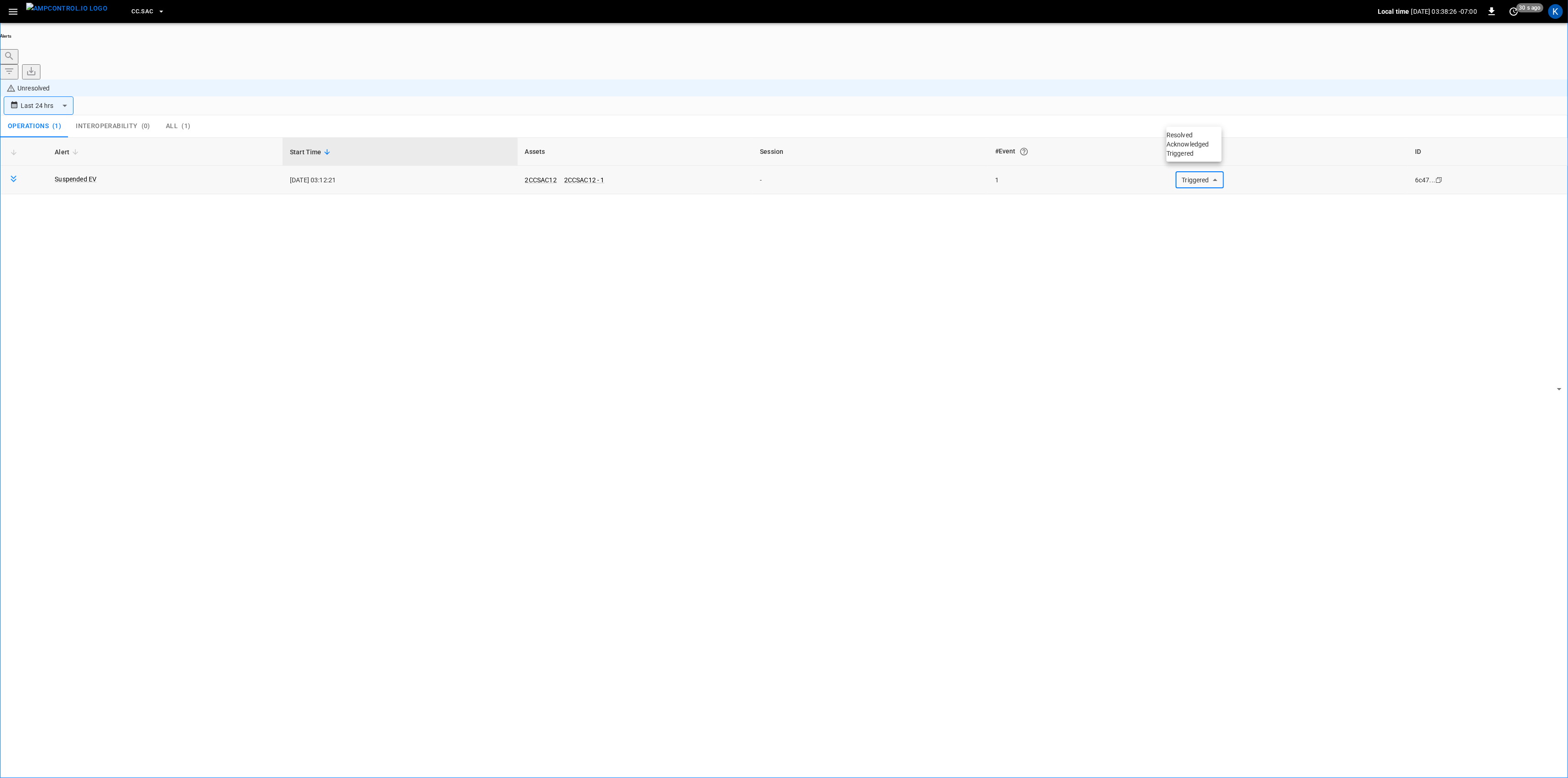
click at [1204, 119] on body "**********" at bounding box center [784, 415] width 1568 height 830
click at [1191, 138] on li "Resolved" at bounding box center [1194, 135] width 55 height 9
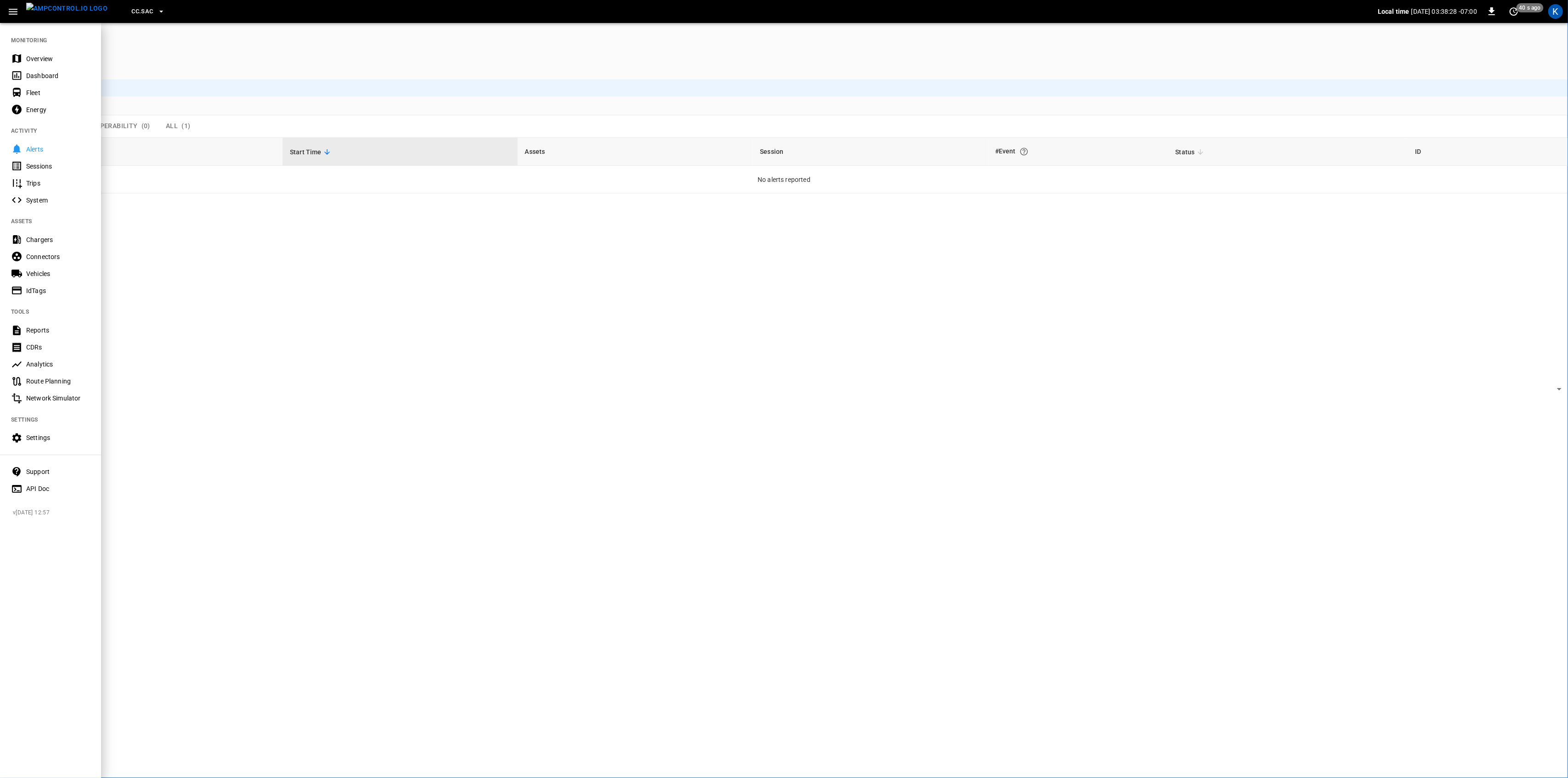
click at [28, 58] on div "Overview" at bounding box center [58, 58] width 64 height 9
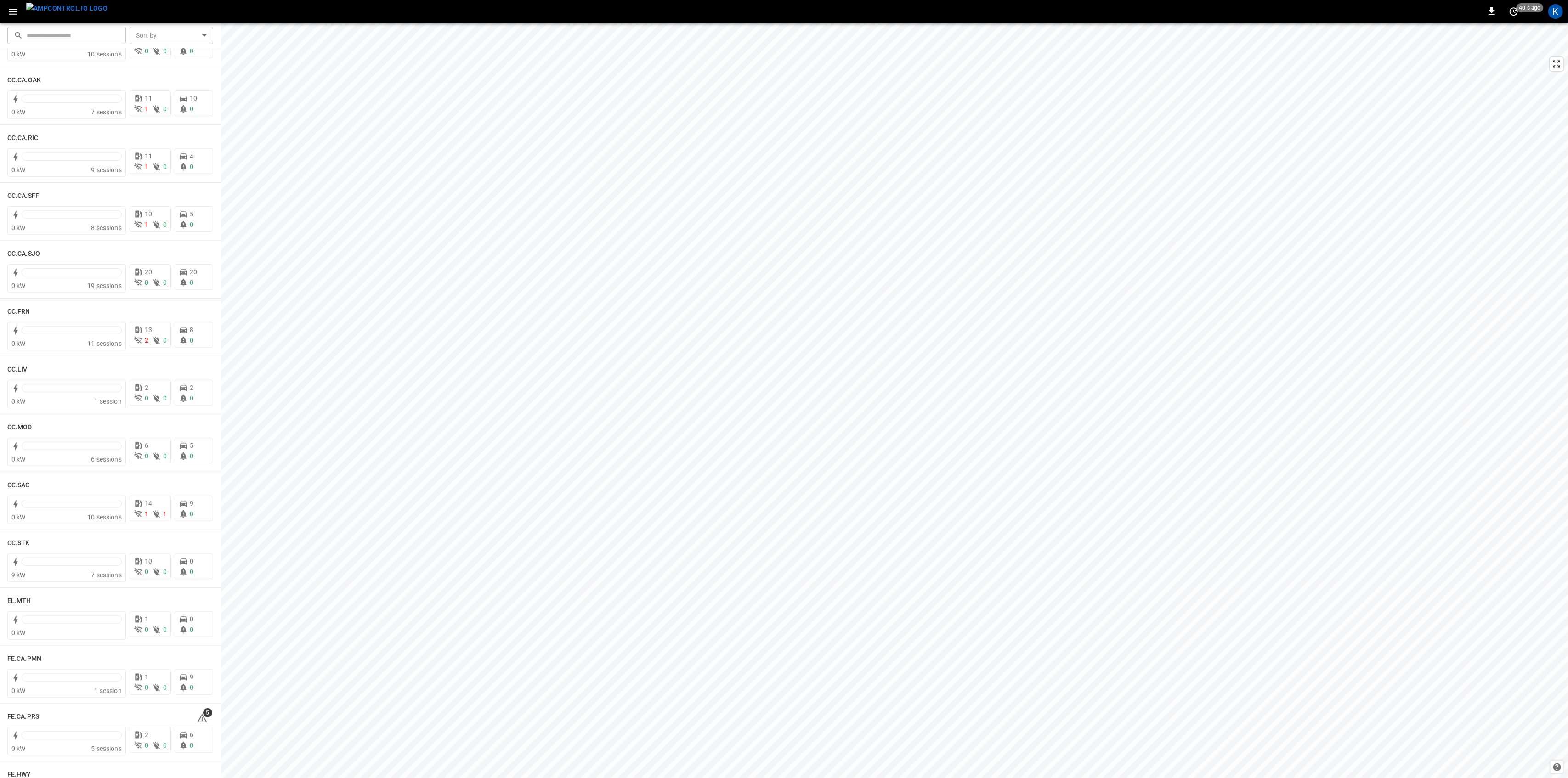
scroll to position [306, 0]
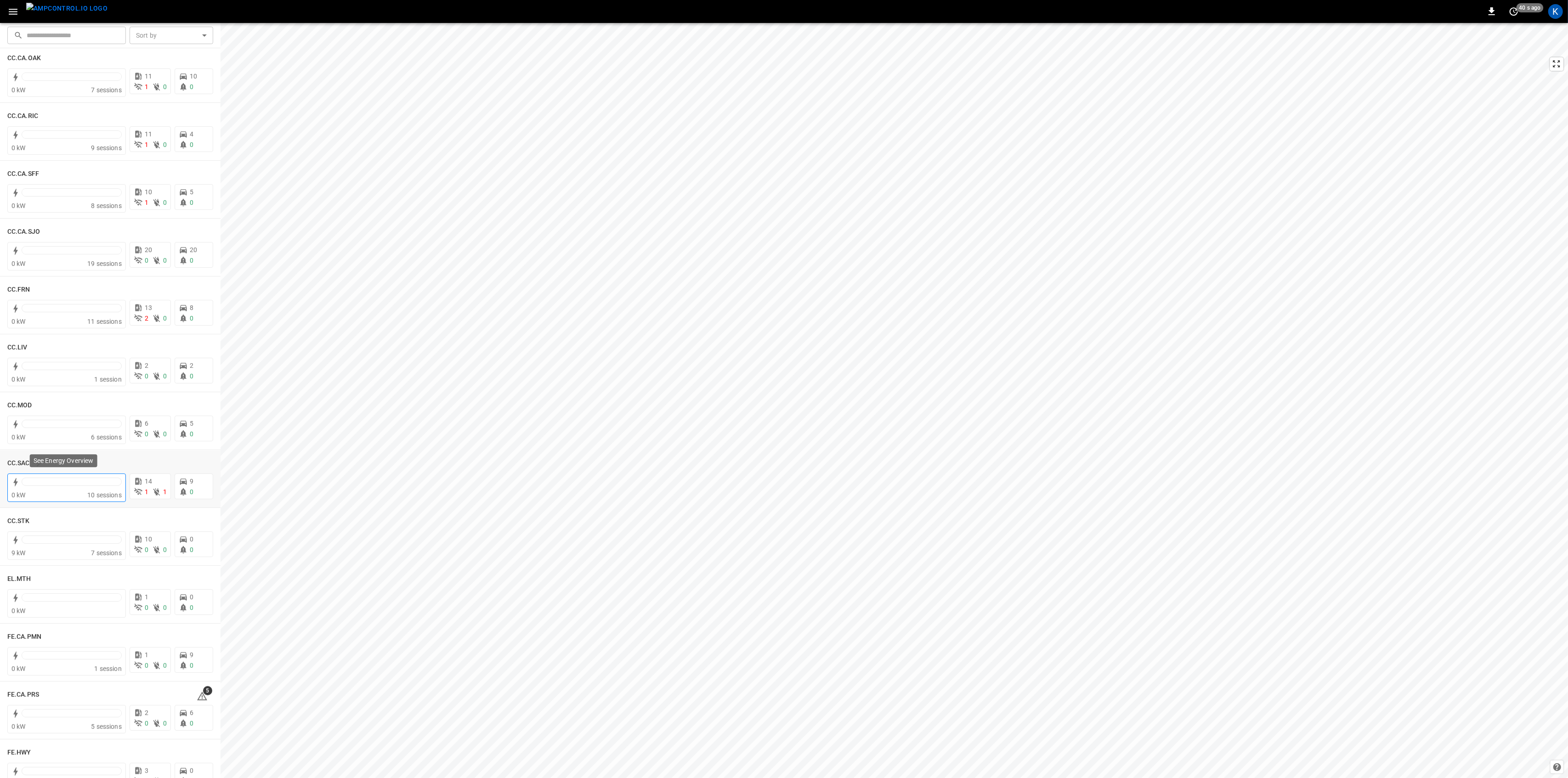
click at [50, 493] on div "0 kW" at bounding box center [49, 495] width 76 height 9
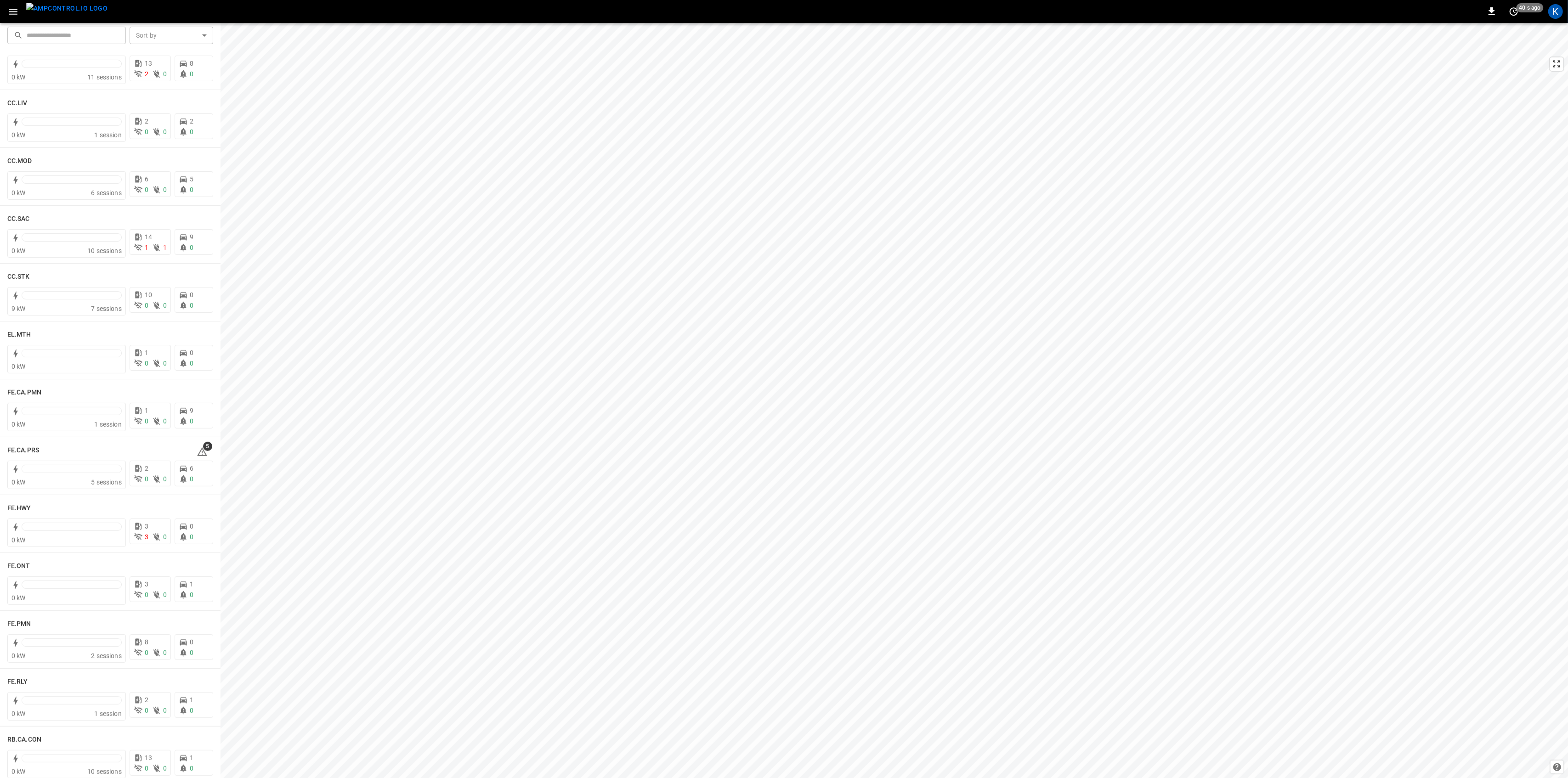
scroll to position [551, 0]
click at [198, 454] on icon at bounding box center [202, 451] width 11 height 11
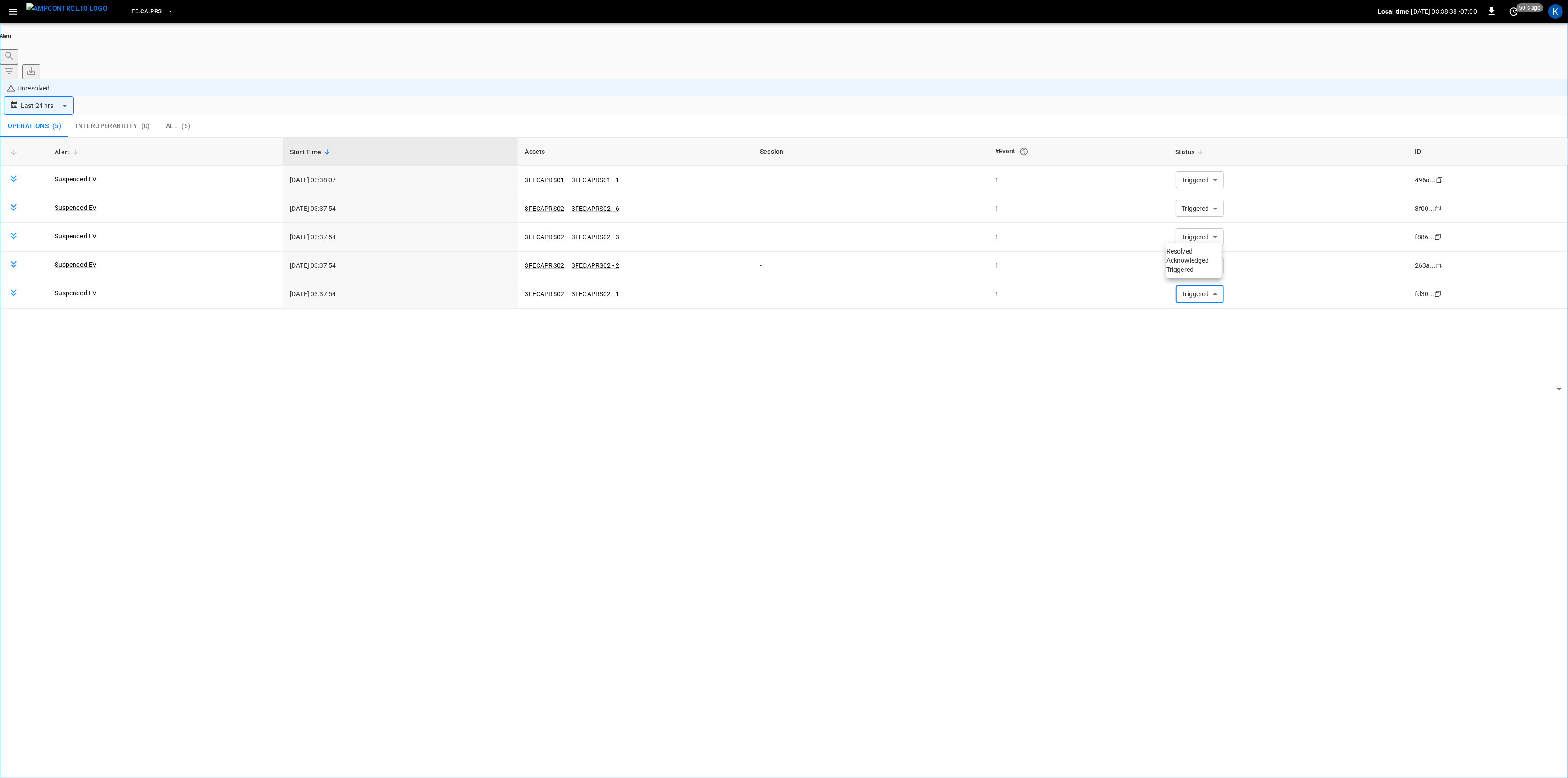
click at [1191, 233] on body "**********" at bounding box center [784, 415] width 1568 height 830
click at [1188, 252] on li "Resolved" at bounding box center [1194, 251] width 55 height 9
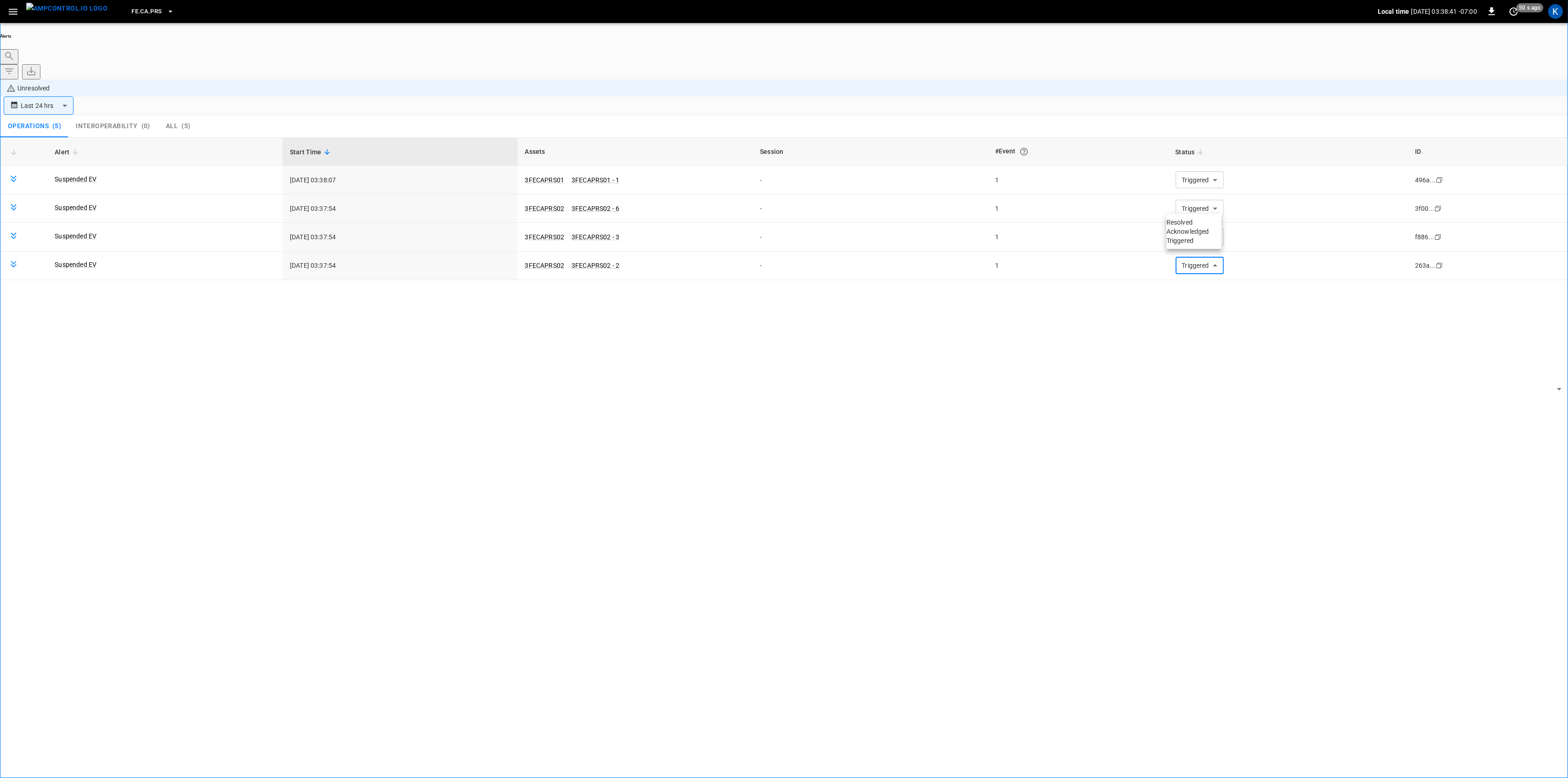
click at [1191, 224] on li "Resolved" at bounding box center [1194, 222] width 55 height 9
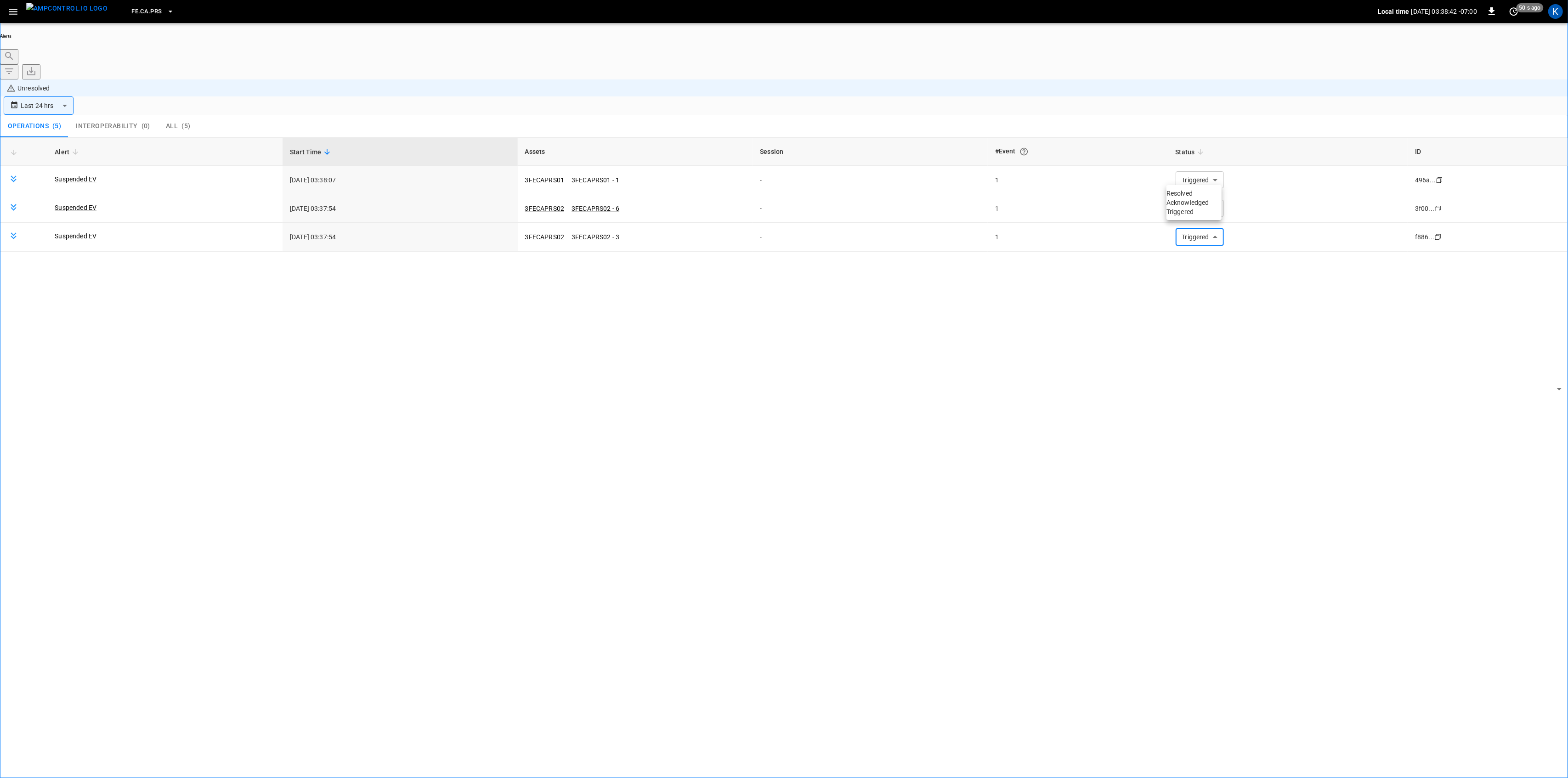
click at [1183, 197] on li "Resolved" at bounding box center [1194, 193] width 55 height 9
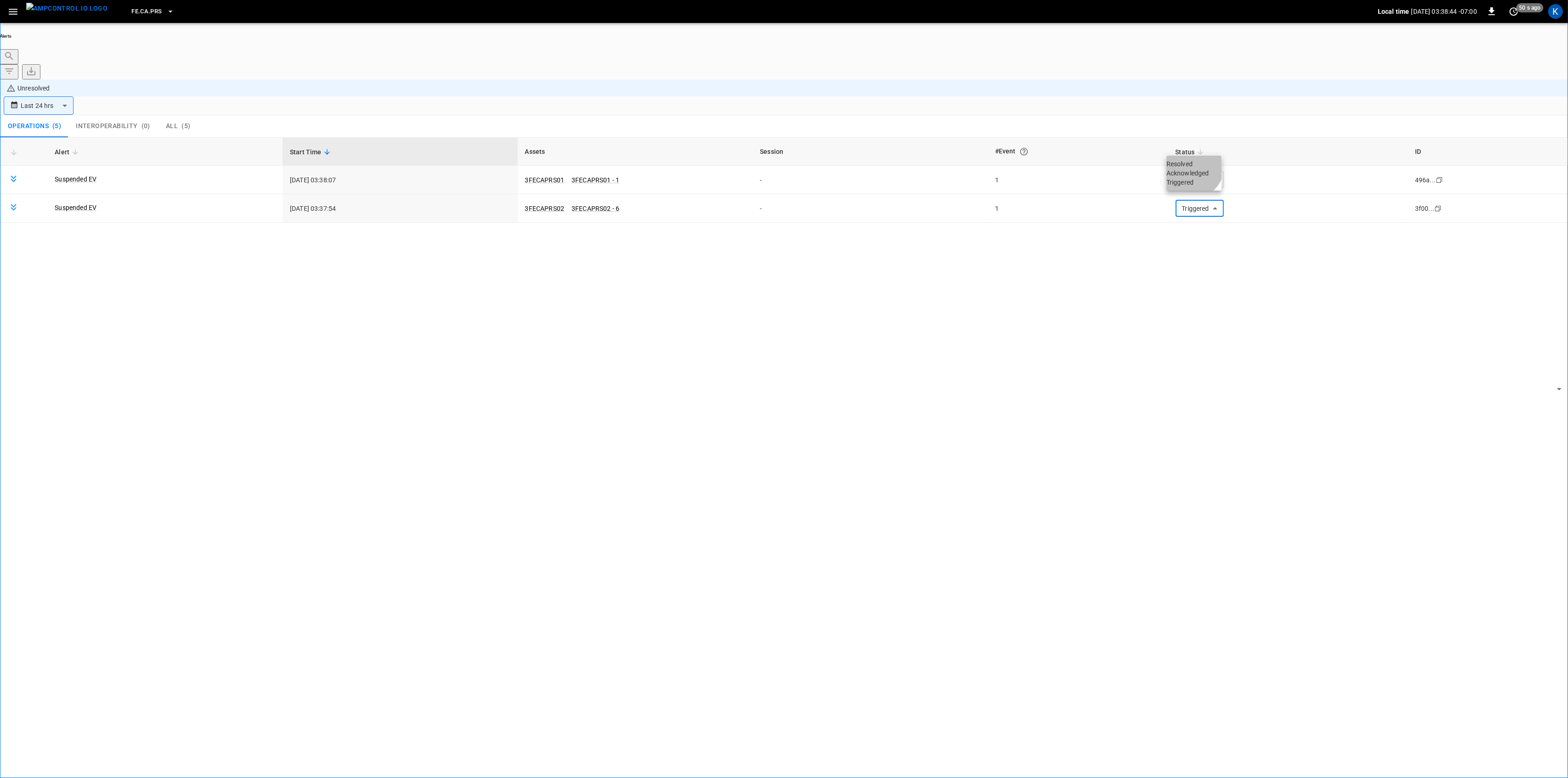
click at [1186, 167] on li "Resolved" at bounding box center [1194, 164] width 55 height 9
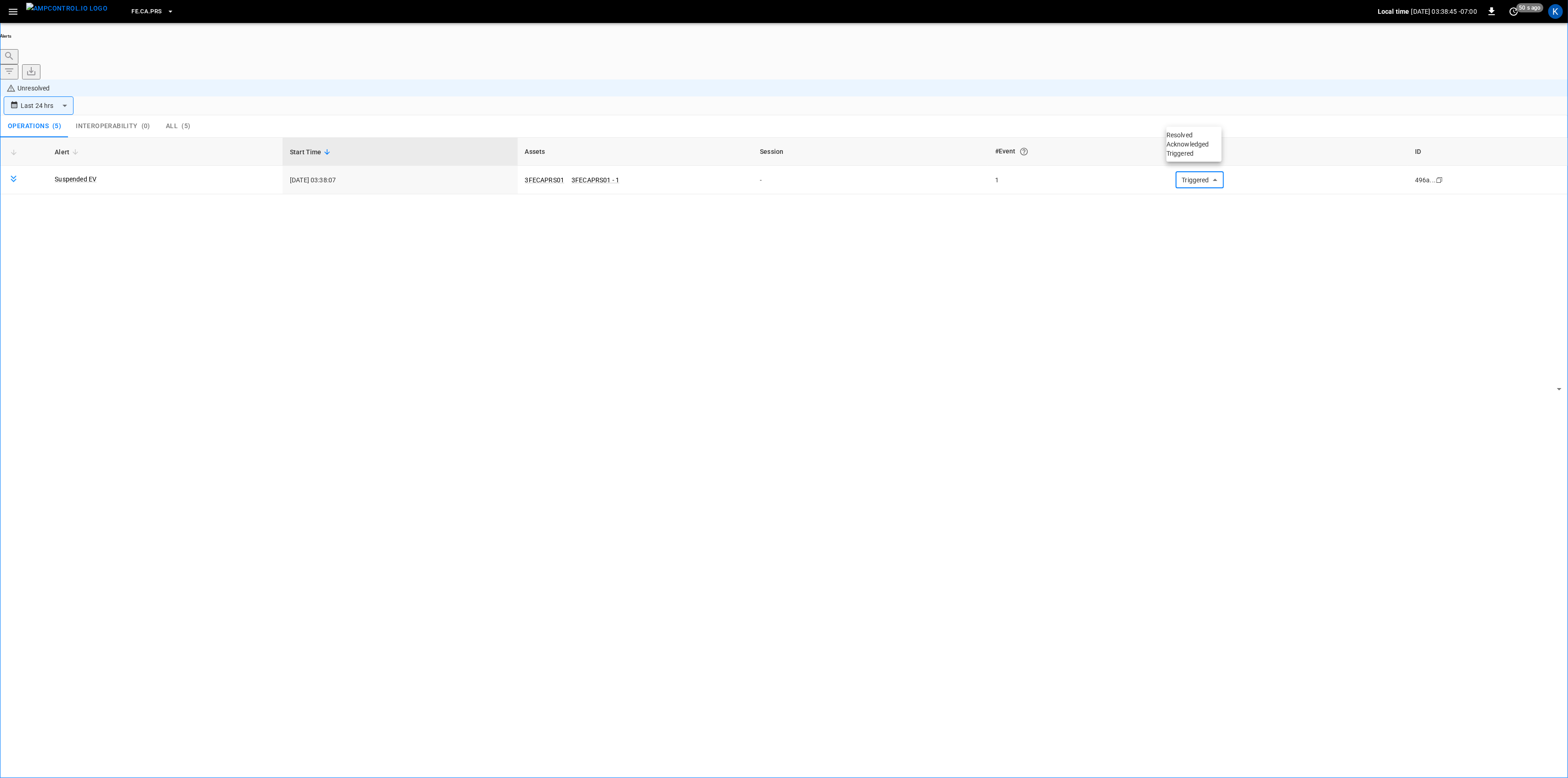
click at [1186, 136] on li "Resolved" at bounding box center [1194, 135] width 55 height 9
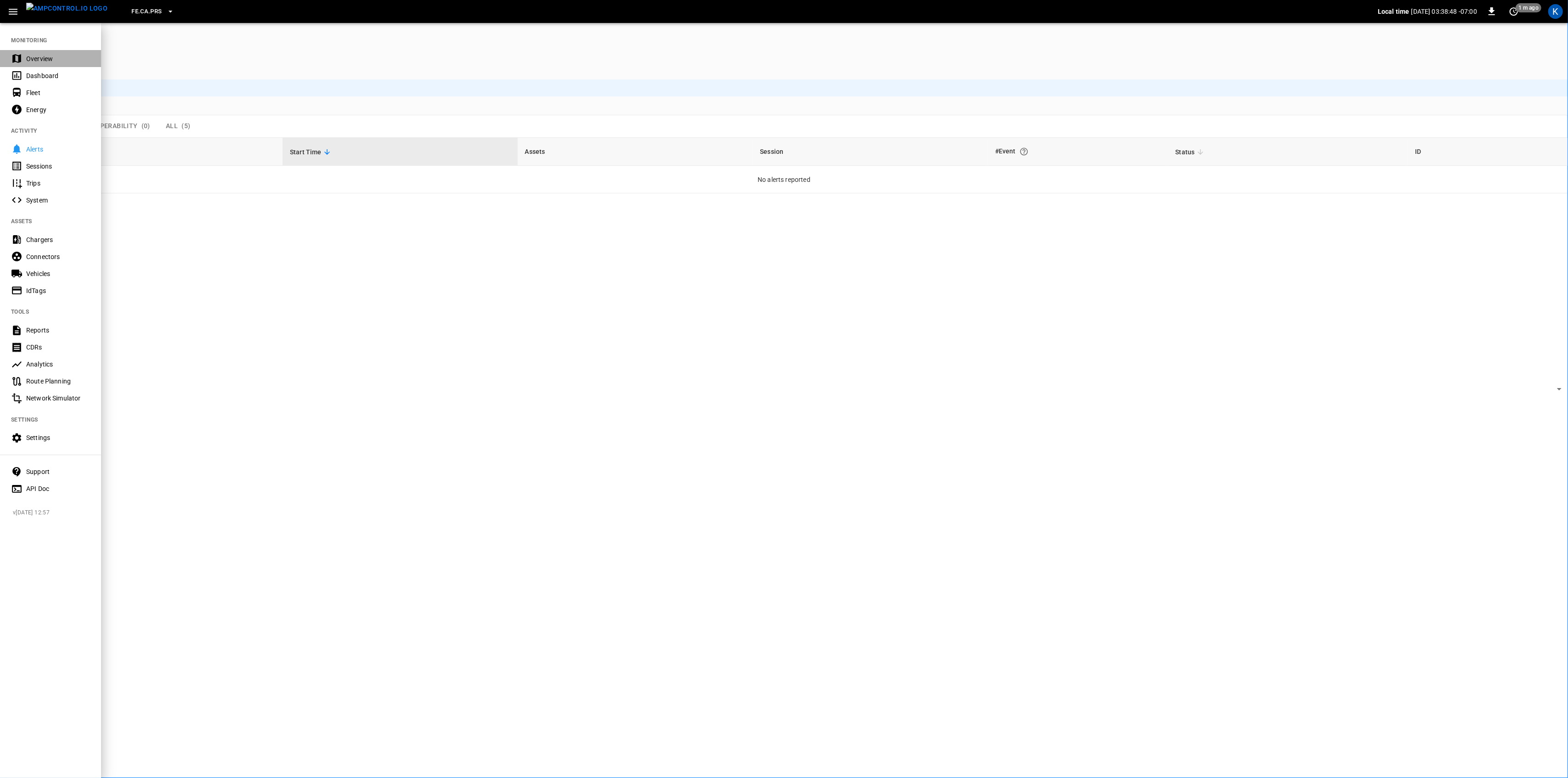
click at [19, 54] on icon at bounding box center [16, 58] width 11 height 11
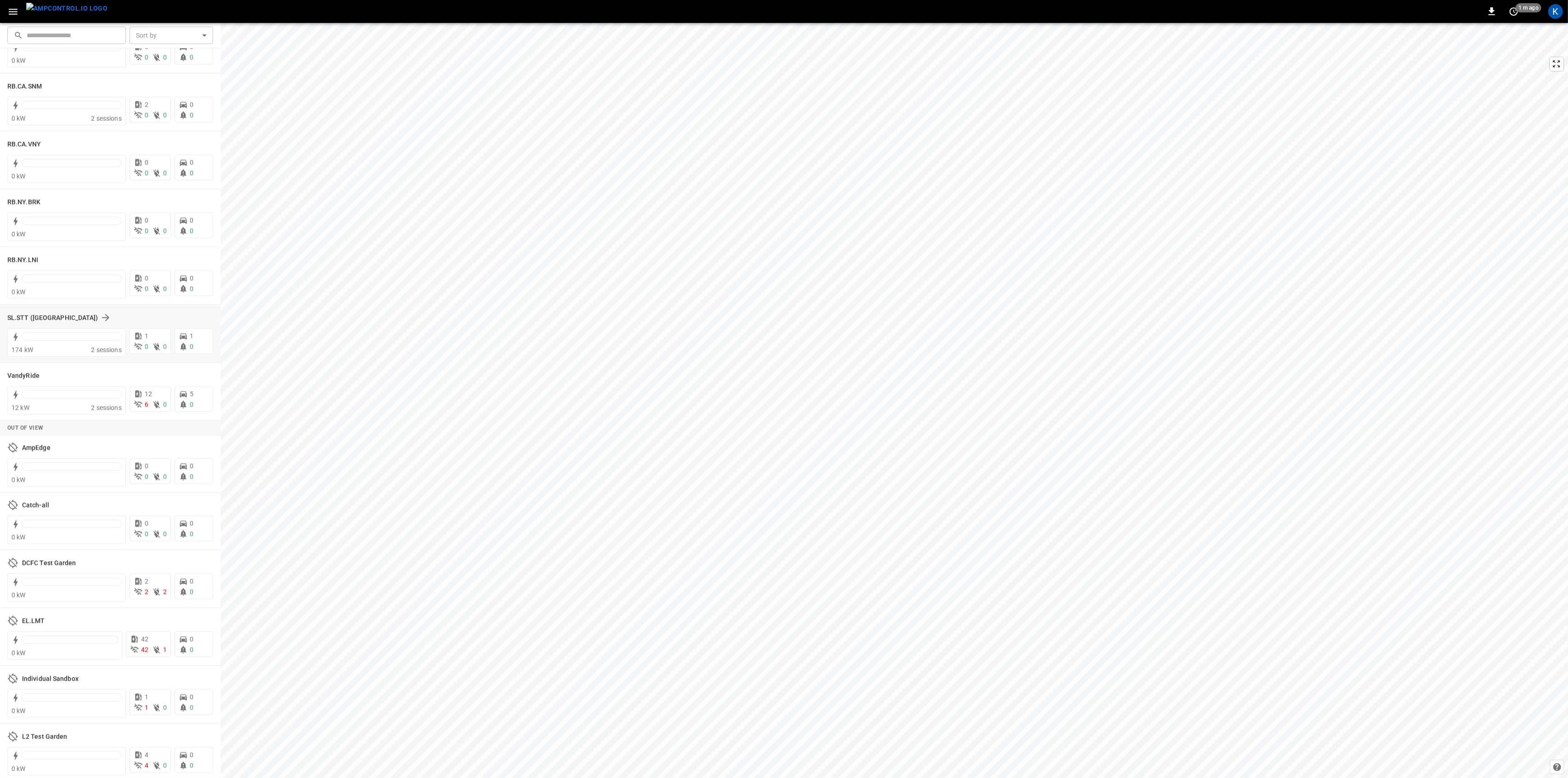
scroll to position [1611, 0]
click at [91, 346] on span "2 sessions" at bounding box center [106, 346] width 31 height 7
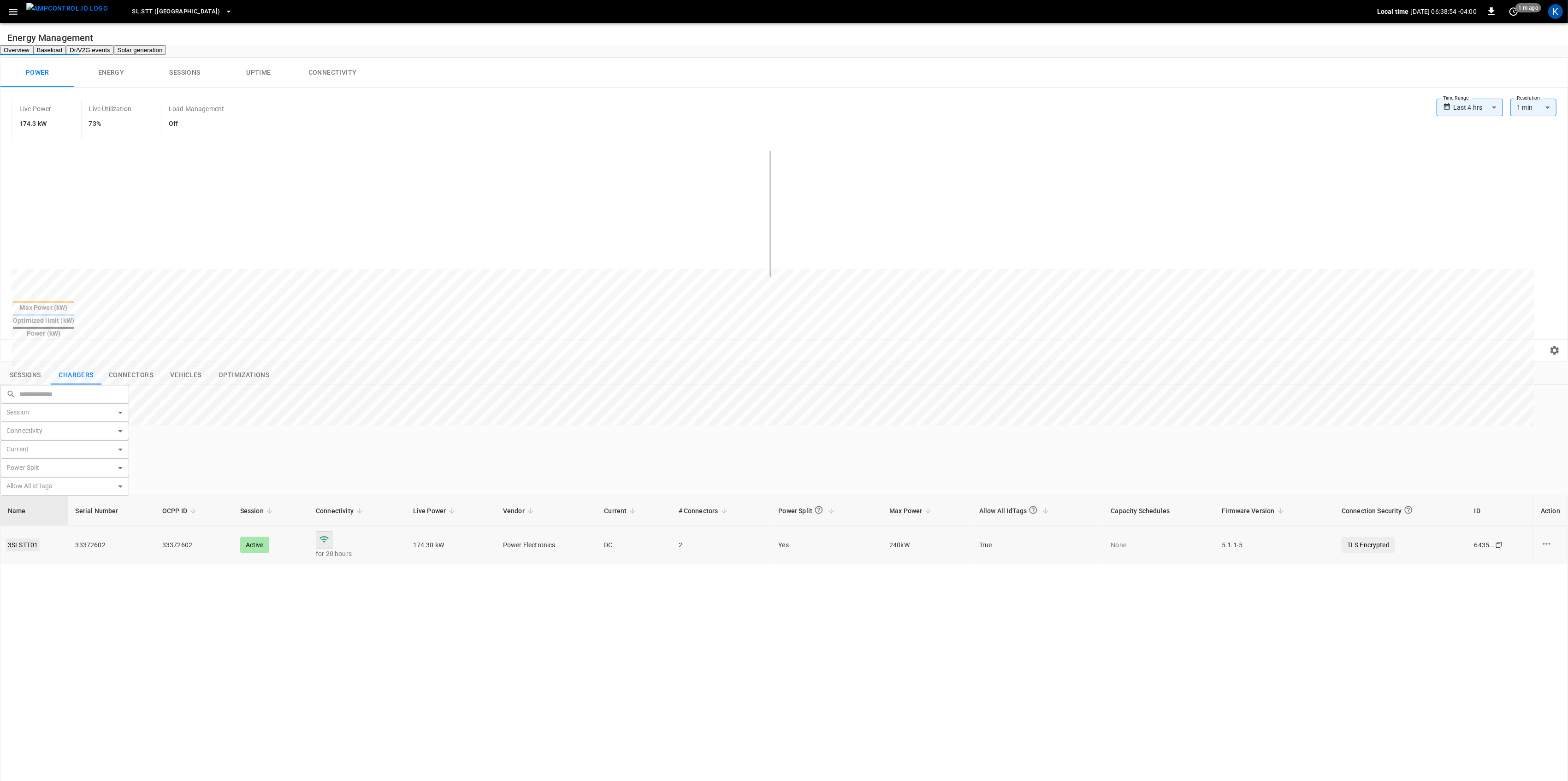
click at [40, 538] on link "3SLSTT01" at bounding box center [23, 544] width 34 height 13
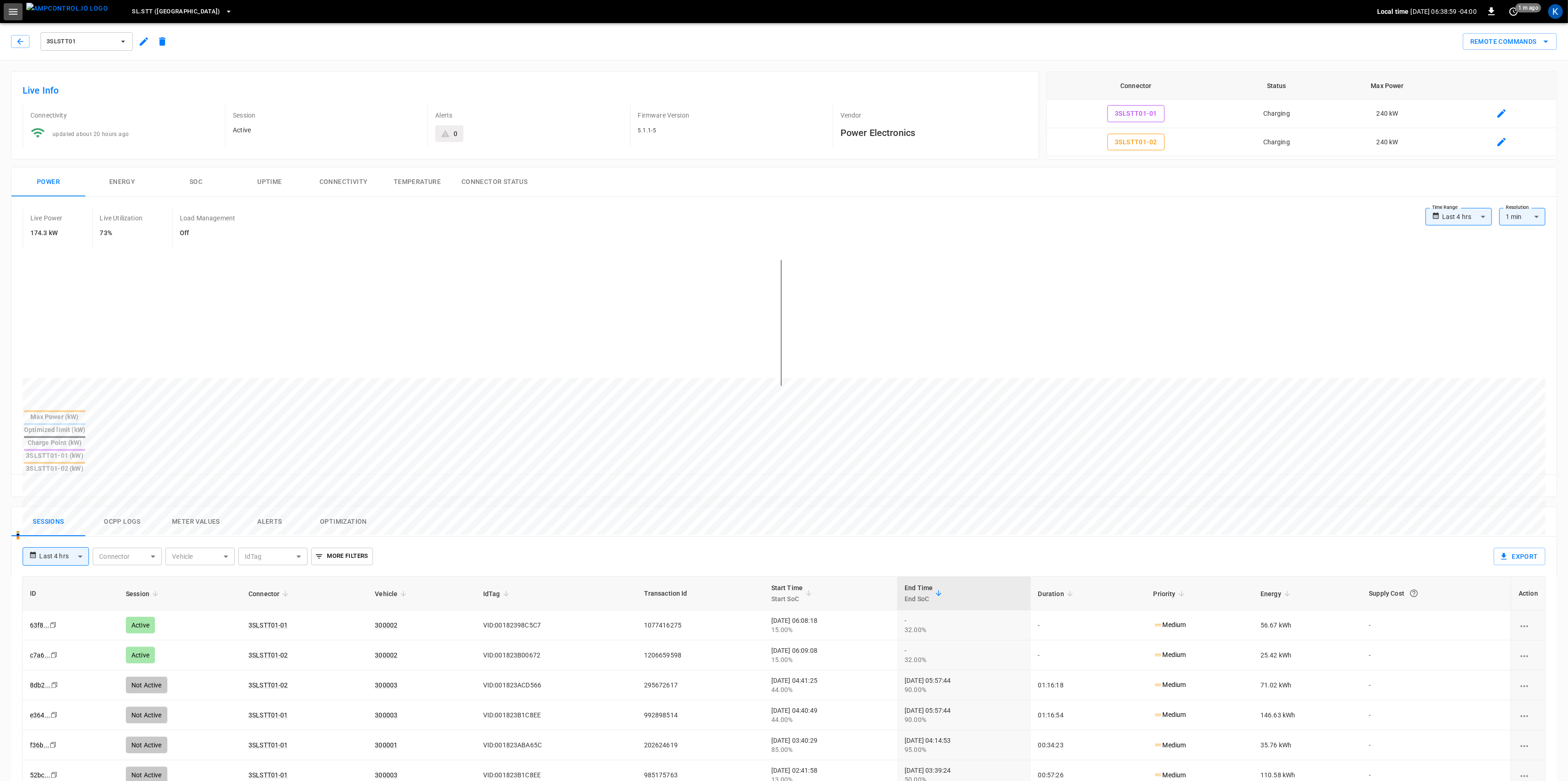
click at [15, 10] on icon "button" at bounding box center [13, 11] width 11 height 11
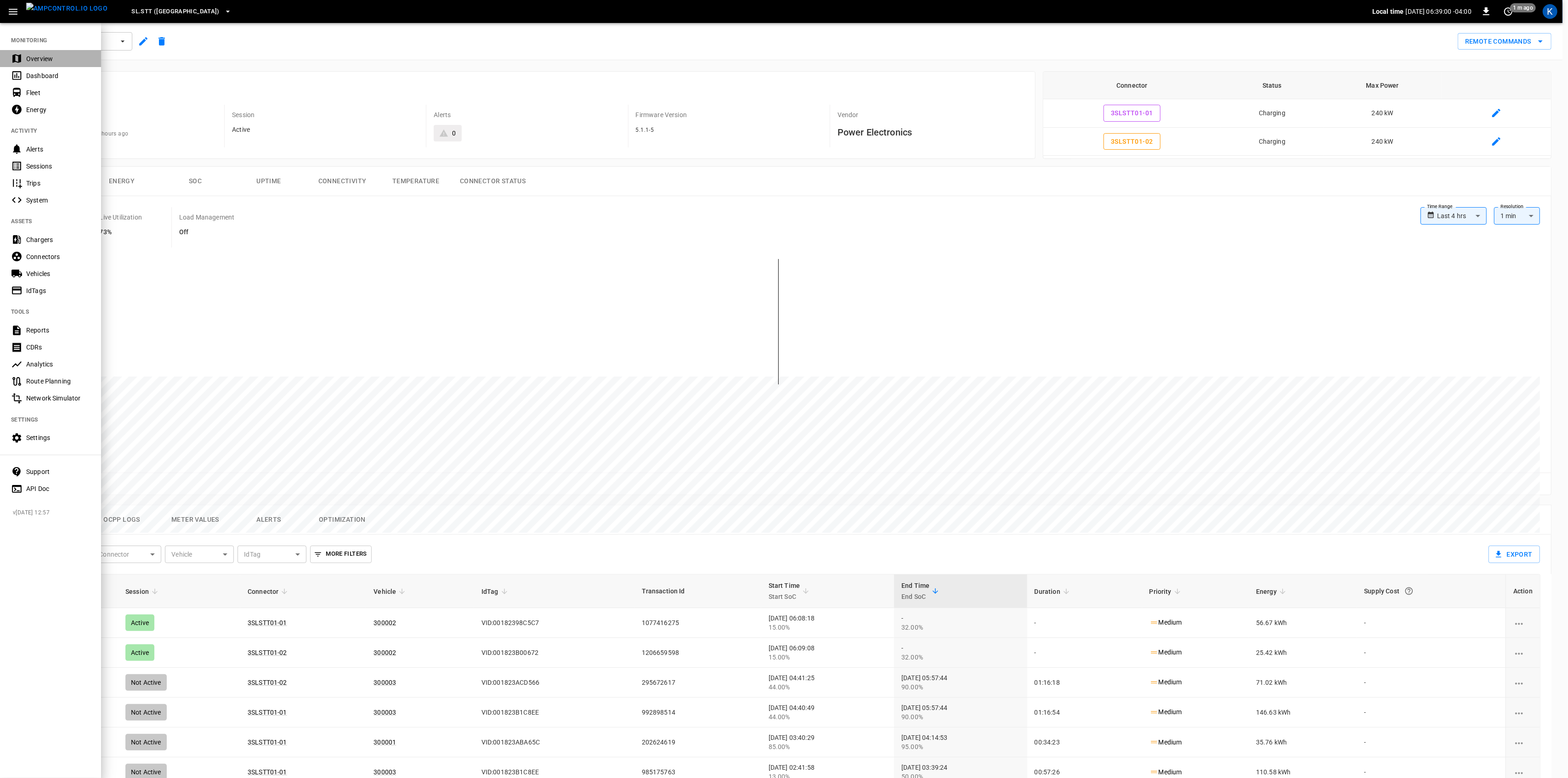
click at [31, 50] on div "Overview" at bounding box center [50, 58] width 101 height 17
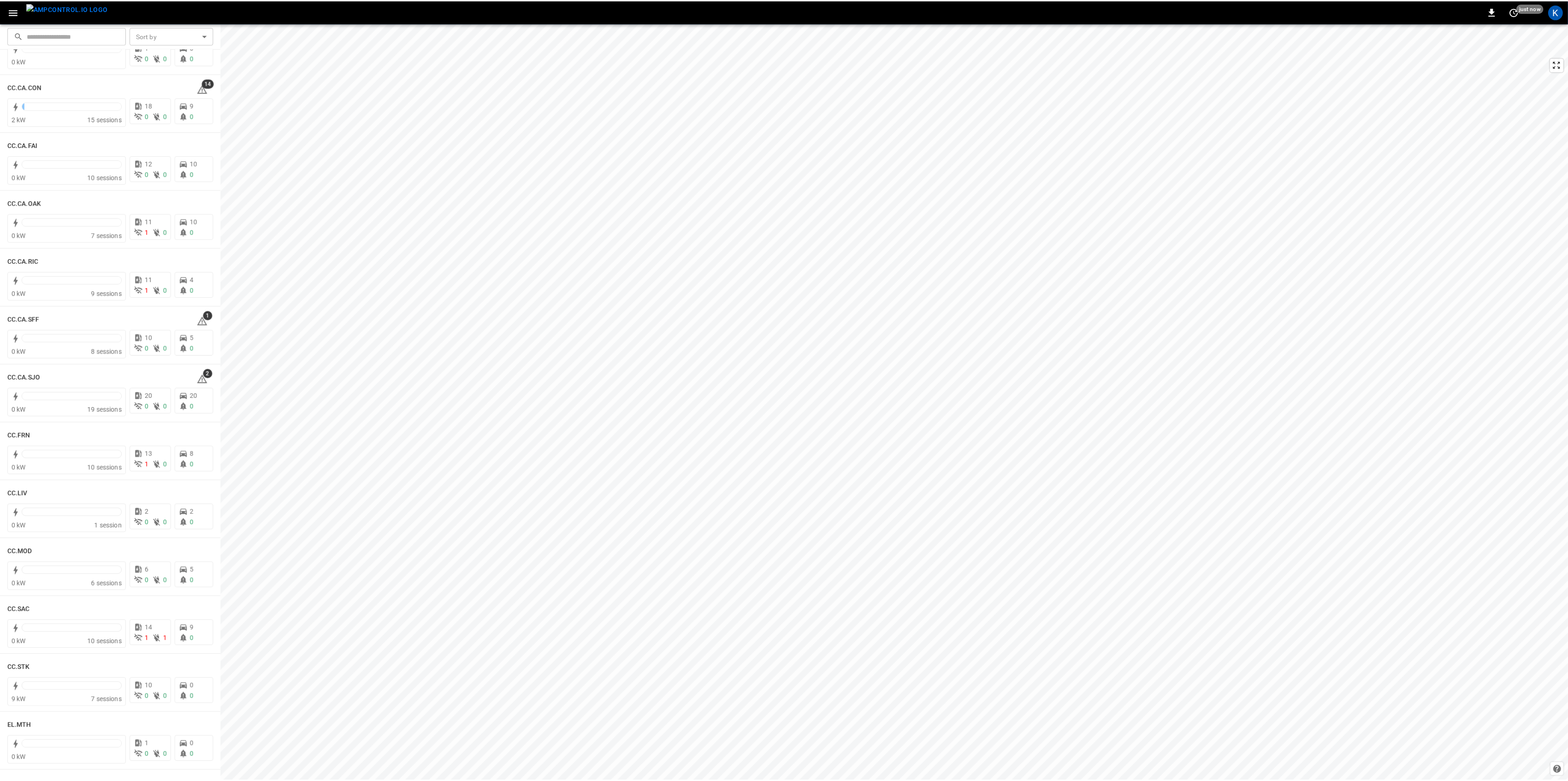
scroll to position [184, 0]
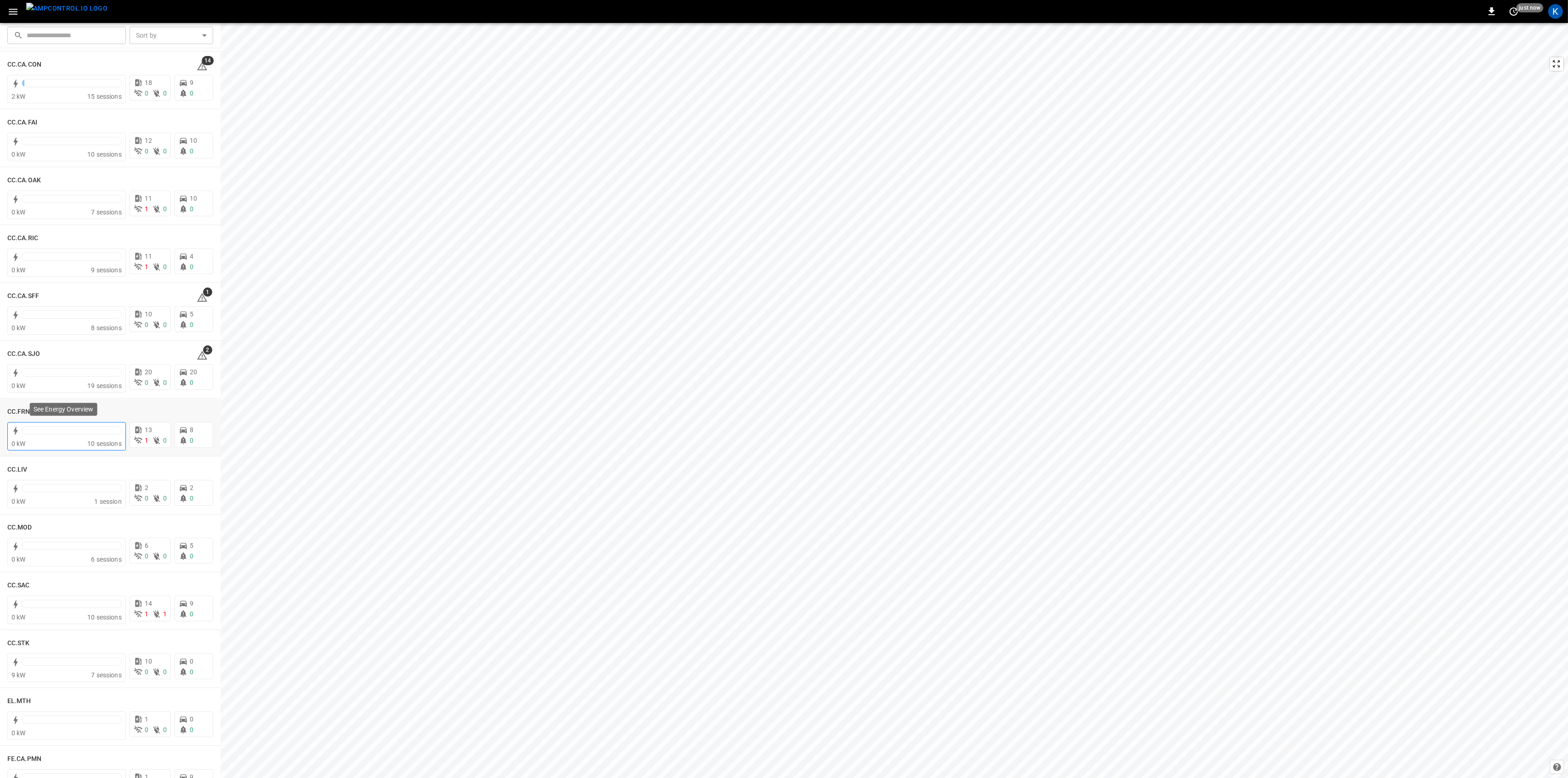
click at [70, 434] on div at bounding box center [72, 432] width 100 height 13
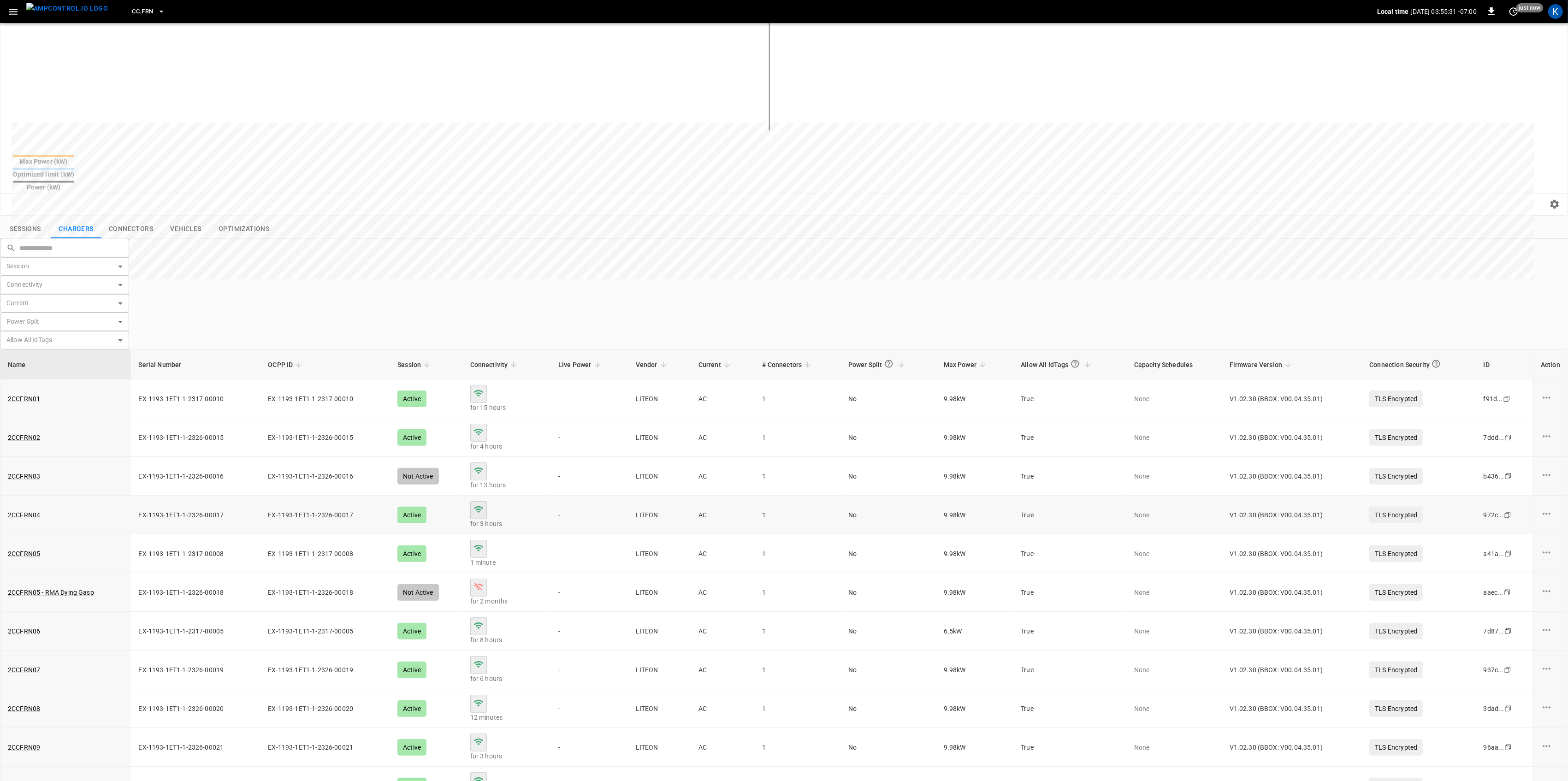
scroll to position [219, 0]
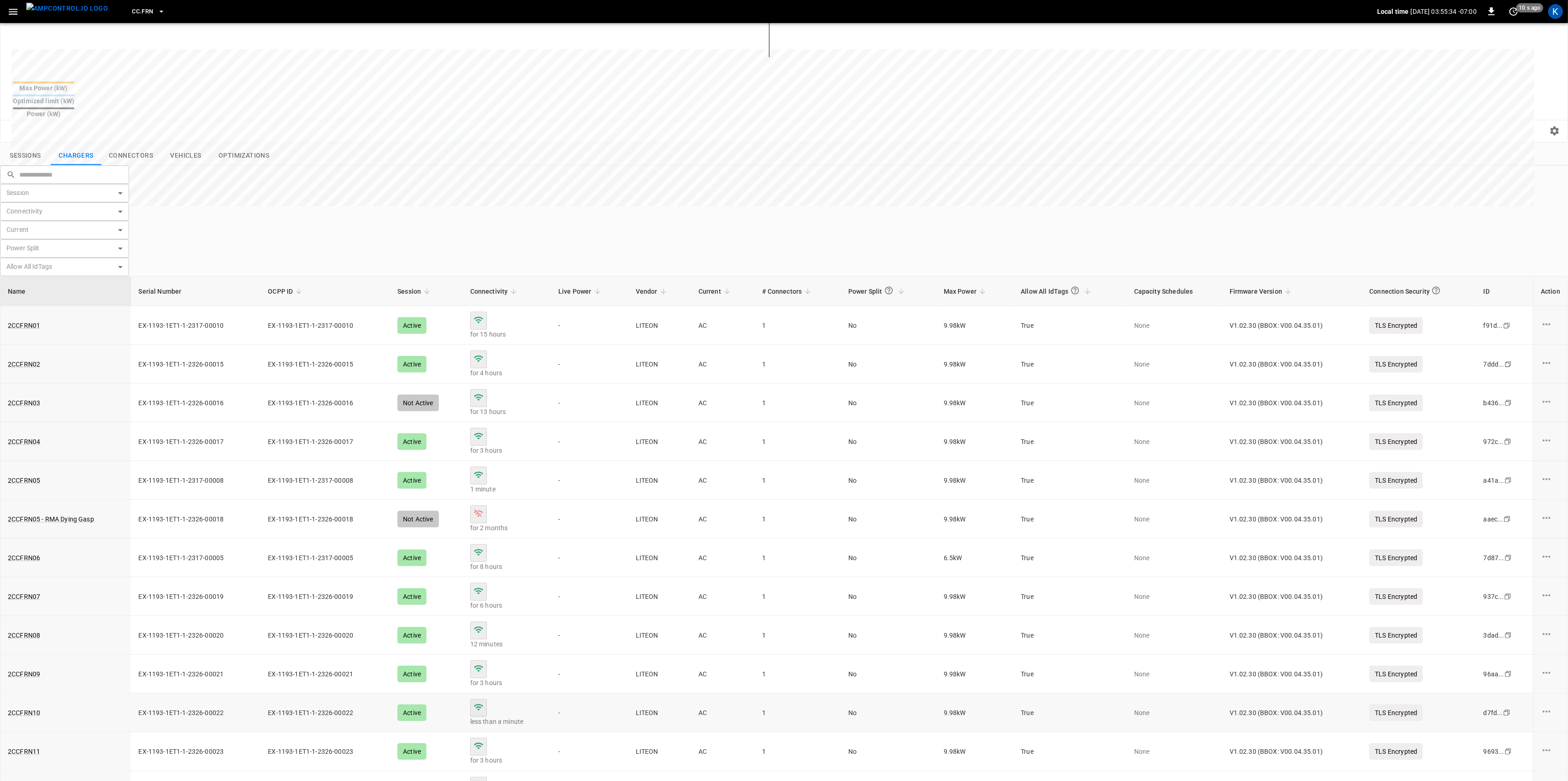
click at [28, 693] on td "2CCFRN10" at bounding box center [66, 713] width 131 height 39
click at [32, 706] on link "2CCFRN10" at bounding box center [24, 712] width 36 height 13
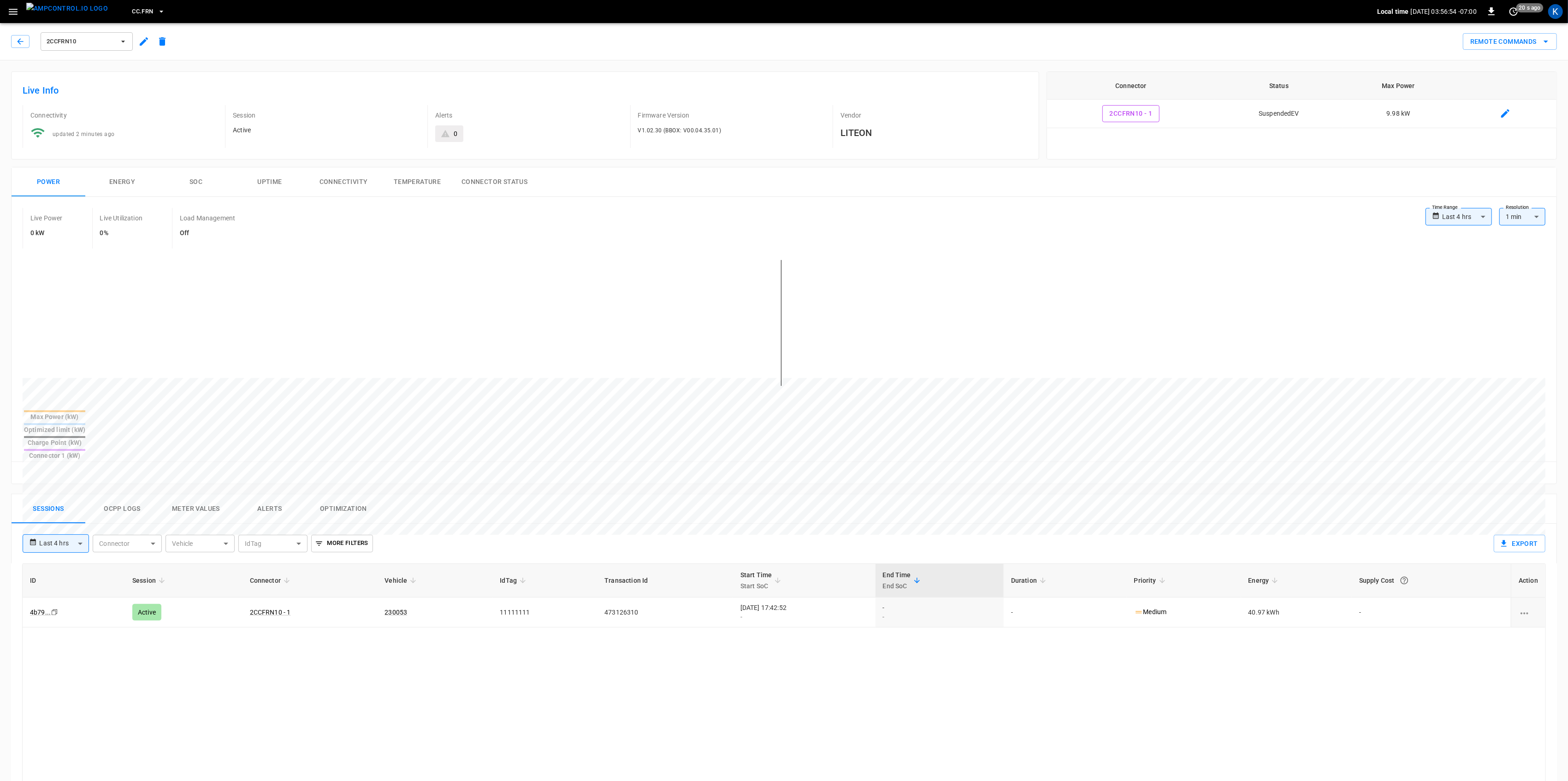
click at [16, 11] on icon "button" at bounding box center [14, 12] width 9 height 6
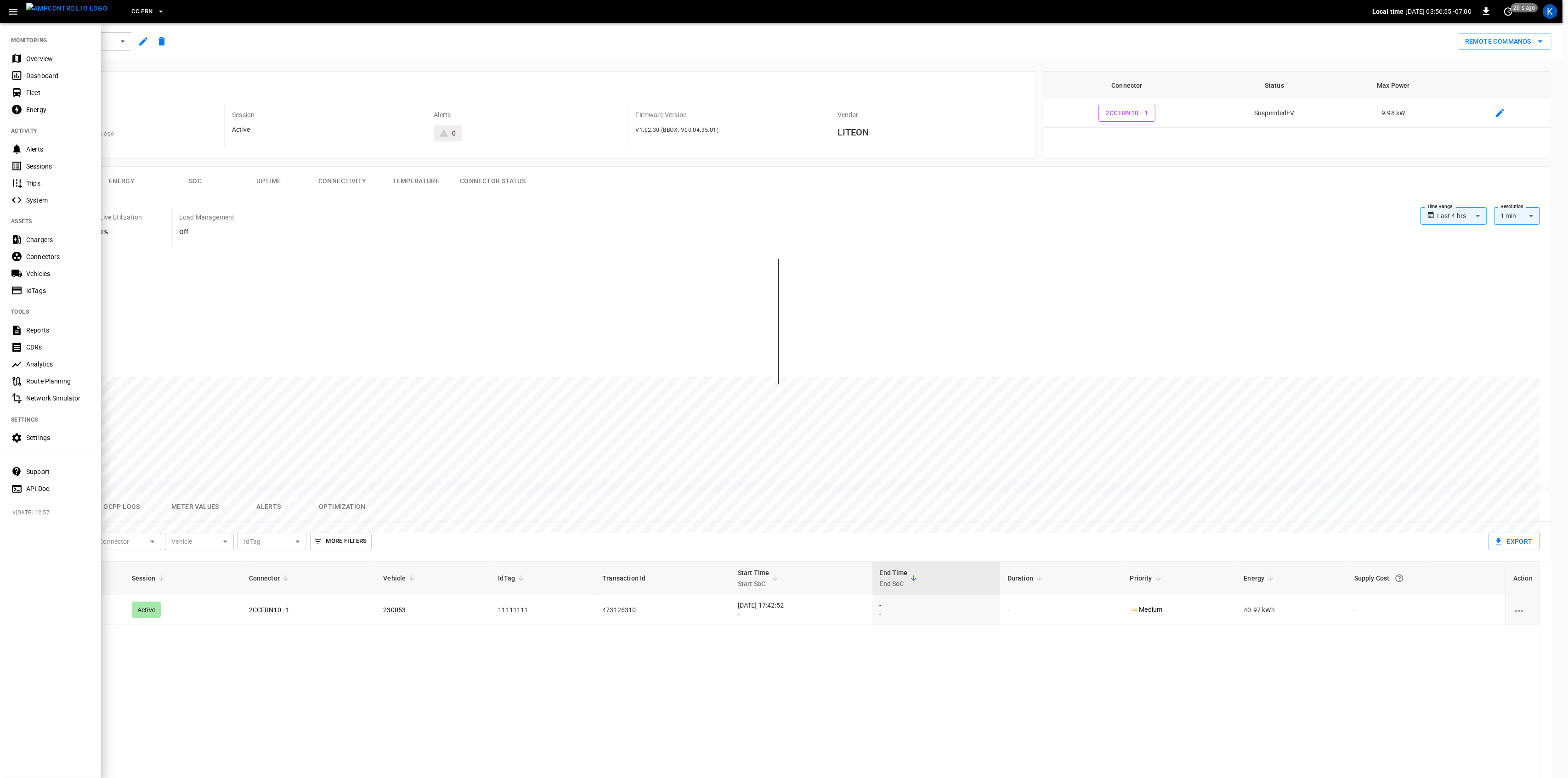
click at [39, 58] on div "Overview" at bounding box center [58, 58] width 64 height 9
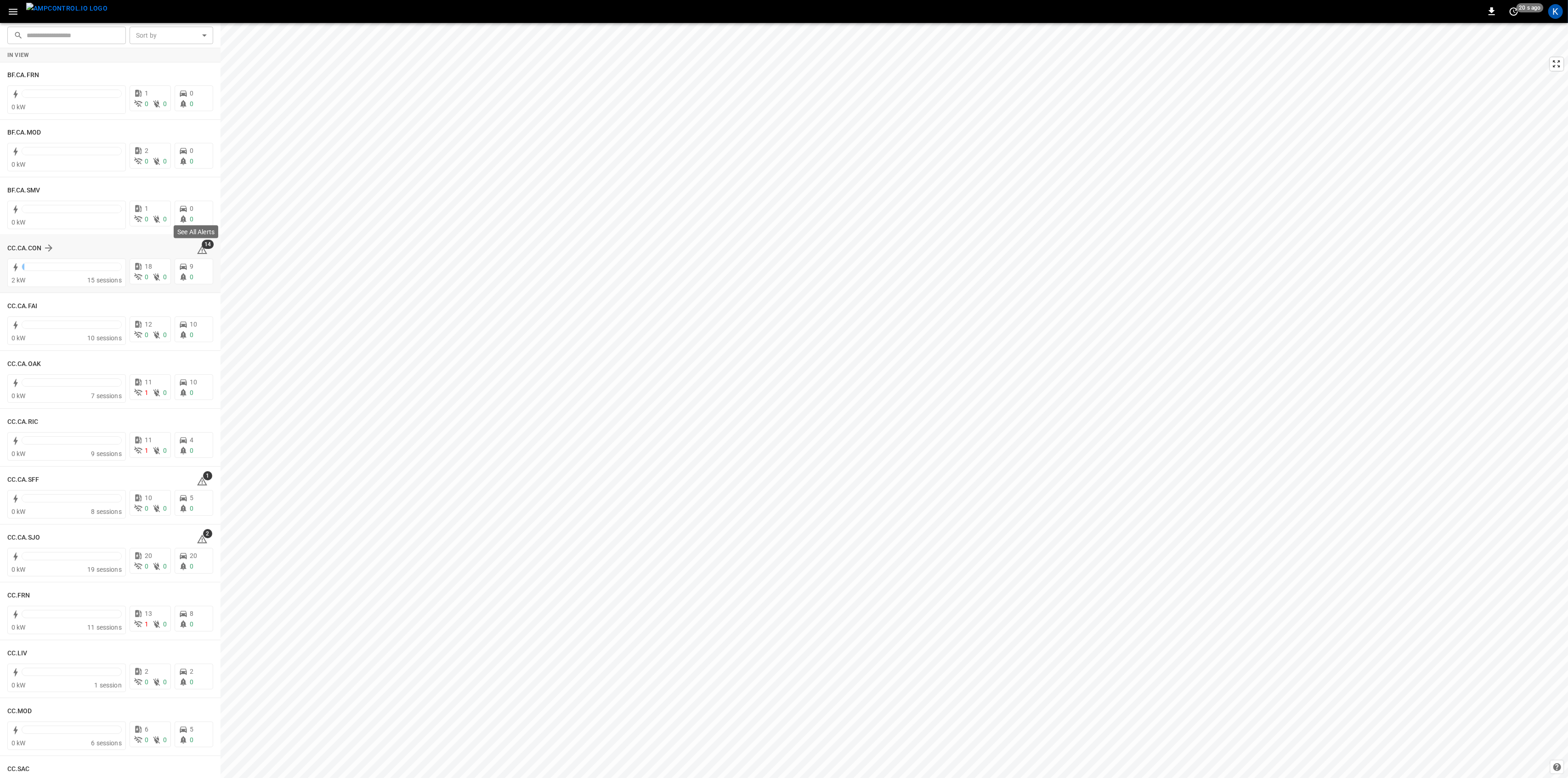
click at [202, 248] on span "14" at bounding box center [208, 244] width 12 height 9
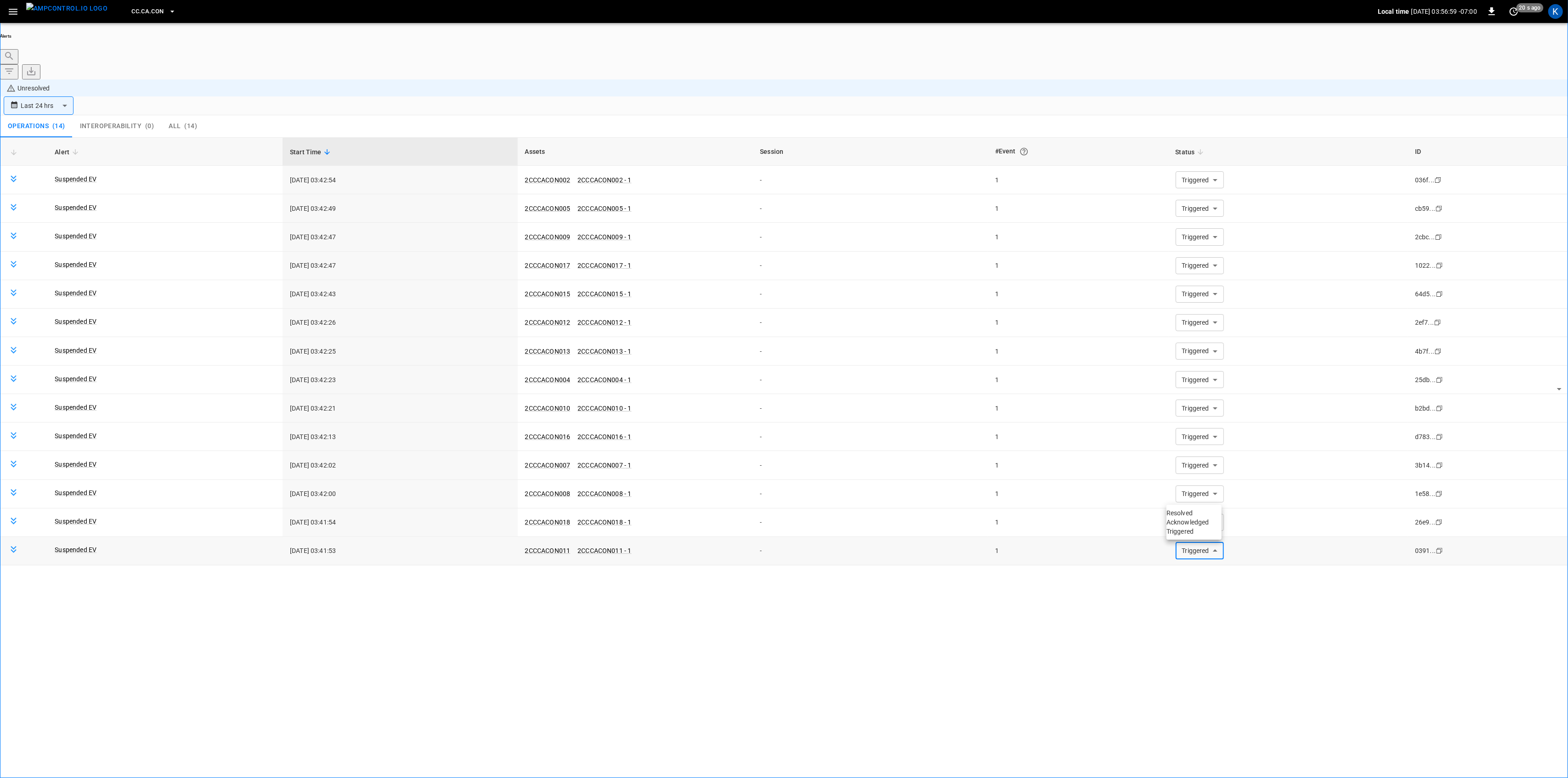
click at [1196, 498] on body "**********" at bounding box center [784, 415] width 1568 height 830
click at [1193, 515] on li "Resolved" at bounding box center [1194, 513] width 55 height 9
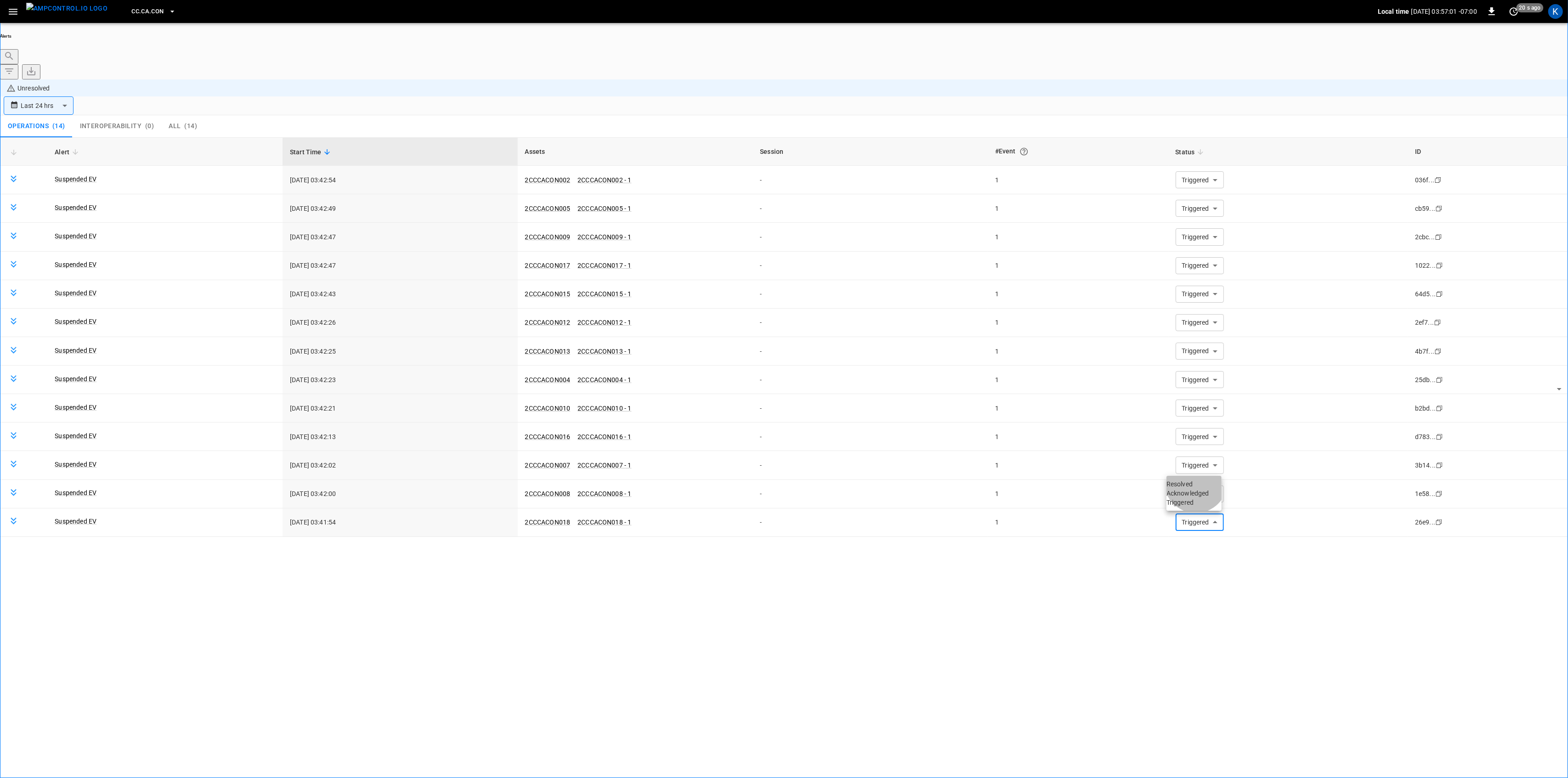
click at [1198, 487] on li "Resolved" at bounding box center [1194, 484] width 55 height 9
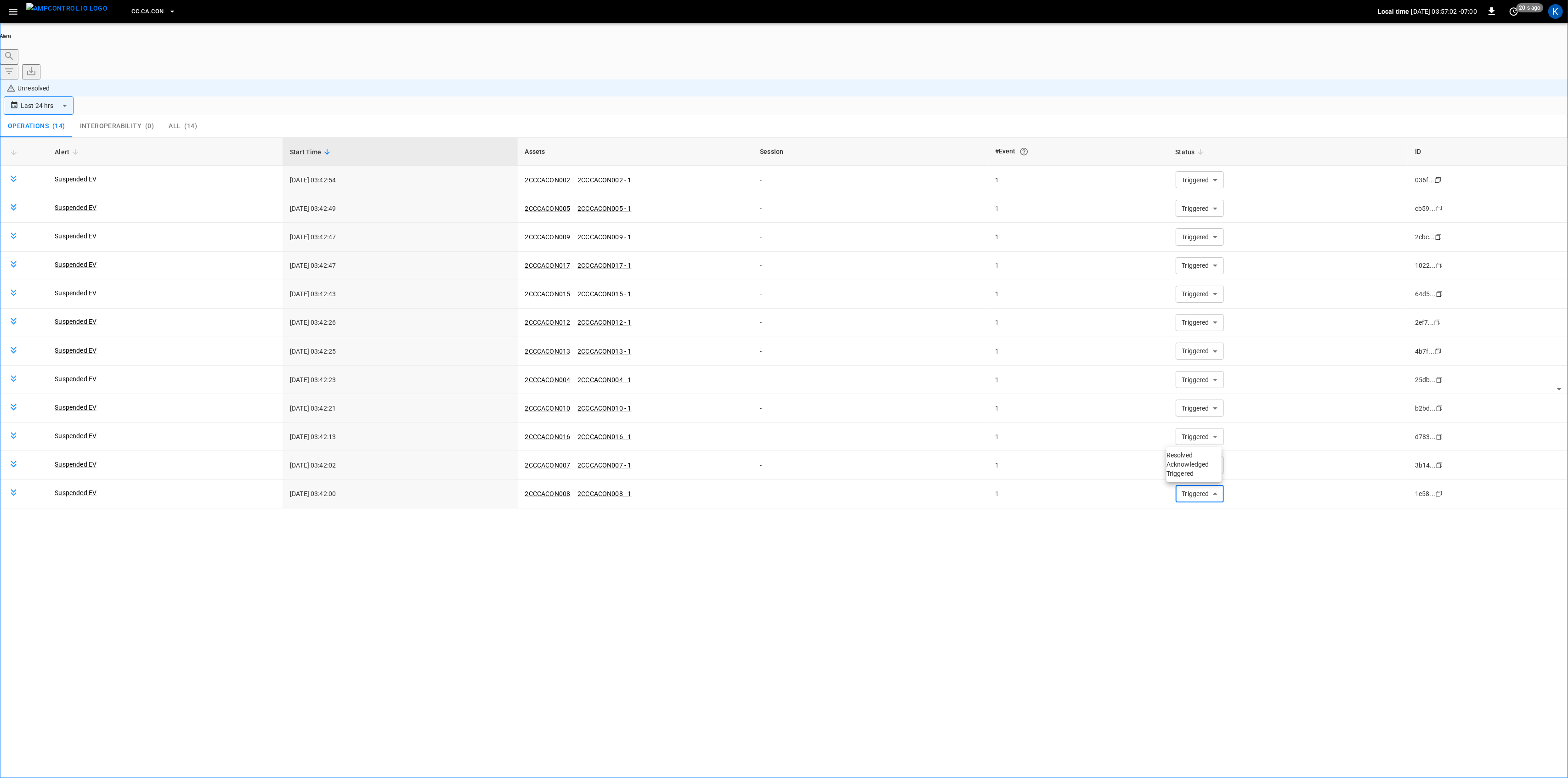
click at [1189, 455] on li "Resolved" at bounding box center [1194, 455] width 55 height 9
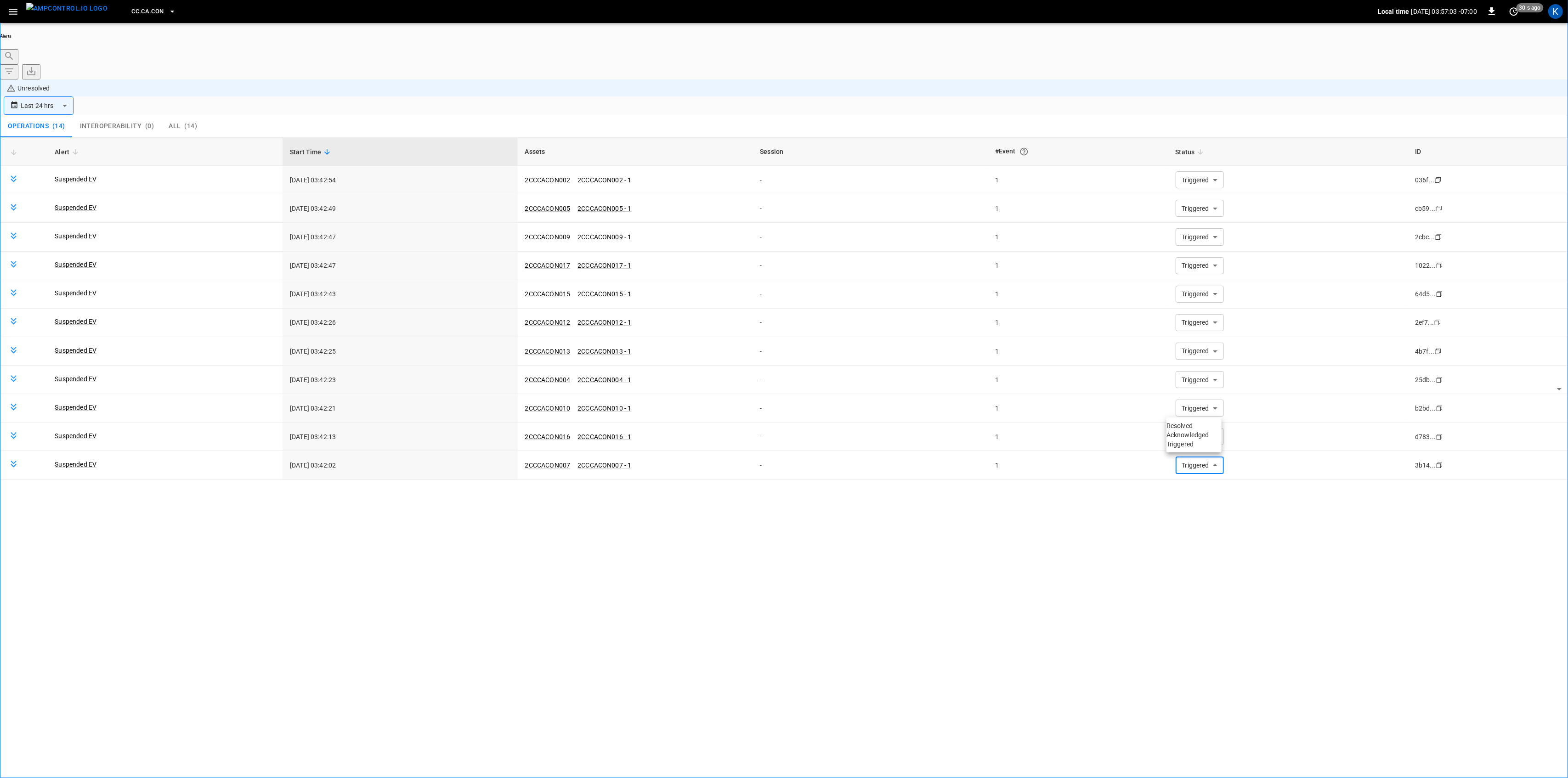
click at [1198, 427] on li "Resolved" at bounding box center [1194, 425] width 55 height 9
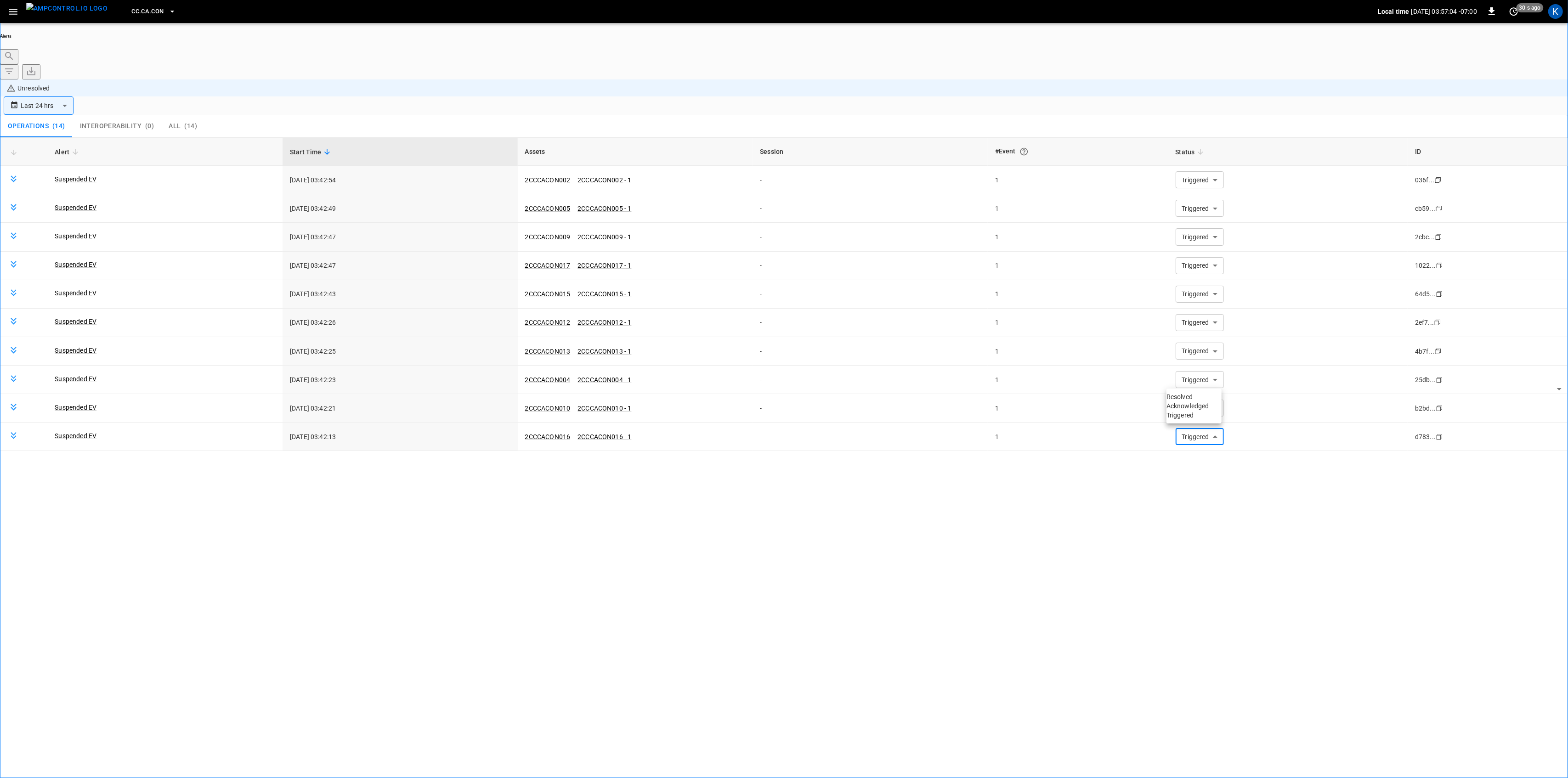
click at [1196, 401] on li "Resolved" at bounding box center [1194, 397] width 55 height 9
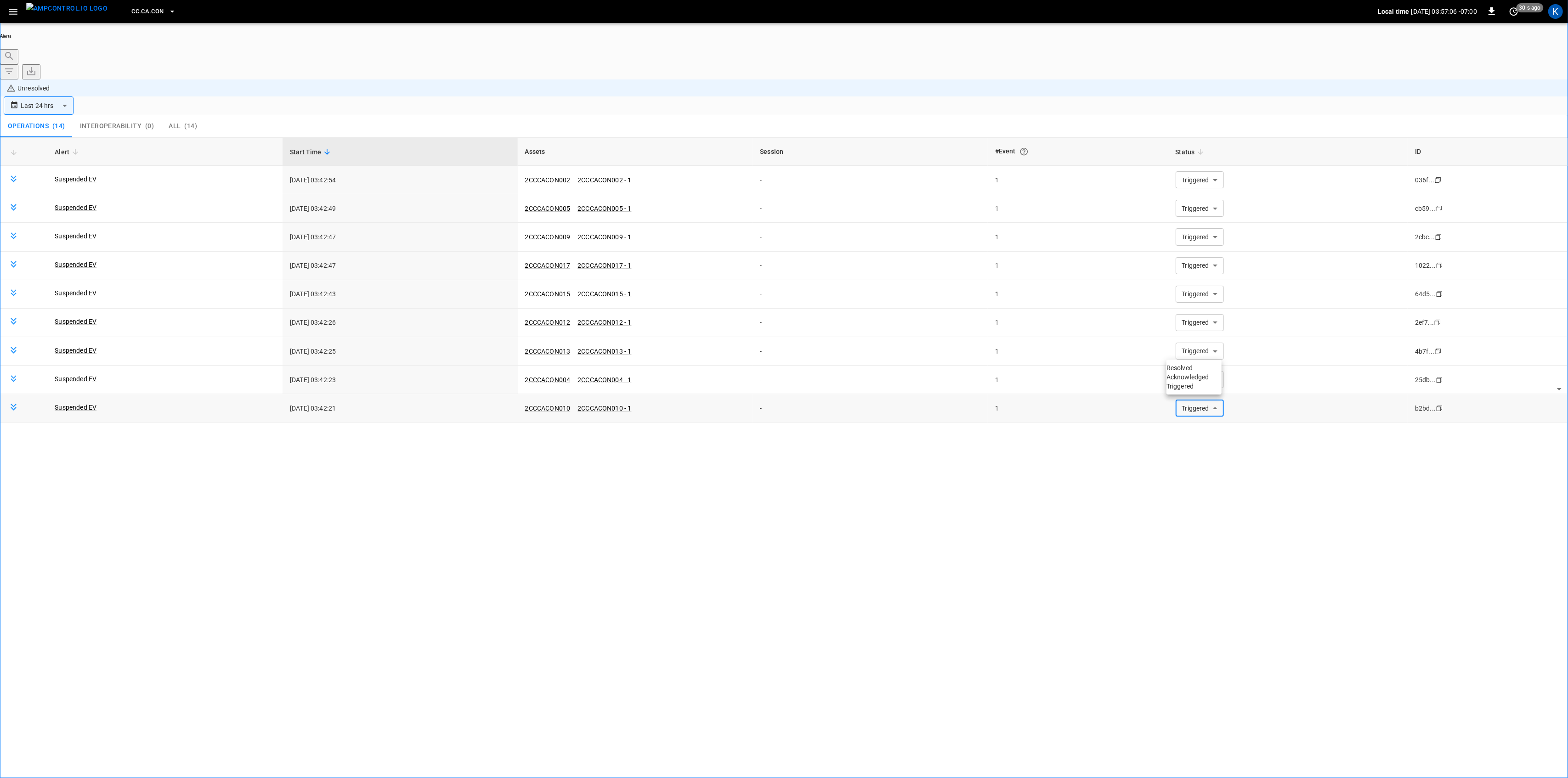
click at [1191, 344] on body "**********" at bounding box center [784, 415] width 1568 height 830
click at [1190, 372] on li "Resolved" at bounding box center [1194, 368] width 55 height 9
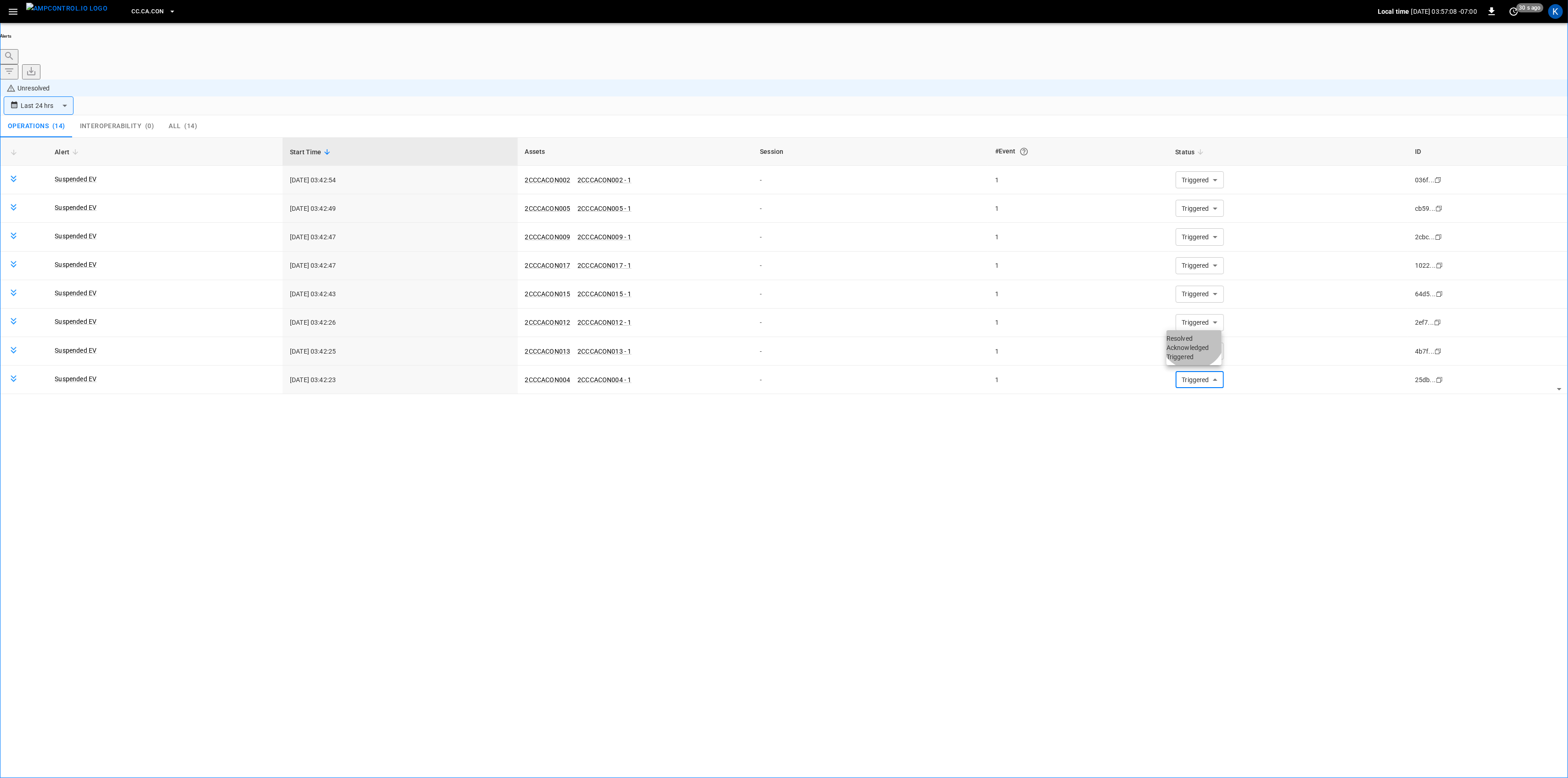
click at [1195, 342] on li "Resolved" at bounding box center [1194, 338] width 55 height 9
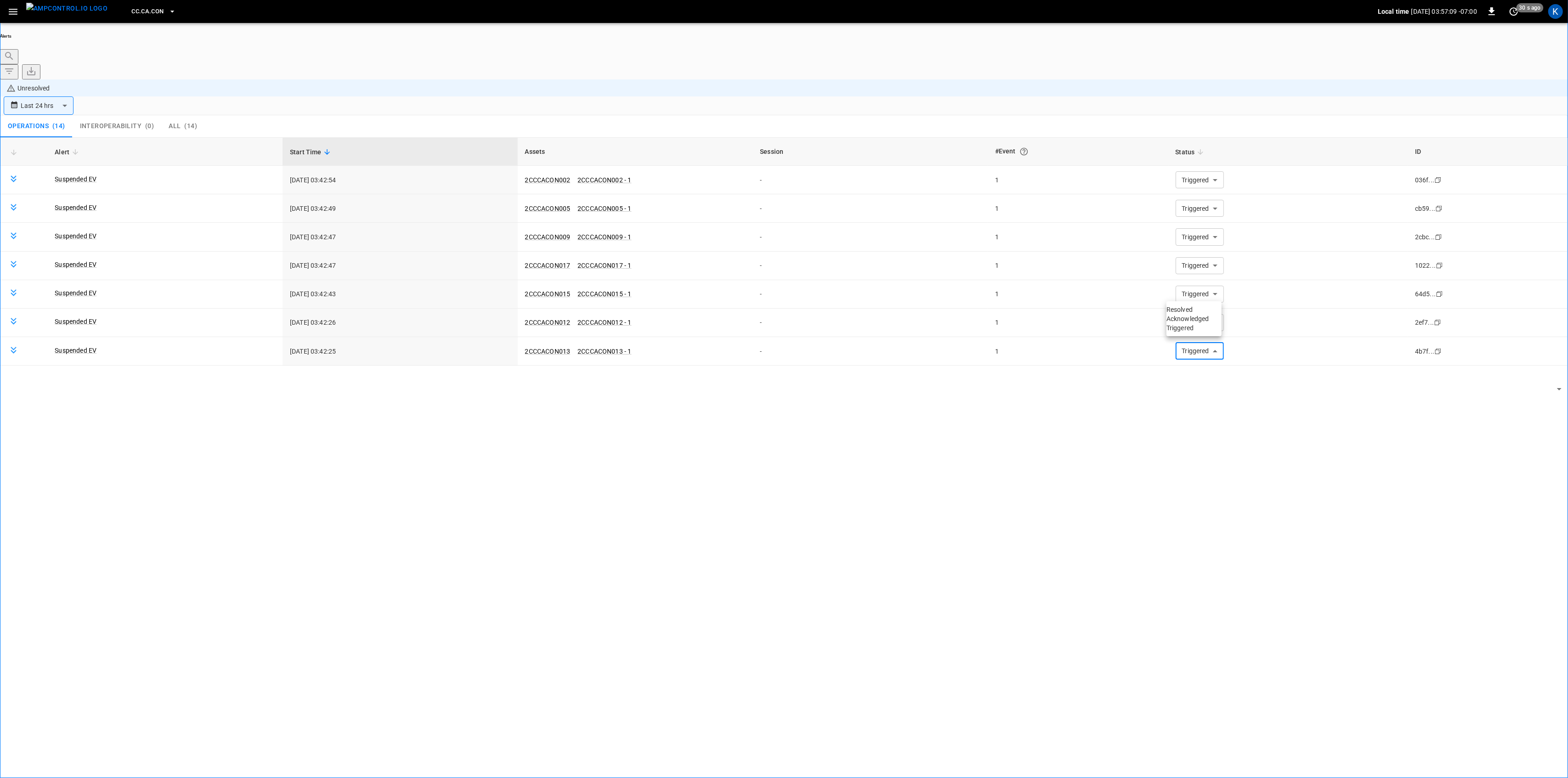
click at [1191, 309] on li "Resolved" at bounding box center [1194, 309] width 55 height 9
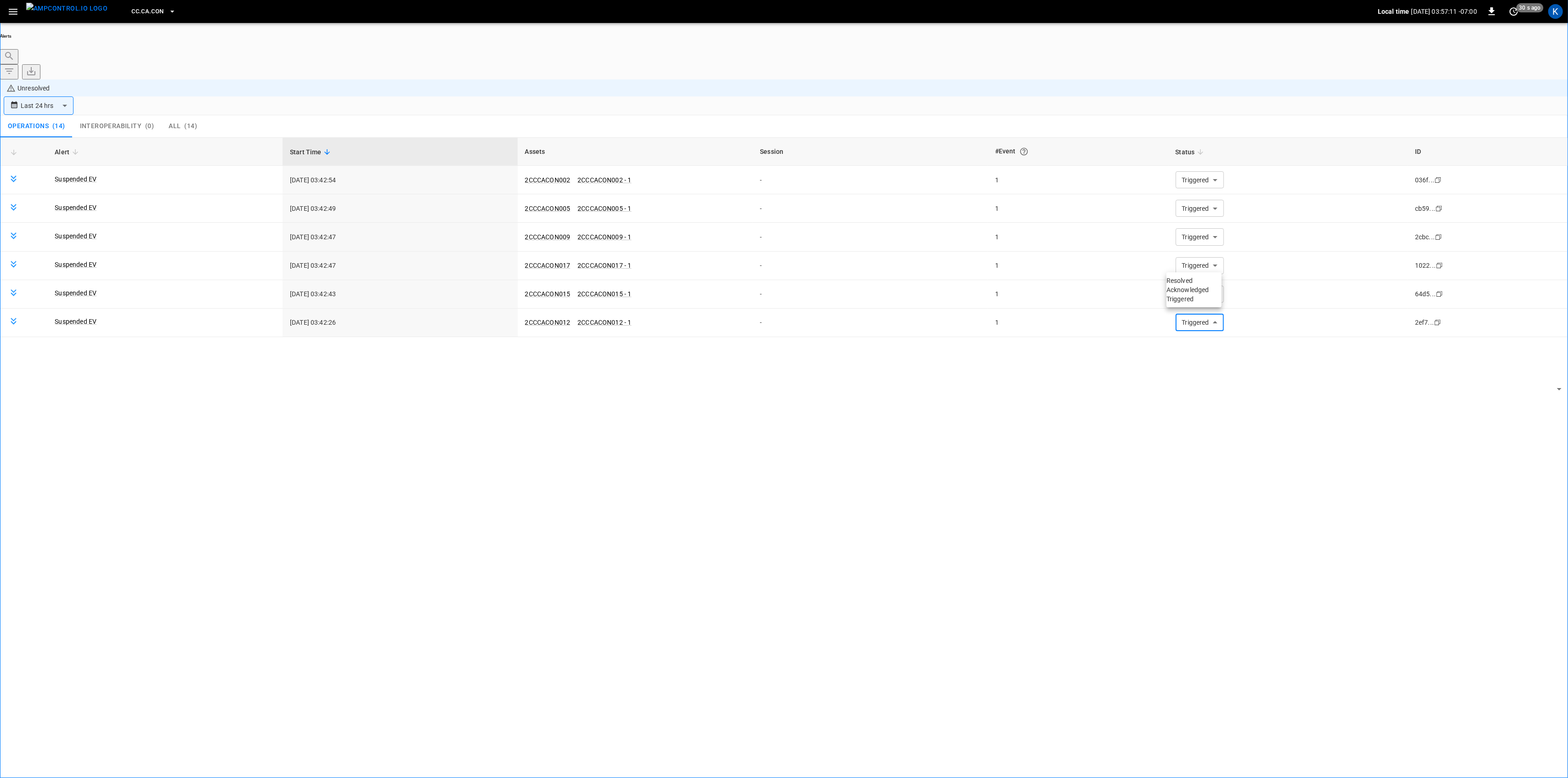
click at [1194, 285] on li "Resolved" at bounding box center [1194, 280] width 55 height 9
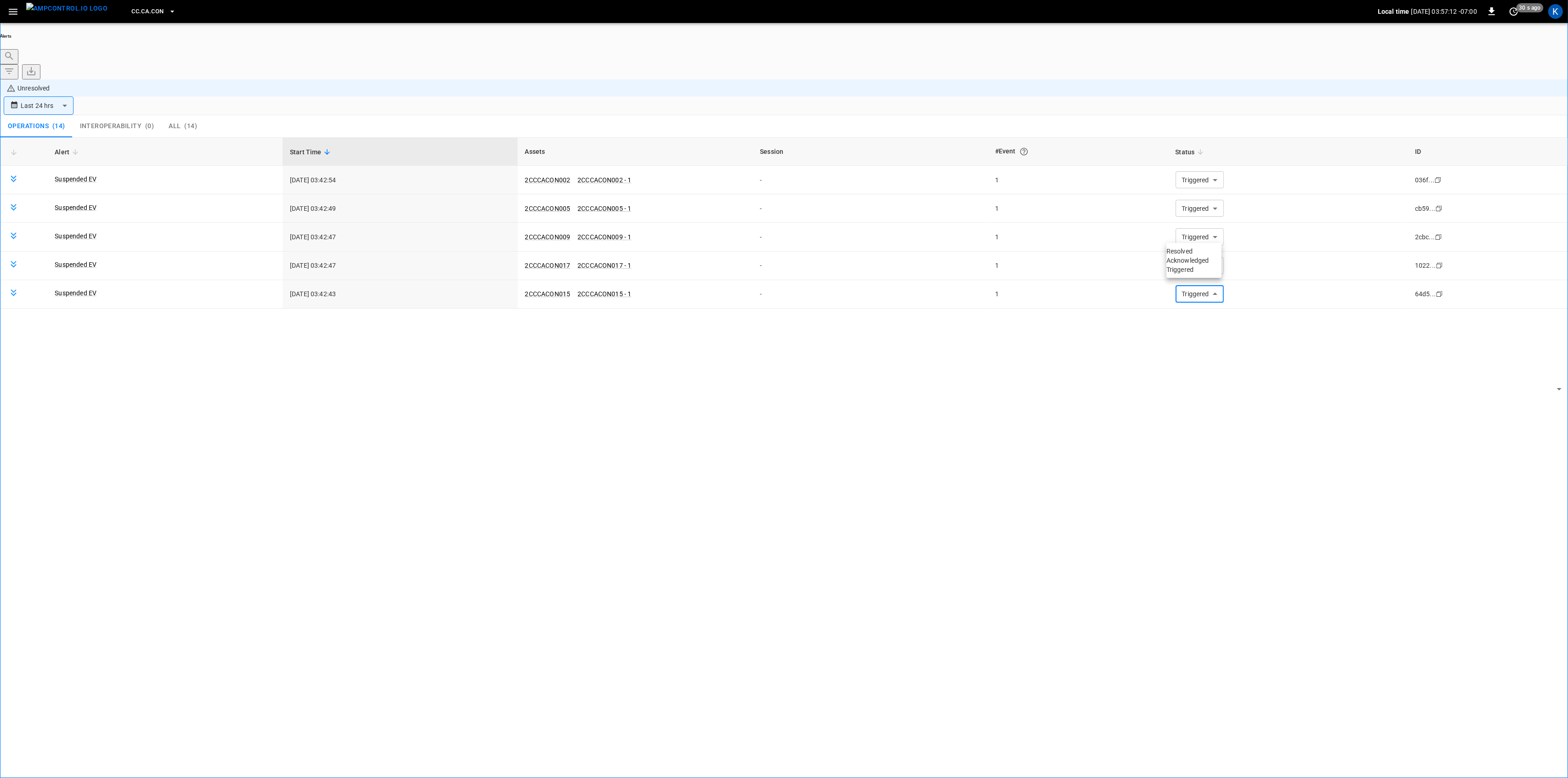
click at [1194, 256] on li "Resolved" at bounding box center [1194, 251] width 55 height 9
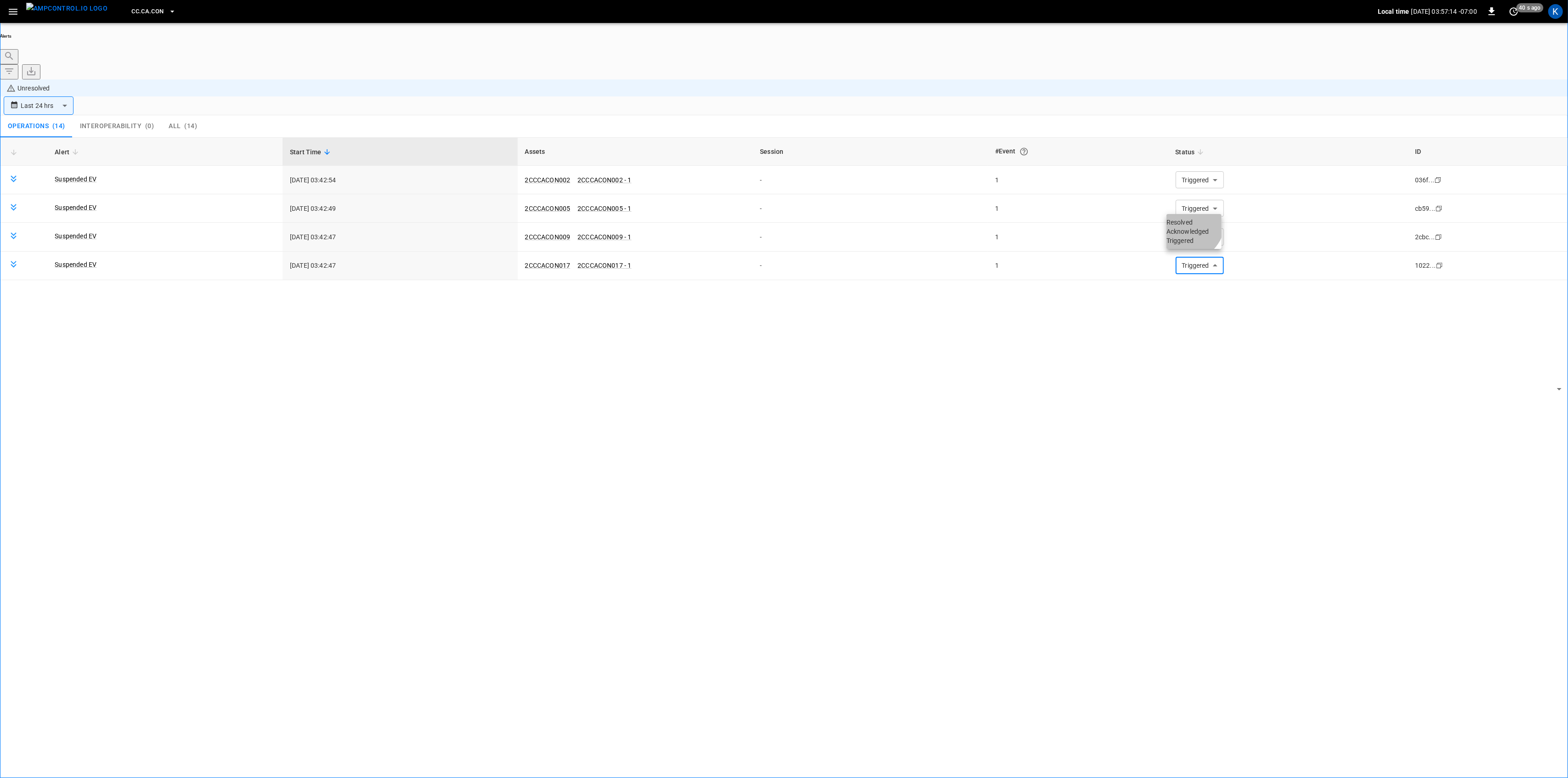
click at [1185, 226] on li "Resolved" at bounding box center [1194, 222] width 55 height 9
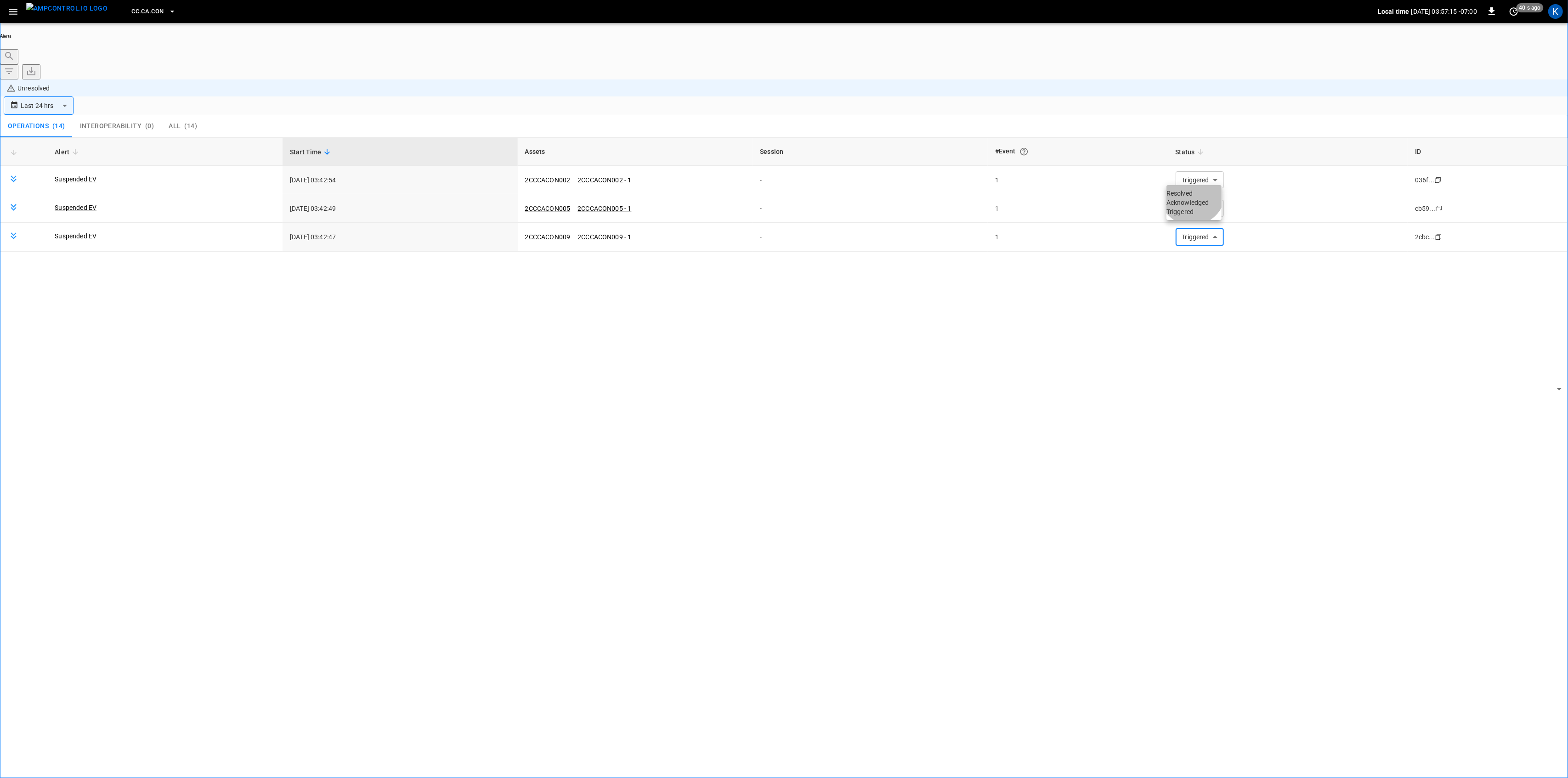
click at [1194, 198] on li "Resolved" at bounding box center [1194, 193] width 55 height 9
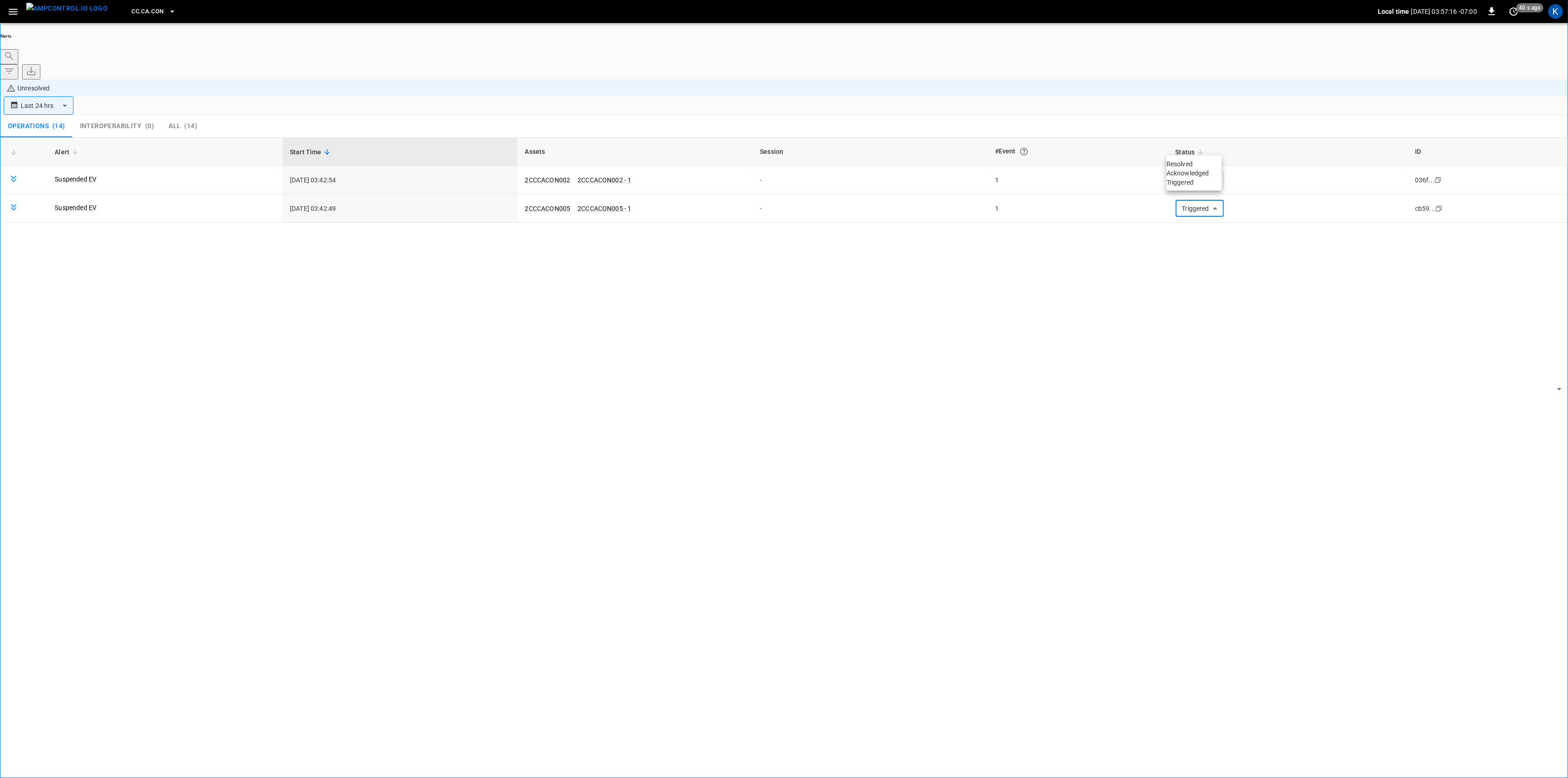
click at [1196, 168] on li "Resolved" at bounding box center [1194, 164] width 55 height 9
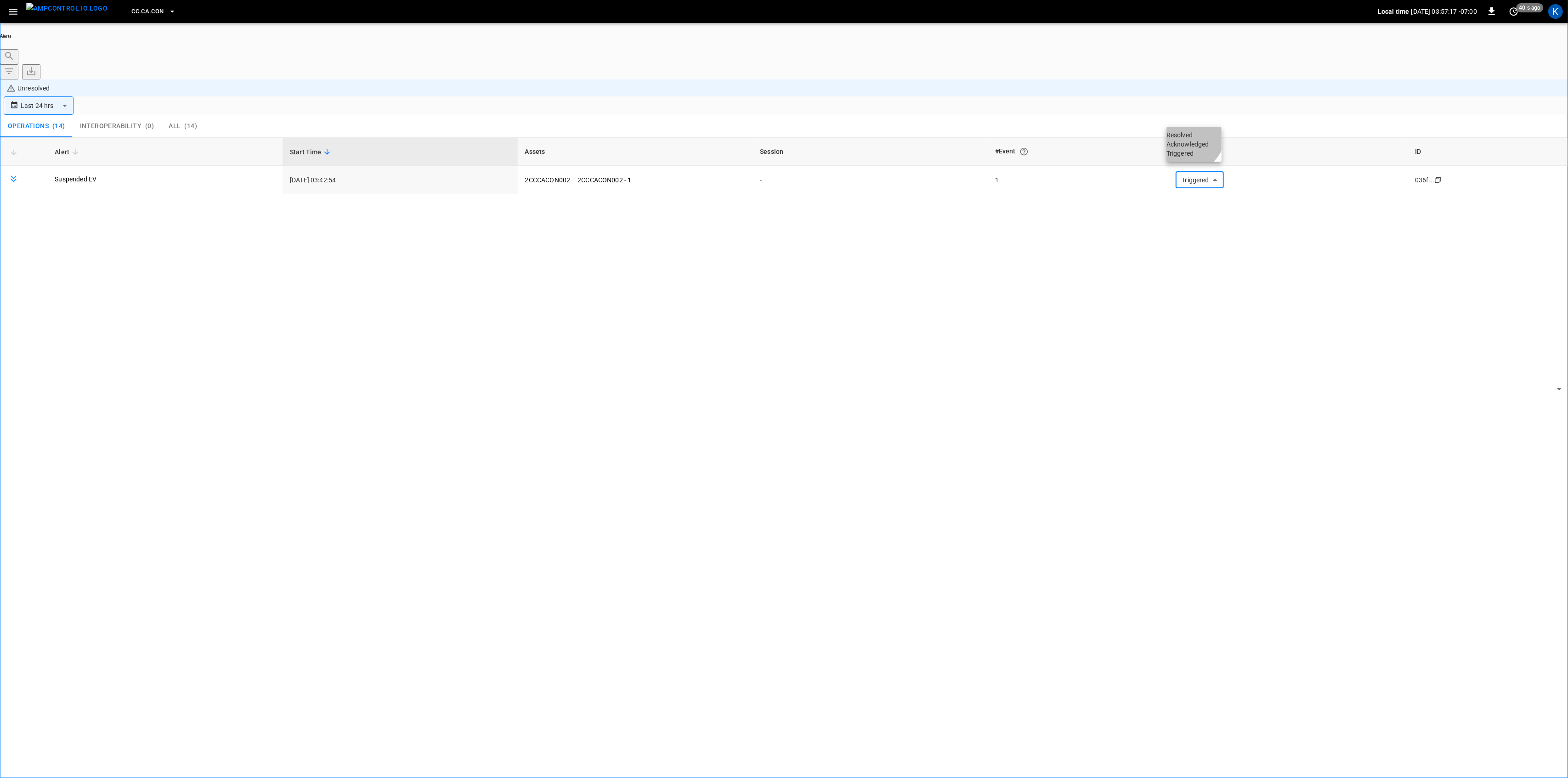
click at [1187, 139] on li "Resolved" at bounding box center [1194, 135] width 55 height 9
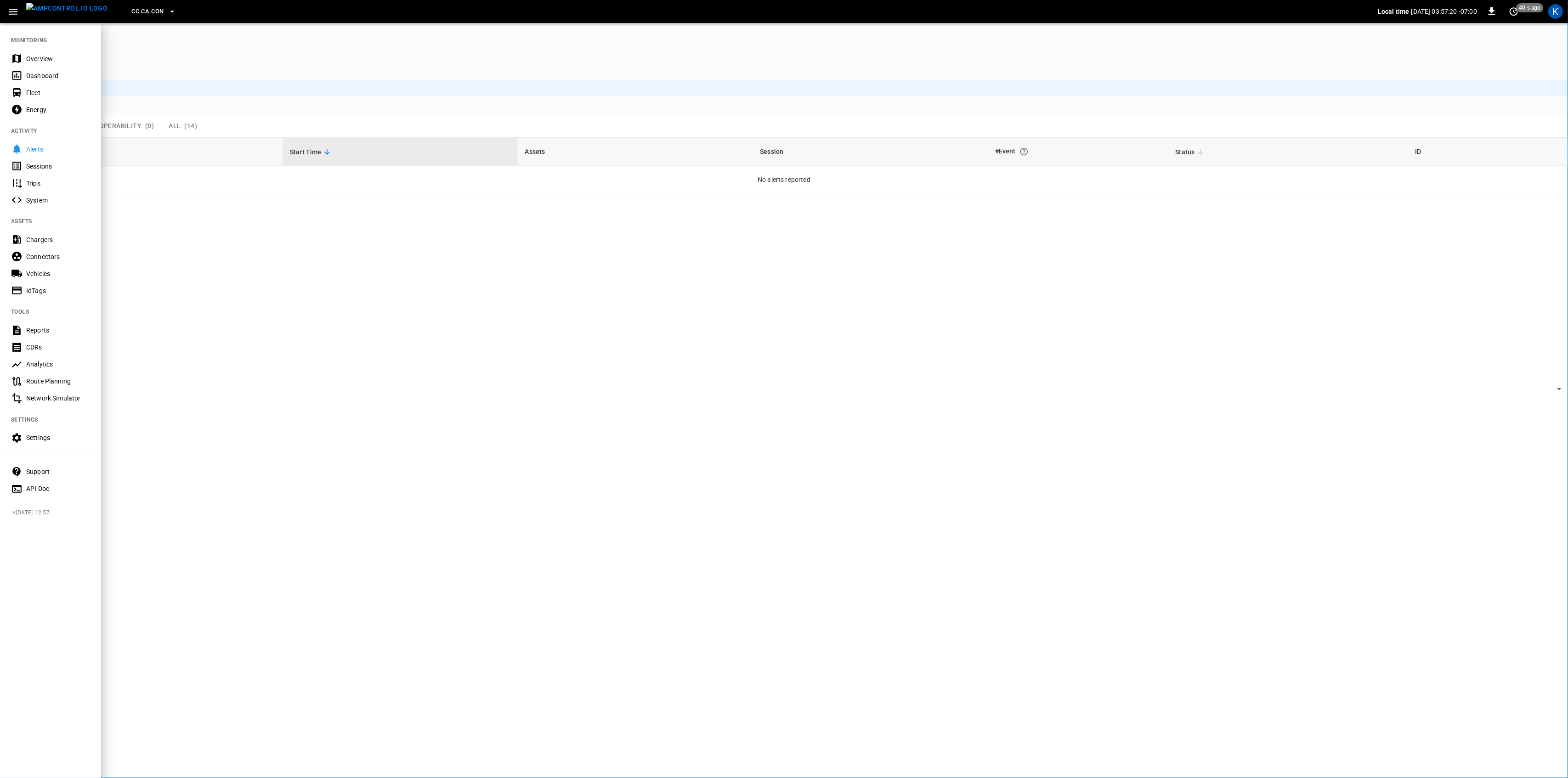
click at [31, 58] on div "Overview" at bounding box center [58, 58] width 64 height 9
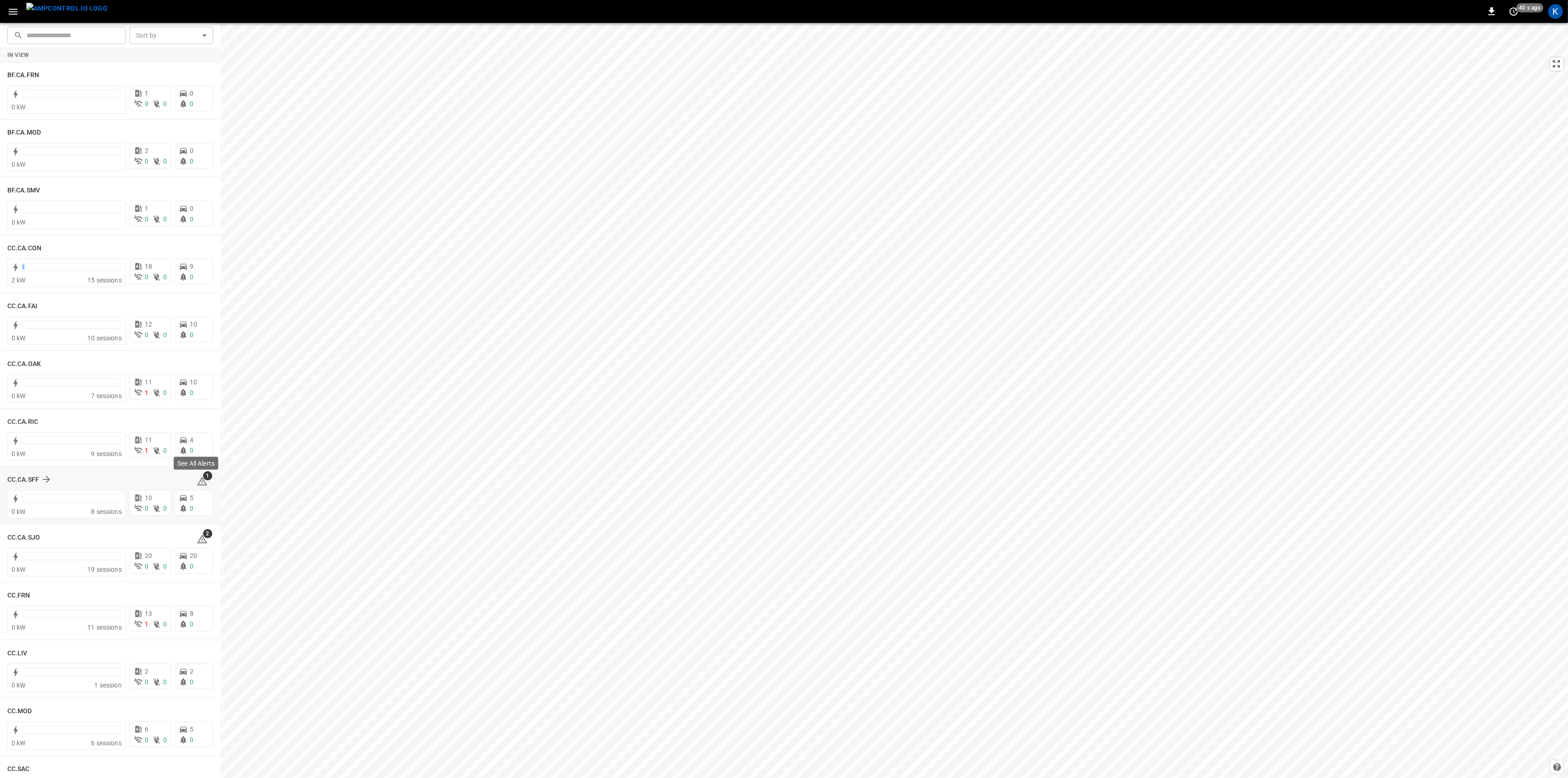
click at [198, 481] on icon at bounding box center [202, 481] width 11 height 11
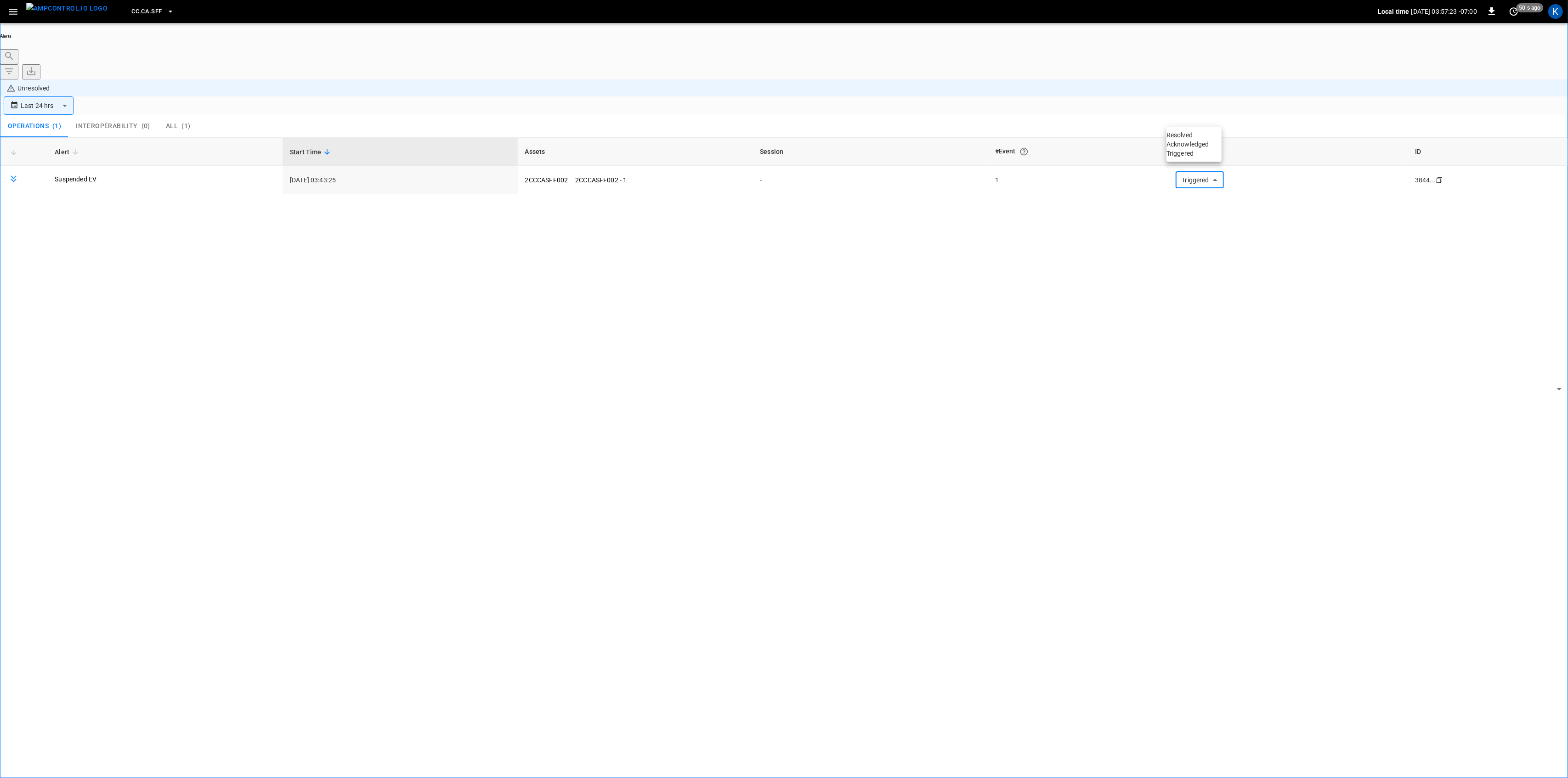
drag, startPoint x: 1199, startPoint y: 116, endPoint x: 1190, endPoint y: 127, distance: 14.2
click at [1199, 116] on body "**********" at bounding box center [784, 415] width 1568 height 830
click at [1187, 131] on ul "Resolved Acknowledged Triggered" at bounding box center [1194, 144] width 55 height 35
click at [1200, 139] on li "Resolved" at bounding box center [1194, 135] width 55 height 9
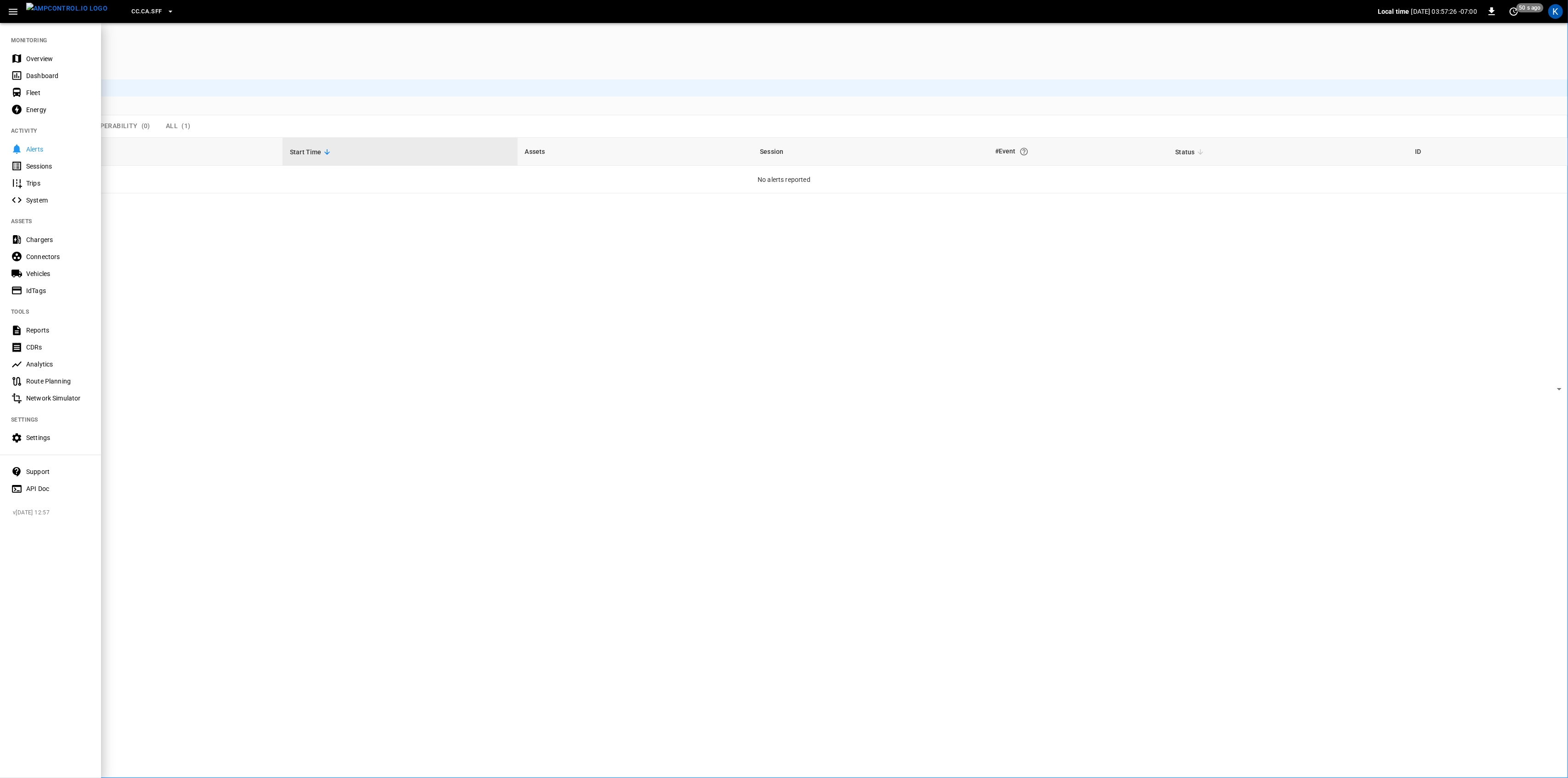
click at [41, 55] on div "Overview" at bounding box center [58, 58] width 64 height 9
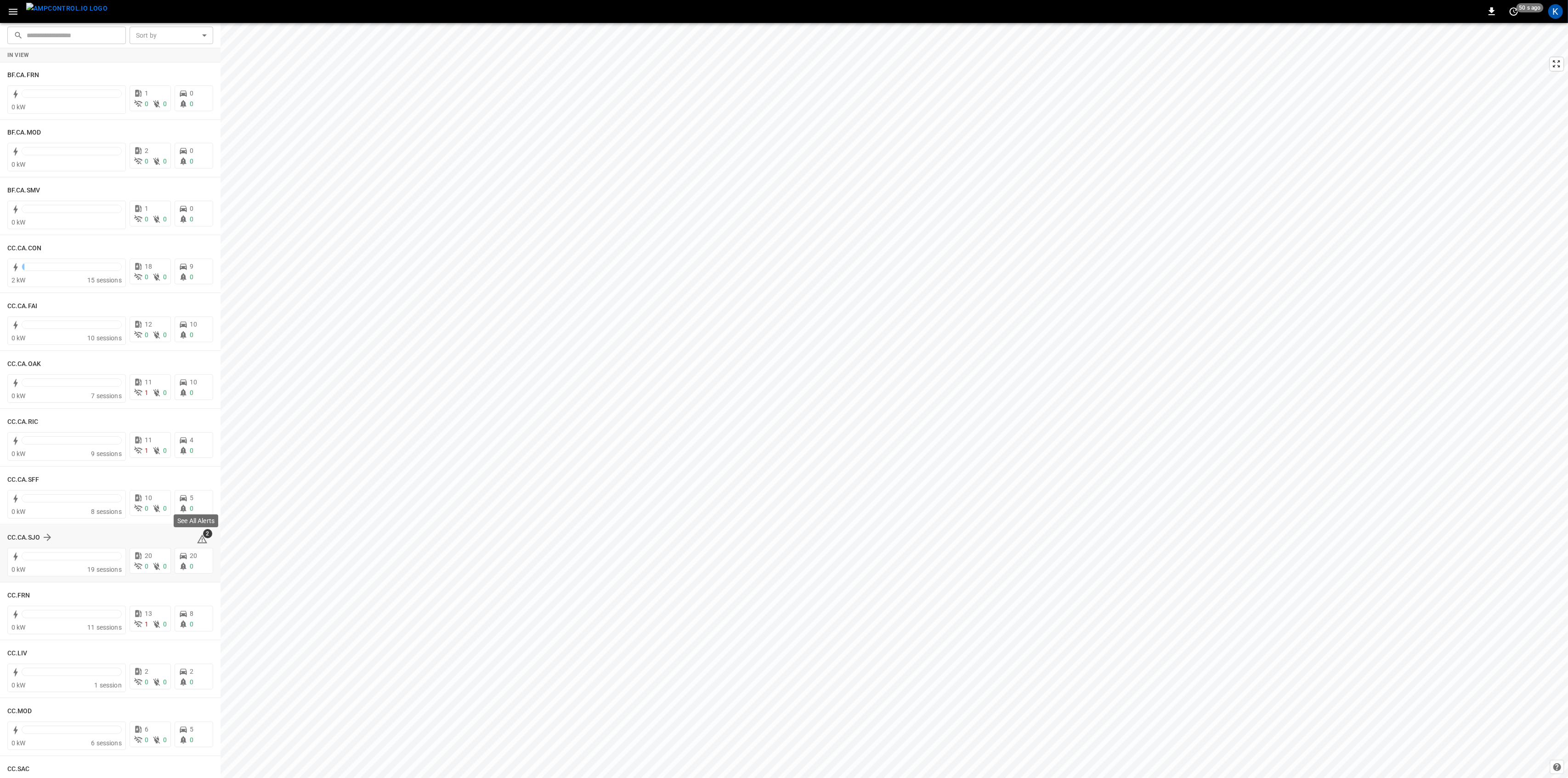
click at [199, 541] on icon at bounding box center [202, 539] width 10 height 9
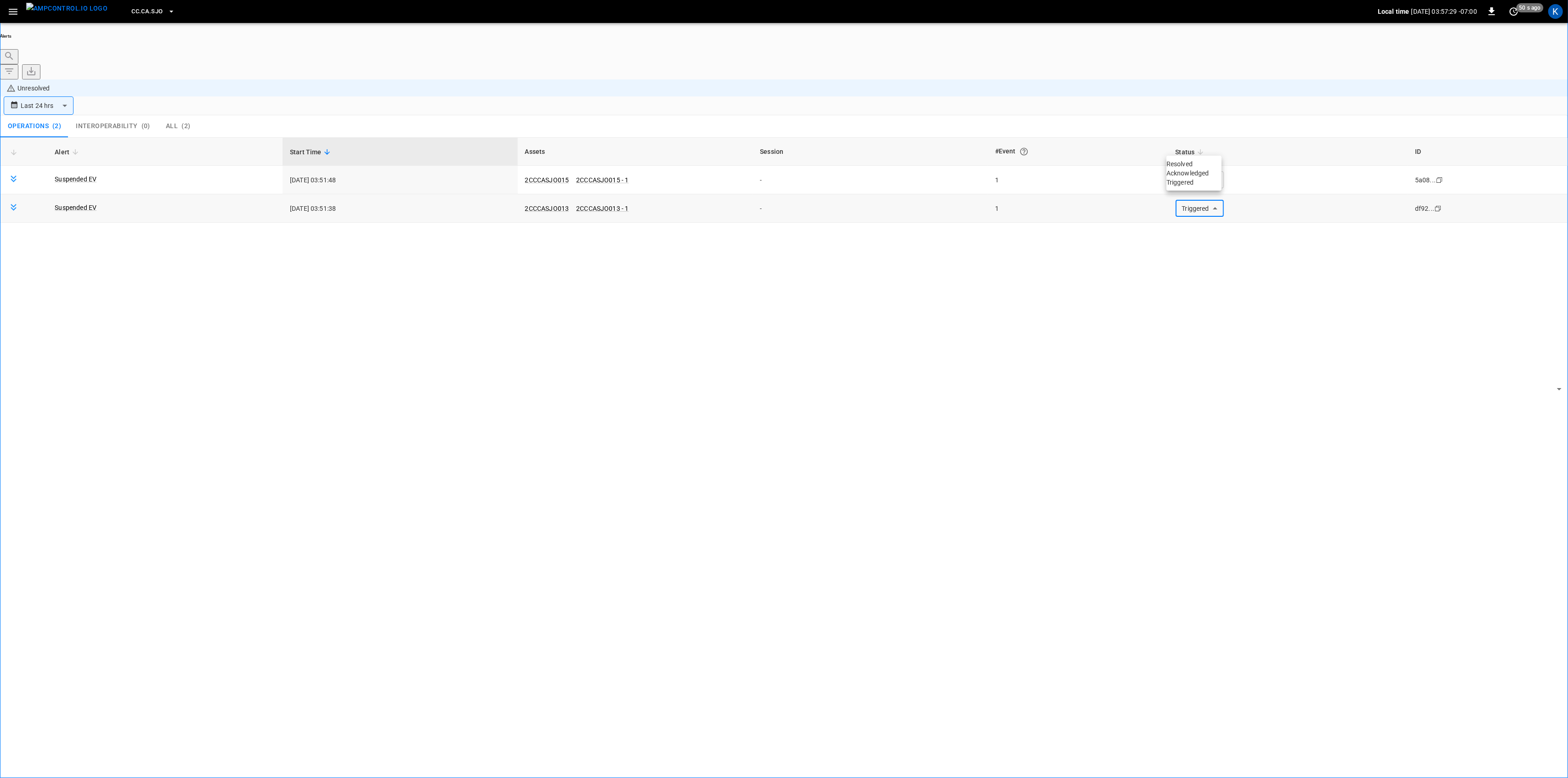
click at [1207, 149] on body "**********" at bounding box center [784, 415] width 1568 height 830
click at [1196, 165] on li "Resolved" at bounding box center [1194, 164] width 55 height 9
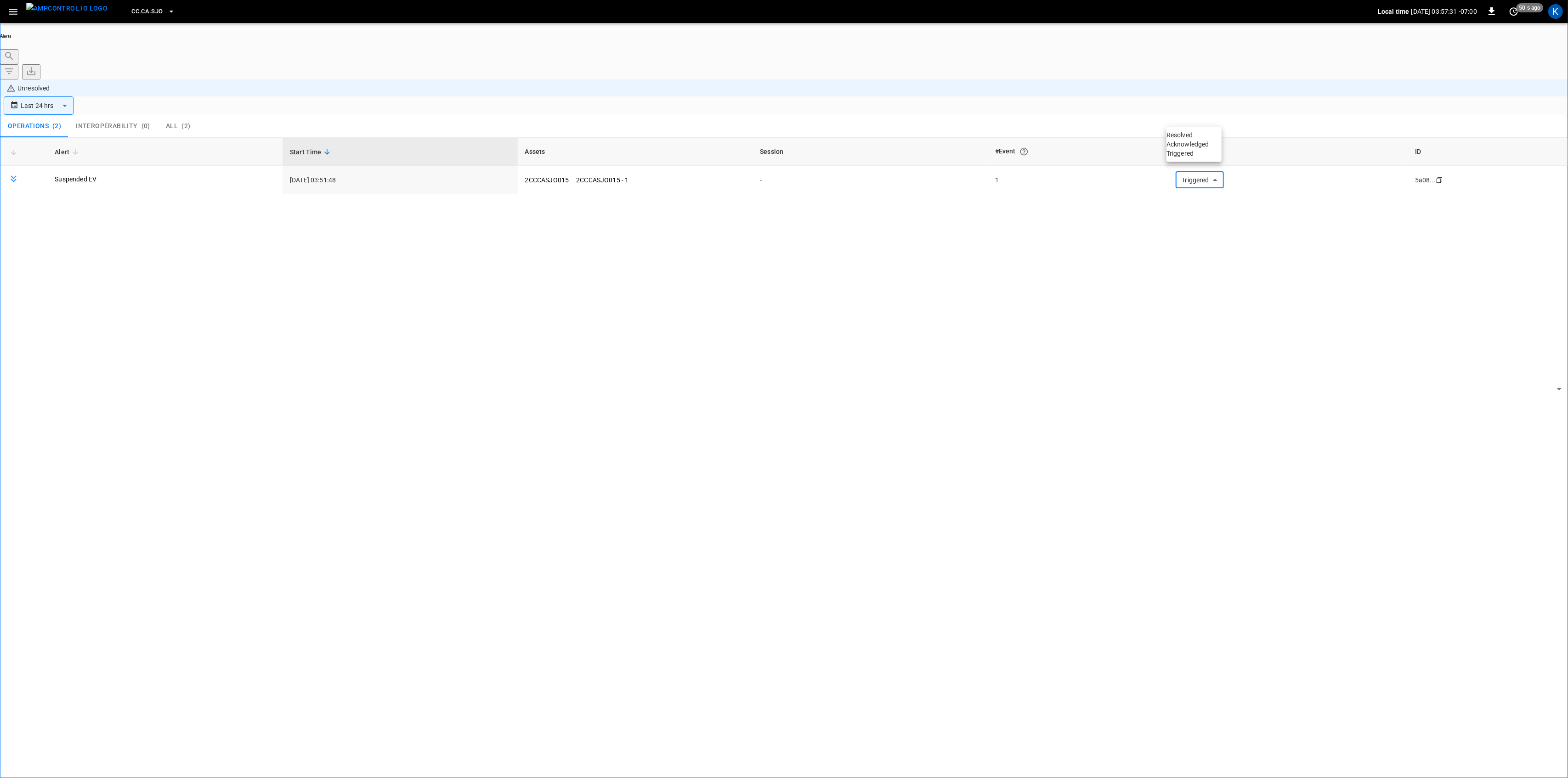
click at [1191, 139] on li "Resolved" at bounding box center [1194, 135] width 55 height 9
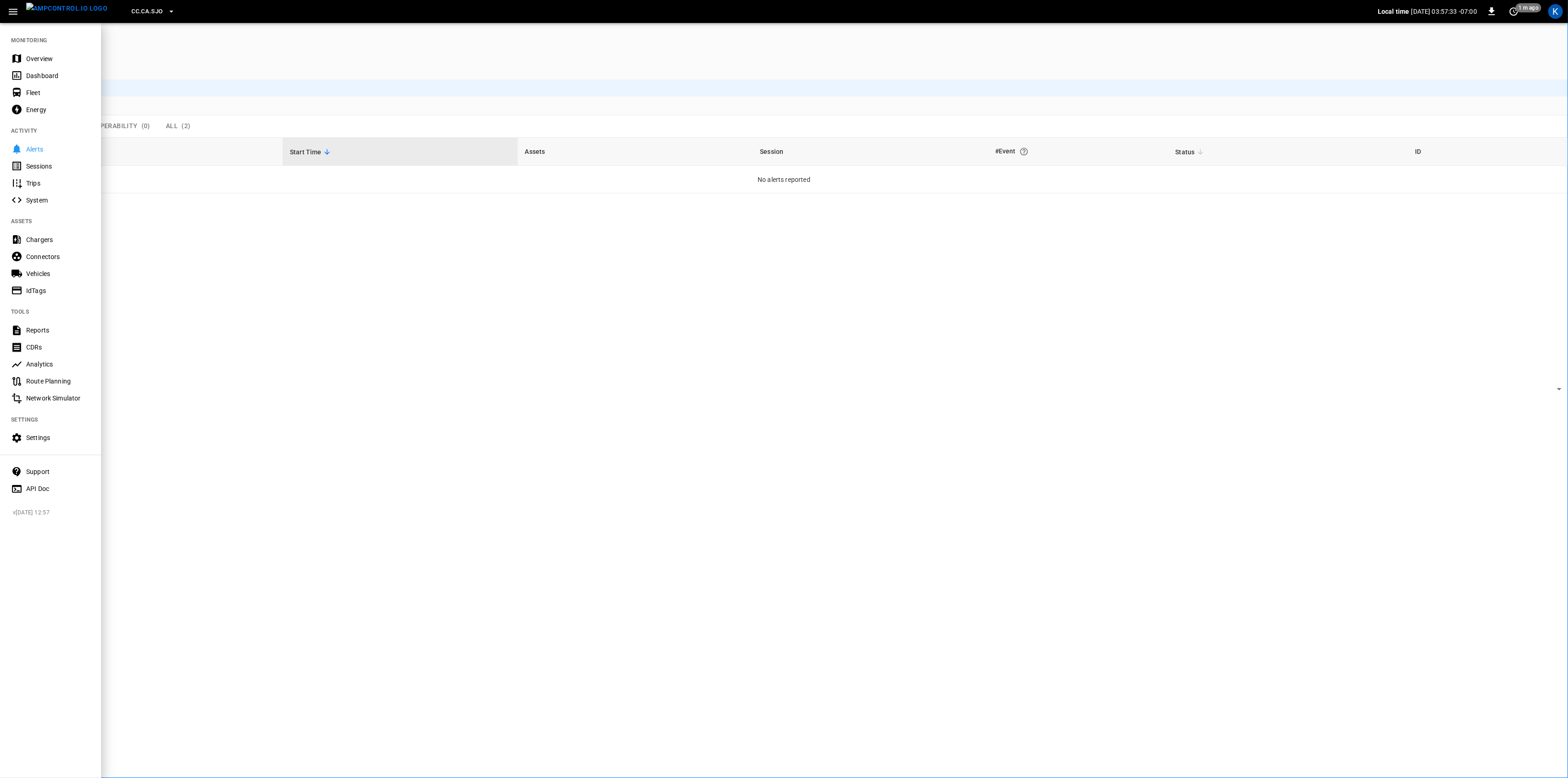
click at [28, 58] on div "Overview" at bounding box center [58, 58] width 64 height 9
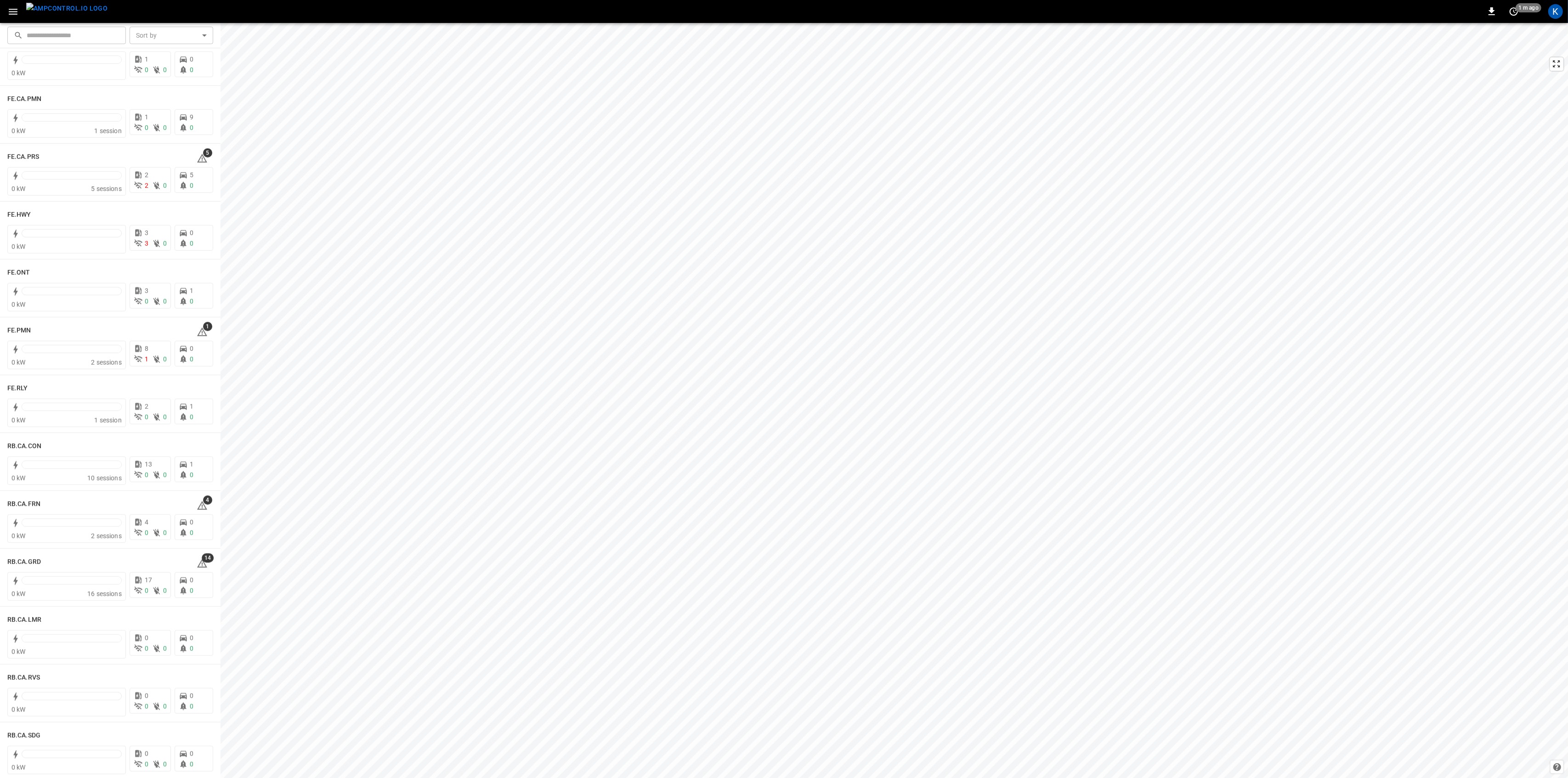
scroll to position [857, 0]
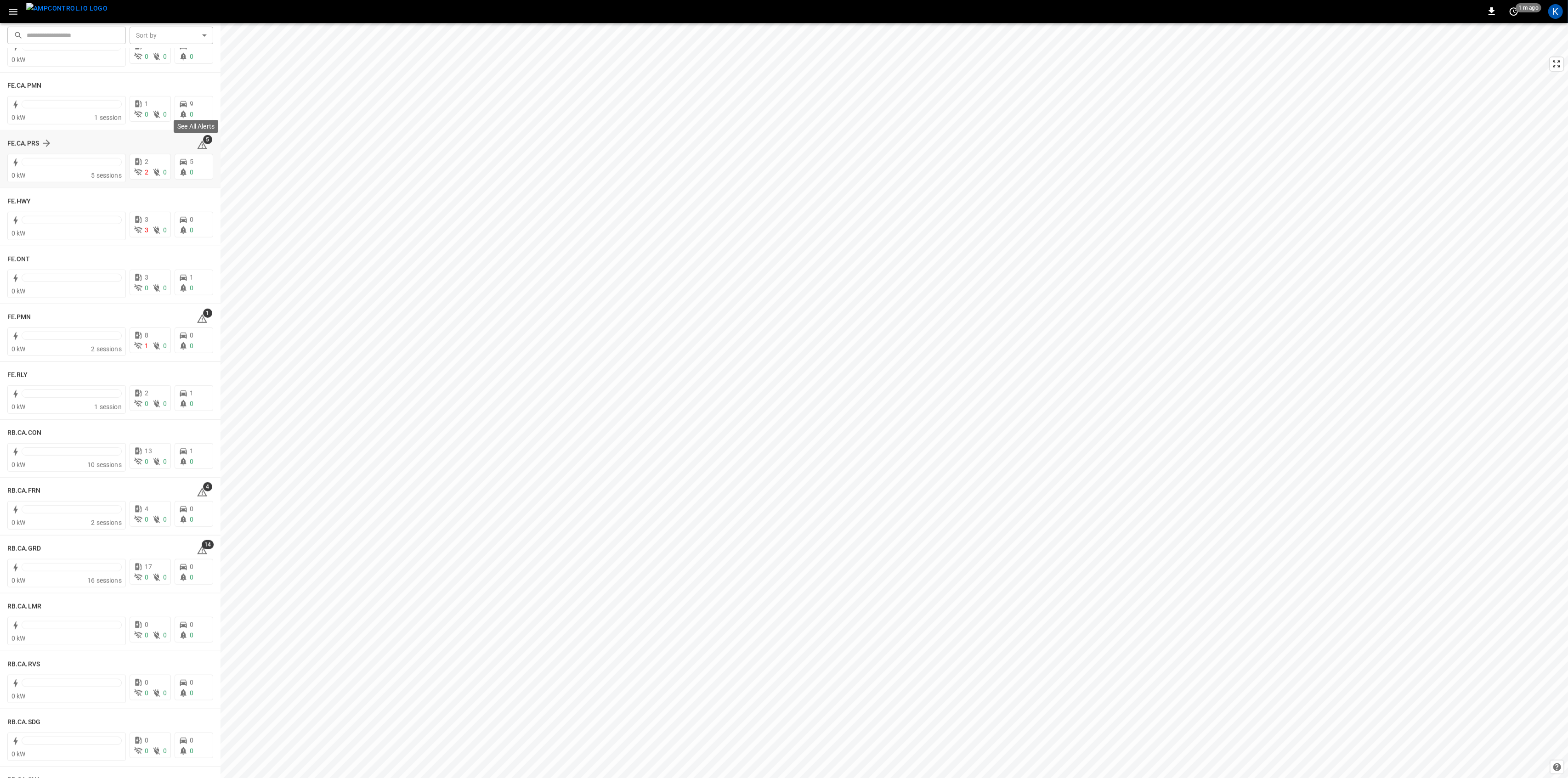
click at [196, 150] on icon at bounding box center [202, 145] width 11 height 11
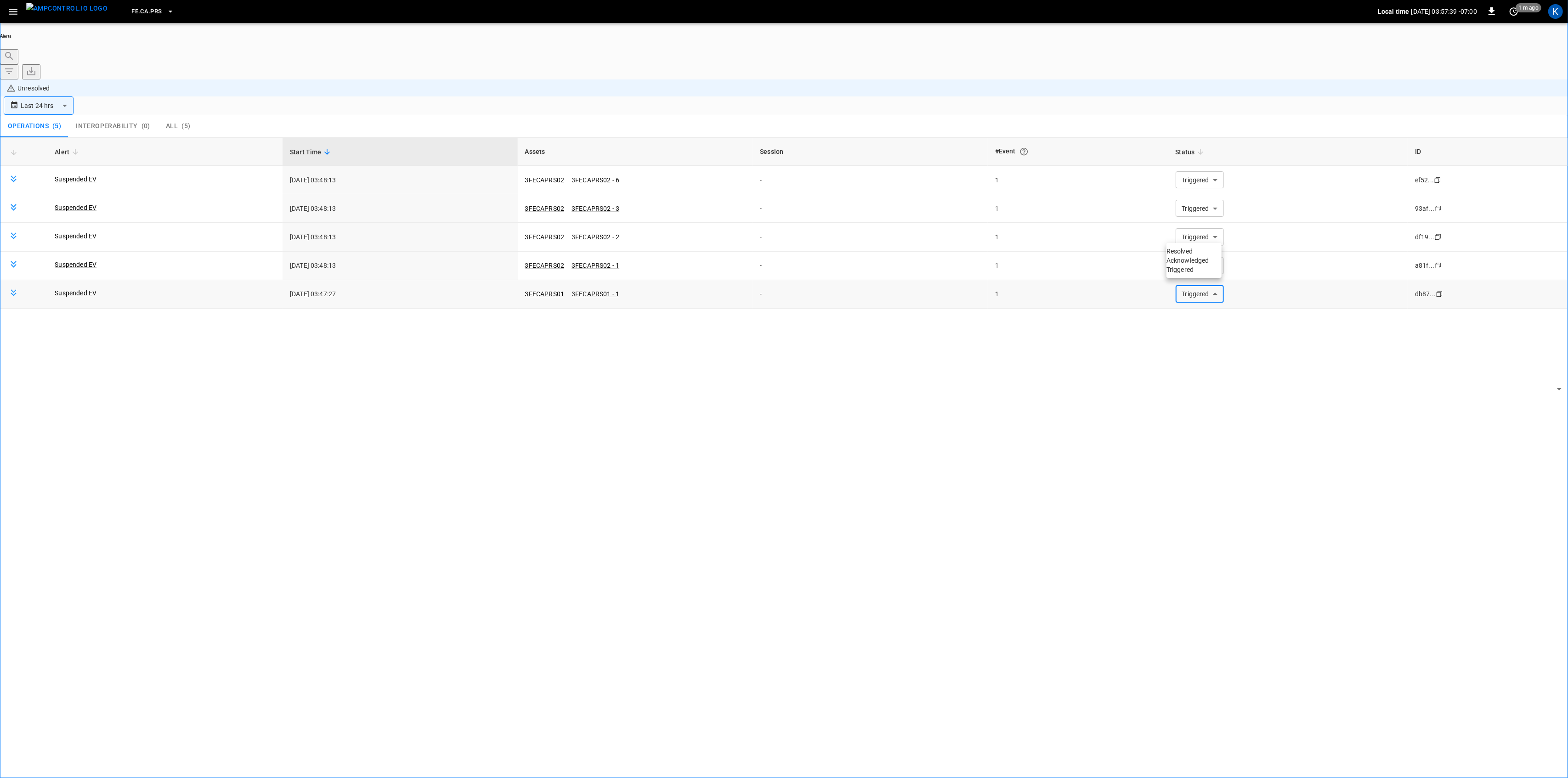
click at [1205, 230] on body "**********" at bounding box center [784, 415] width 1568 height 830
click at [1195, 253] on li "Resolved" at bounding box center [1194, 251] width 55 height 9
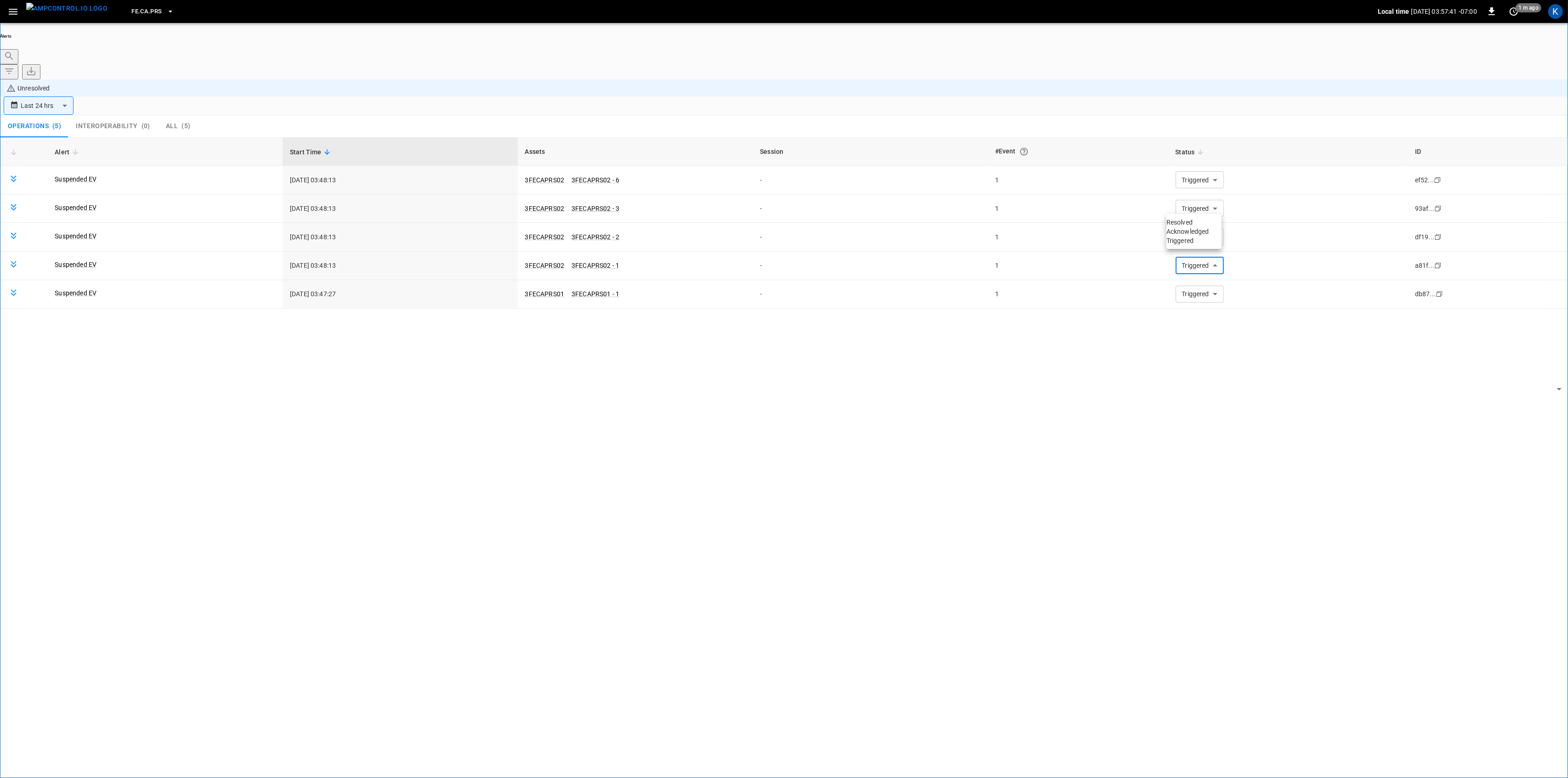
click at [1193, 226] on li "Resolved" at bounding box center [1194, 222] width 55 height 9
click at [1201, 175] on body "**********" at bounding box center [784, 415] width 1568 height 830
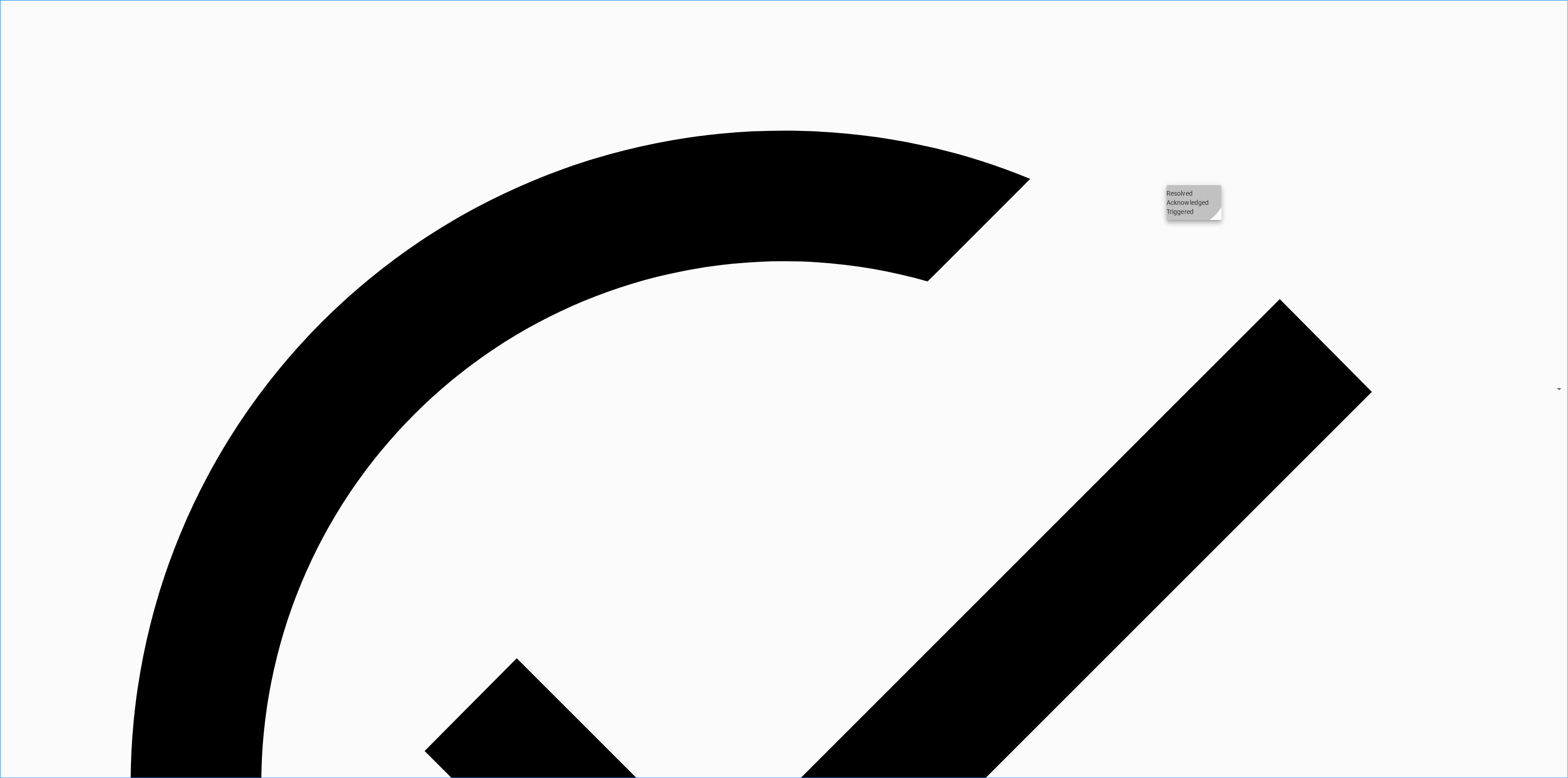
click at [1190, 195] on li "Resolved" at bounding box center [1194, 193] width 55 height 9
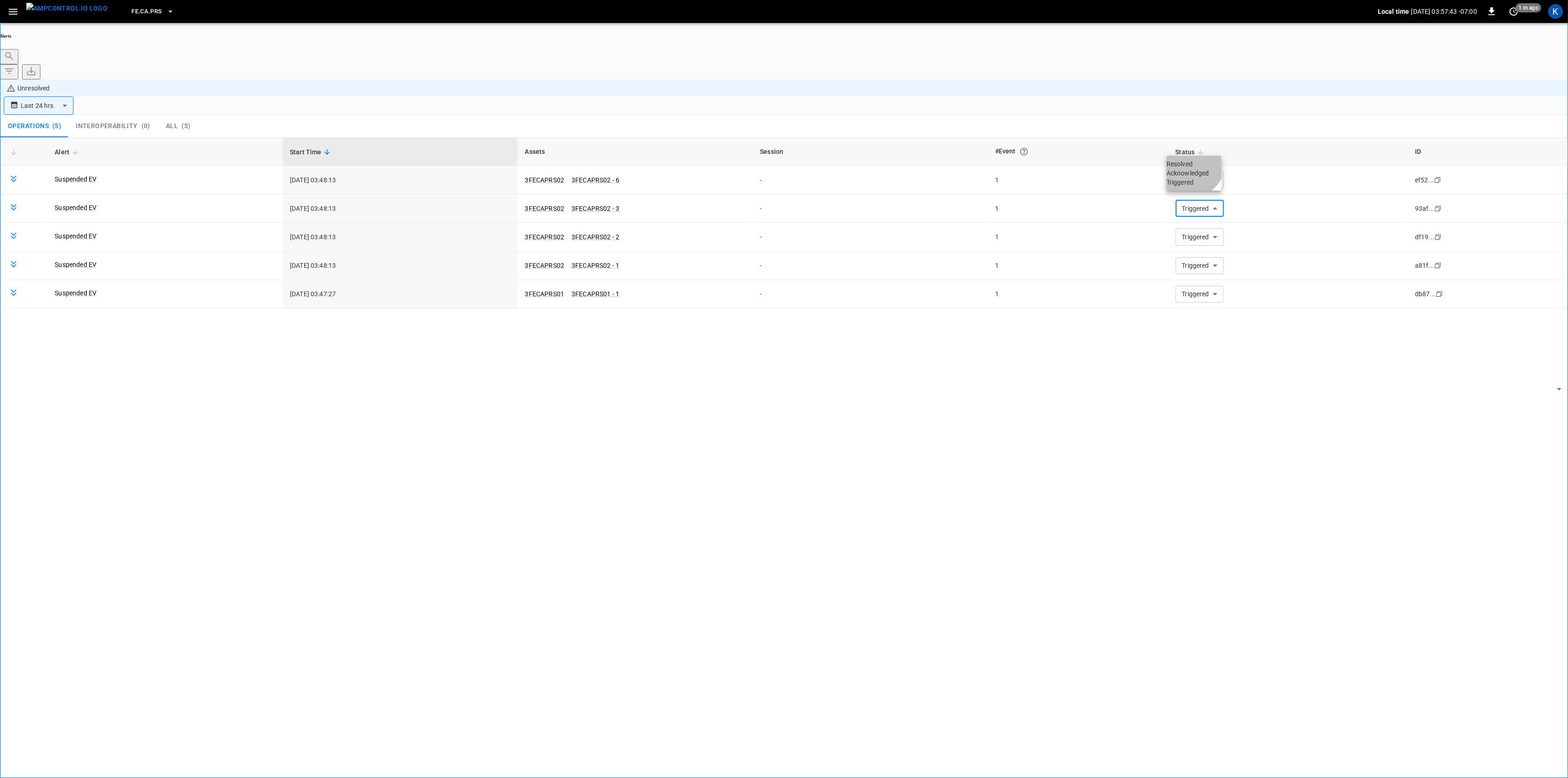
click at [1191, 168] on li "Resolved" at bounding box center [1194, 164] width 55 height 9
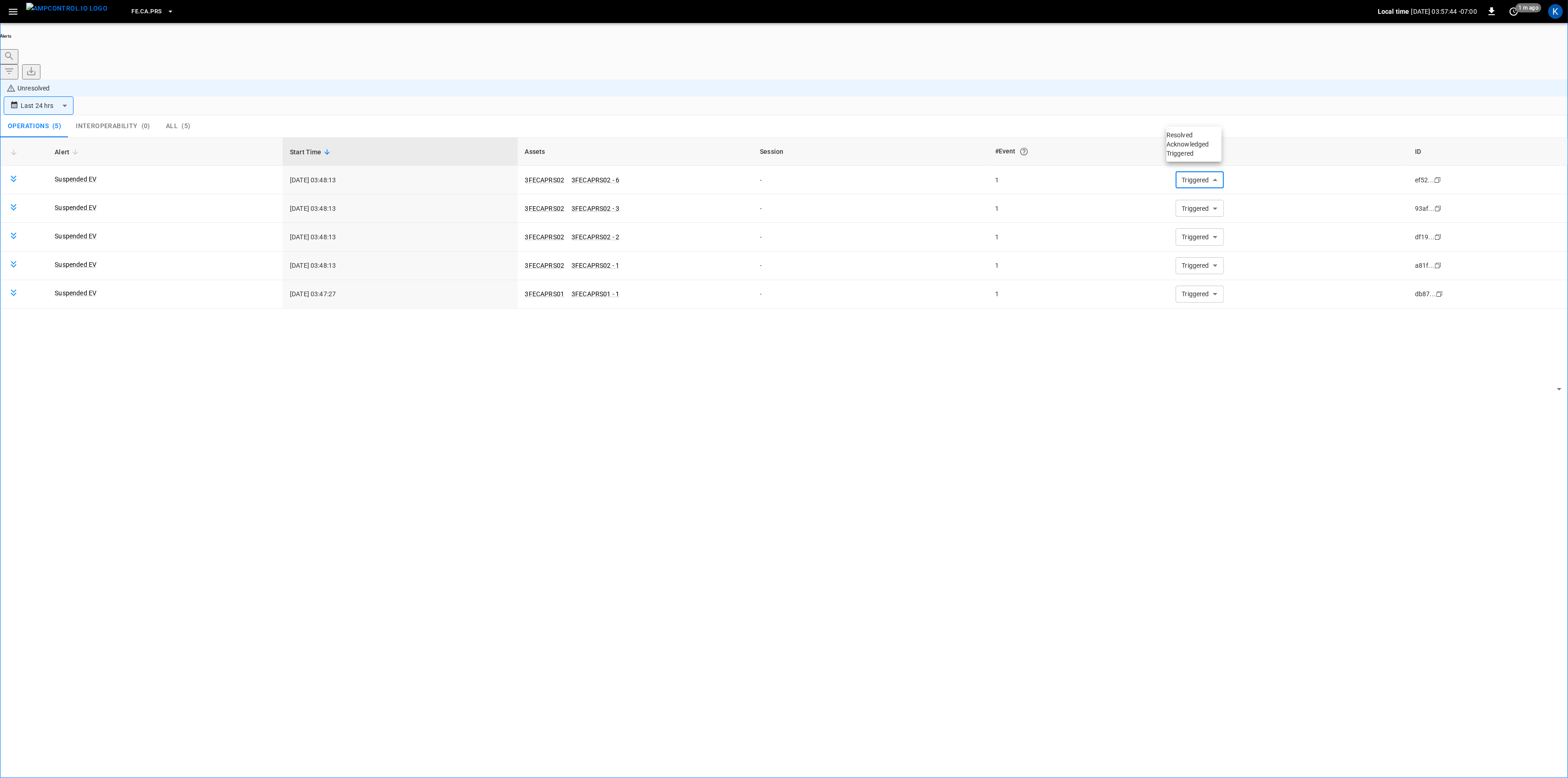
click at [1188, 139] on li "Resolved" at bounding box center [1194, 135] width 55 height 9
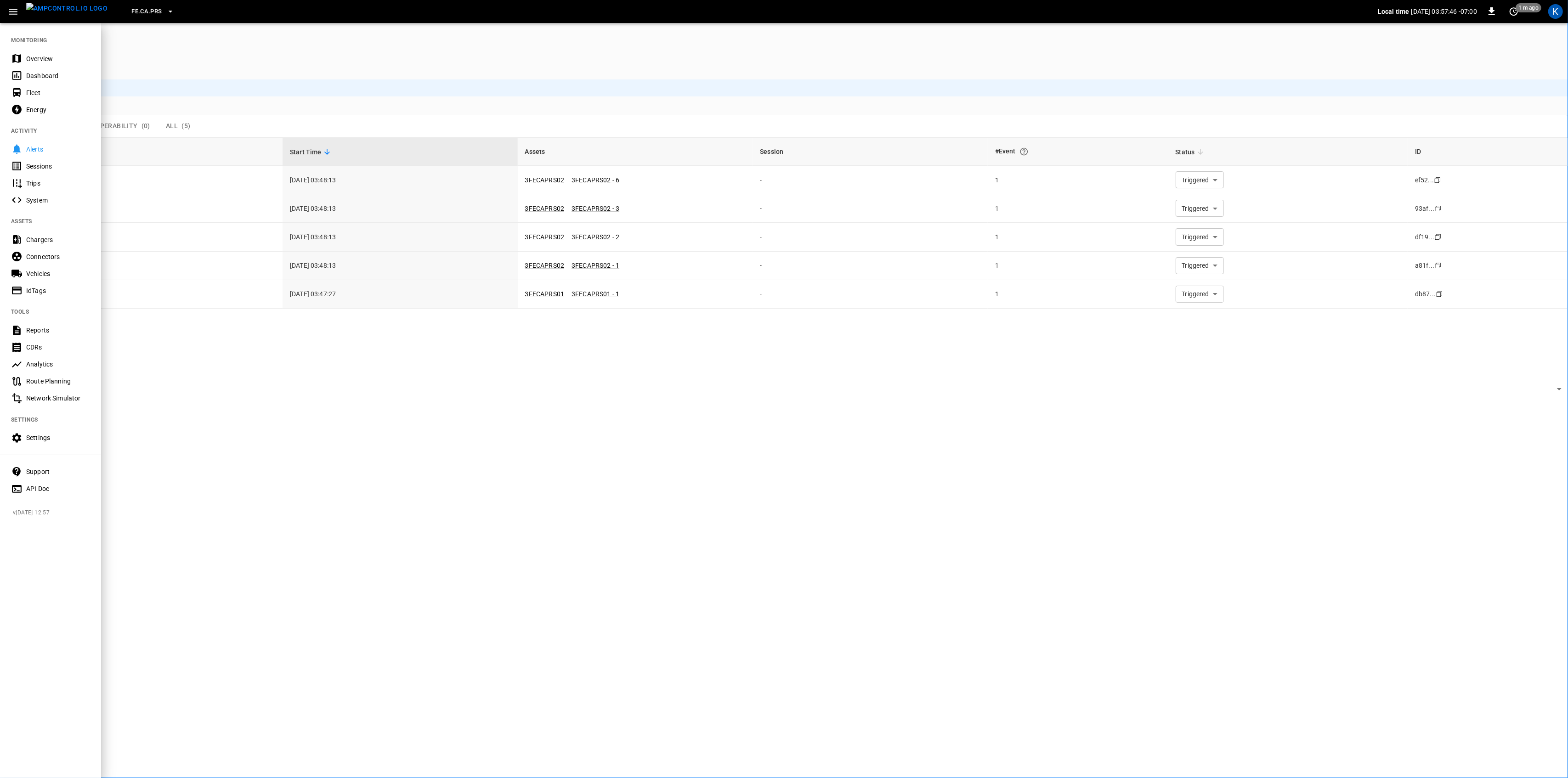
click at [28, 59] on div "Overview" at bounding box center [58, 58] width 64 height 9
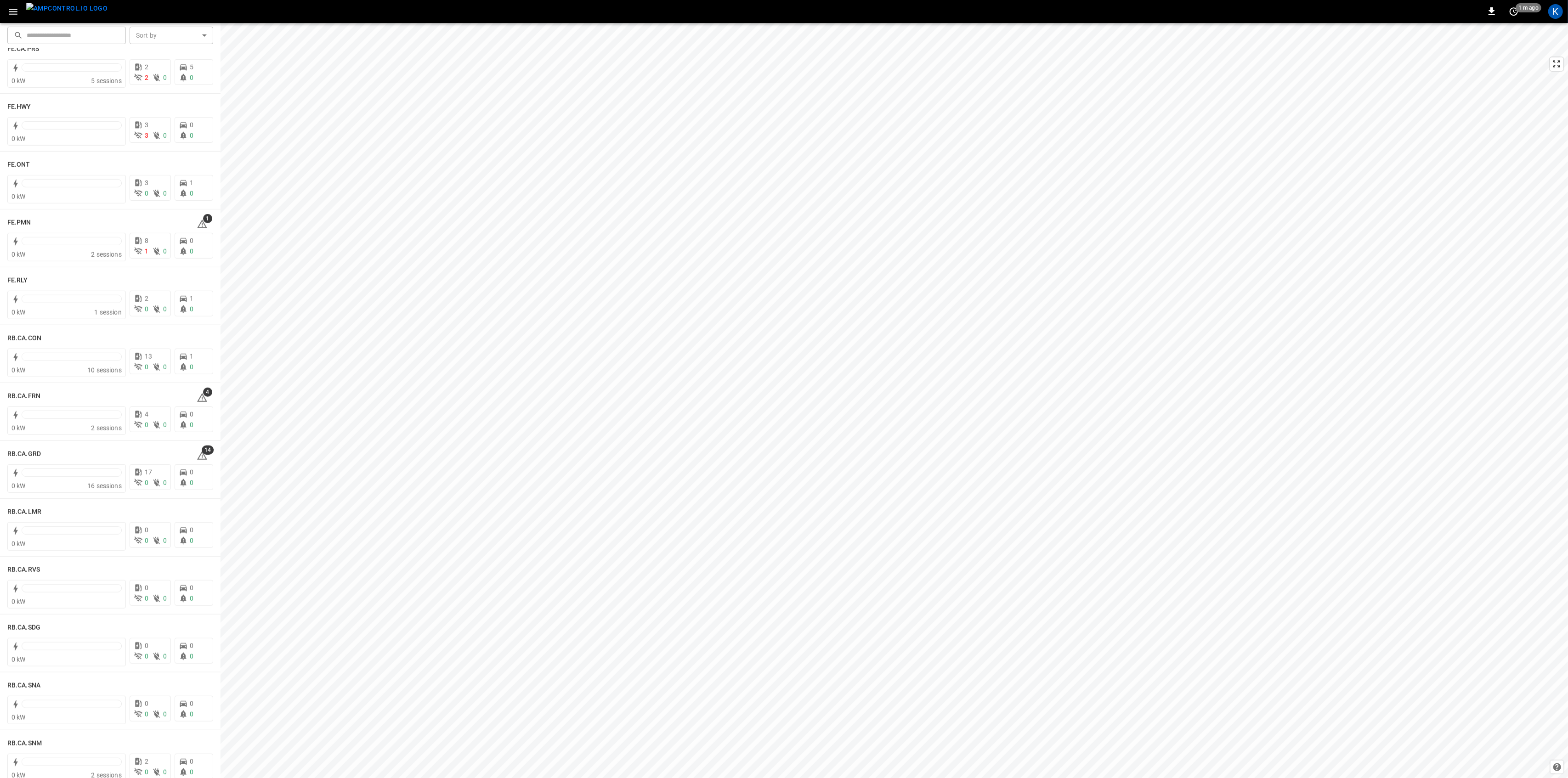
scroll to position [979, 0]
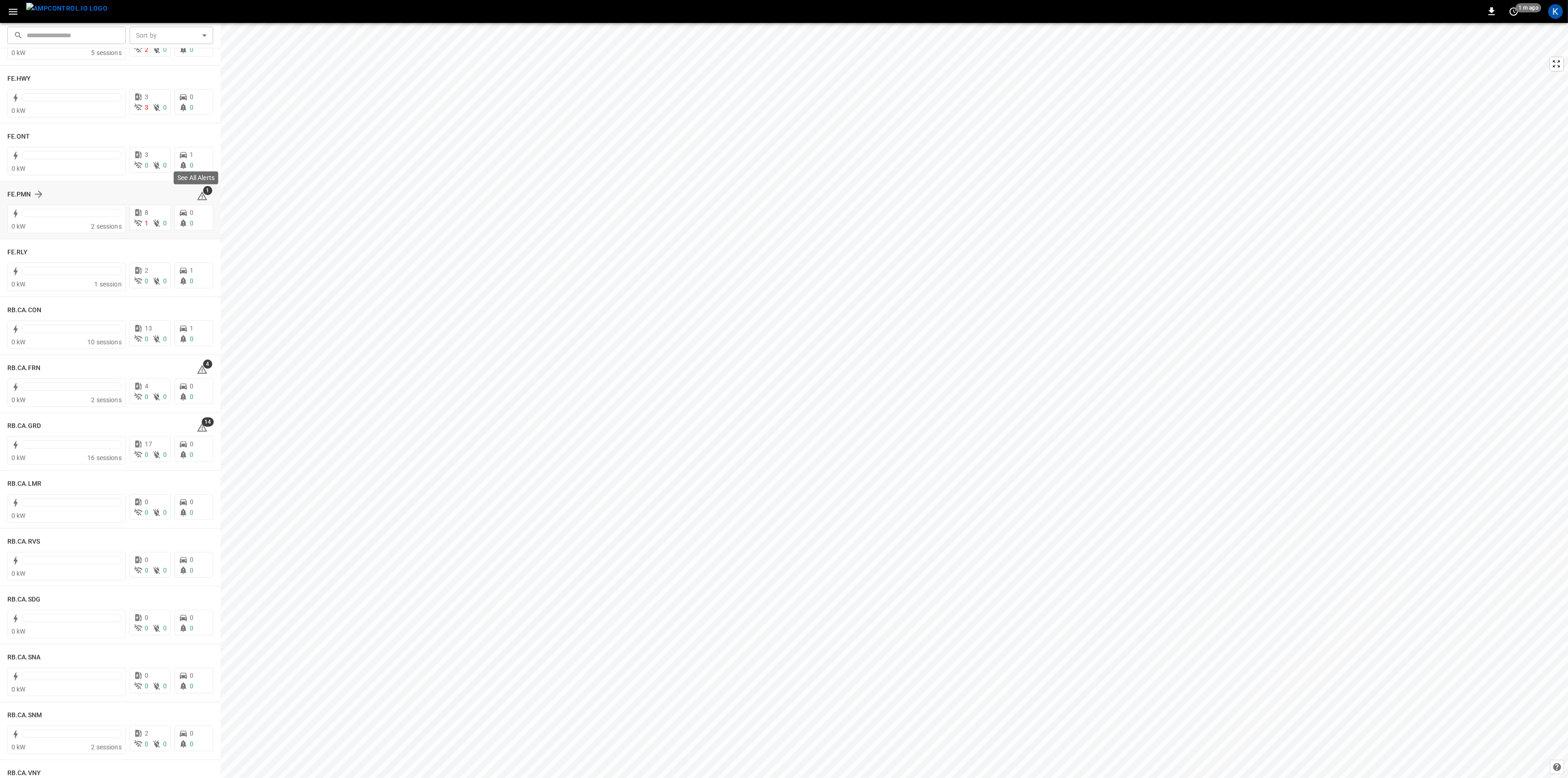
click at [197, 195] on icon at bounding box center [202, 195] width 11 height 11
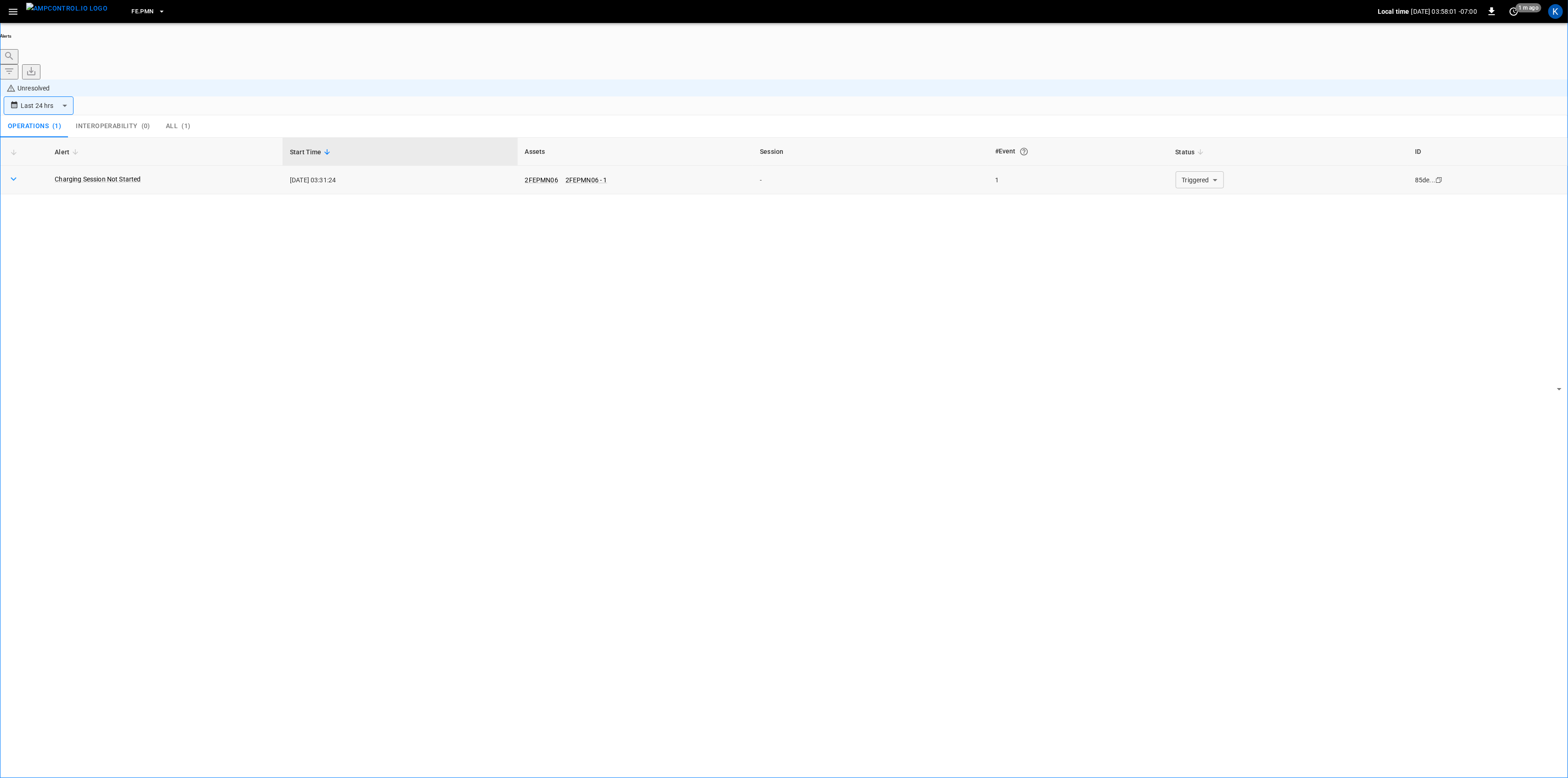
click at [1184, 121] on body "**********" at bounding box center [784, 415] width 1568 height 830
click at [1190, 139] on li "Resolved" at bounding box center [1194, 135] width 55 height 9
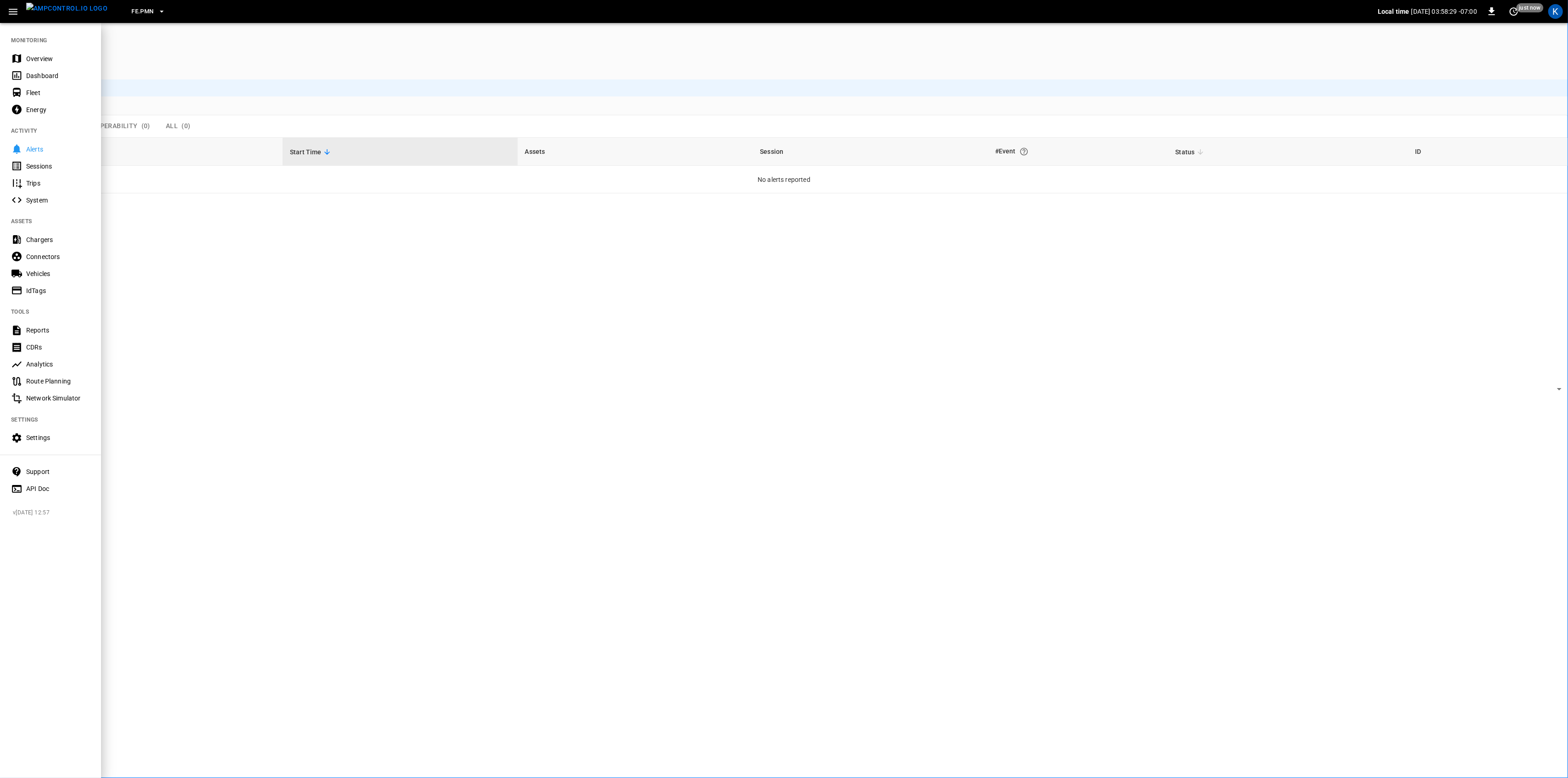
drag, startPoint x: 44, startPoint y: 55, endPoint x: 57, endPoint y: 102, distance: 48.8
click at [44, 55] on div "Overview" at bounding box center [58, 58] width 64 height 9
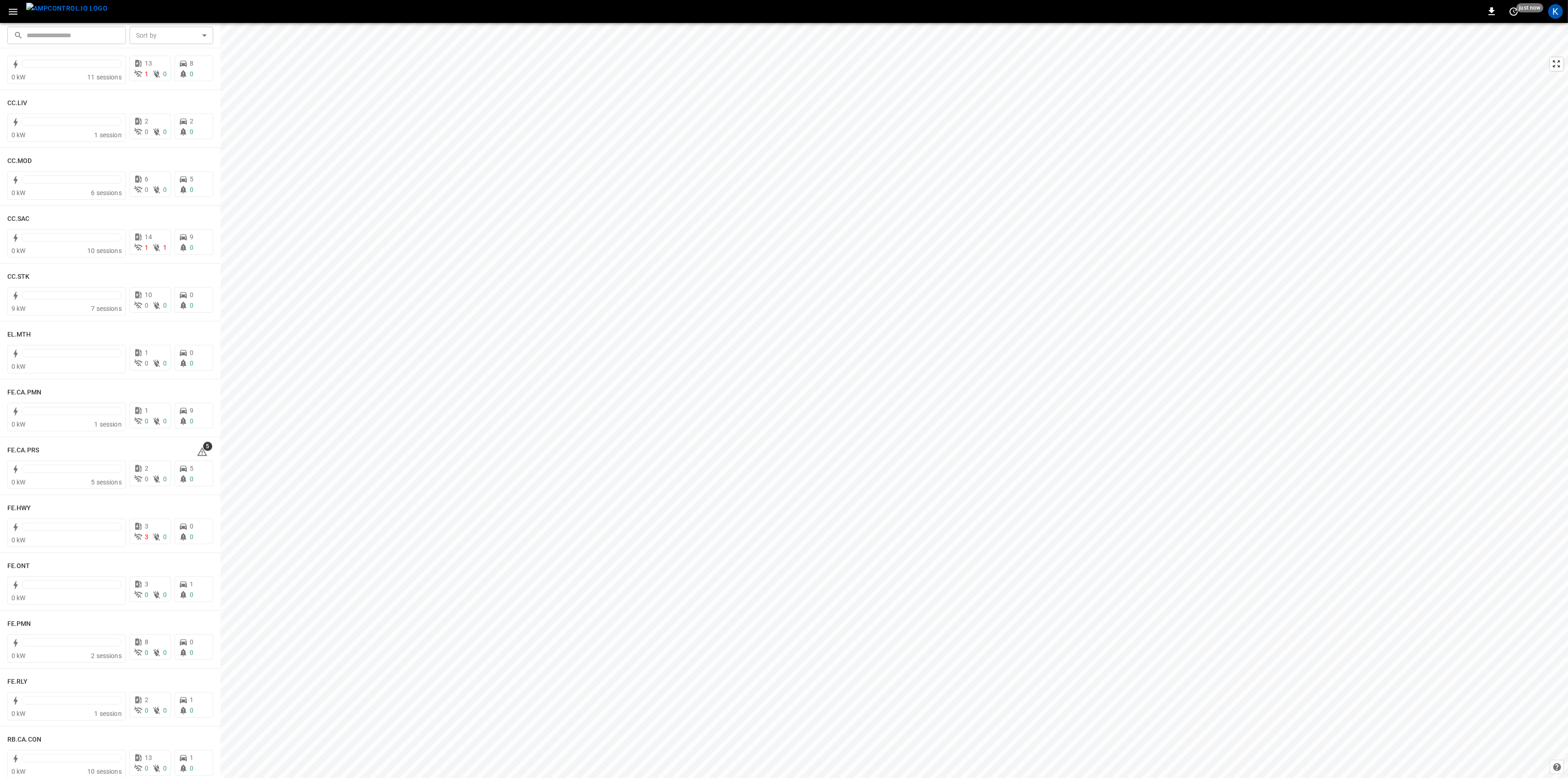
scroll to position [551, 0]
click at [203, 447] on span "5" at bounding box center [208, 446] width 9 height 9
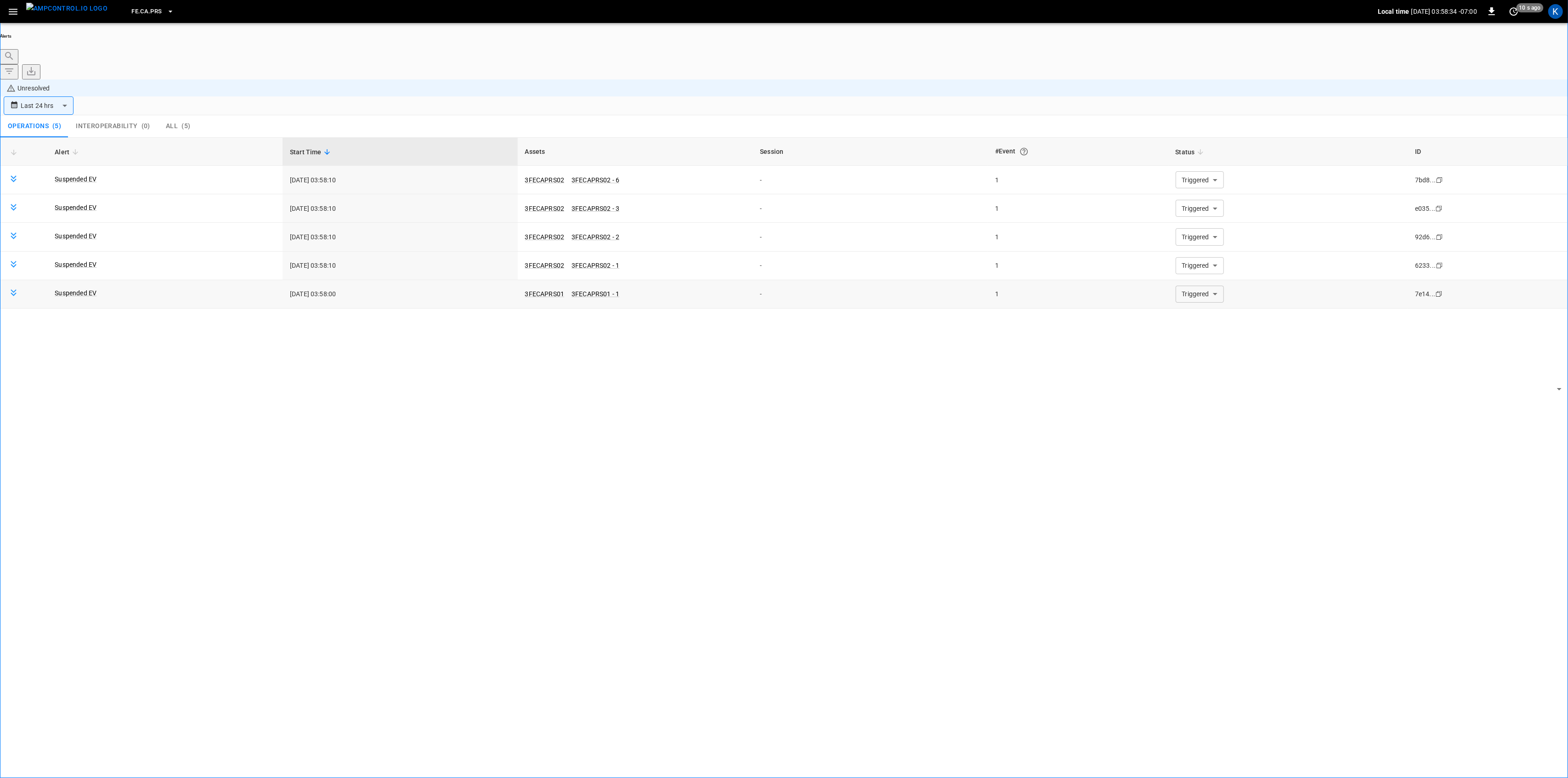
click at [1199, 231] on body "**********" at bounding box center [784, 415] width 1568 height 830
click at [1190, 253] on li "Resolved" at bounding box center [1194, 251] width 55 height 9
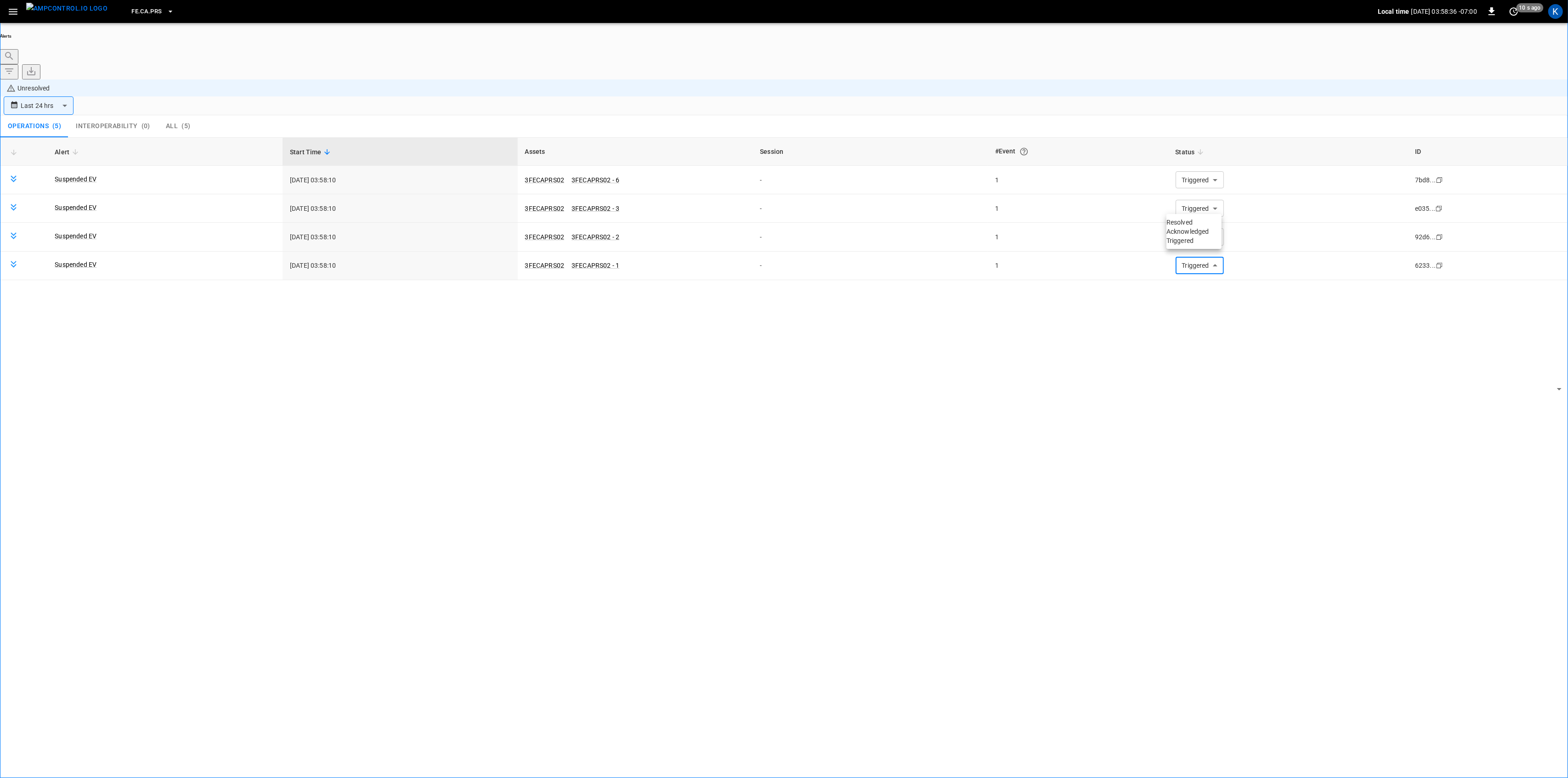
click at [1189, 226] on li "Resolved" at bounding box center [1194, 222] width 55 height 9
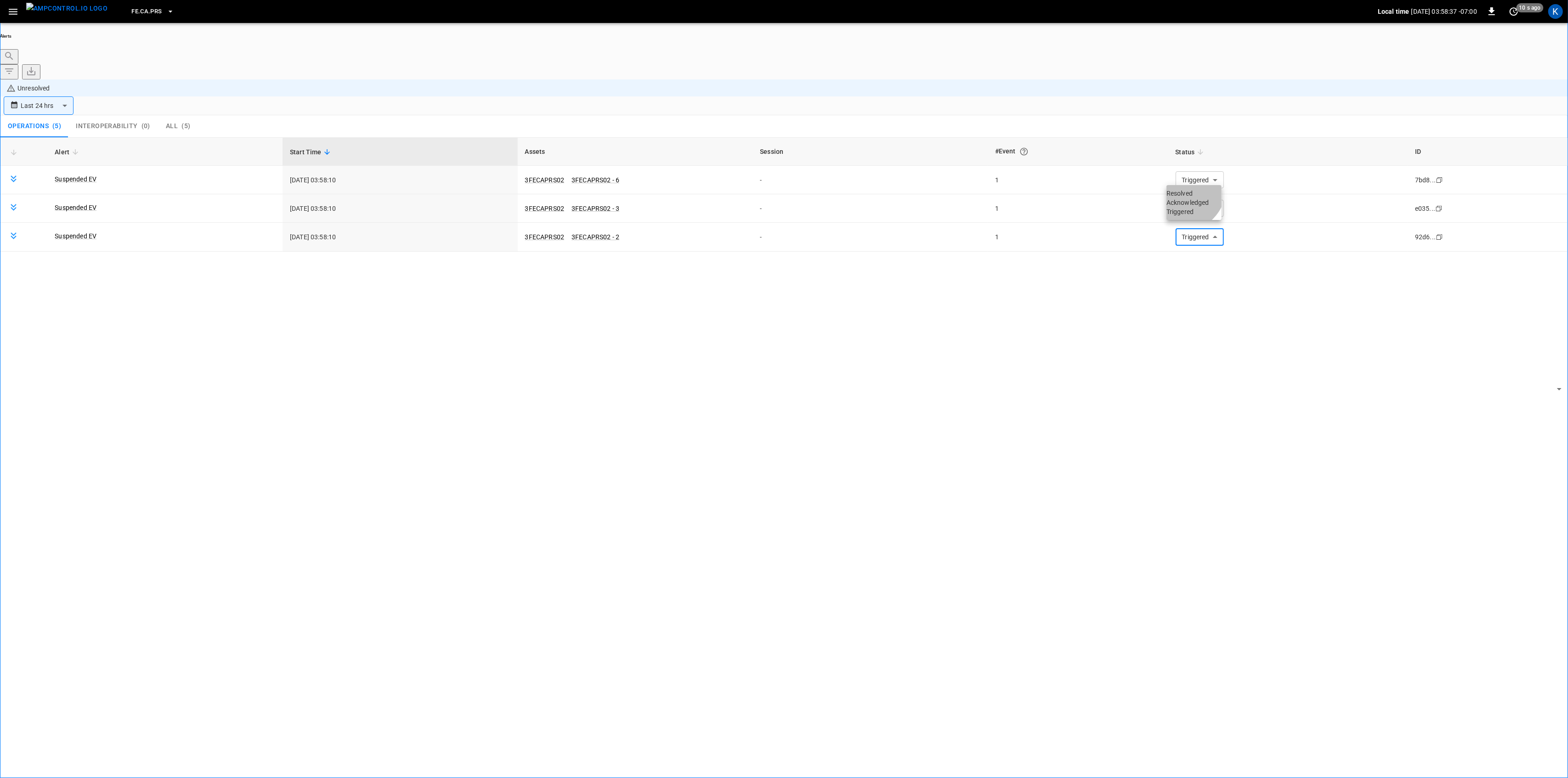
drag, startPoint x: 1184, startPoint y: 193, endPoint x: 1190, endPoint y: 191, distance: 6.3
click at [1184, 193] on li "Resolved" at bounding box center [1194, 193] width 55 height 9
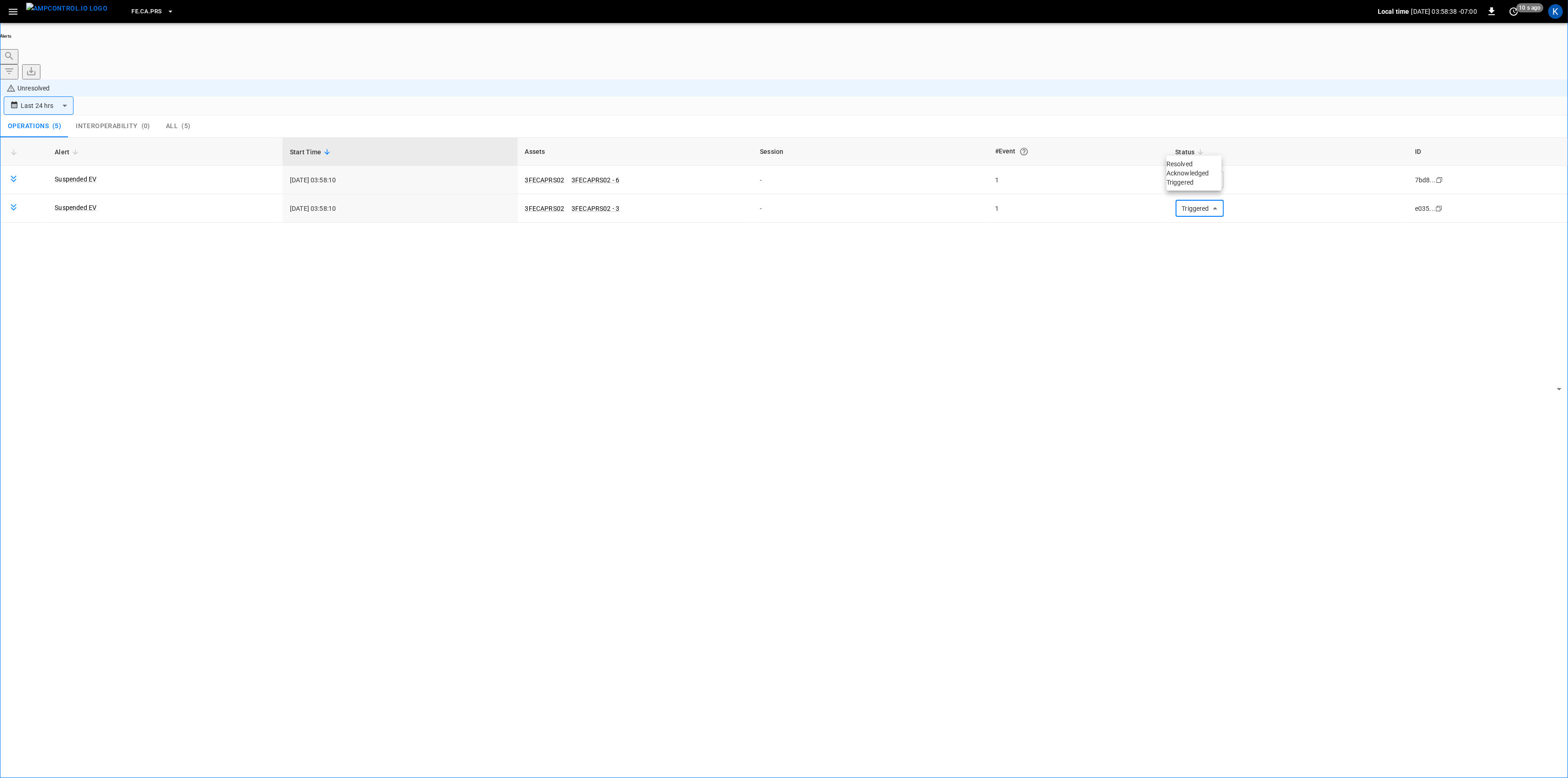
click at [1193, 164] on li "Resolved" at bounding box center [1194, 164] width 55 height 9
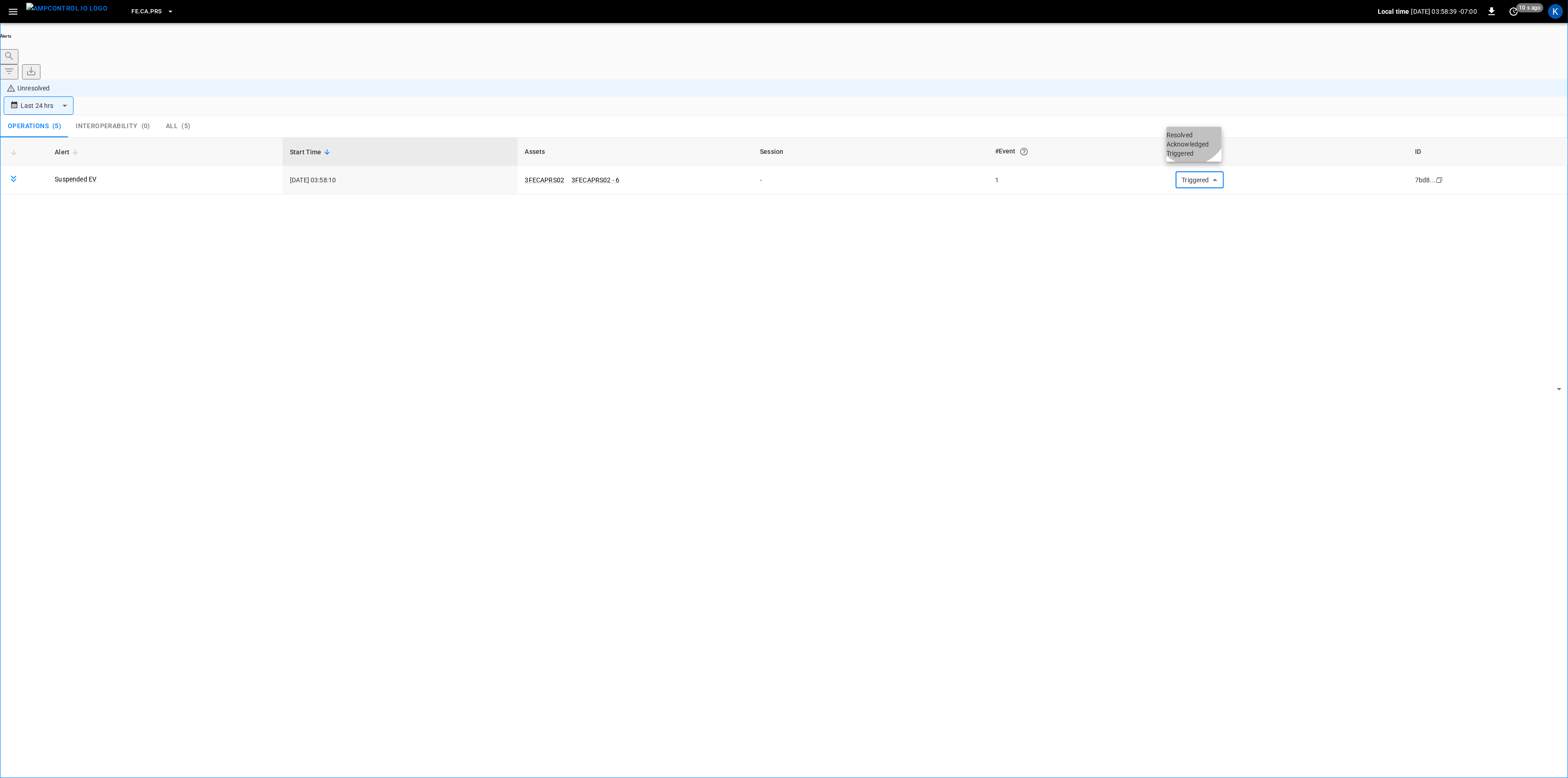
click at [1193, 135] on li "Resolved" at bounding box center [1194, 135] width 55 height 9
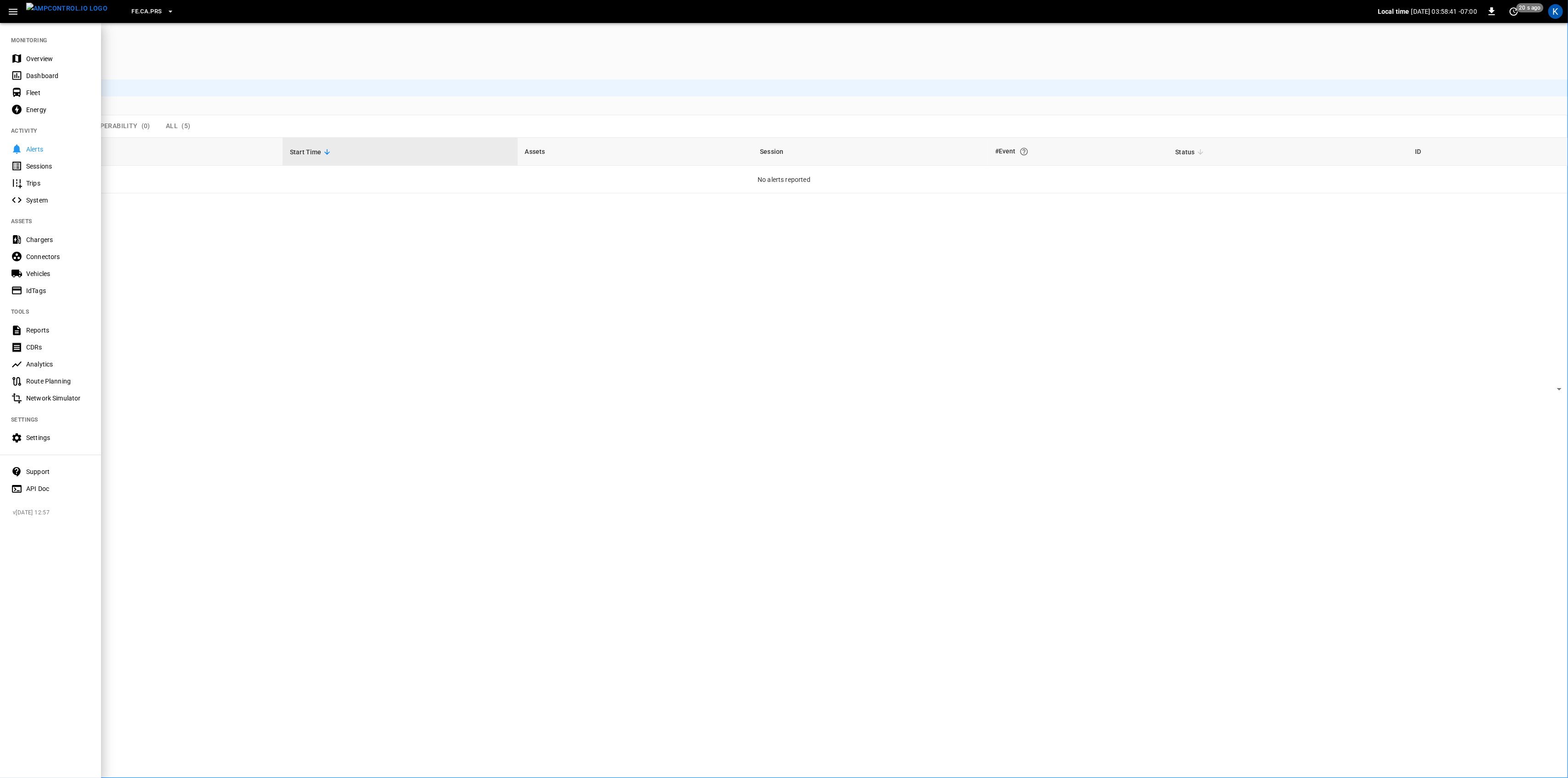
drag, startPoint x: 21, startPoint y: 61, endPoint x: 22, endPoint y: 74, distance: 13.0
click at [21, 61] on icon at bounding box center [17, 58] width 9 height 9
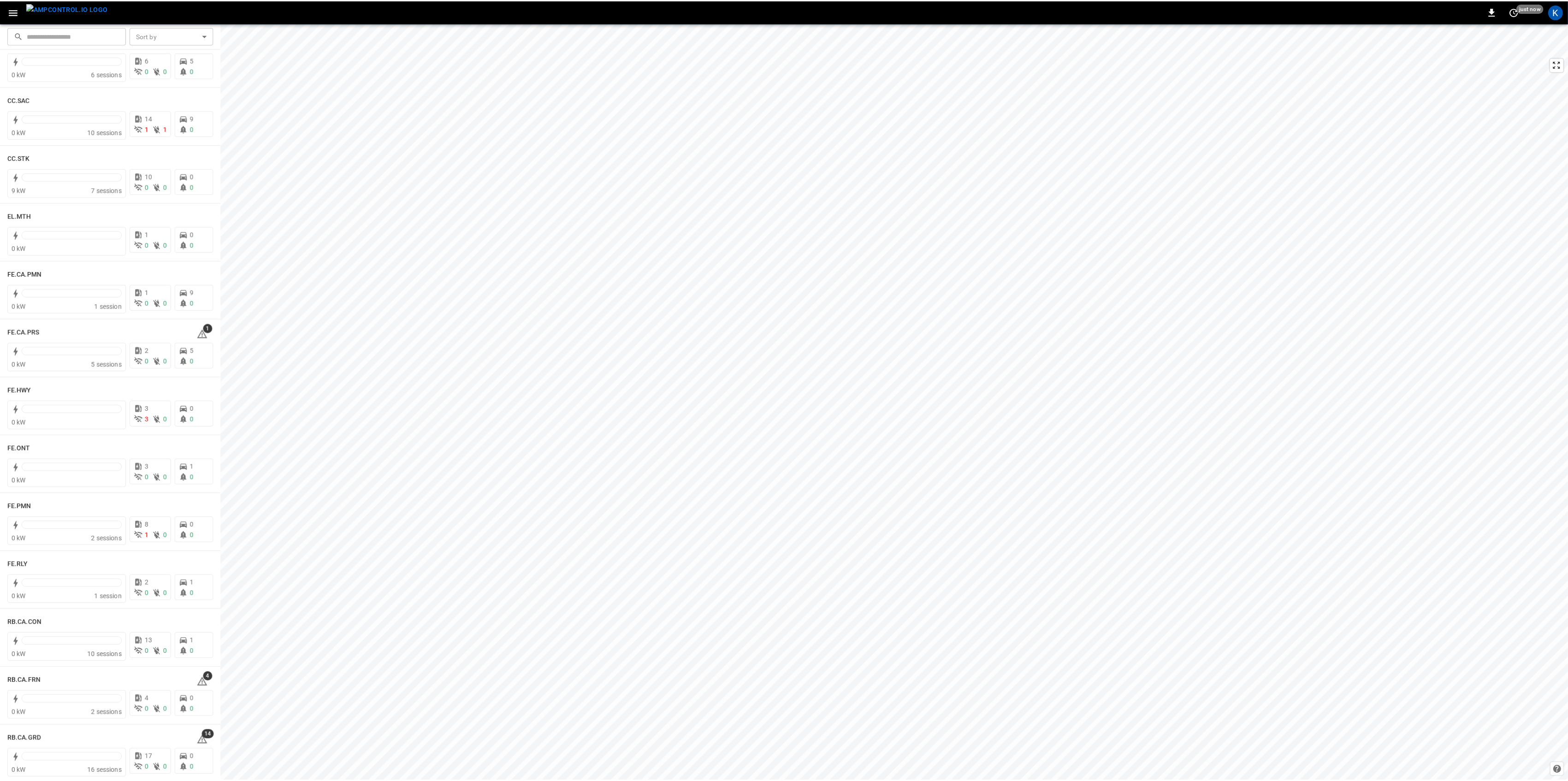
scroll to position [676, 0]
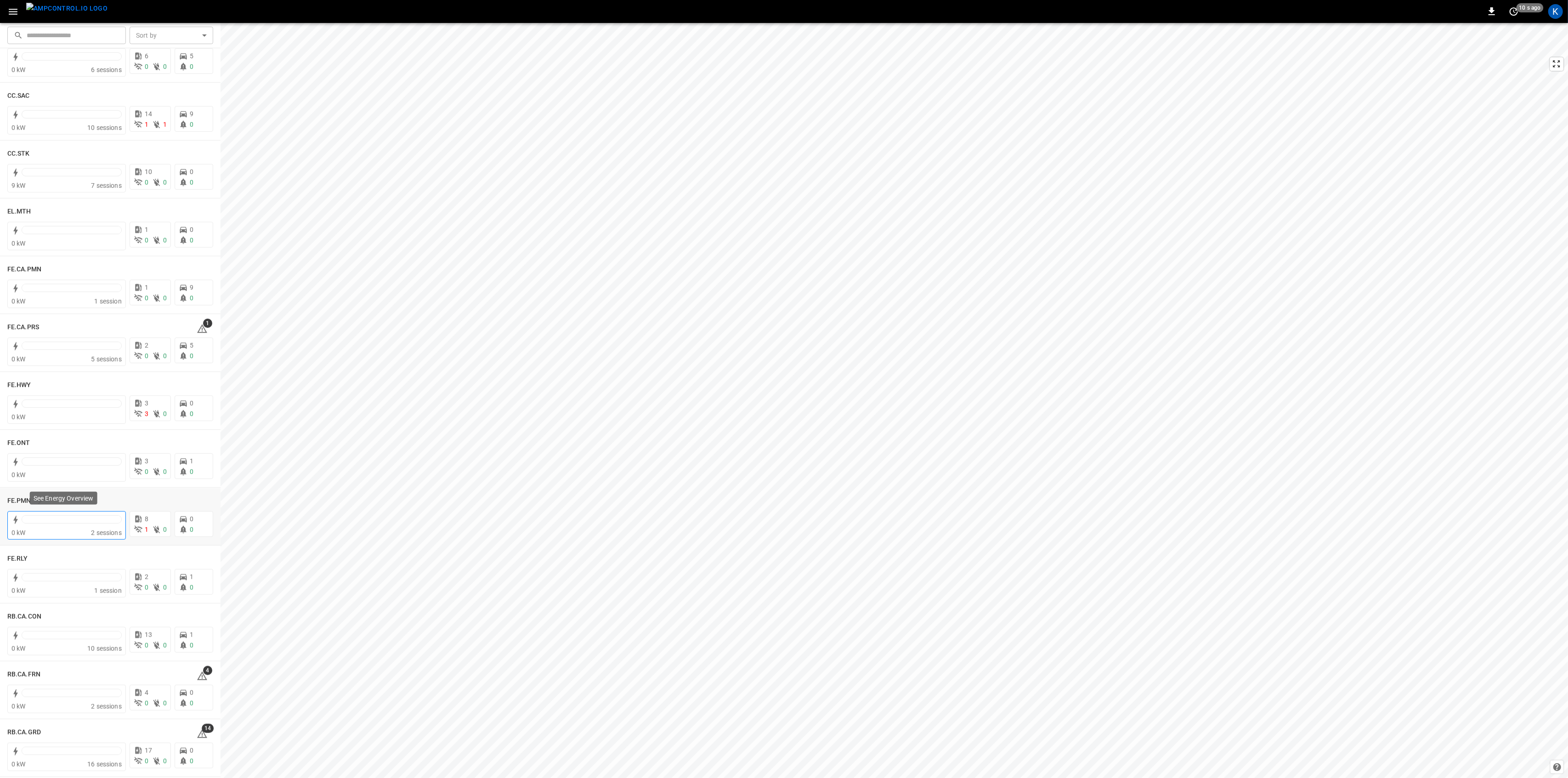
click at [49, 521] on div at bounding box center [71, 520] width 99 height 7
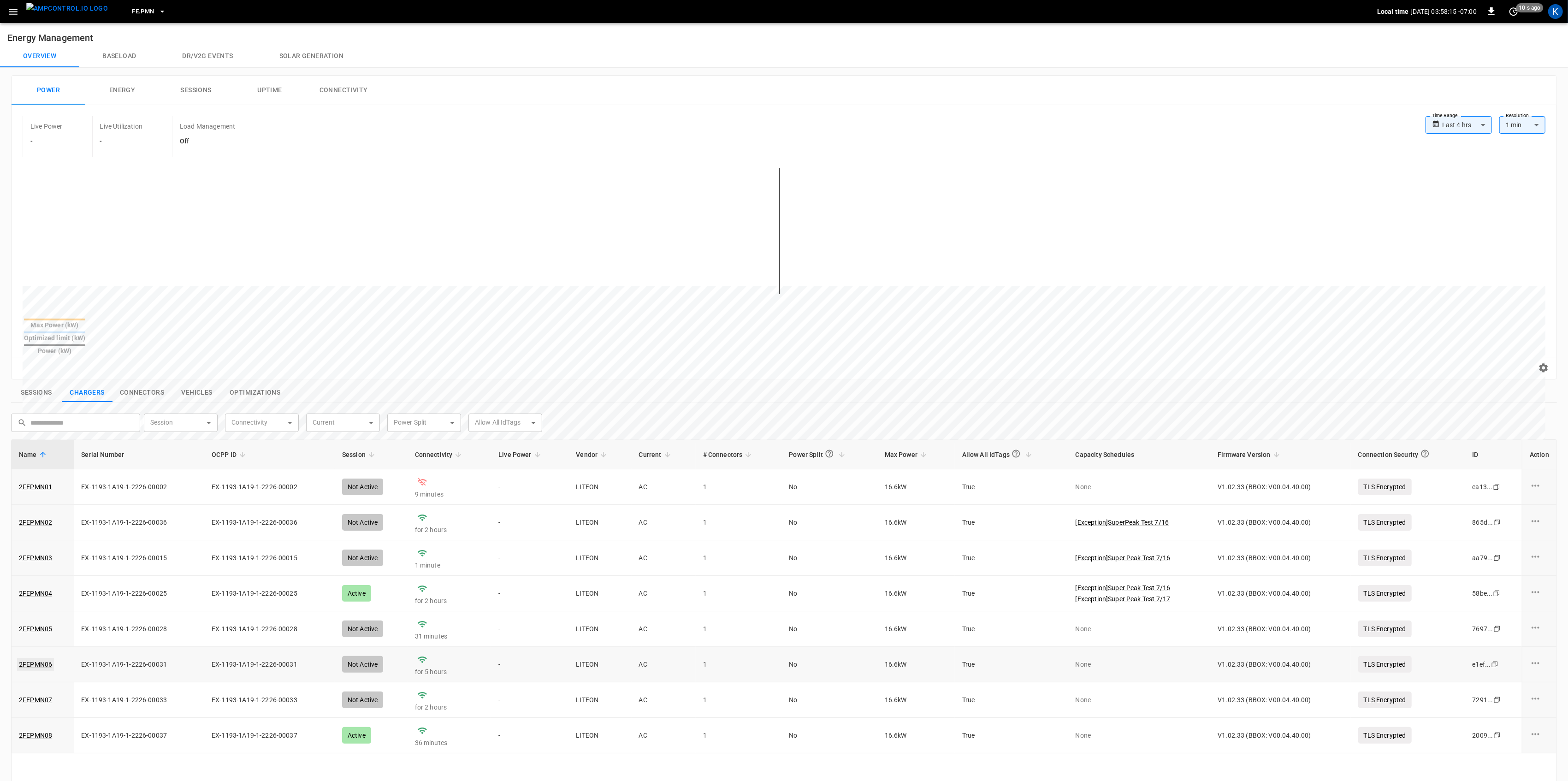
click at [32, 658] on link "2FEPMN06" at bounding box center [35, 664] width 37 height 13
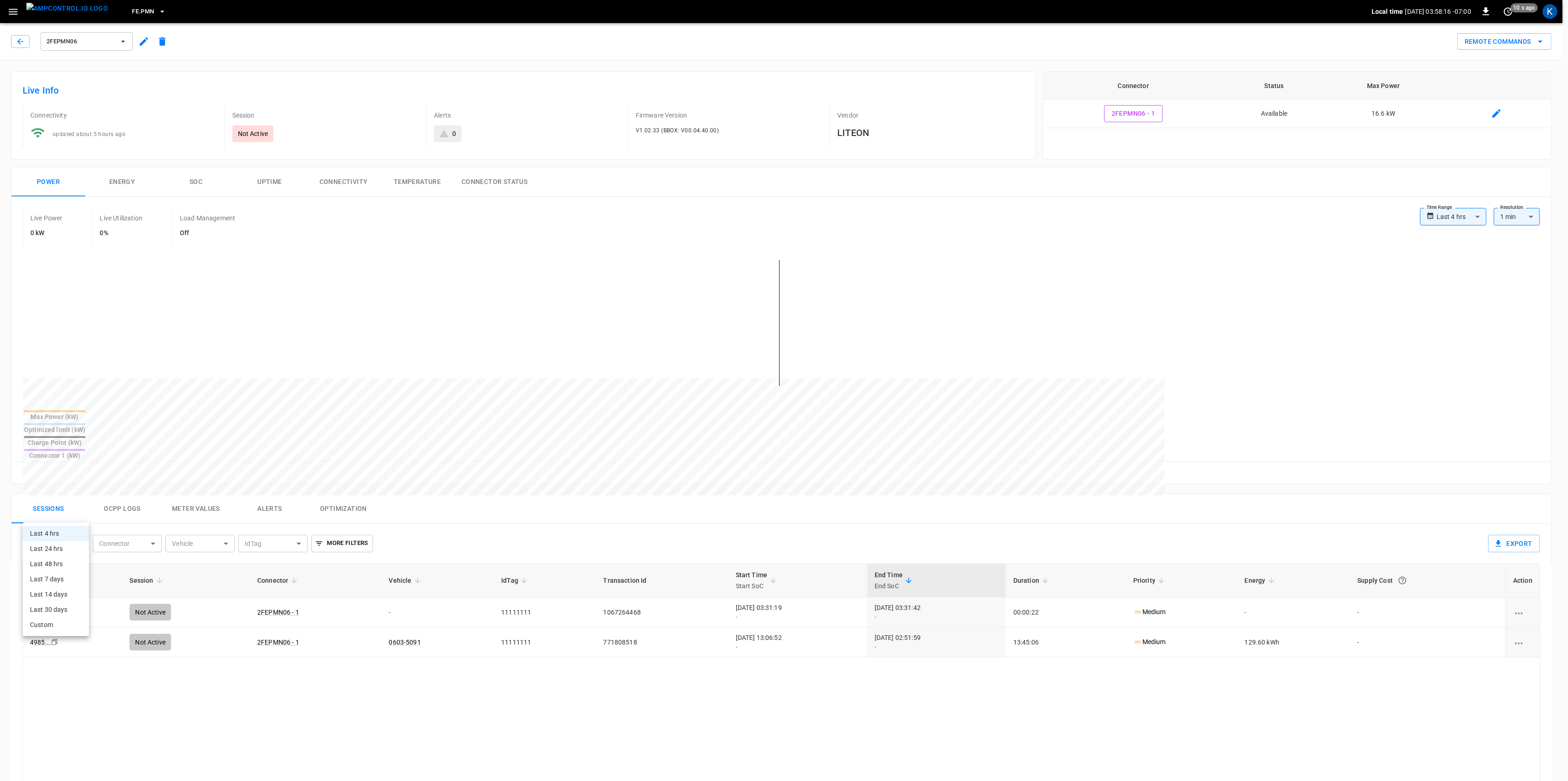
click at [63, 513] on body "**********" at bounding box center [784, 573] width 1568 height 1146
click at [57, 551] on li "Last 24 hrs" at bounding box center [56, 549] width 66 height 15
type input "**********"
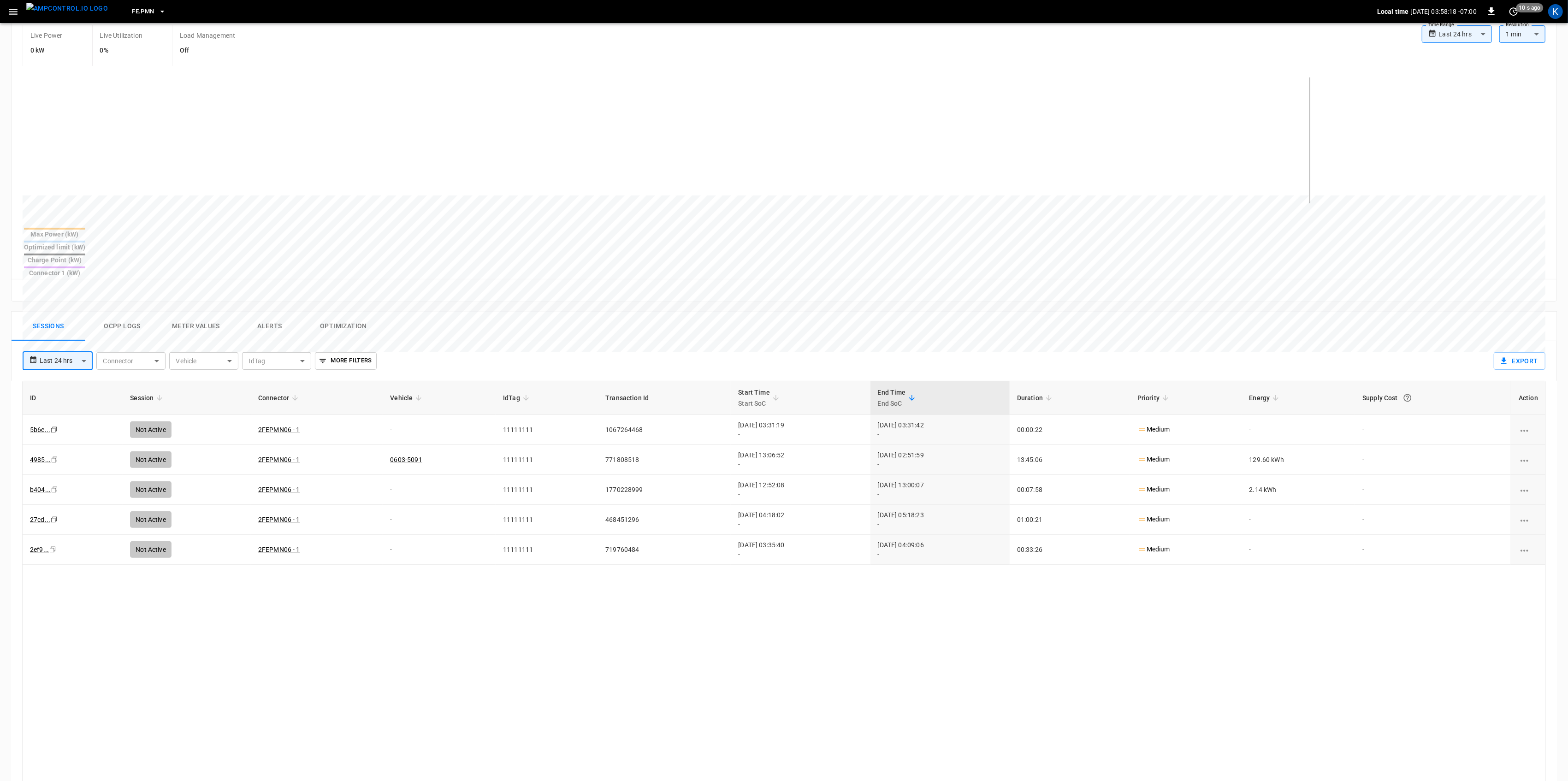
scroll to position [184, 0]
drag, startPoint x: 787, startPoint y: 425, endPoint x: 984, endPoint y: 426, distance: 197.0
click at [984, 443] on tr "4985 ... Copy Not Active 2FEPMN06 - 1 0603-5091 11111111 771808518 2025-09-16 1…" at bounding box center [784, 458] width 1523 height 30
click at [984, 449] on div "2025-09-17 02:51:59 -" at bounding box center [940, 458] width 125 height 19
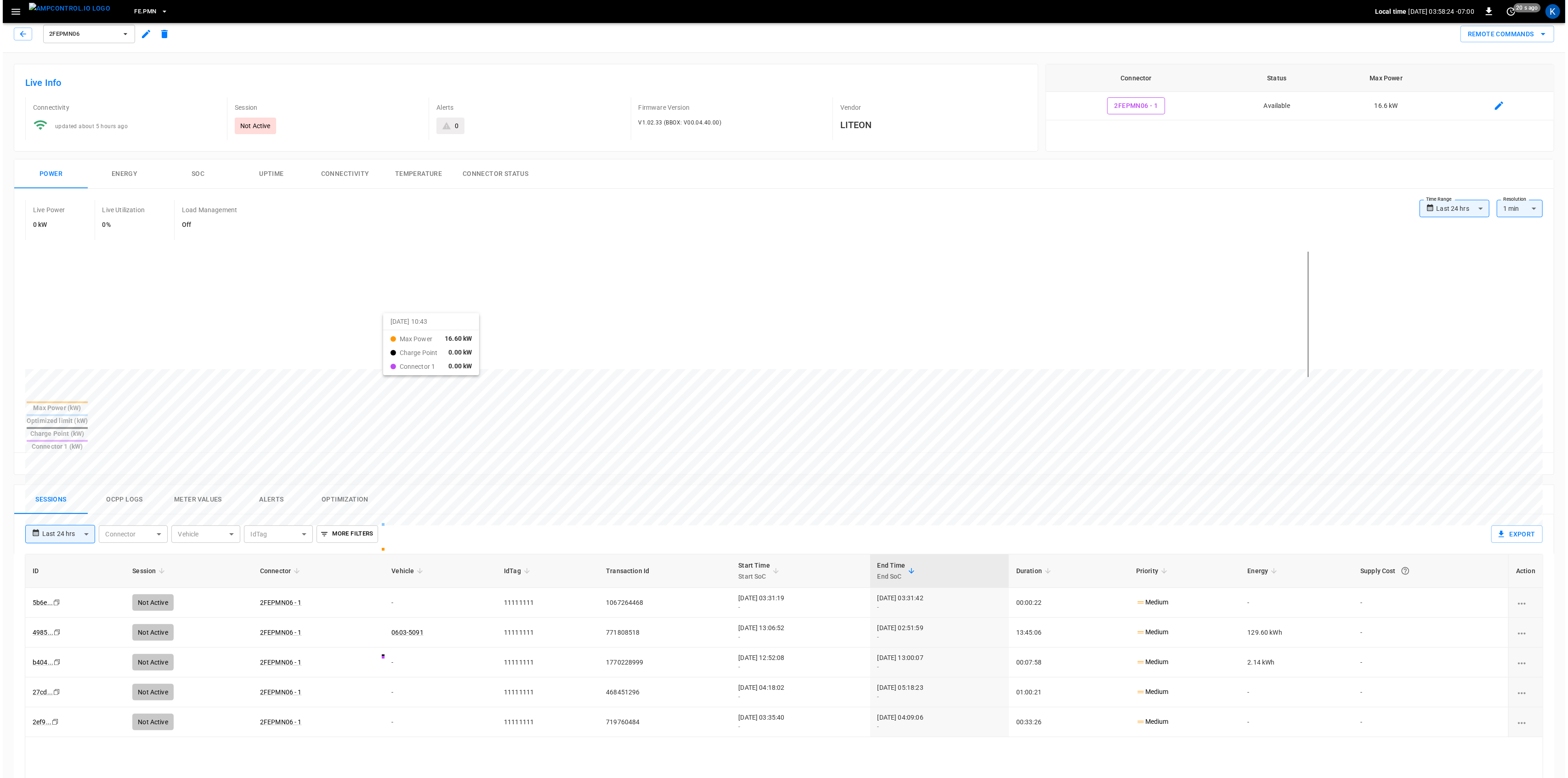
scroll to position [0, 0]
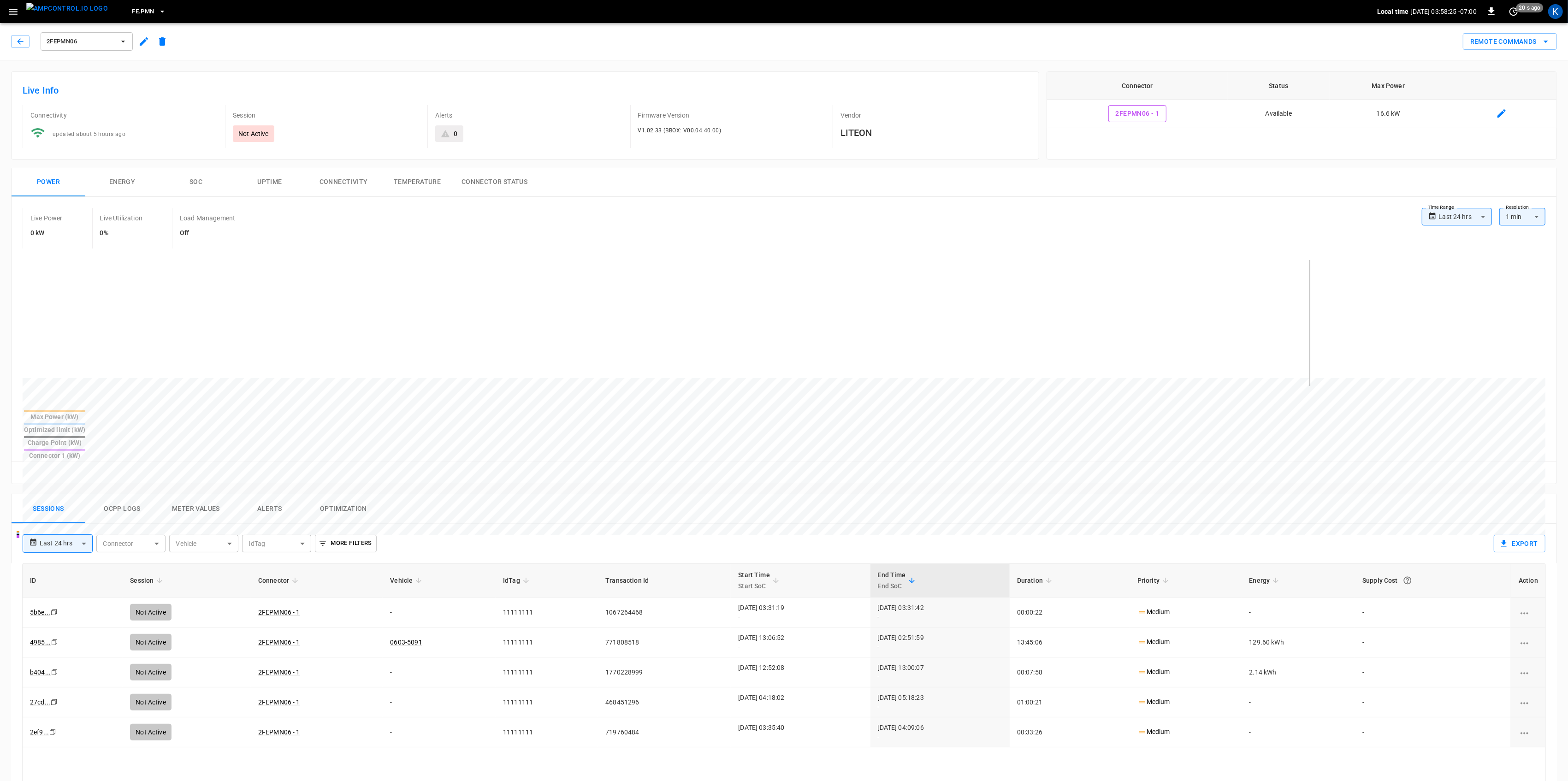
click at [17, 10] on icon "button" at bounding box center [13, 11] width 11 height 11
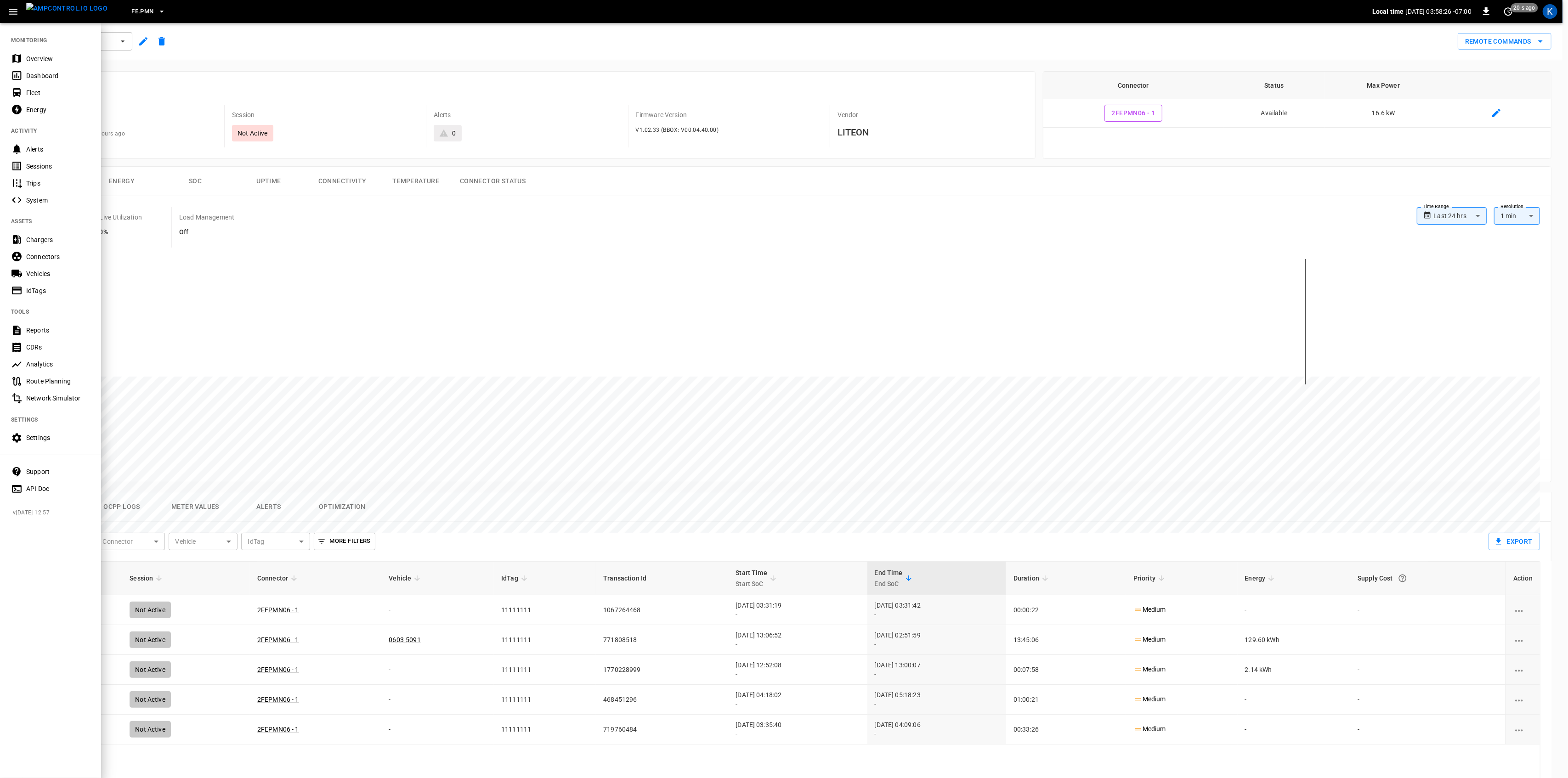
click at [31, 58] on div "Overview" at bounding box center [58, 58] width 64 height 9
